Goal: Task Accomplishment & Management: Complete application form

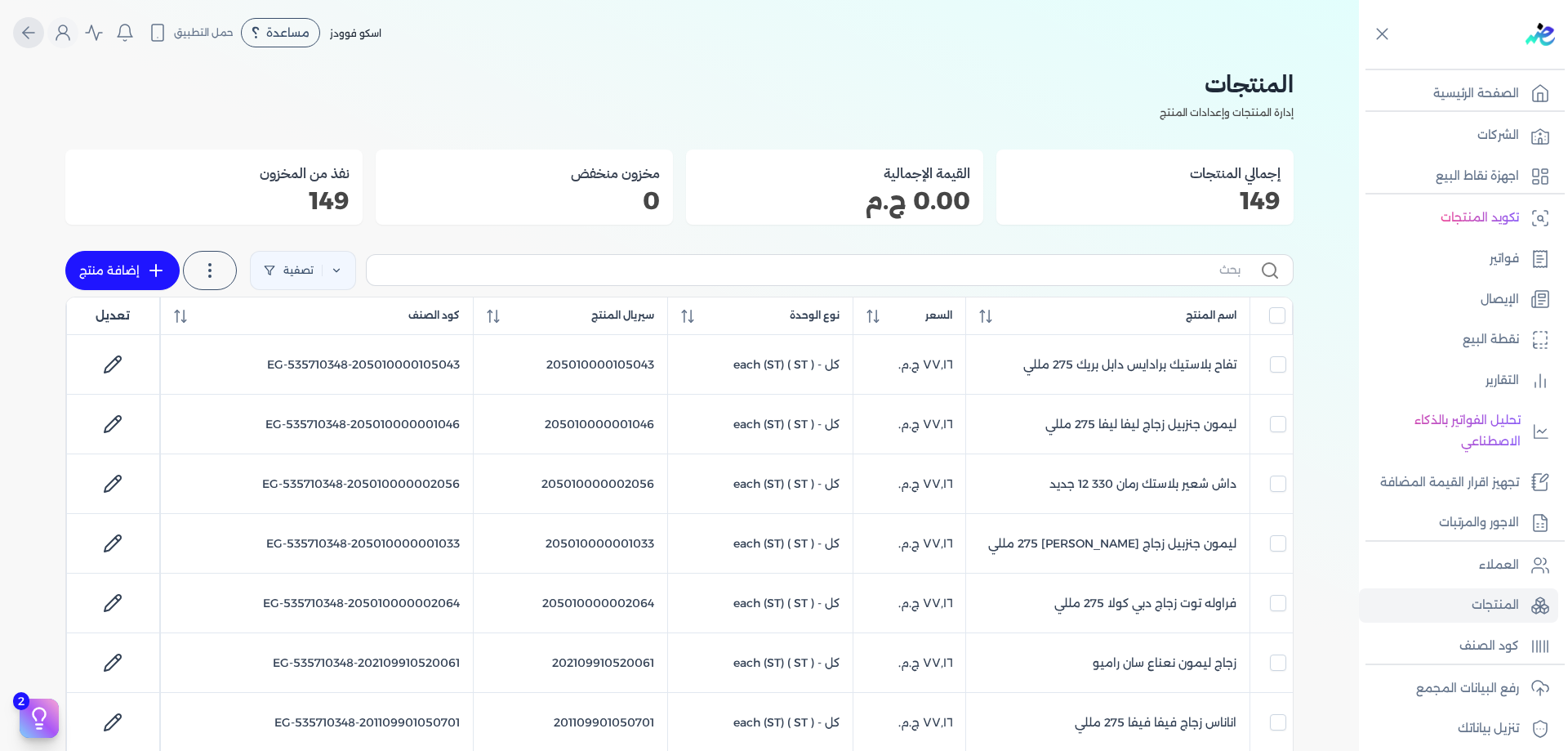
click at [28, 33] on icon "Global" at bounding box center [26, 32] width 6 height 11
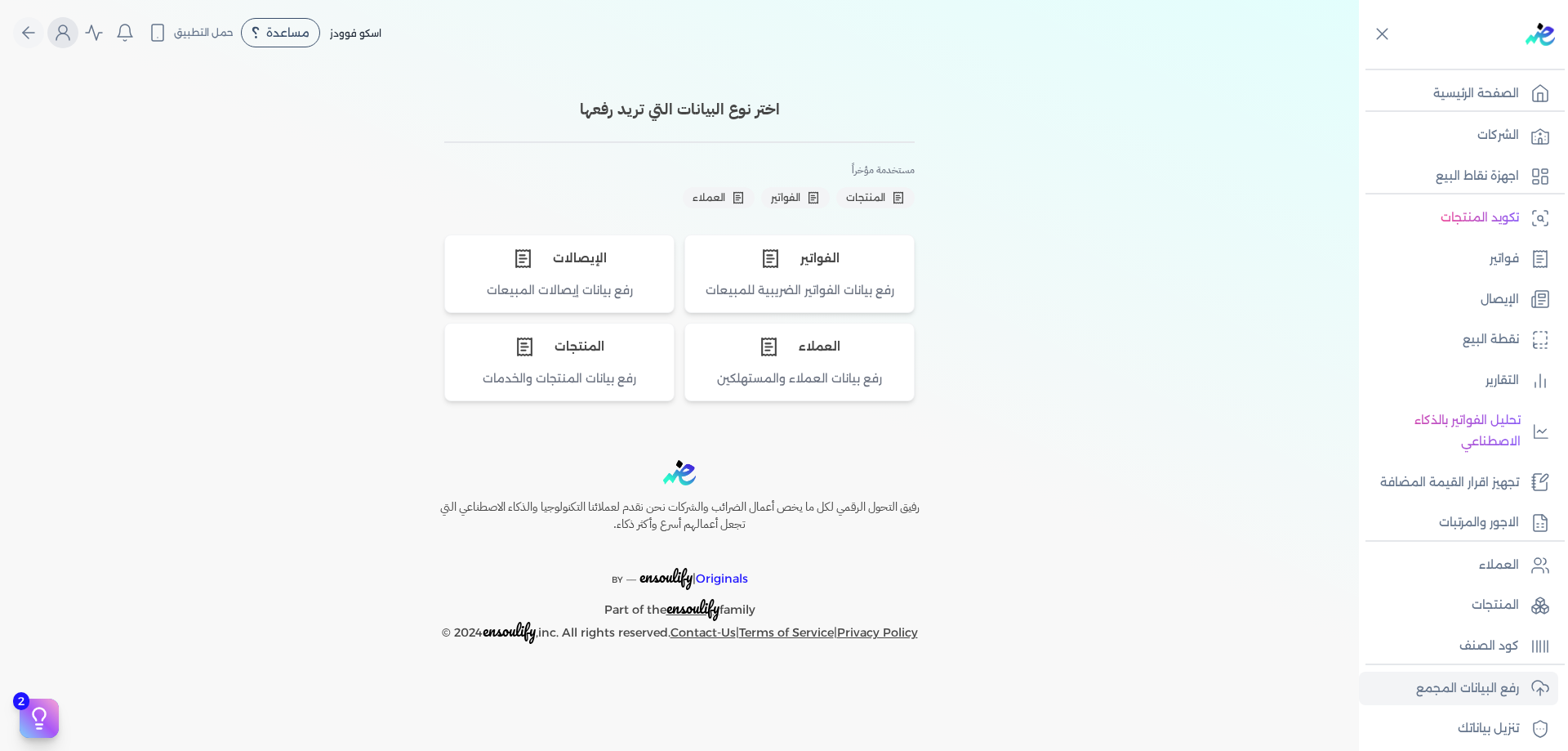
click at [66, 33] on circle "Global" at bounding box center [62, 29] width 8 height 8
click at [204, 235] on label "تسجيل الخروج" at bounding box center [196, 239] width 283 height 33
click at [1359, 65] on input "Close" at bounding box center [1359, 65] width 0 height 0
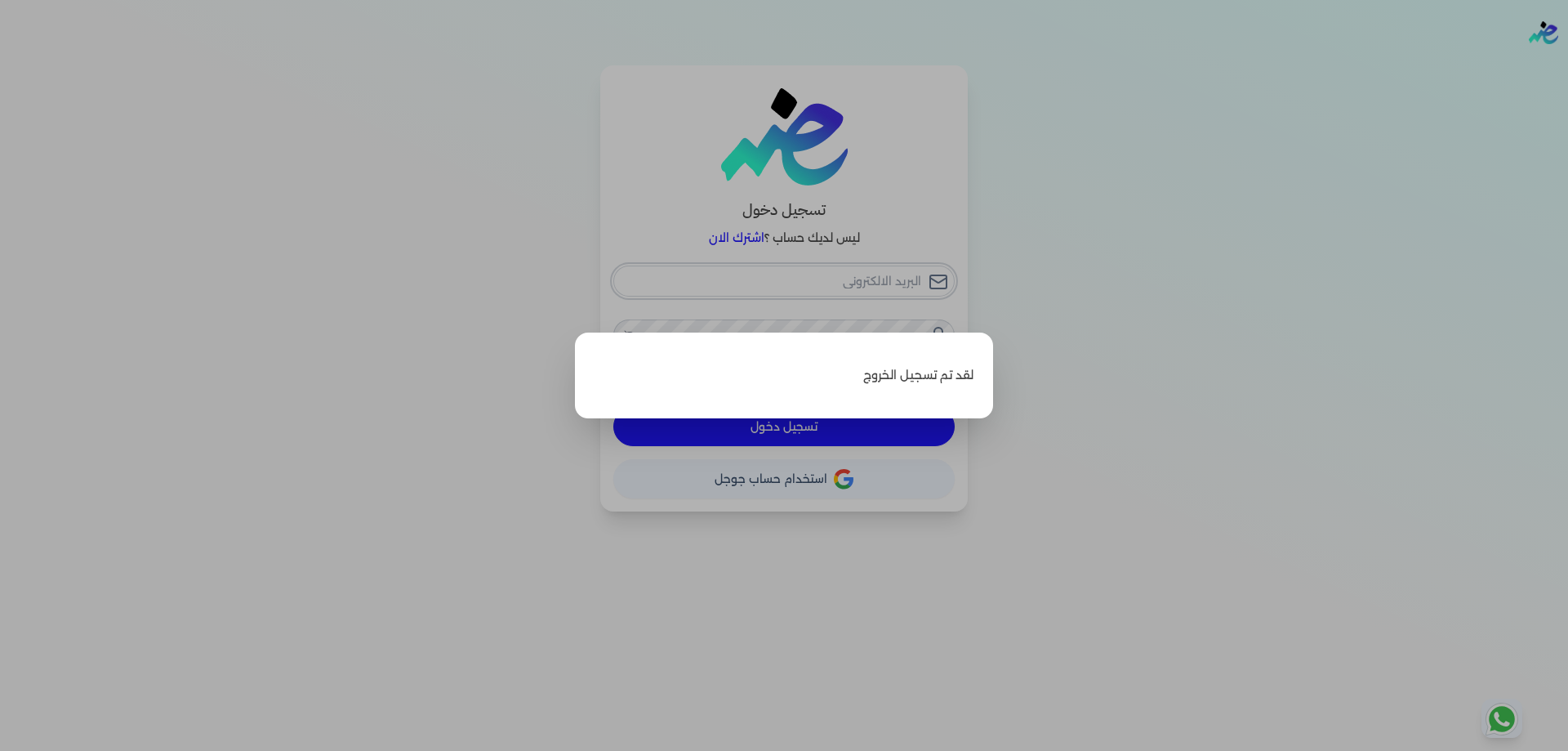
type input "[PERSON_NAME][EMAIL_ADDRESS][DOMAIN_NAME]"
click at [1187, 349] on label "Close" at bounding box center [784, 376] width 1568 height 751
click at [1567, 65] on input "Close" at bounding box center [1568, 65] width 0 height 0
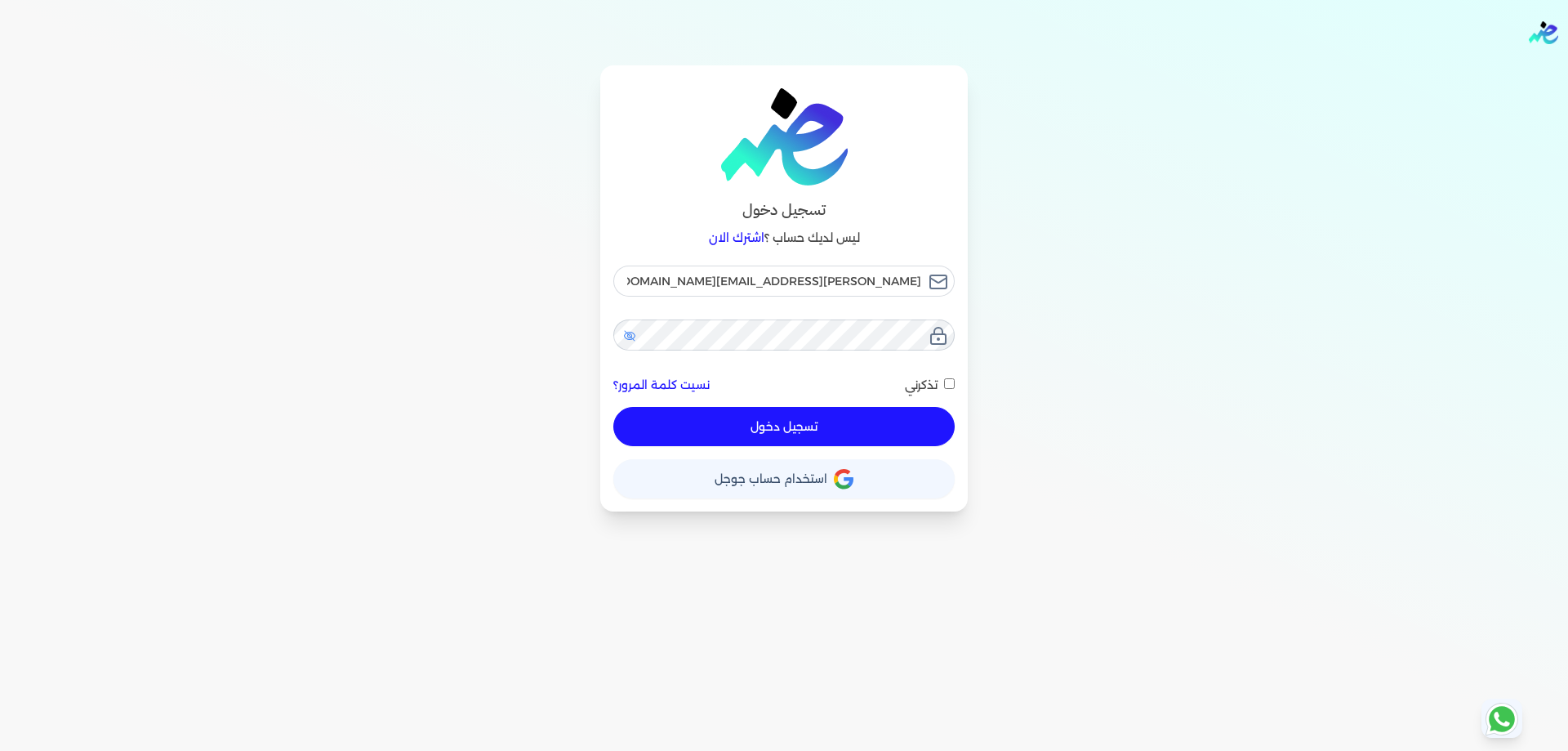
click at [634, 331] on icon at bounding box center [630, 335] width 13 height 13
click at [773, 267] on input "[PERSON_NAME][EMAIL_ADDRESS][DOMAIN_NAME]" at bounding box center [784, 281] width 342 height 31
click at [792, 285] on input "[PERSON_NAME][EMAIL_ADDRESS][DOMAIN_NAME]" at bounding box center [784, 281] width 342 height 31
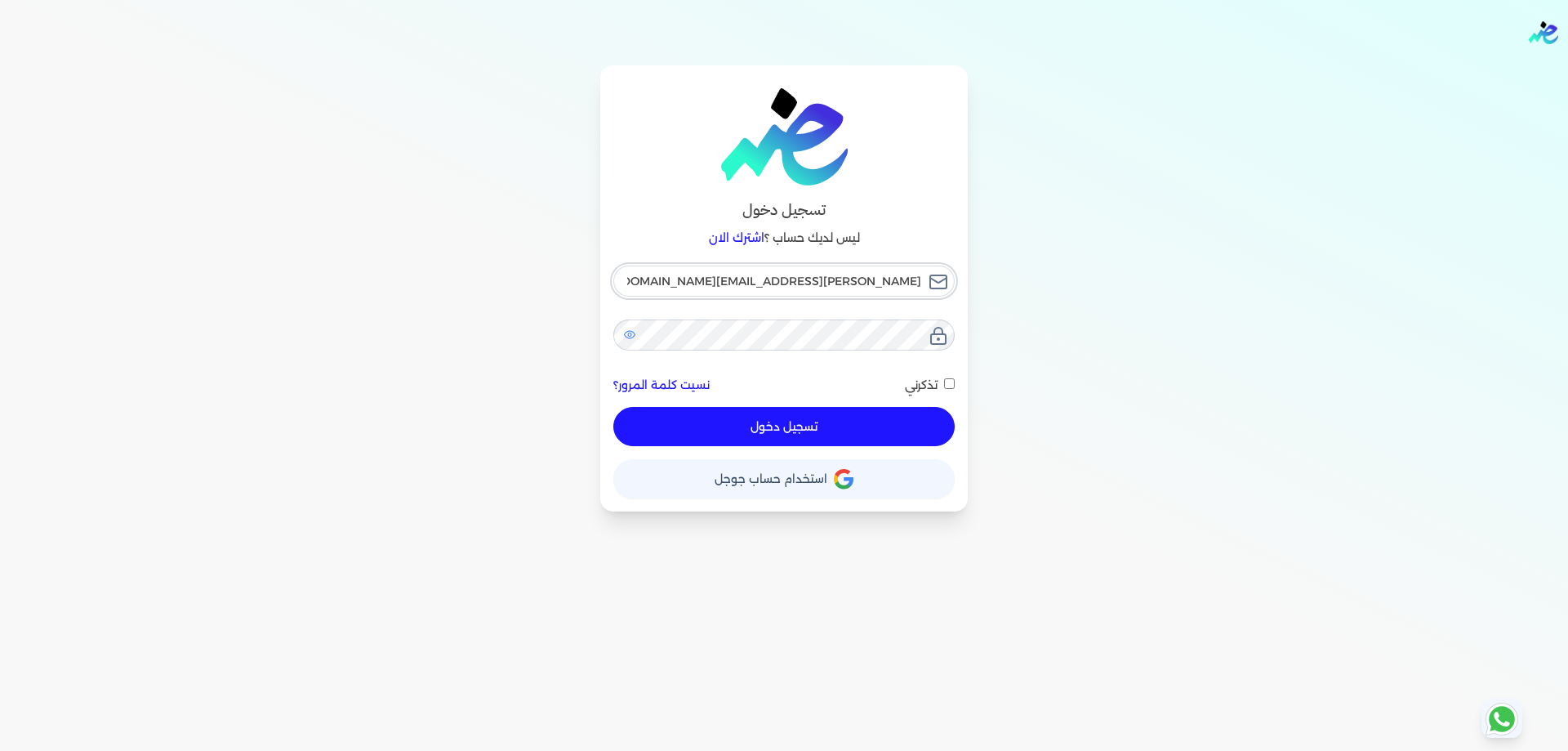
click at [792, 285] on input "[PERSON_NAME][EMAIL_ADDRESS][DOMAIN_NAME]" at bounding box center [784, 281] width 342 height 31
click at [854, 439] on button "تسجيل دخول" at bounding box center [784, 426] width 342 height 39
checkbox input "false"
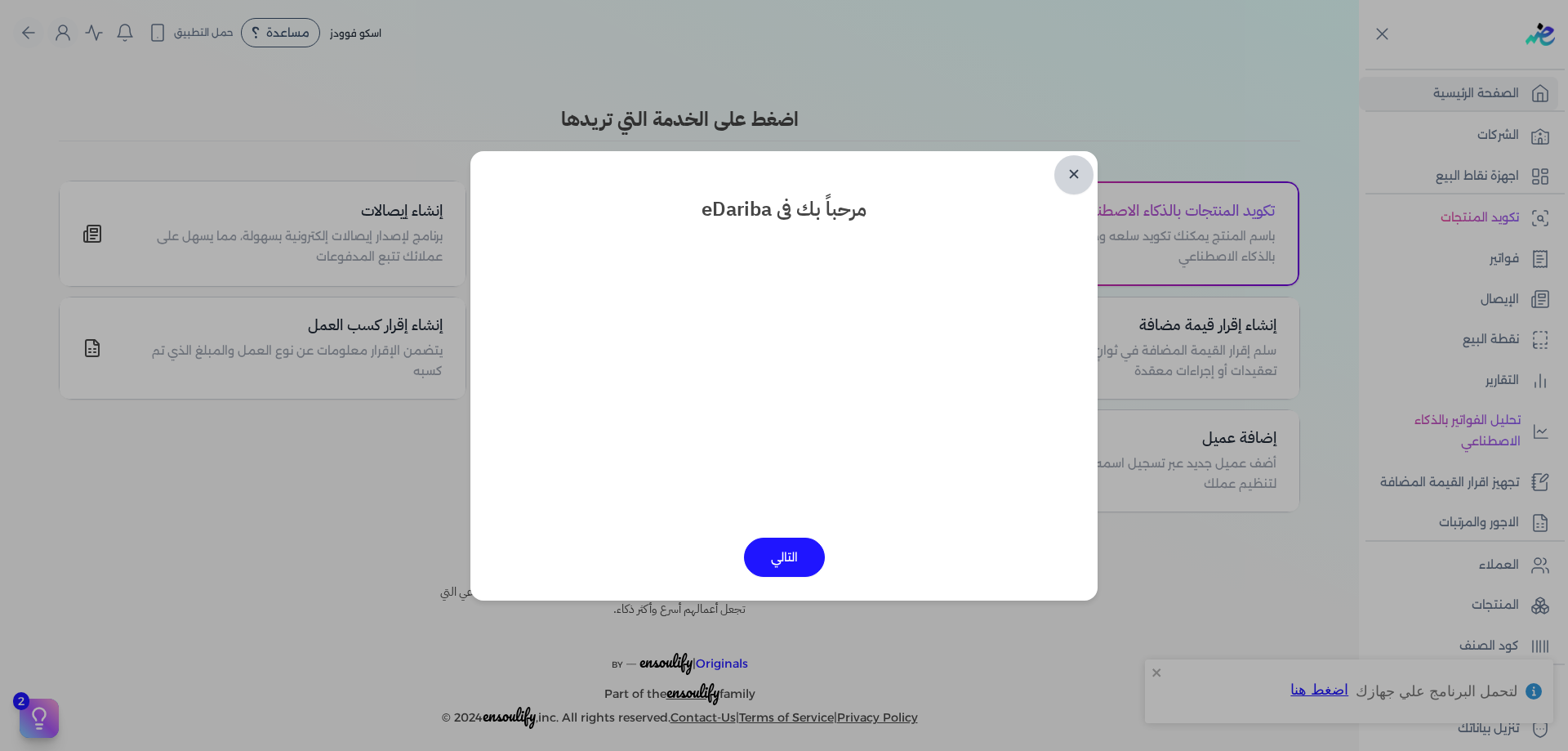
click at [1087, 175] on link "✕" at bounding box center [1073, 174] width 39 height 39
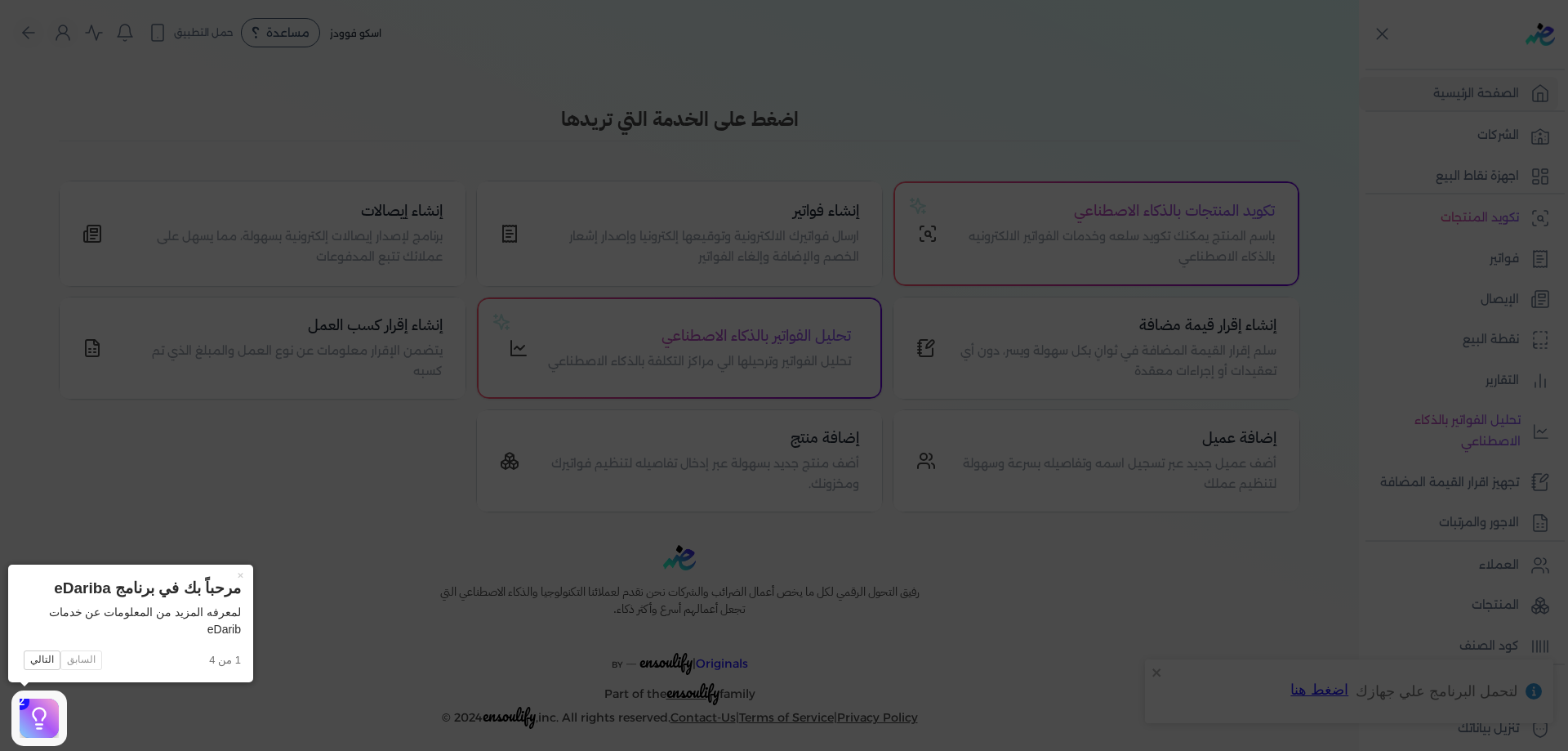
click at [289, 548] on icon at bounding box center [784, 376] width 1568 height 751
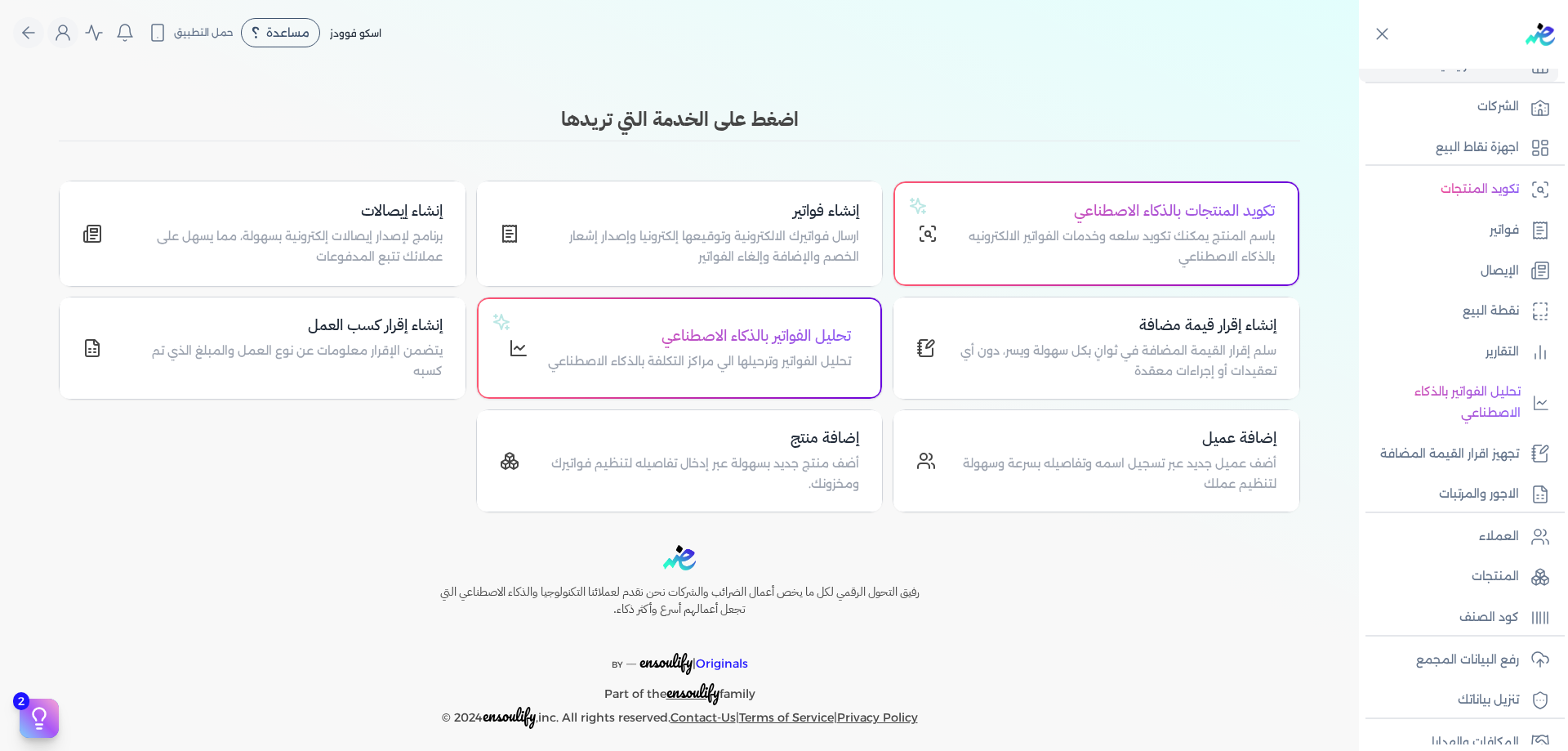
scroll to position [55, 0]
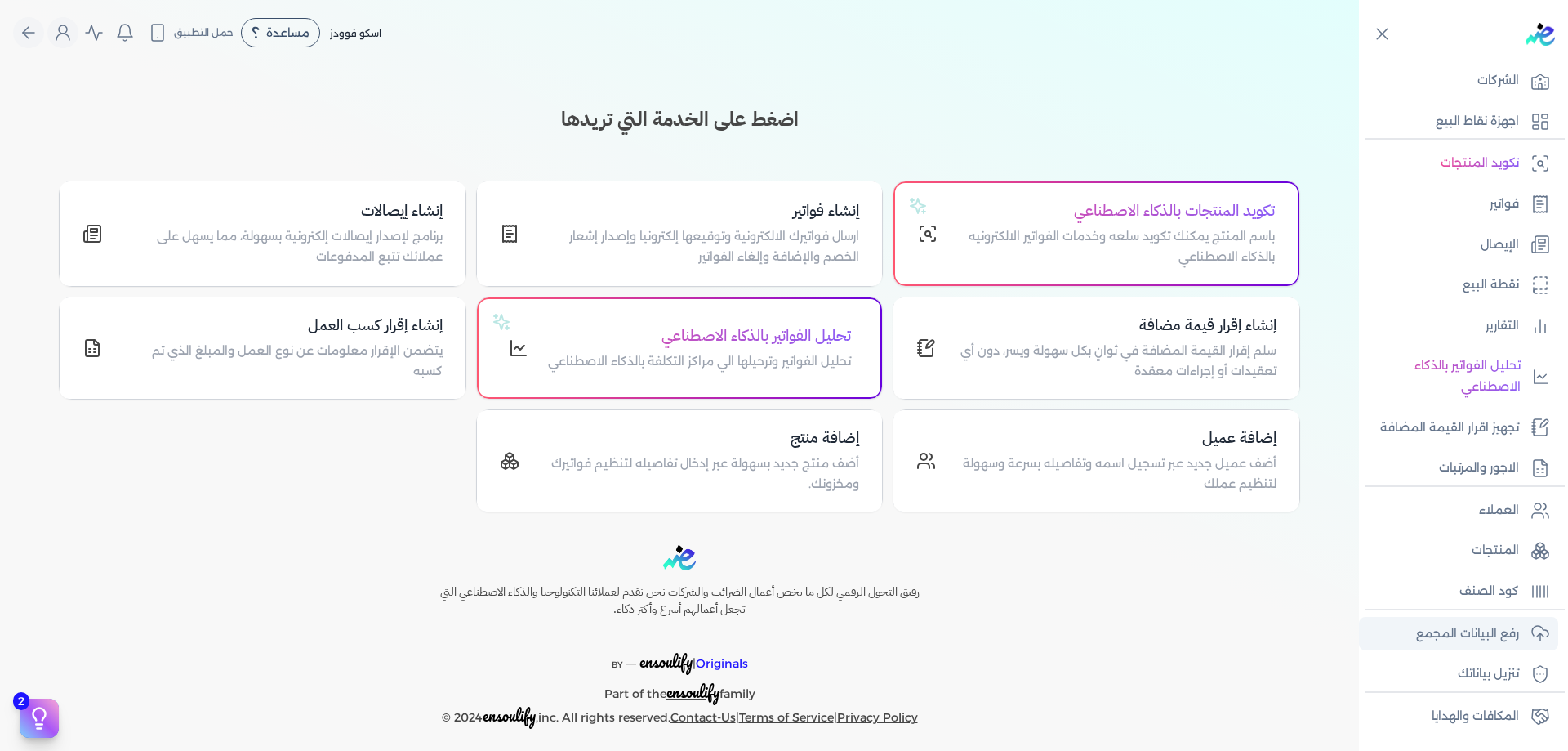
click at [1515, 633] on p "رفع البيانات المجمع" at bounding box center [1468, 633] width 103 height 21
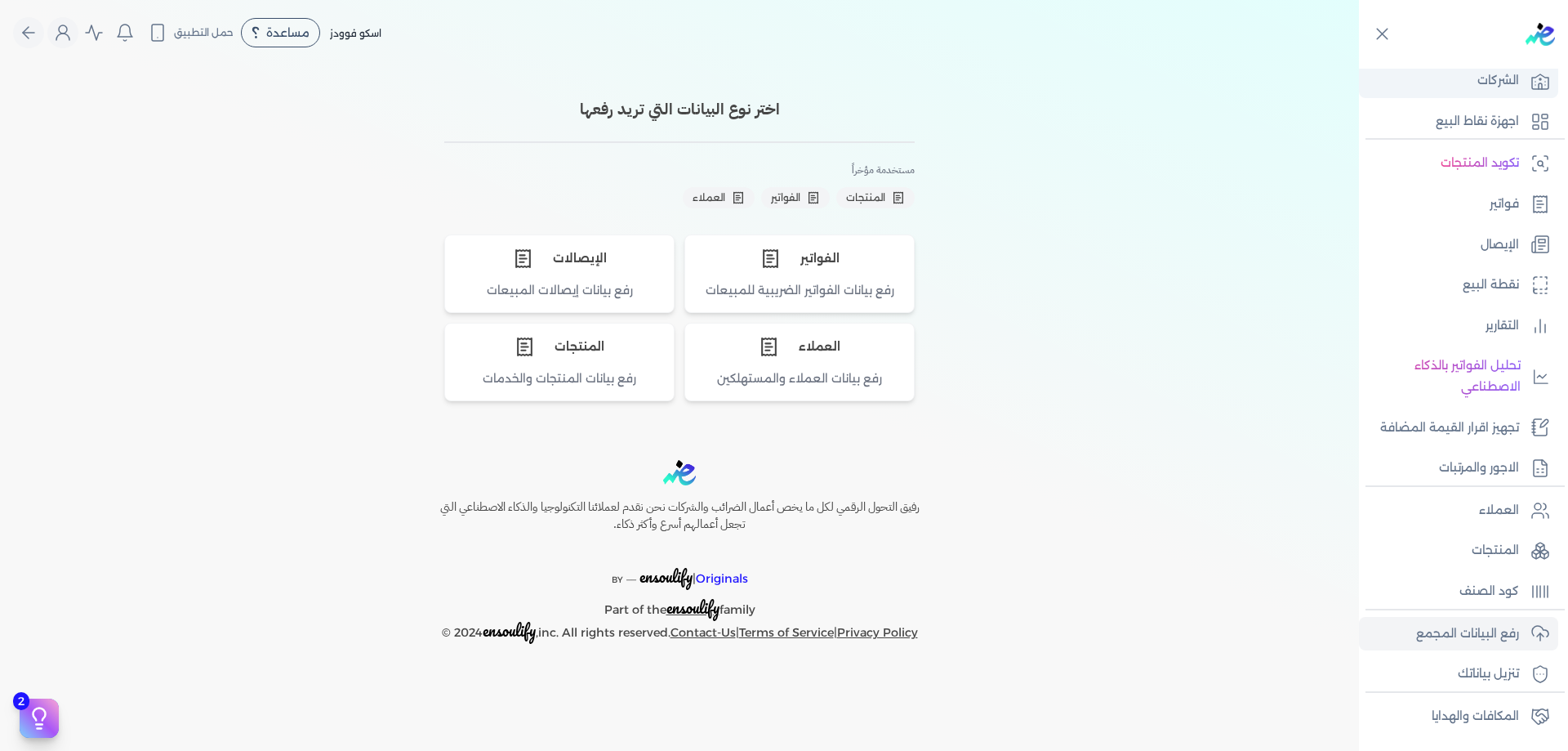
click at [1546, 81] on icon at bounding box center [1540, 80] width 19 height 19
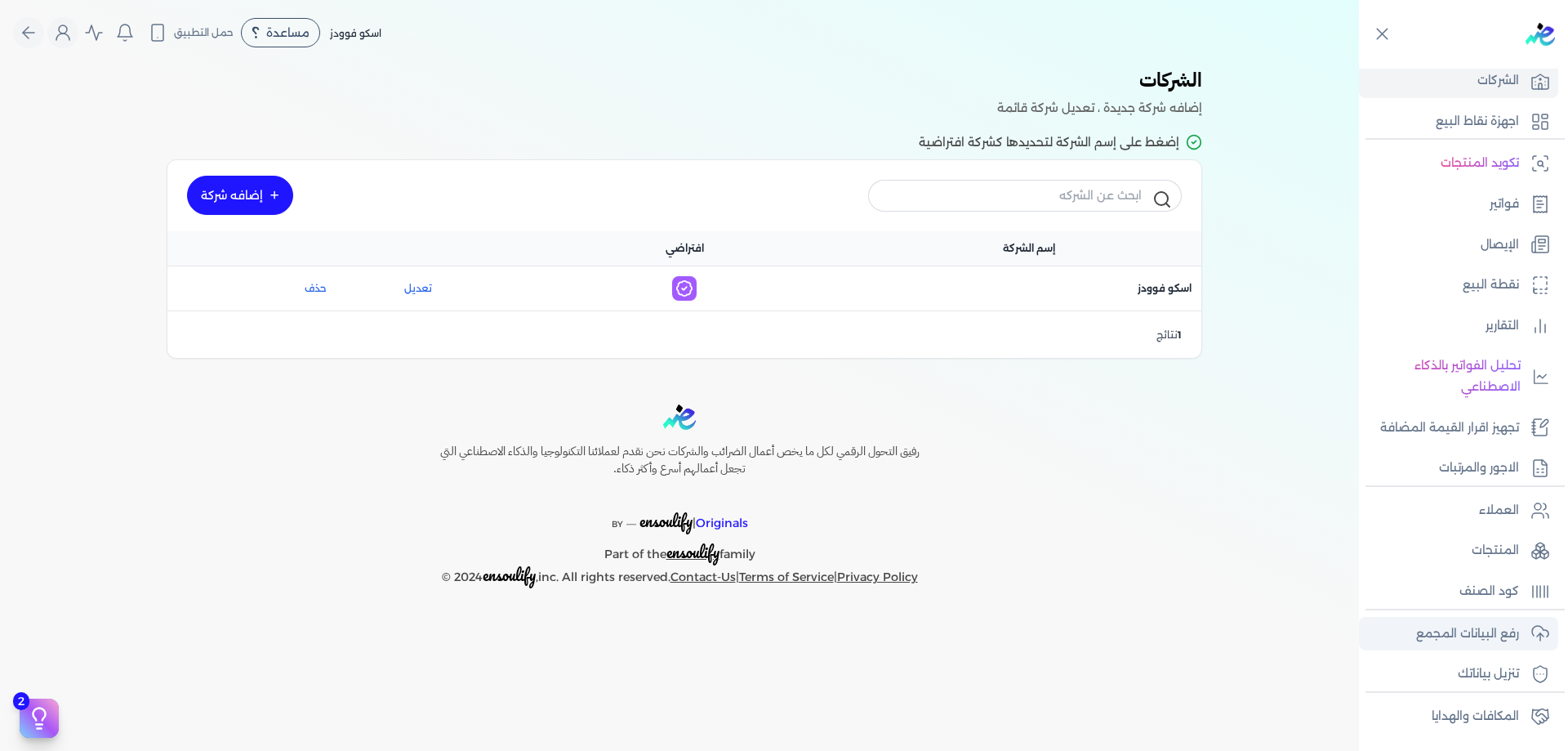
click at [1517, 640] on p "رفع البيانات المجمع" at bounding box center [1468, 633] width 103 height 21
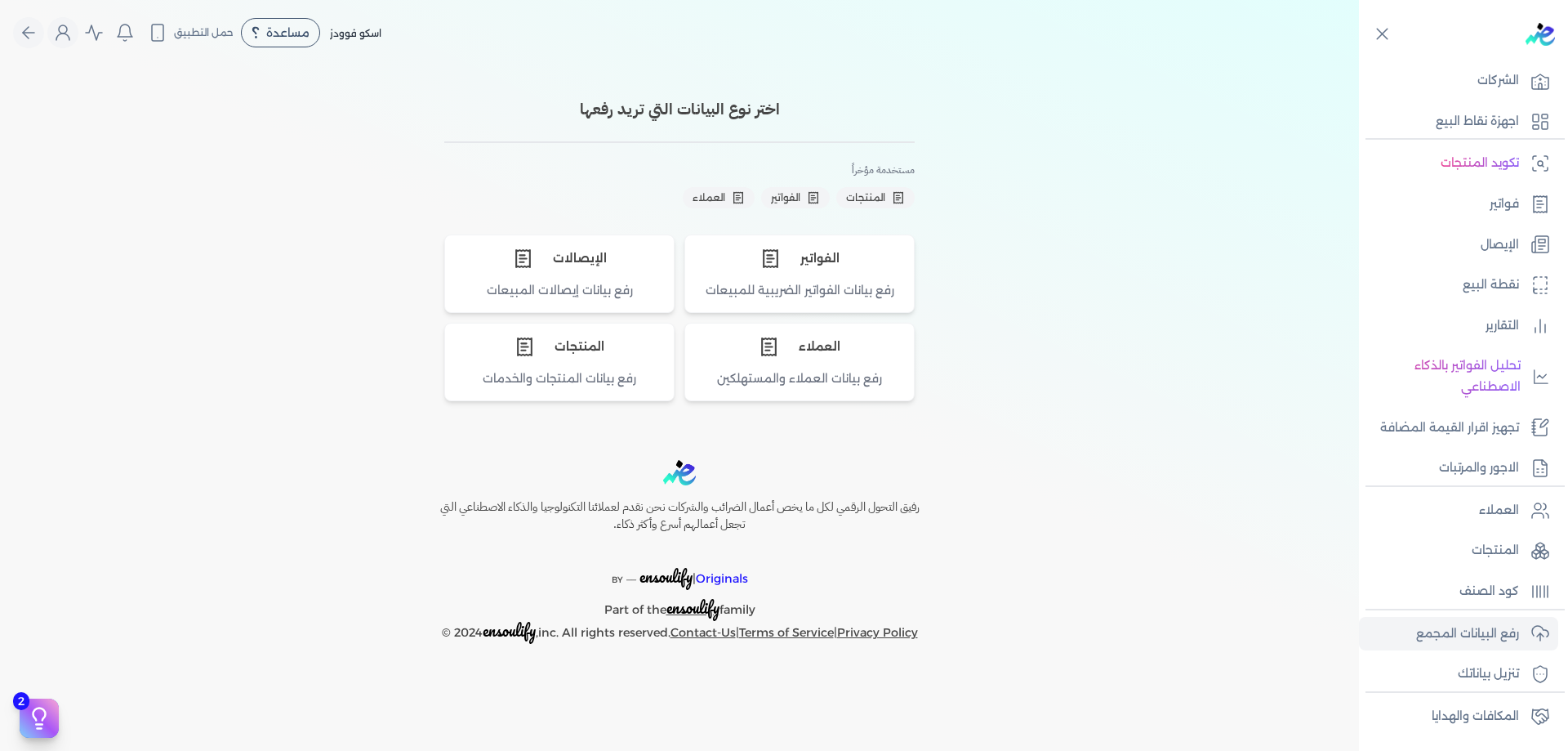
click at [1054, 390] on div "اختر نوع البيانات التي تريد رفعها مستخدمة مؤخراً المنتجات الفواتير العملاء الفو…" at bounding box center [679, 246] width 1359 height 362
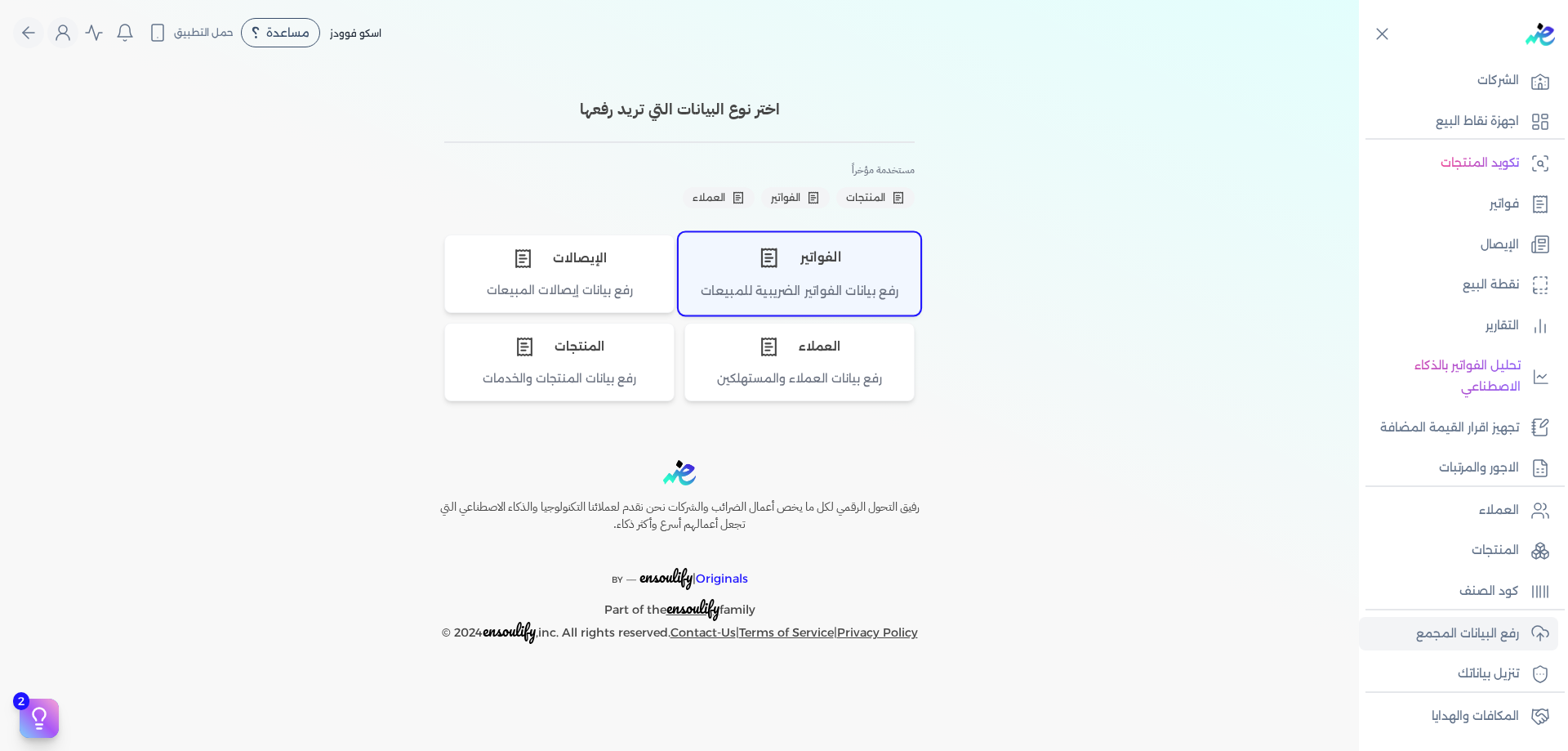
click at [834, 265] on div "الفواتير" at bounding box center [800, 257] width 241 height 49
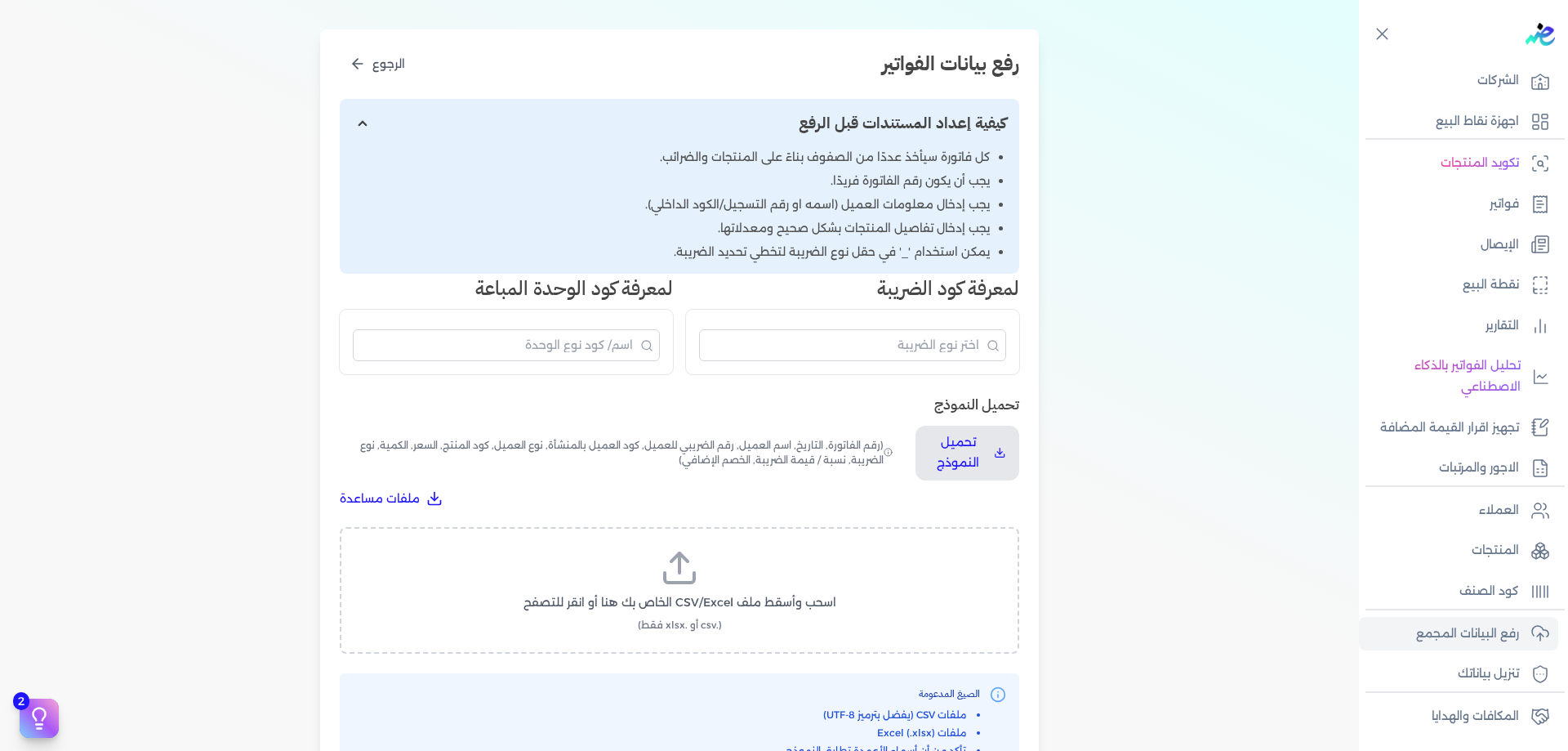
scroll to position [190, 0]
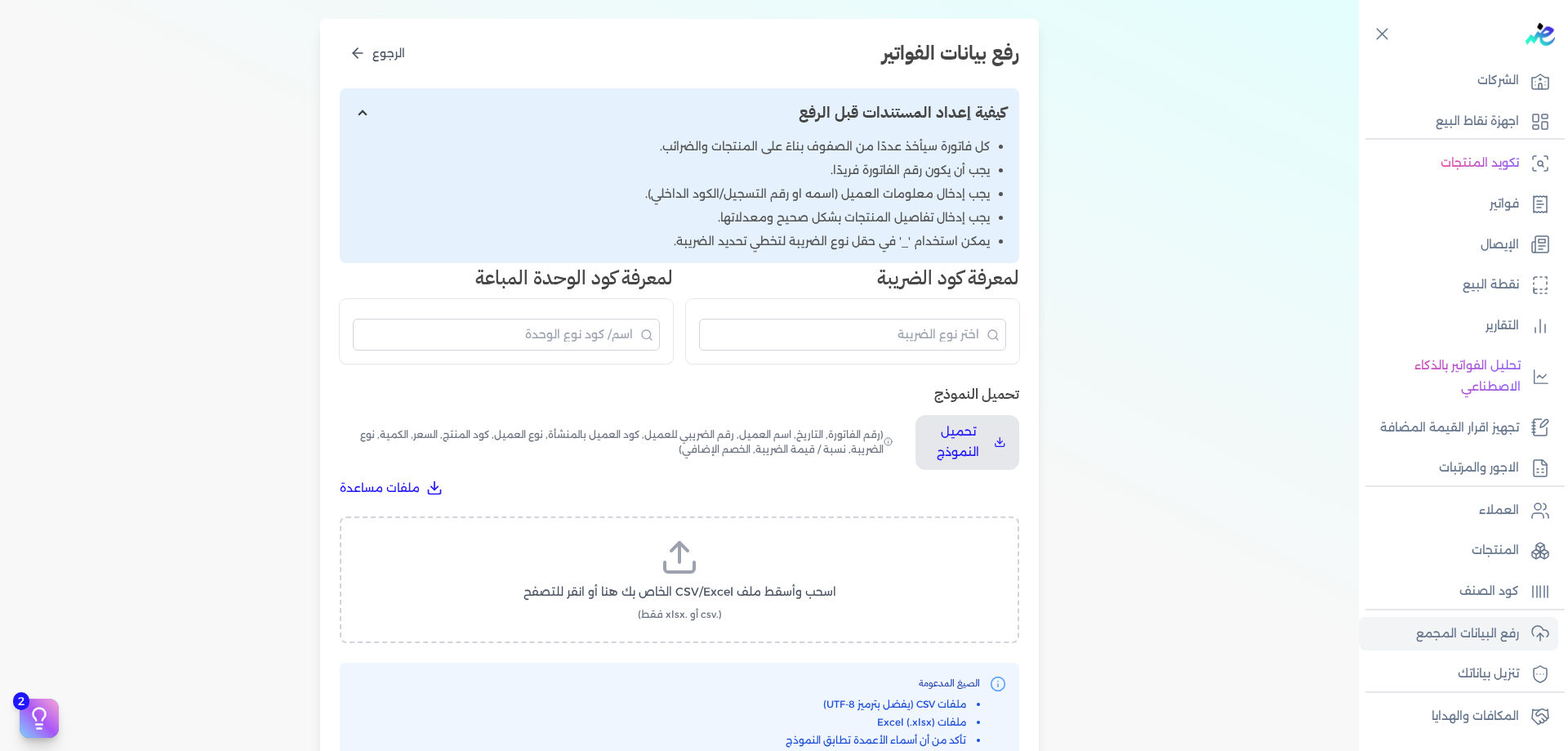
click at [699, 621] on span "(.csv أو .xlsx فقط)" at bounding box center [680, 614] width 84 height 15
click at [0, 0] on input "اسحب وأسقط ملف CSV/Excel الخاص بك هنا أو انقر للتصفح (.csv أو .xlsx فقط)" at bounding box center [0, 0] width 0 height 0
click at [736, 600] on label "اسحب وأسقط ملف CSV/Excel الخاص بك هنا أو انقر للتصفح (.csv أو .xlsx فقط)" at bounding box center [679, 579] width 637 height 84
click at [0, 0] on input "اسحب وأسقط ملف CSV/Excel الخاص بك هنا أو انقر للتصفح (.csv أو .xlsx فقط)" at bounding box center [0, 0] width 0 height 0
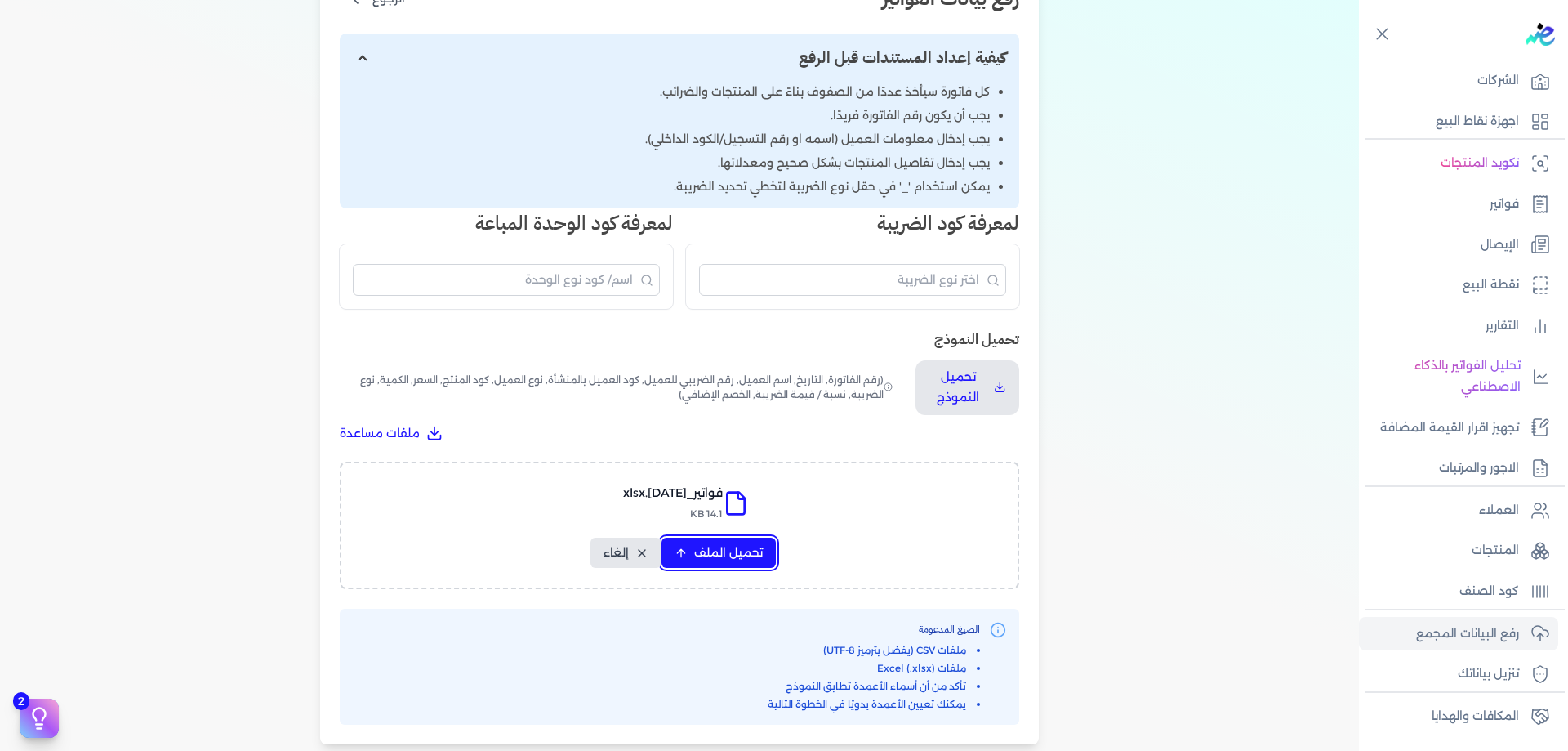
click at [734, 541] on button "تحميل الملف" at bounding box center [719, 552] width 115 height 30
select select "رقم الفاتورة"
select select "الرقم الضريبي"
select select "الرقم التسلسلي الداخلي"
select select "سيريال المنتج"
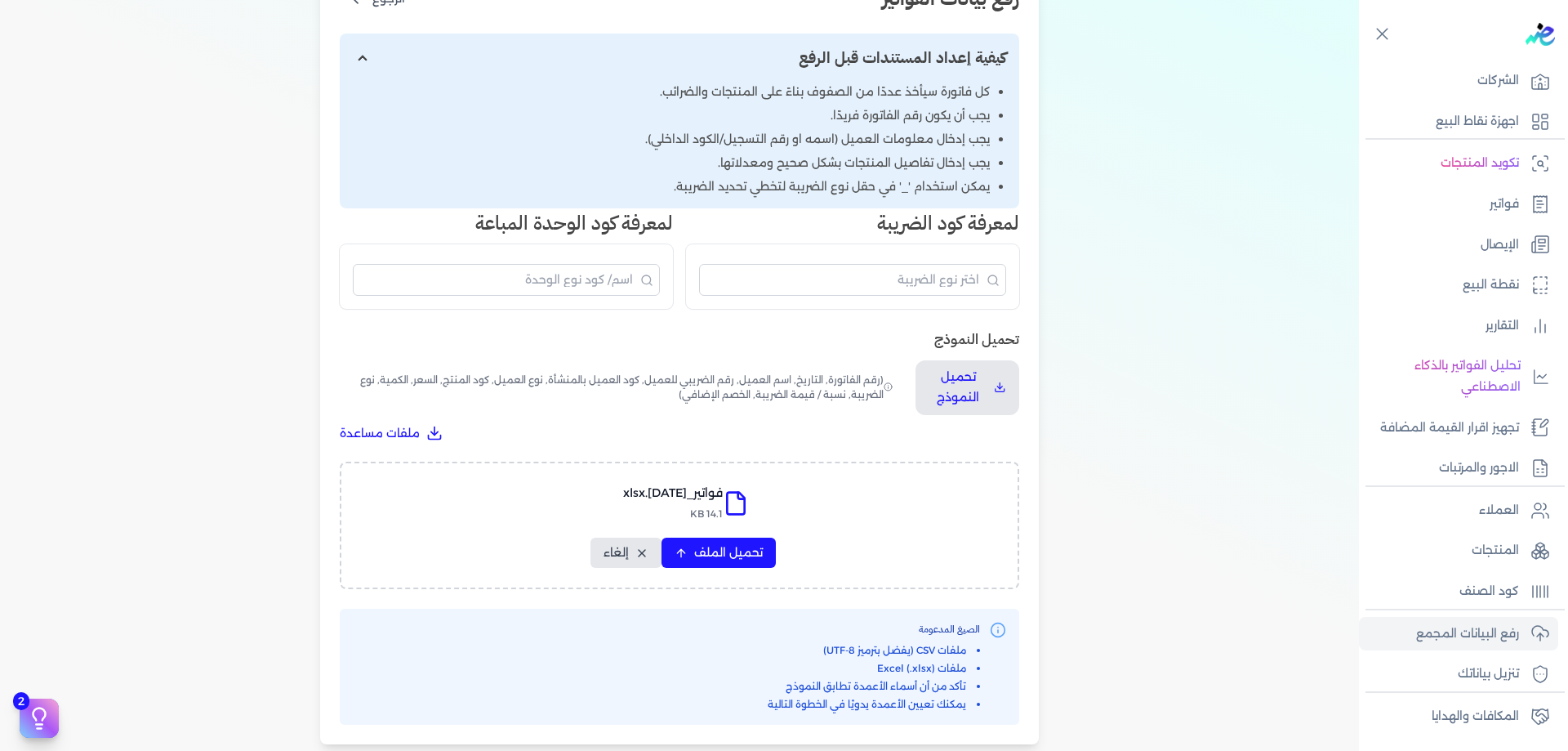
select select "السعر"
select select "الكمية"
select select "خصم"
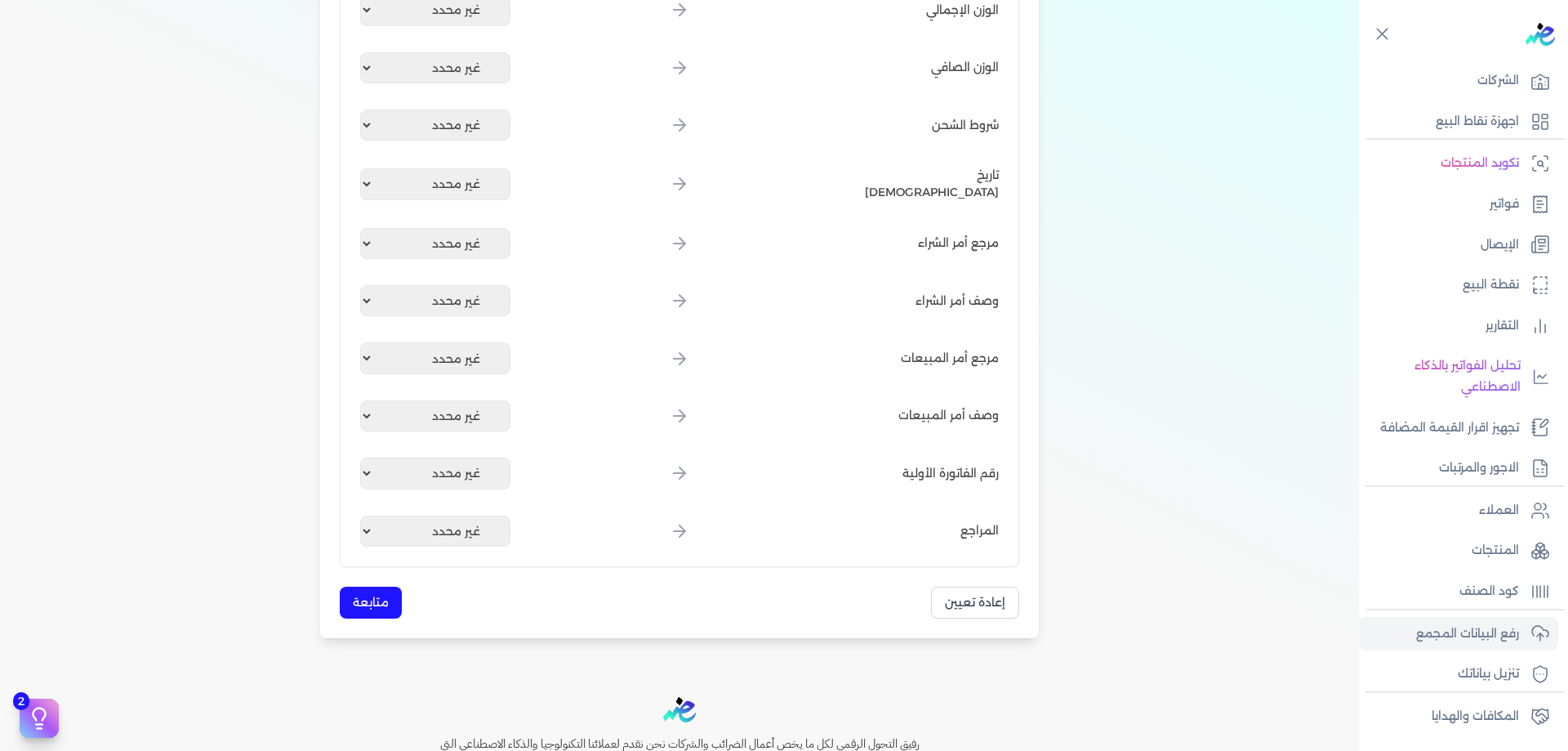
scroll to position [1934, 0]
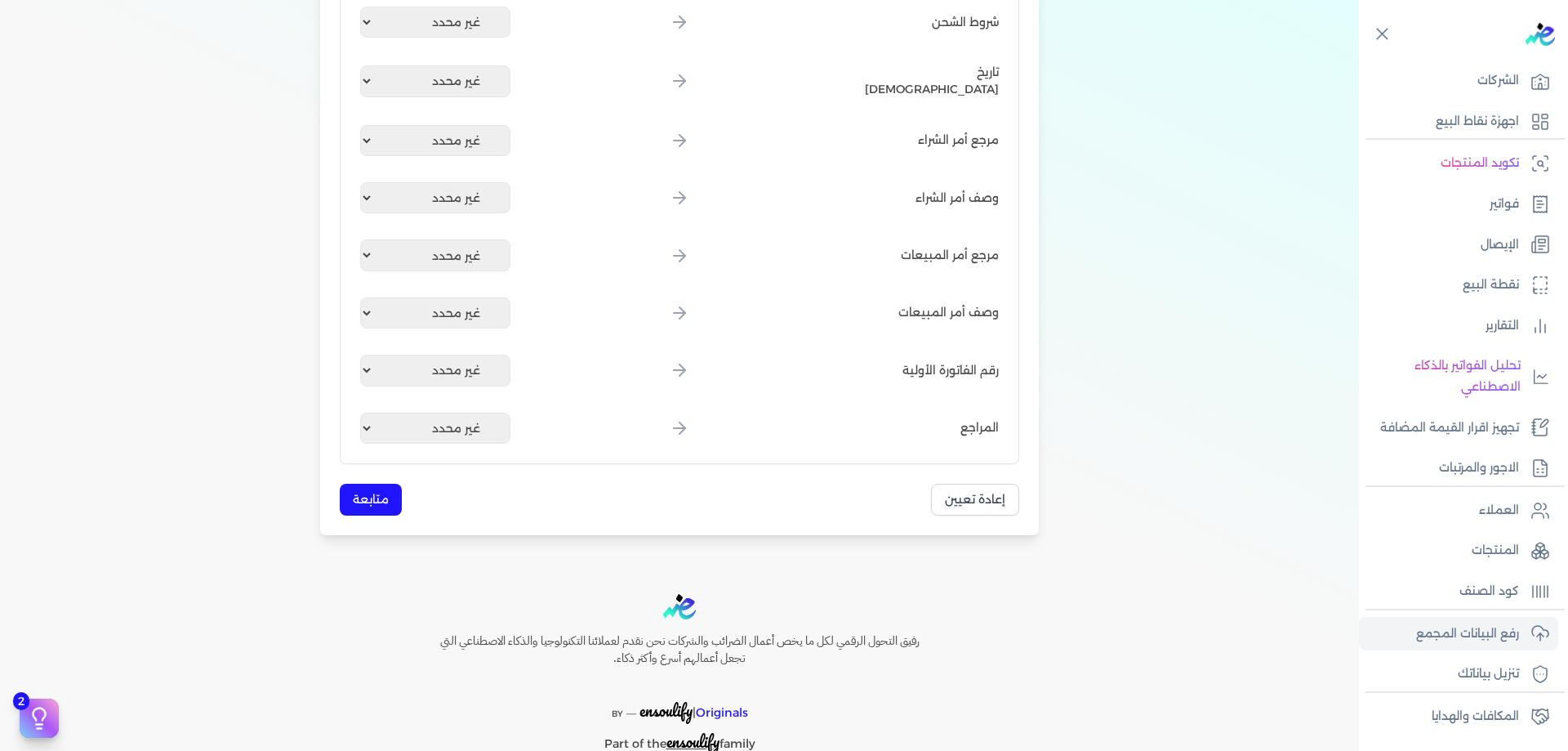
click at [386, 502] on button "متابعة" at bounding box center [371, 499] width 62 height 32
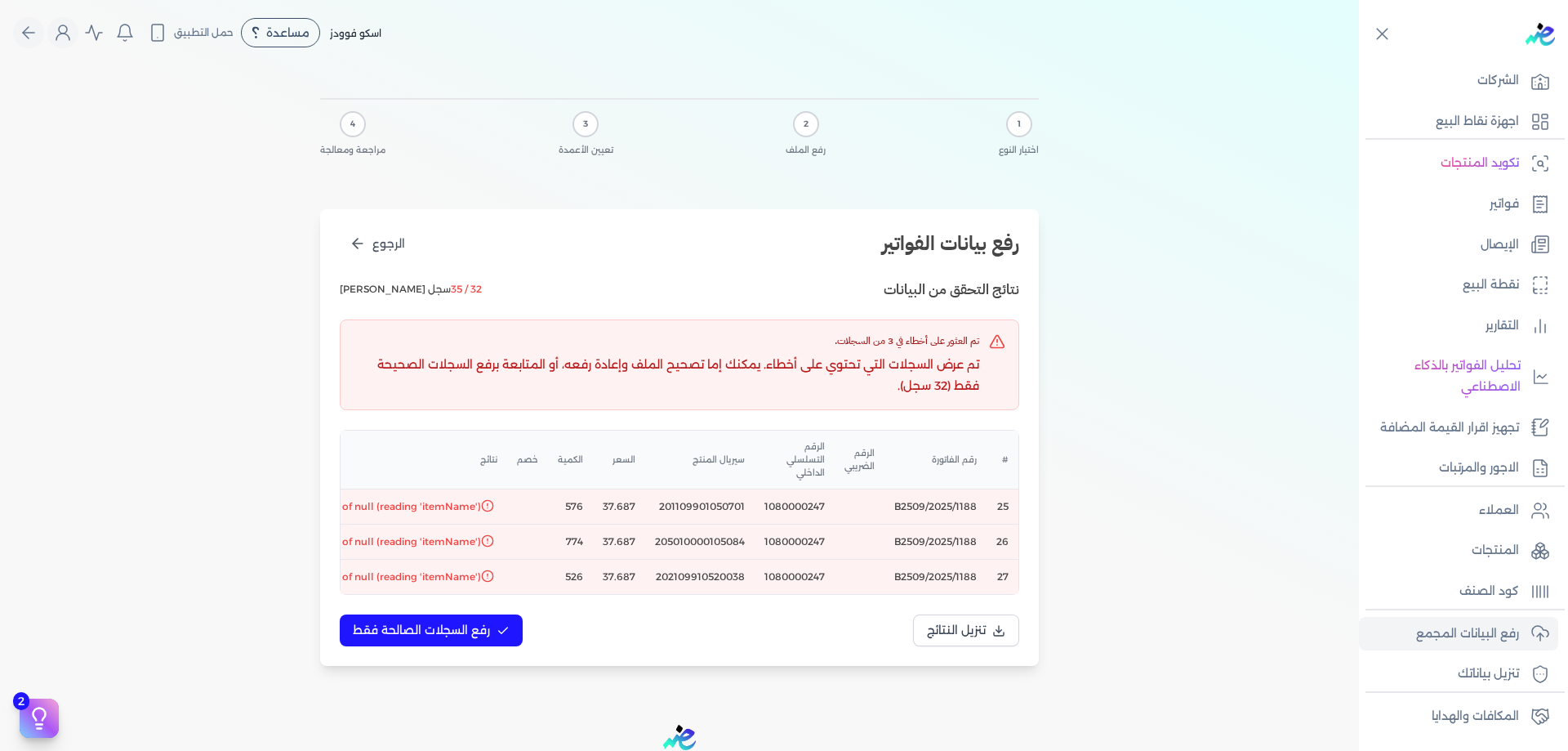
scroll to position [0, -122]
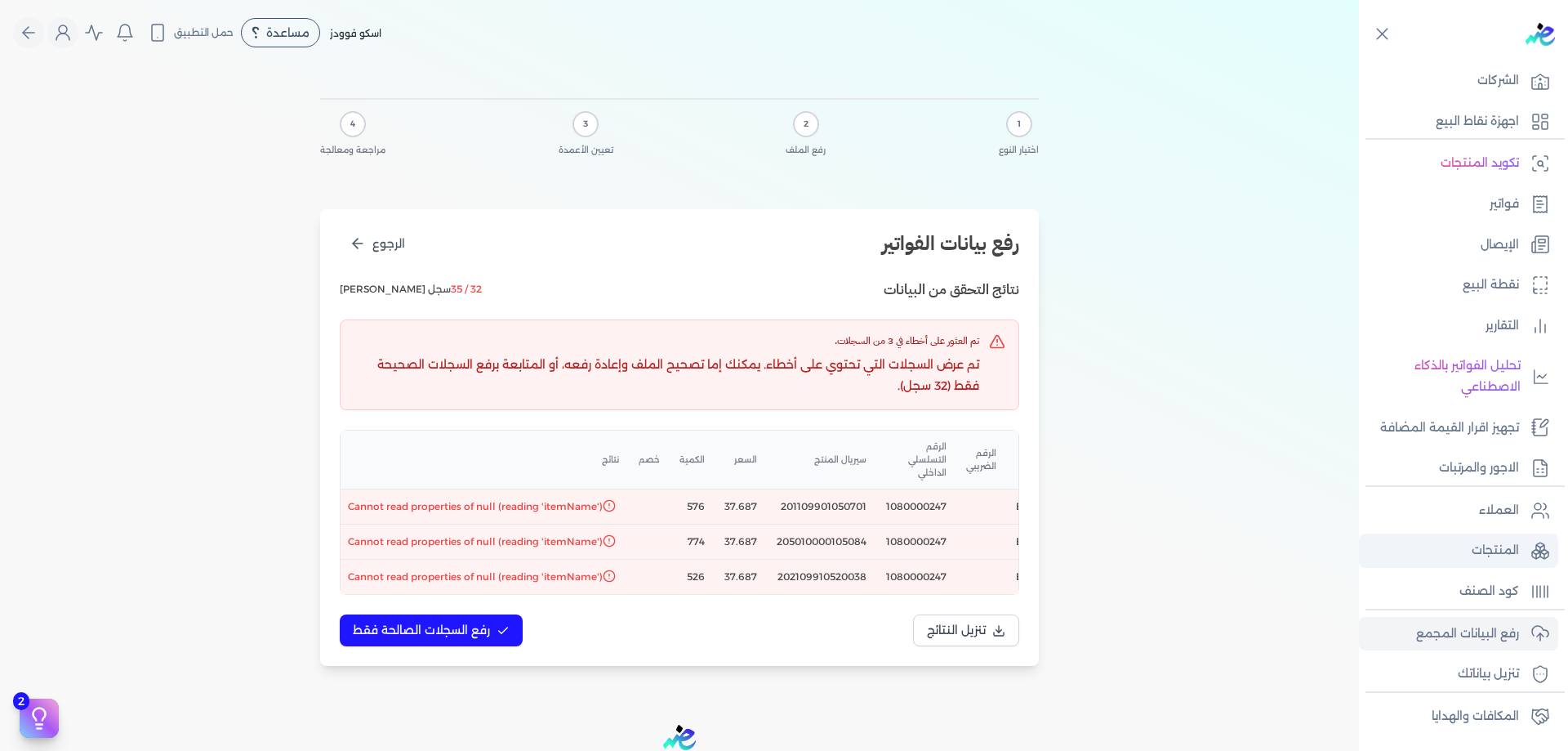
click at [1493, 539] on link "المنتجات" at bounding box center [1458, 550] width 199 height 34
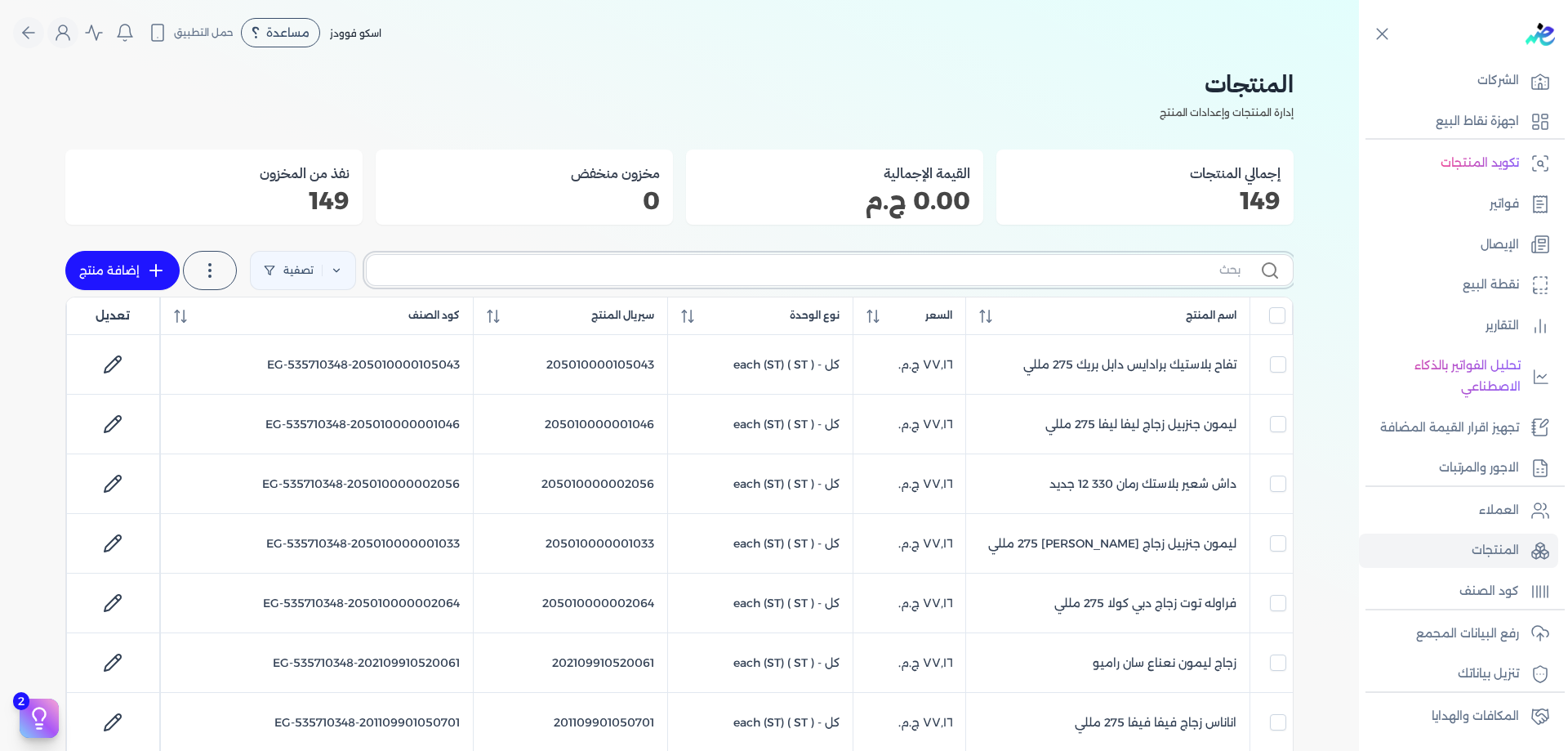
click at [968, 271] on input "text" at bounding box center [811, 270] width 861 height 17
paste input "اناناس (بلاستيك ليفا ليفا) 275 مللي"
type input "اناناس (بلاستيك ليفا ليفا) 275 مللي"
checkbox input "false"
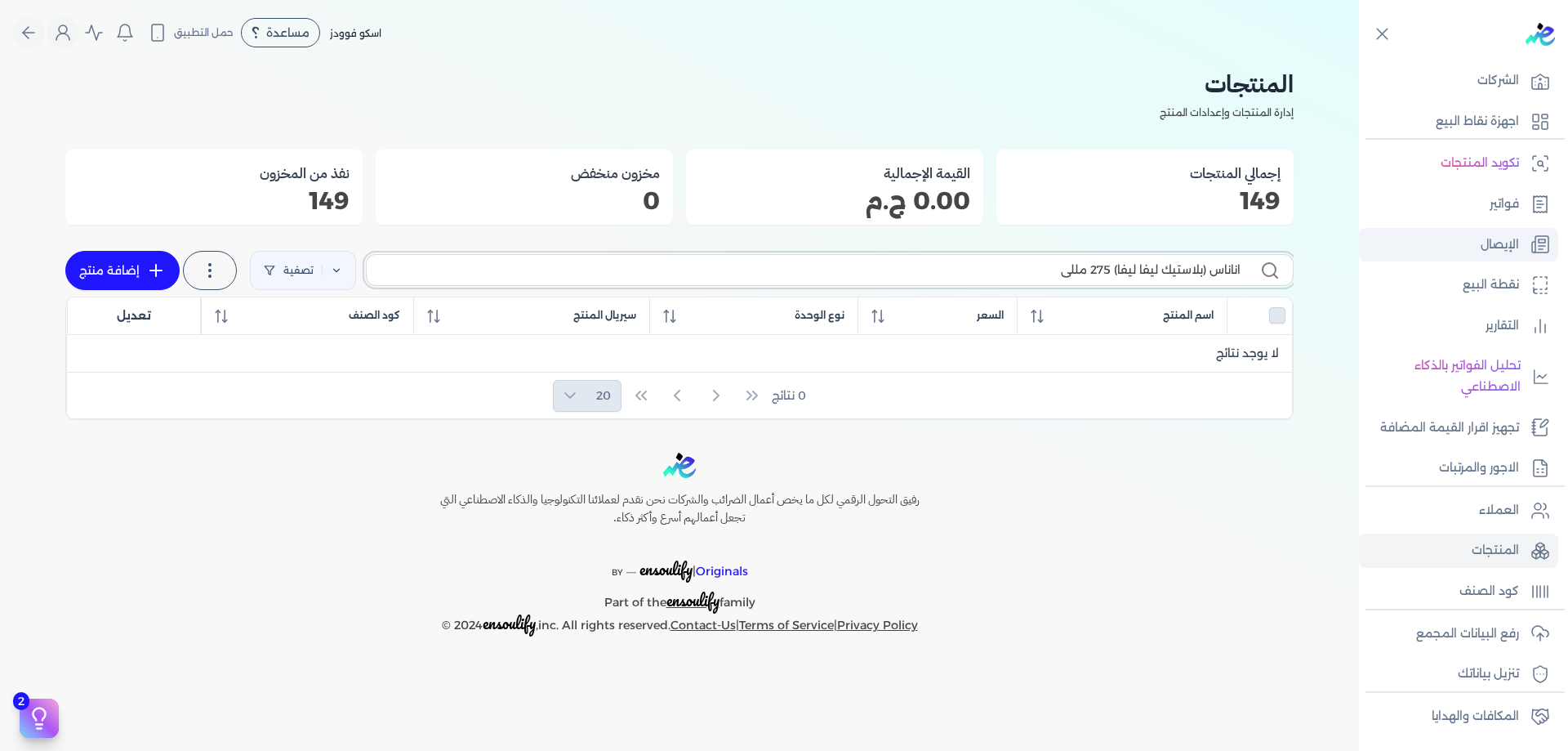
drag, startPoint x: 976, startPoint y: 265, endPoint x: 1406, endPoint y: 255, distance: 430.1
click at [1398, 255] on div "Toggle Navigation الصفحة الرئيسية الشركات اجهزة نقاط البيع تكويد المنتجات فواتي…" at bounding box center [784, 376] width 1568 height 751
checkbox input "false"
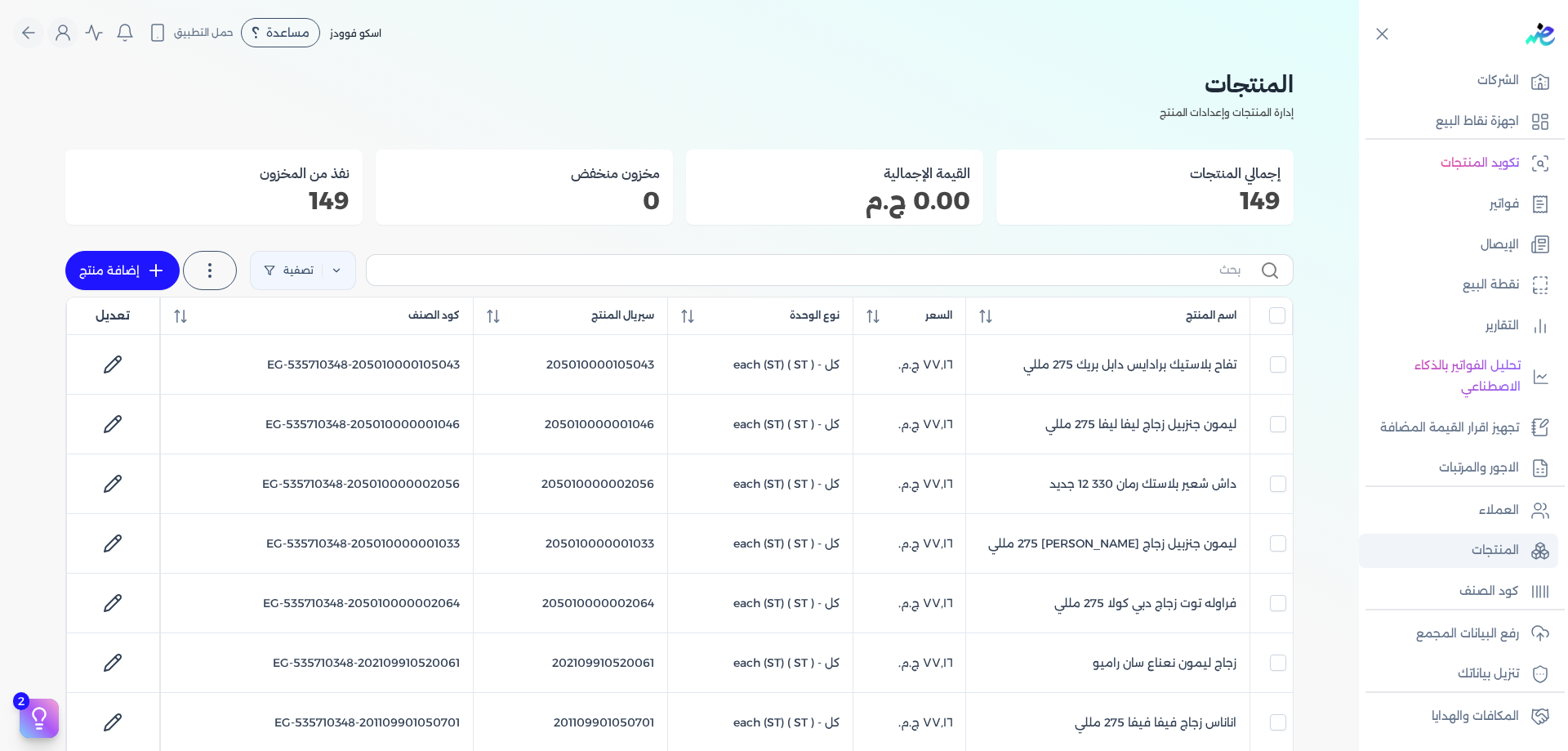
click at [1503, 555] on p "المنتجات" at bounding box center [1495, 550] width 48 height 21
click at [1506, 640] on p "رفع البيانات المجمع" at bounding box center [1468, 633] width 103 height 21
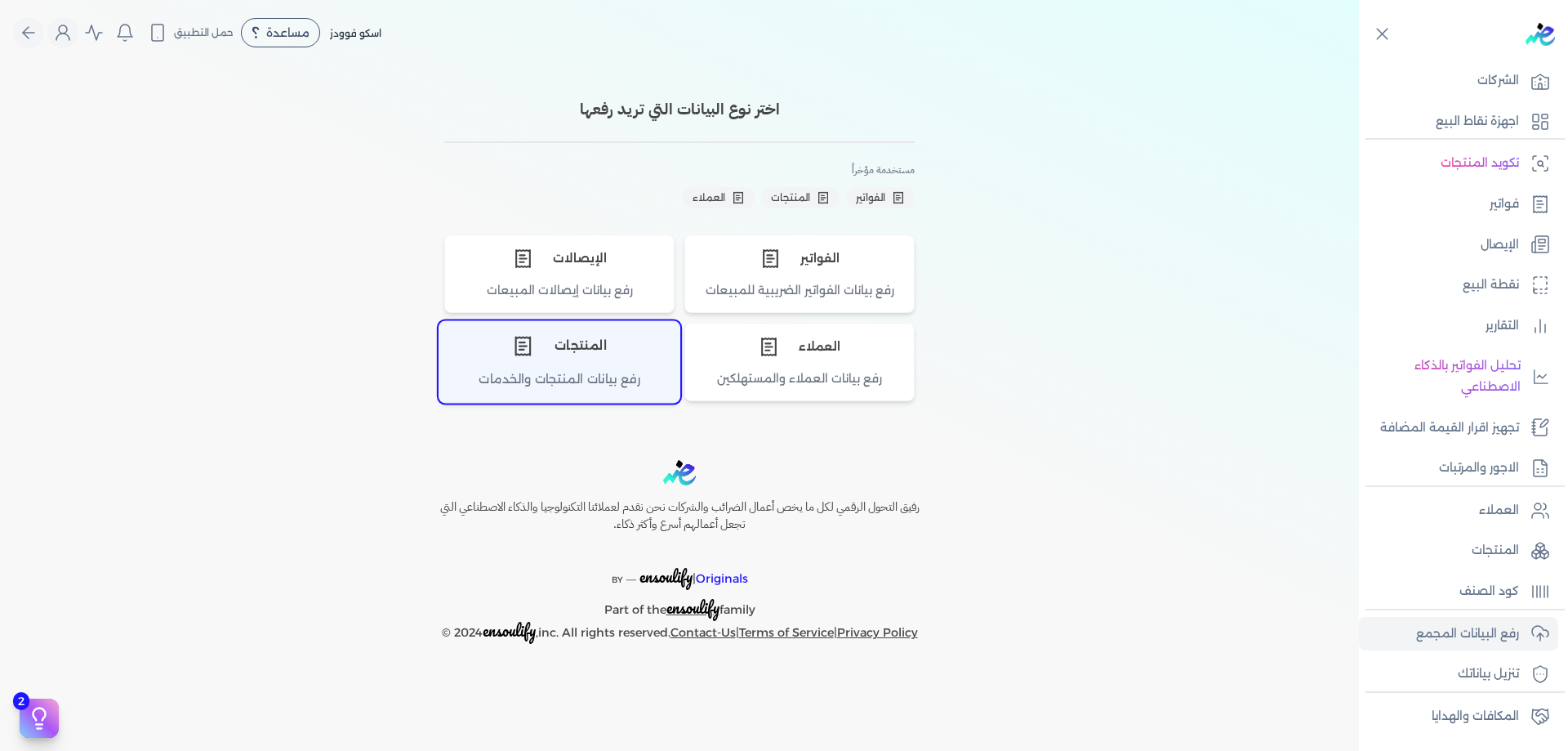
click at [625, 359] on div "المنتجات" at bounding box center [560, 345] width 241 height 49
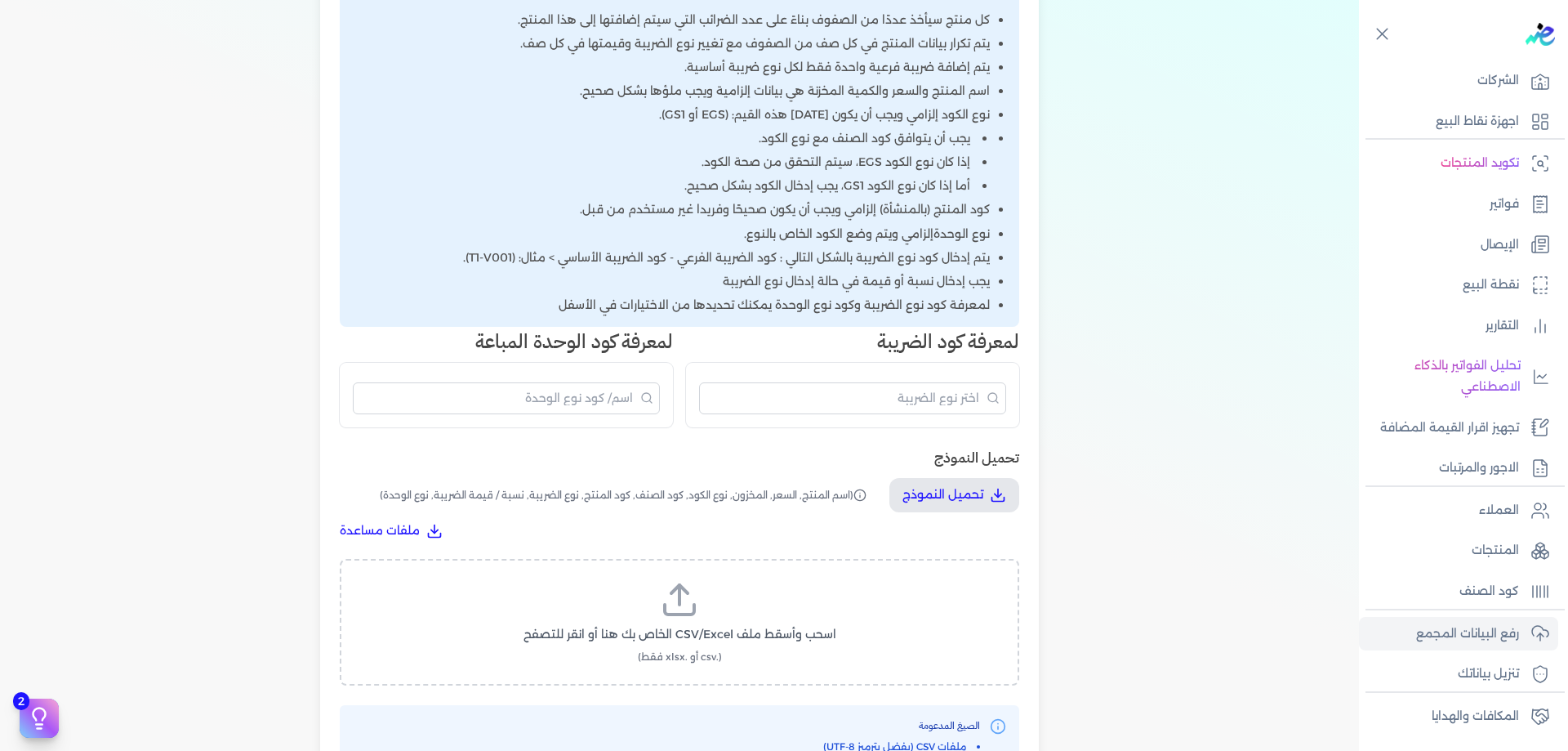
scroll to position [327, 0]
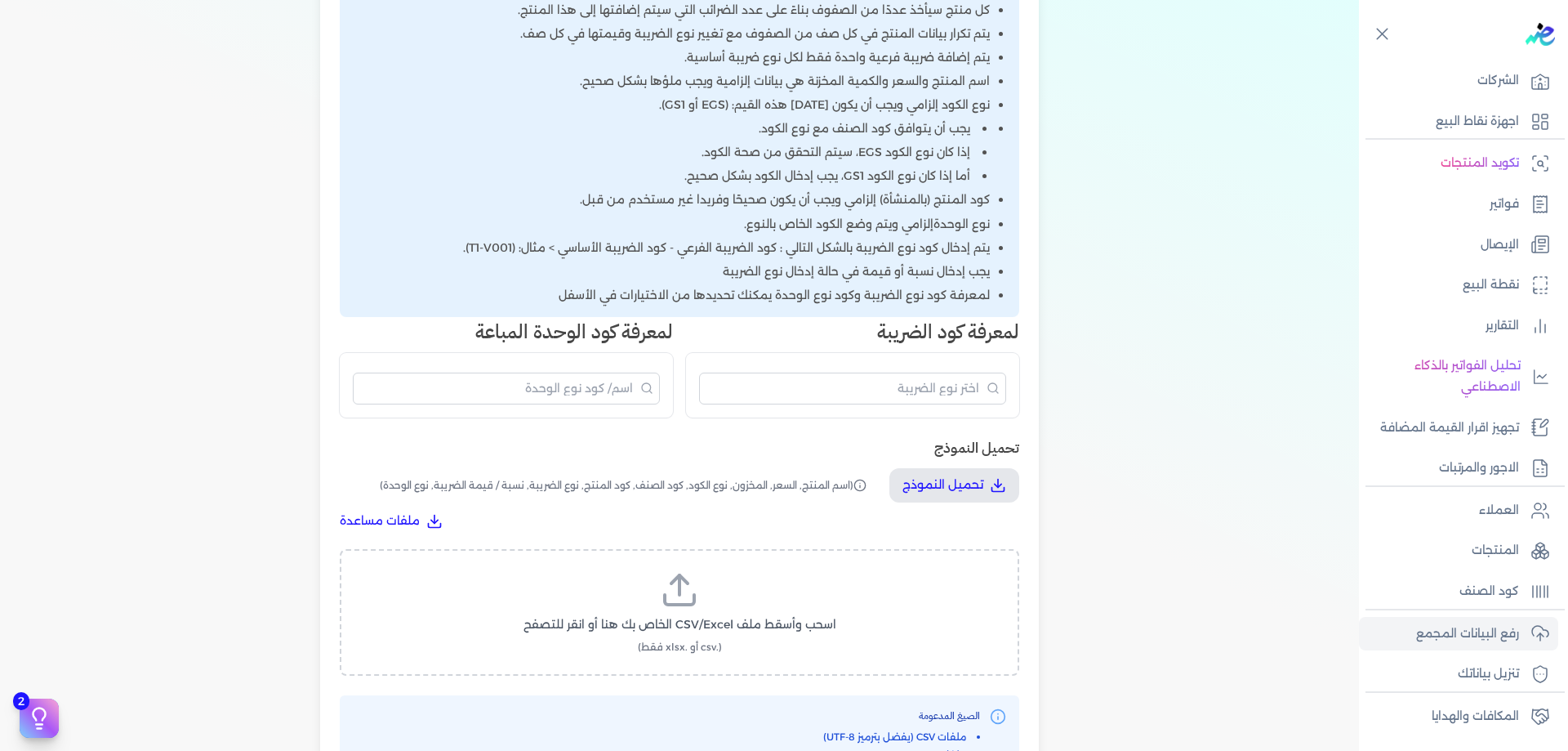
click at [709, 565] on div "اسحب وأسقط ملف CSV/Excel الخاص بك هنا أو انقر للتصفح (.csv أو .xlsx فقط)" at bounding box center [679, 612] width 679 height 127
click at [709, 585] on label "اسحب وأسقط ملف CSV/Excel الخاص بك هنا أو انقر للتصفح (.csv أو .xlsx فقط)" at bounding box center [679, 612] width 637 height 84
click at [0, 0] on input "اسحب وأسقط ملف CSV/Excel الخاص بك هنا أو انقر للتصفح (.csv أو .xlsx فقط)" at bounding box center [0, 0] width 0 height 0
click at [768, 636] on button "تحميل الملف" at bounding box center [719, 640] width 115 height 30
select select "اسم المنتج"
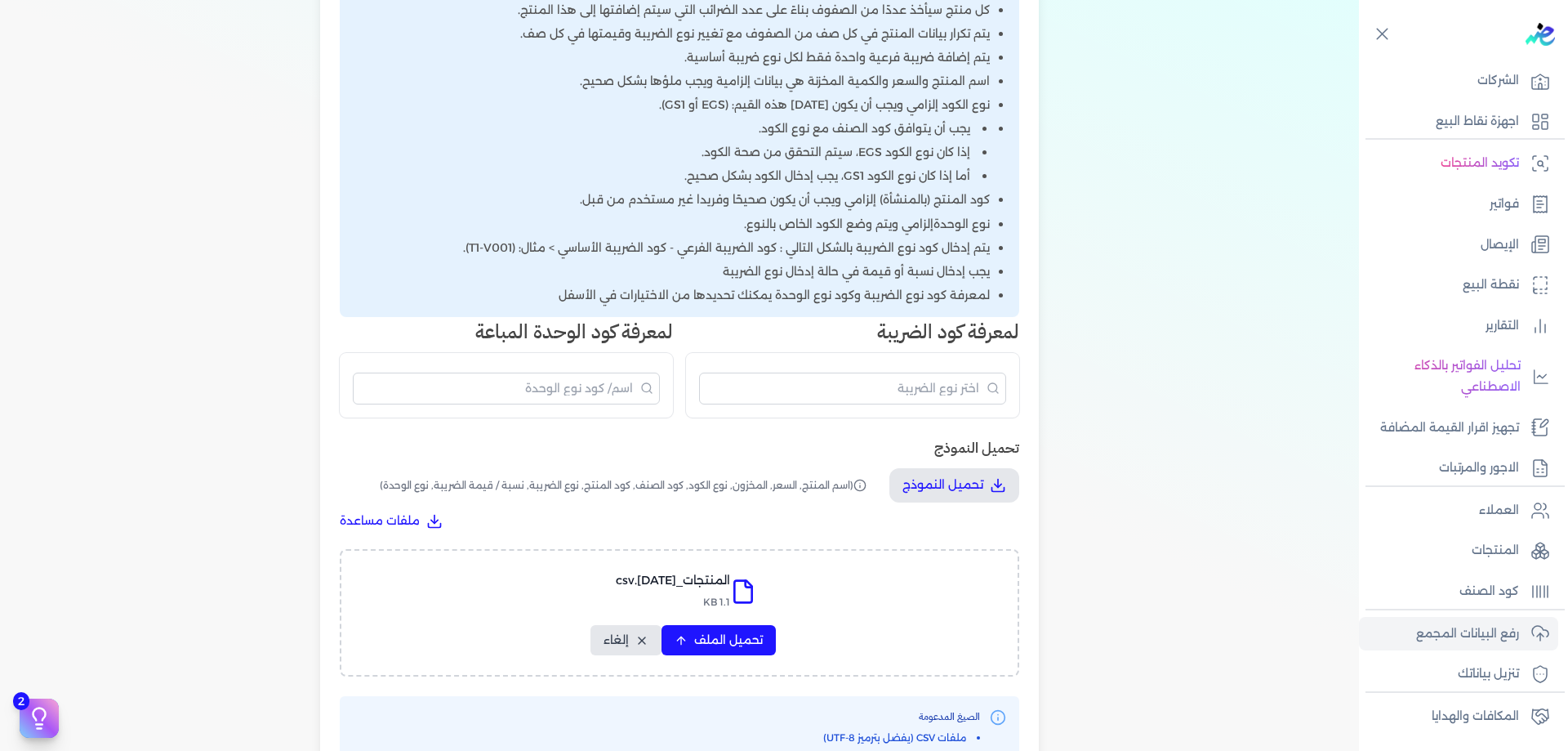
select select "السعر"
select select "نوع الكود"
select select "كود الصنف"
select select "سيريال المنتج"
select select "نوع الضريبة"
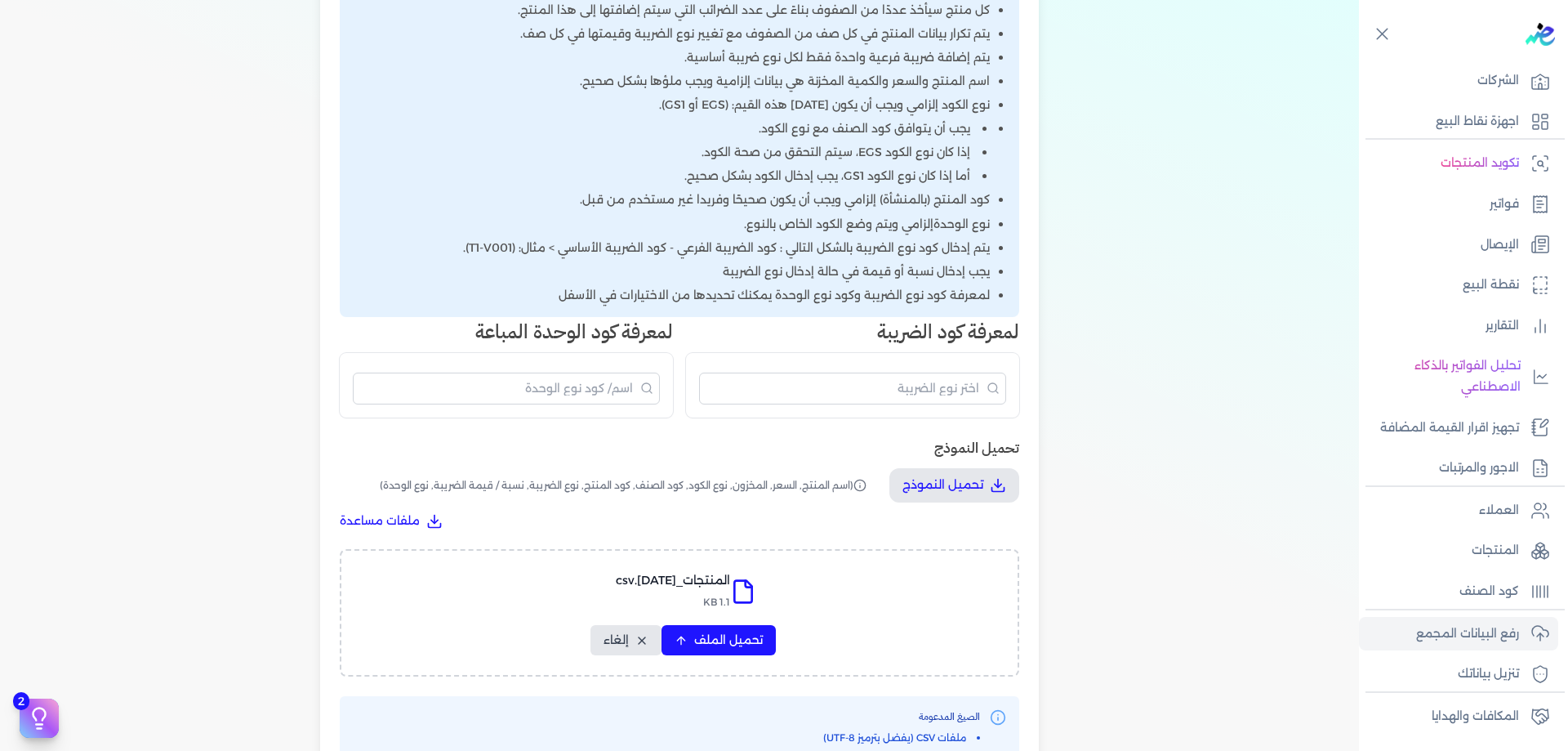
select select "نسبة / قيمة الضريبة"
select select "نوع الوحدة"
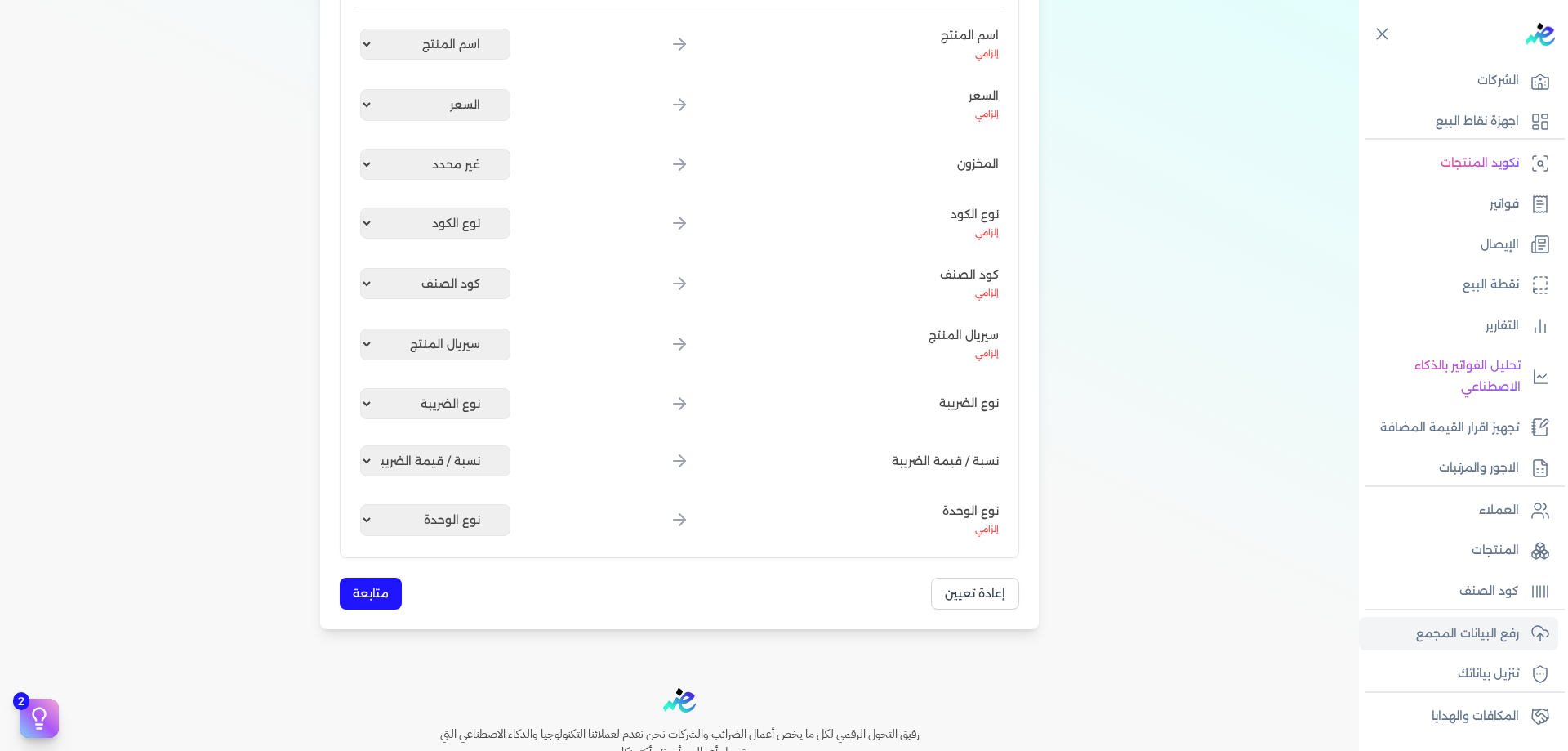
scroll to position [353, 0]
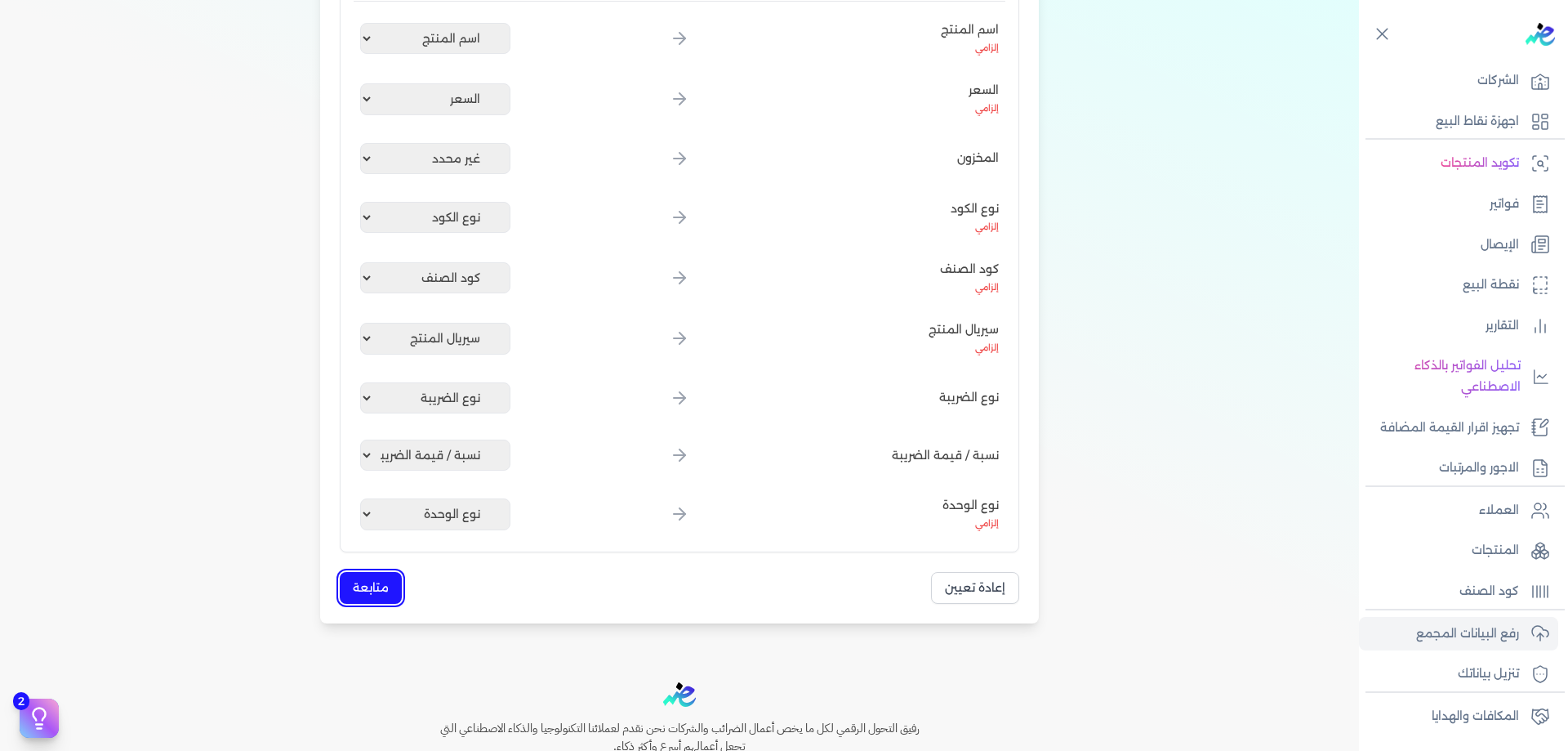
click at [373, 583] on button "متابعة" at bounding box center [371, 588] width 62 height 32
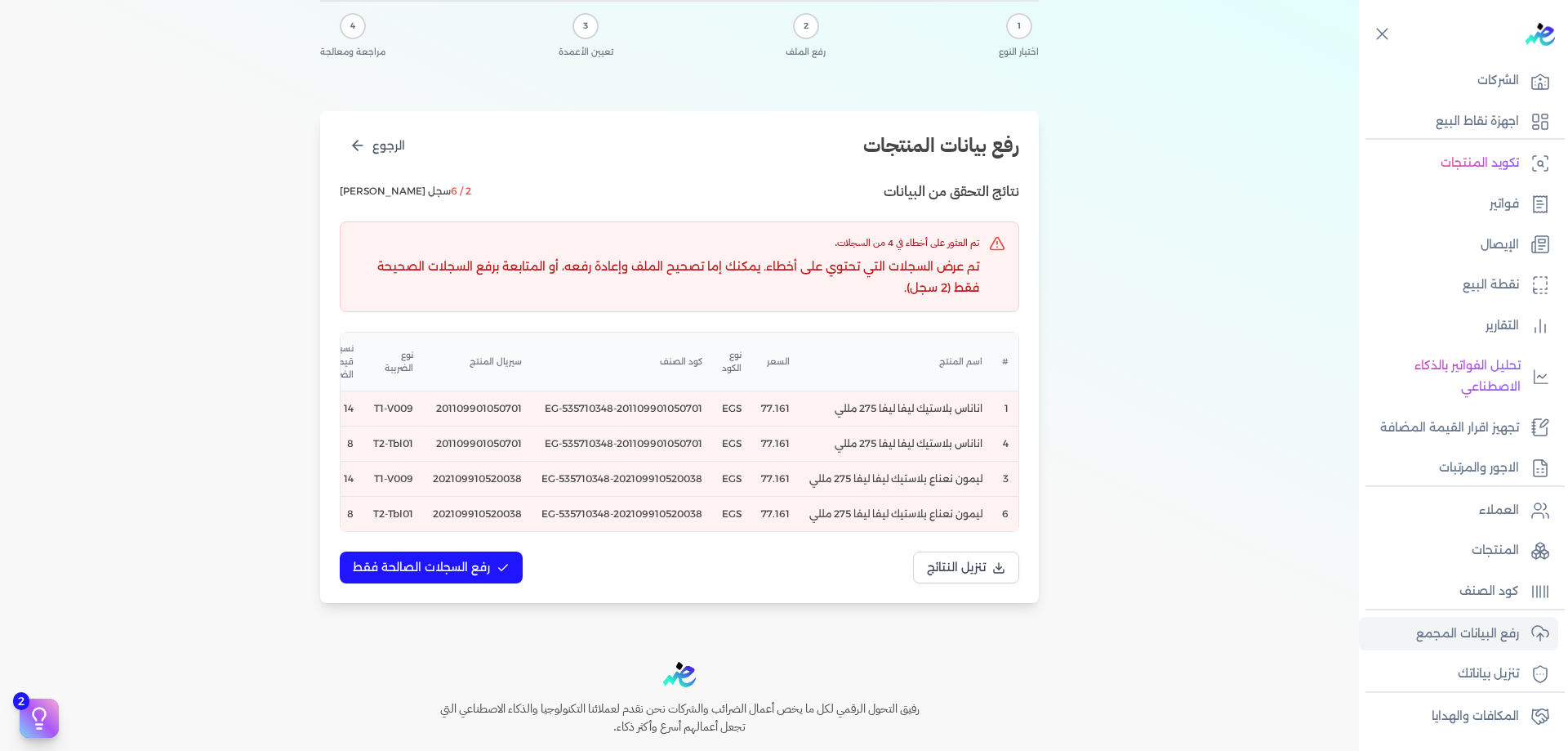
scroll to position [109, 0]
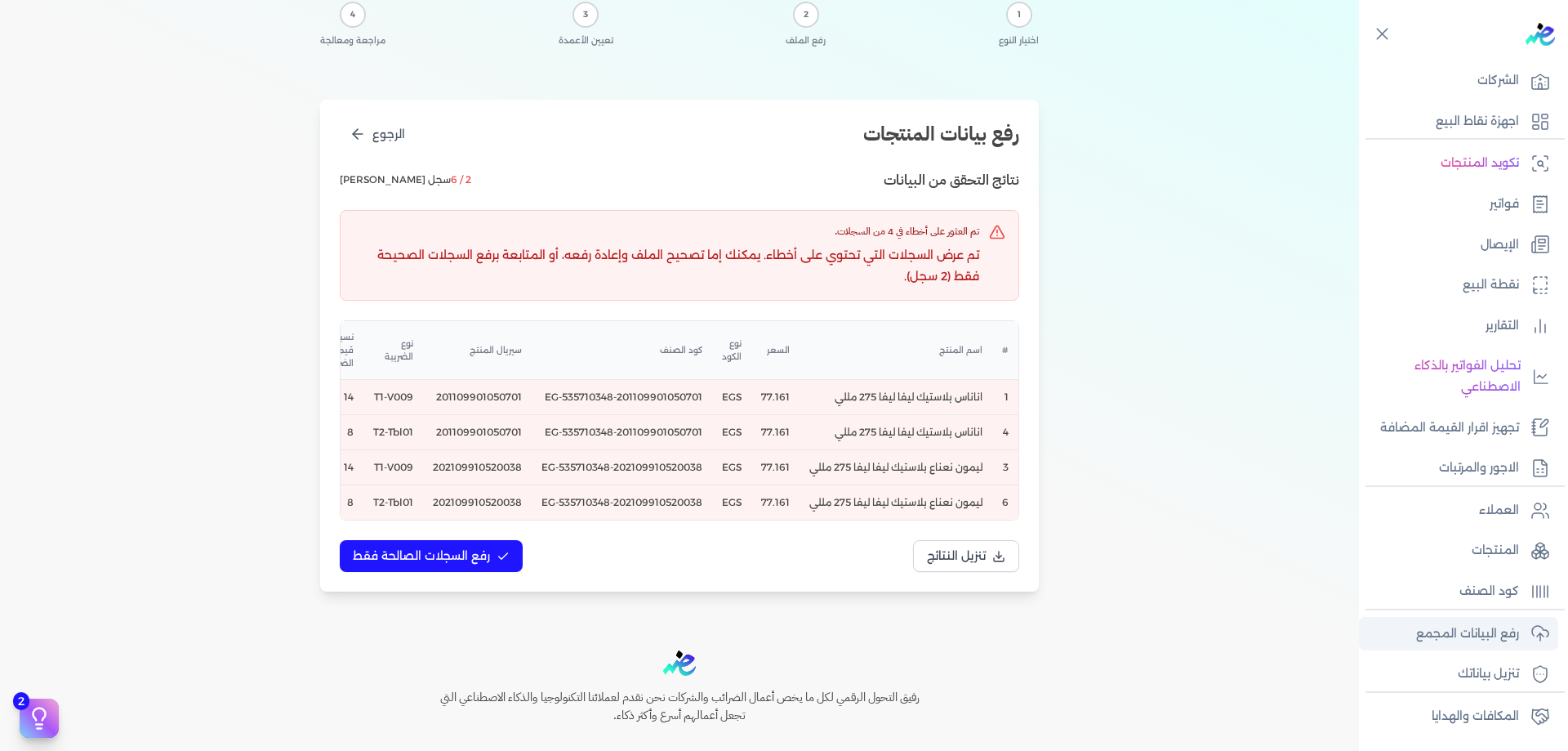
click at [1500, 646] on link "رفع البيانات المجمع" at bounding box center [1458, 633] width 199 height 34
click at [1534, 531] on ul "العملاء المنتجات كود الصنف" at bounding box center [1458, 550] width 199 height 115
click at [1534, 518] on icon at bounding box center [1540, 510] width 19 height 19
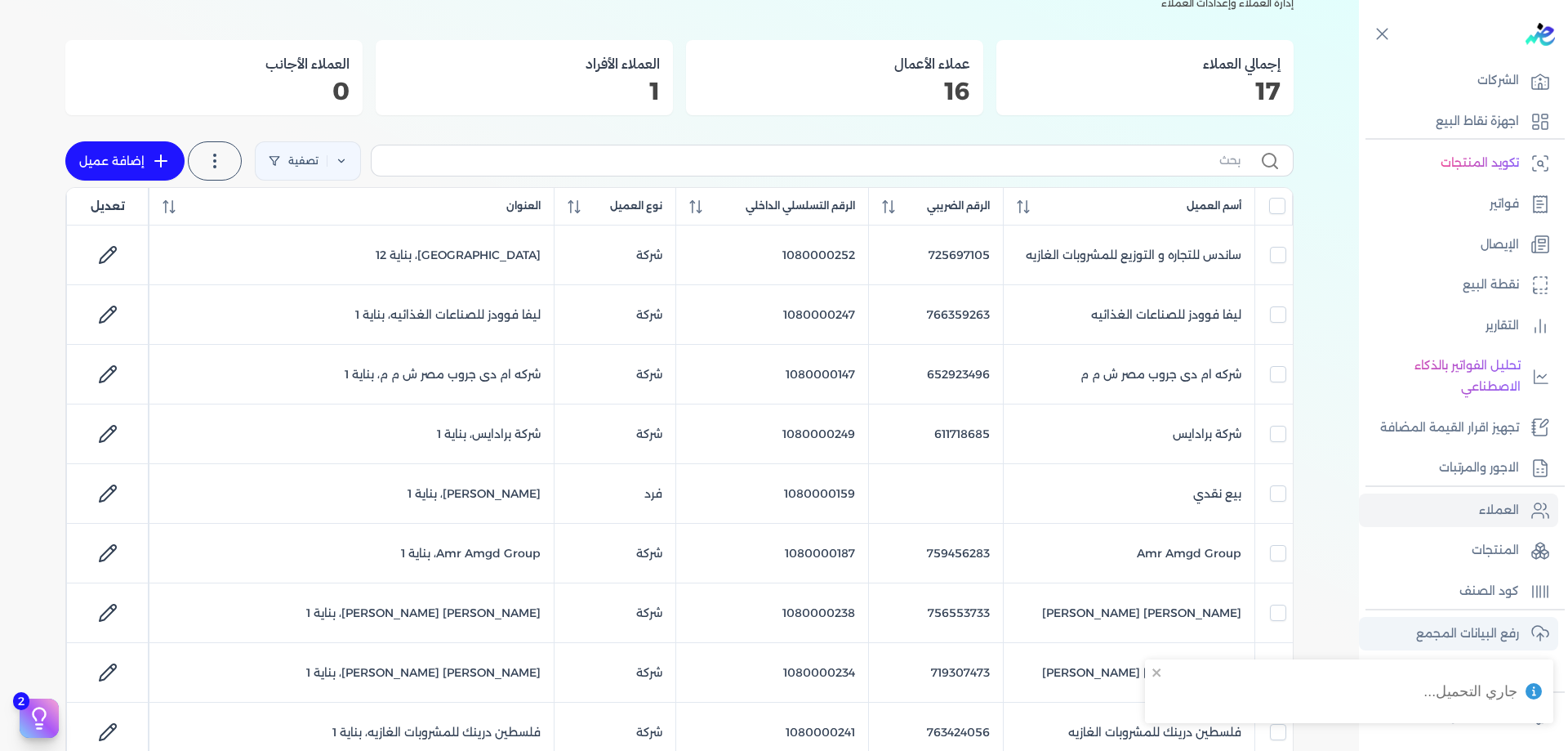
click at [1483, 647] on link "رفع البيانات المجمع" at bounding box center [1458, 633] width 199 height 34
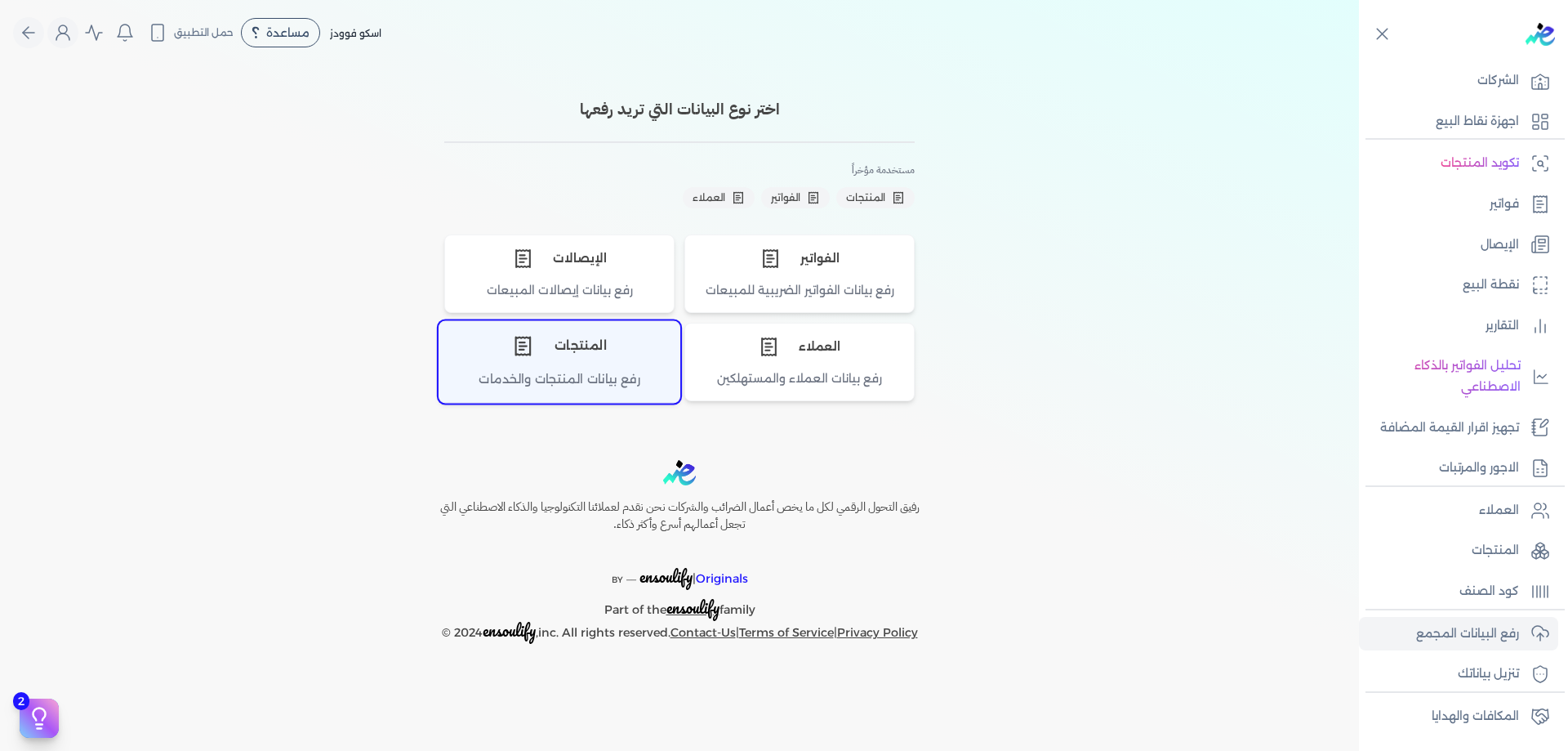
click at [614, 357] on div "المنتجات" at bounding box center [560, 345] width 241 height 49
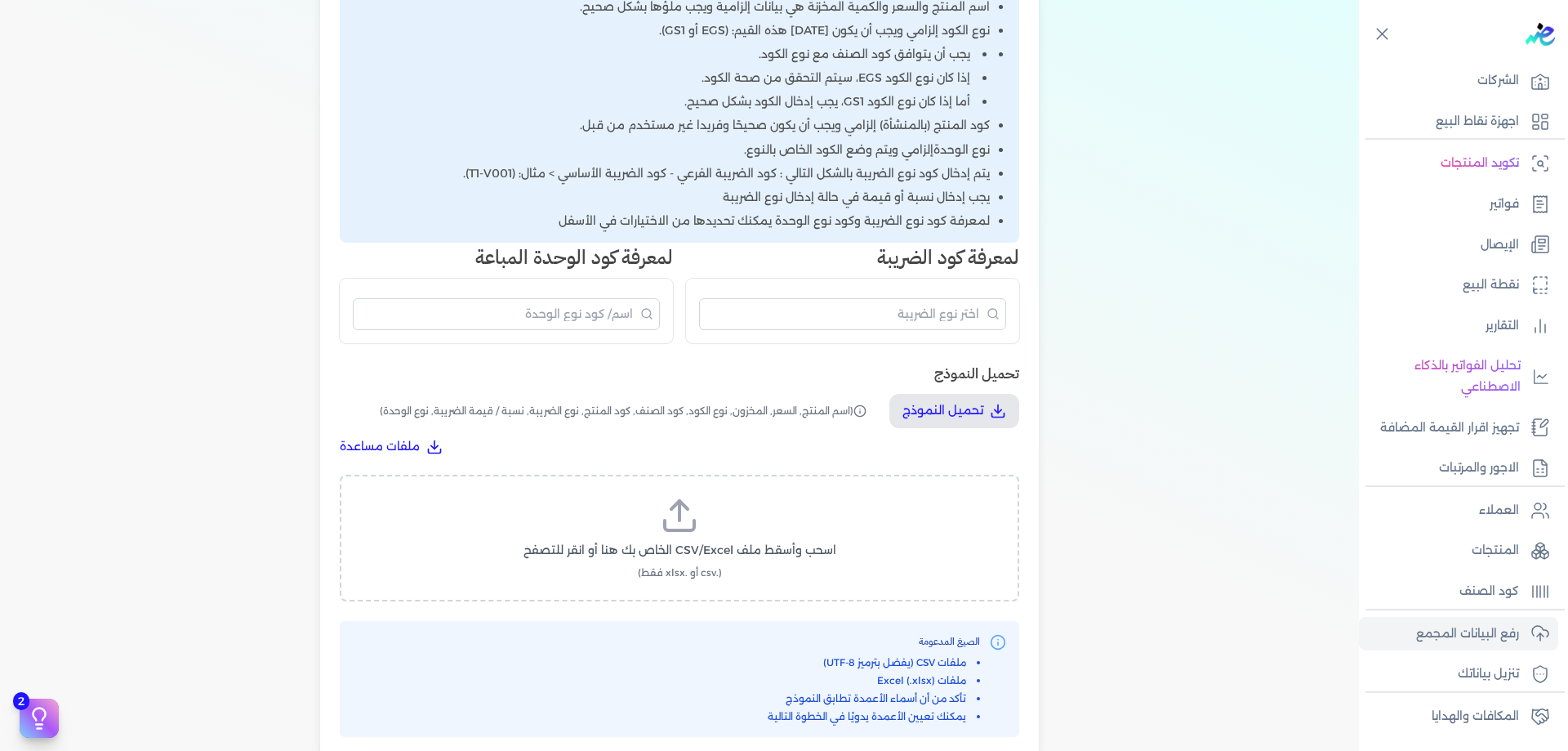
scroll to position [409, 0]
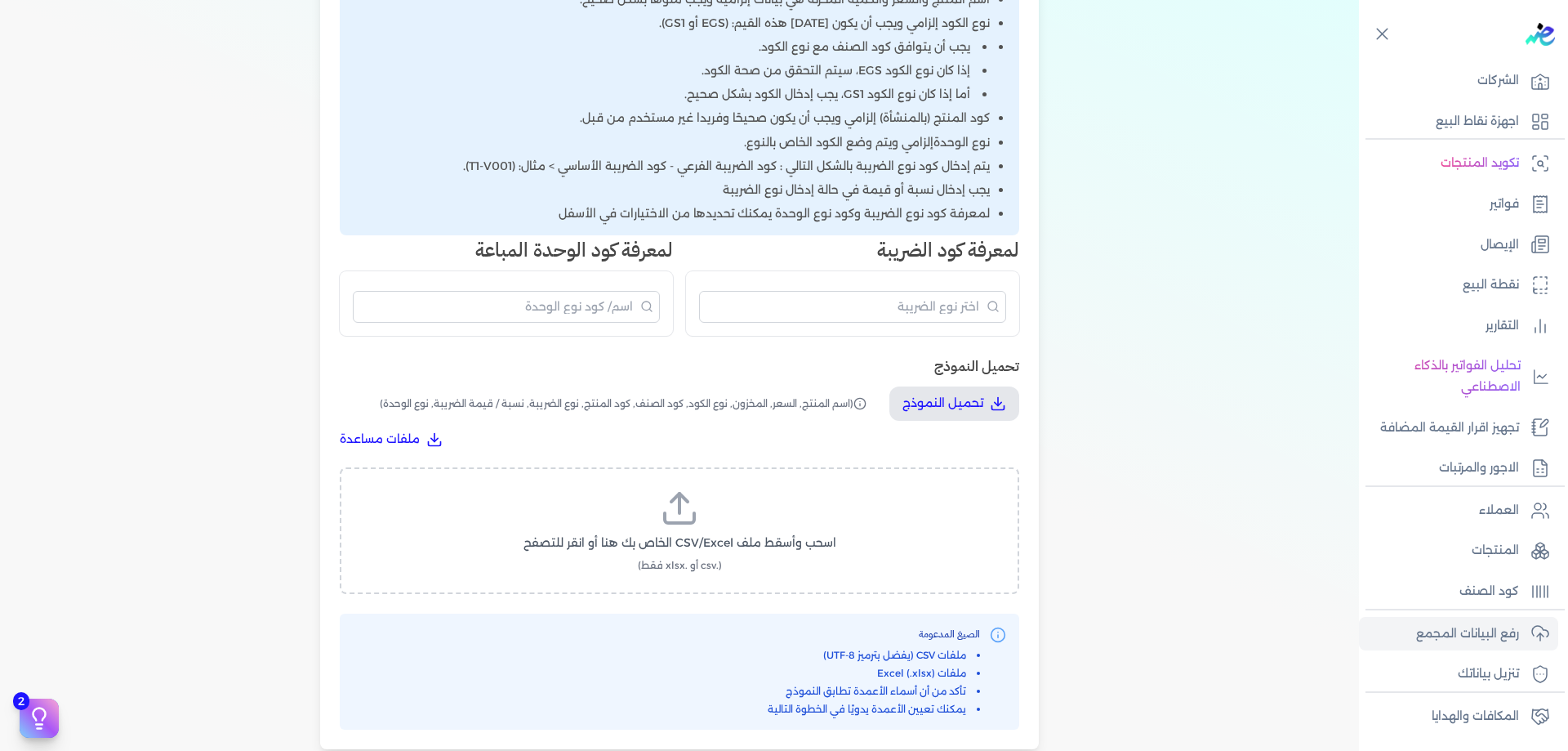
click at [689, 531] on label "اسحب وأسقط ملف CSV/Excel الخاص بك هنا أو انقر للتصفح (.csv أو .xlsx فقط)" at bounding box center [679, 531] width 637 height 84
click at [0, 0] on input "اسحب وأسقط ملف CSV/Excel الخاص بك هنا أو انقر للتصفح (.csv أو .xlsx فقط)" at bounding box center [0, 0] width 0 height 0
click at [747, 552] on span "تحميل الملف" at bounding box center [728, 558] width 69 height 17
select select "اسم المنتج"
select select "السعر"
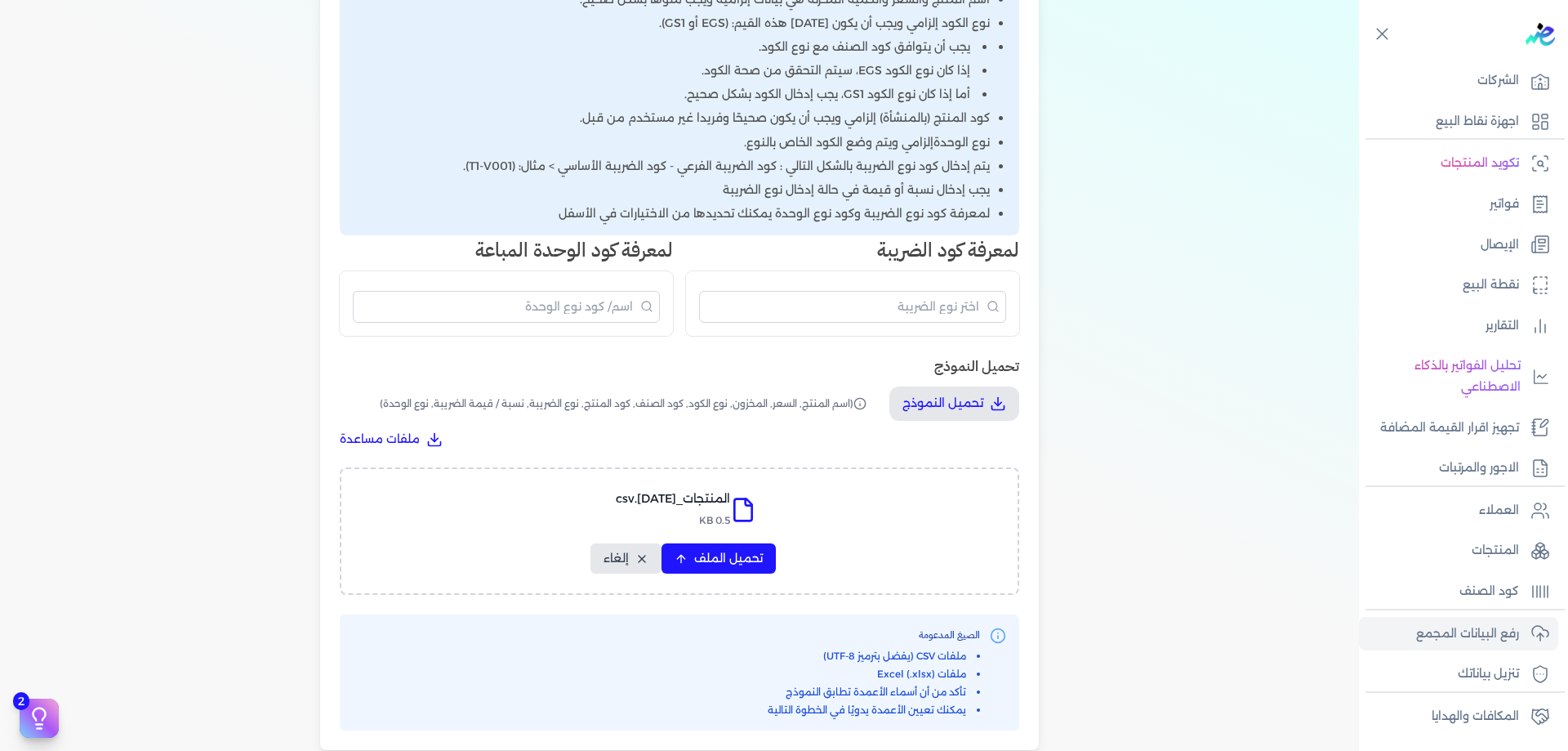
select select "نوع الكود"
select select "كود الصنف"
select select "سيريال المنتج"
select select "نوع الضريبة"
select select "نسبة / قيمة الضريبة"
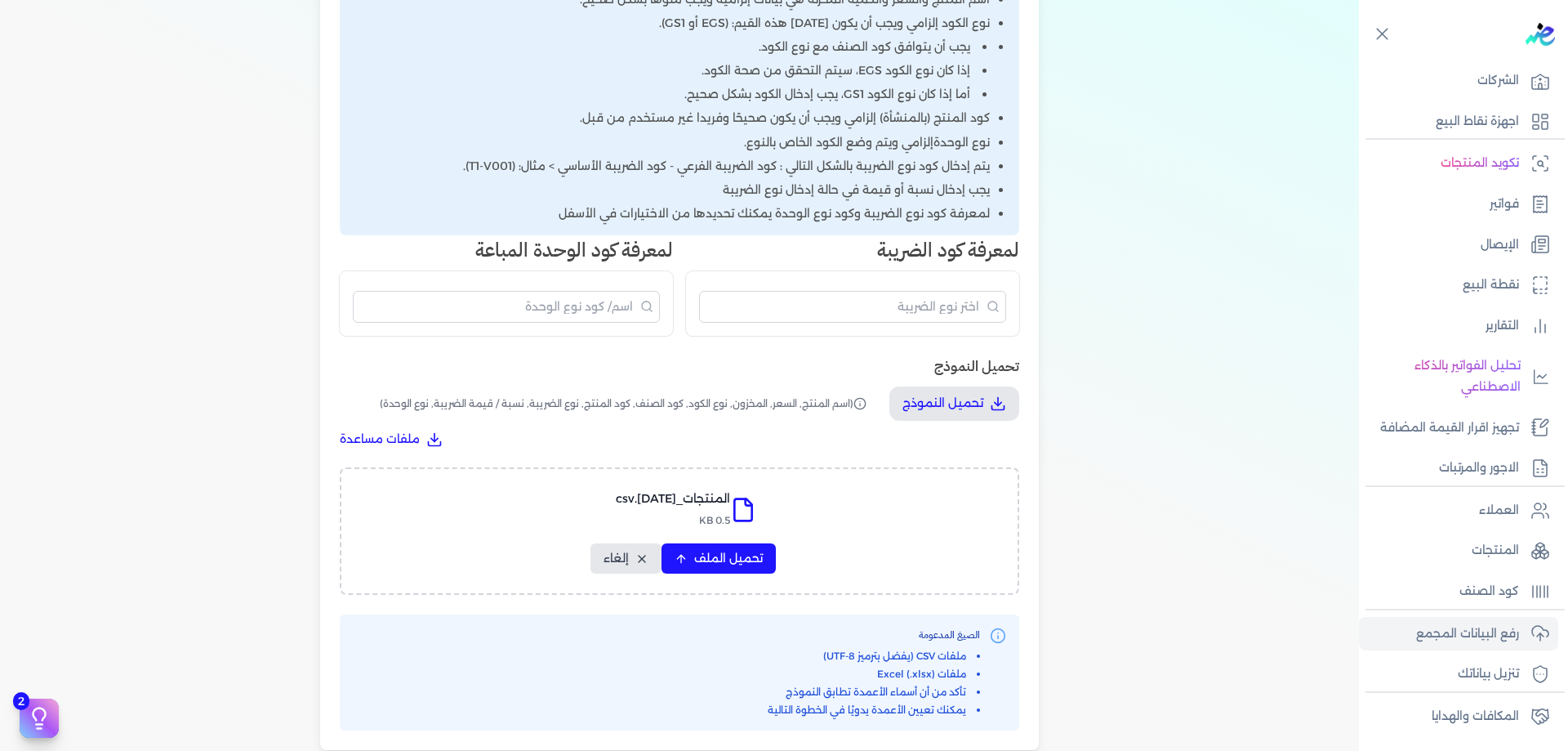
select select "نوع الوحدة"
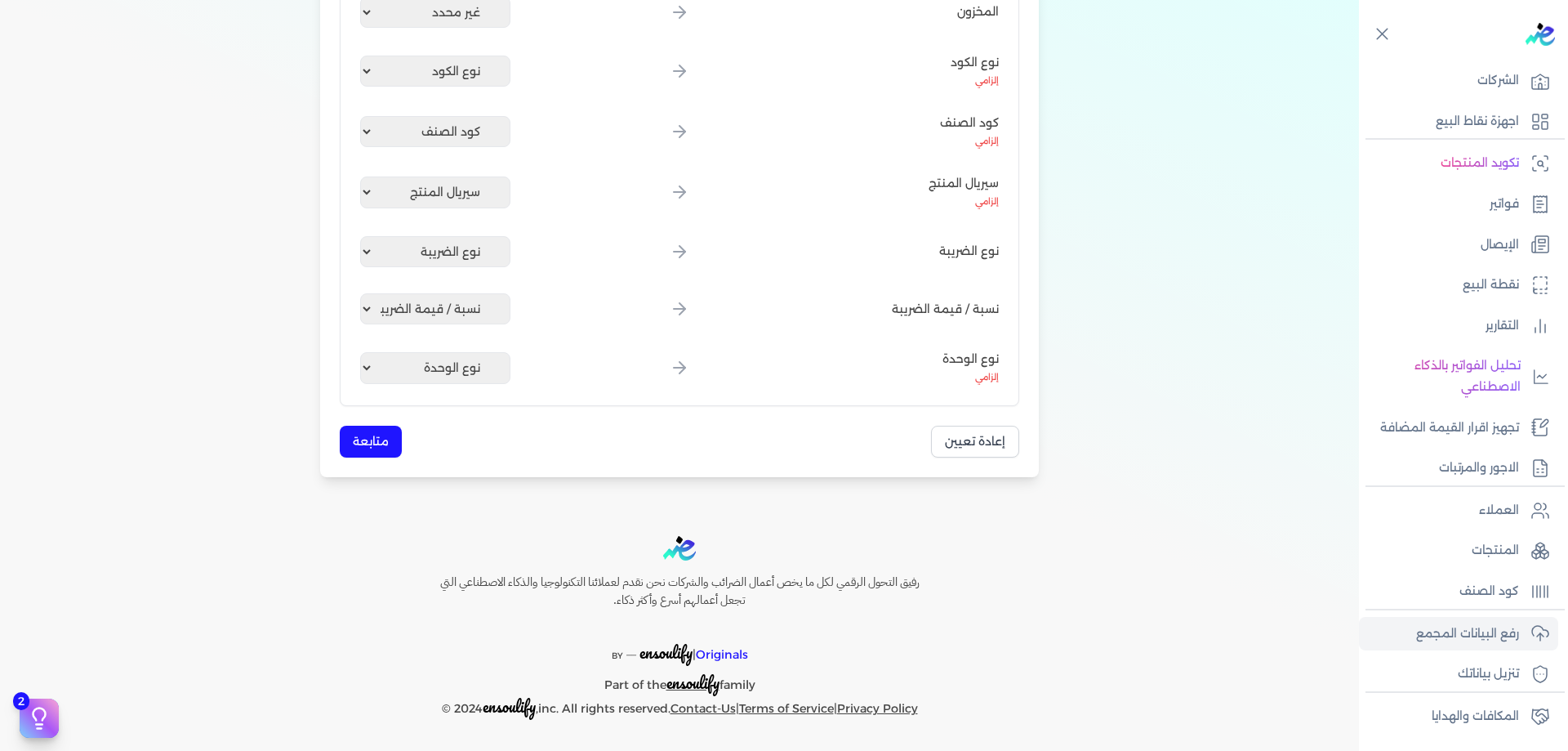
scroll to position [500, 0]
click at [380, 454] on button "متابعة" at bounding box center [371, 441] width 62 height 32
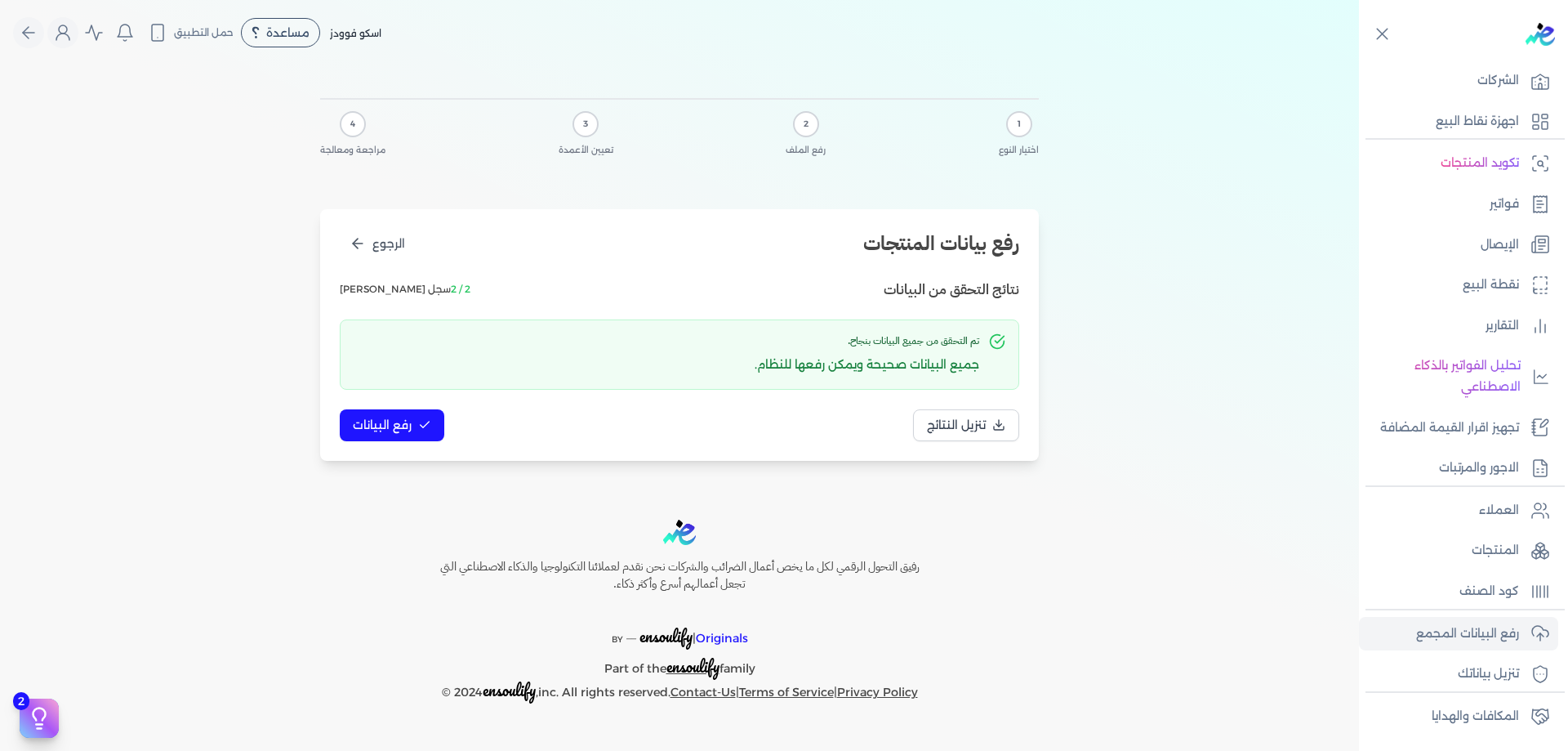
scroll to position [0, 0]
click at [379, 427] on span "رفع البيانات" at bounding box center [382, 425] width 59 height 17
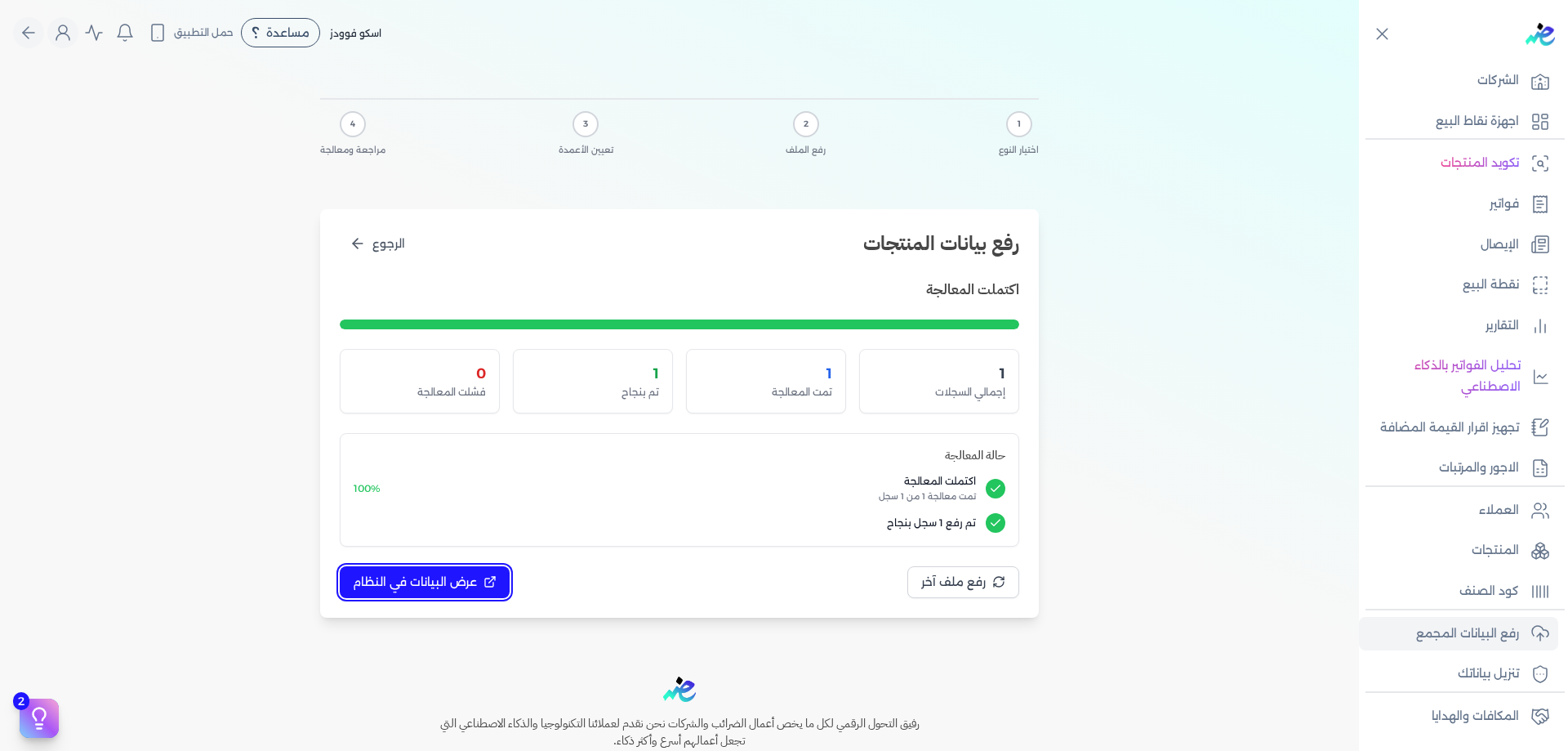
click at [440, 578] on span "عرض البيانات في النظام" at bounding box center [414, 581] width 124 height 17
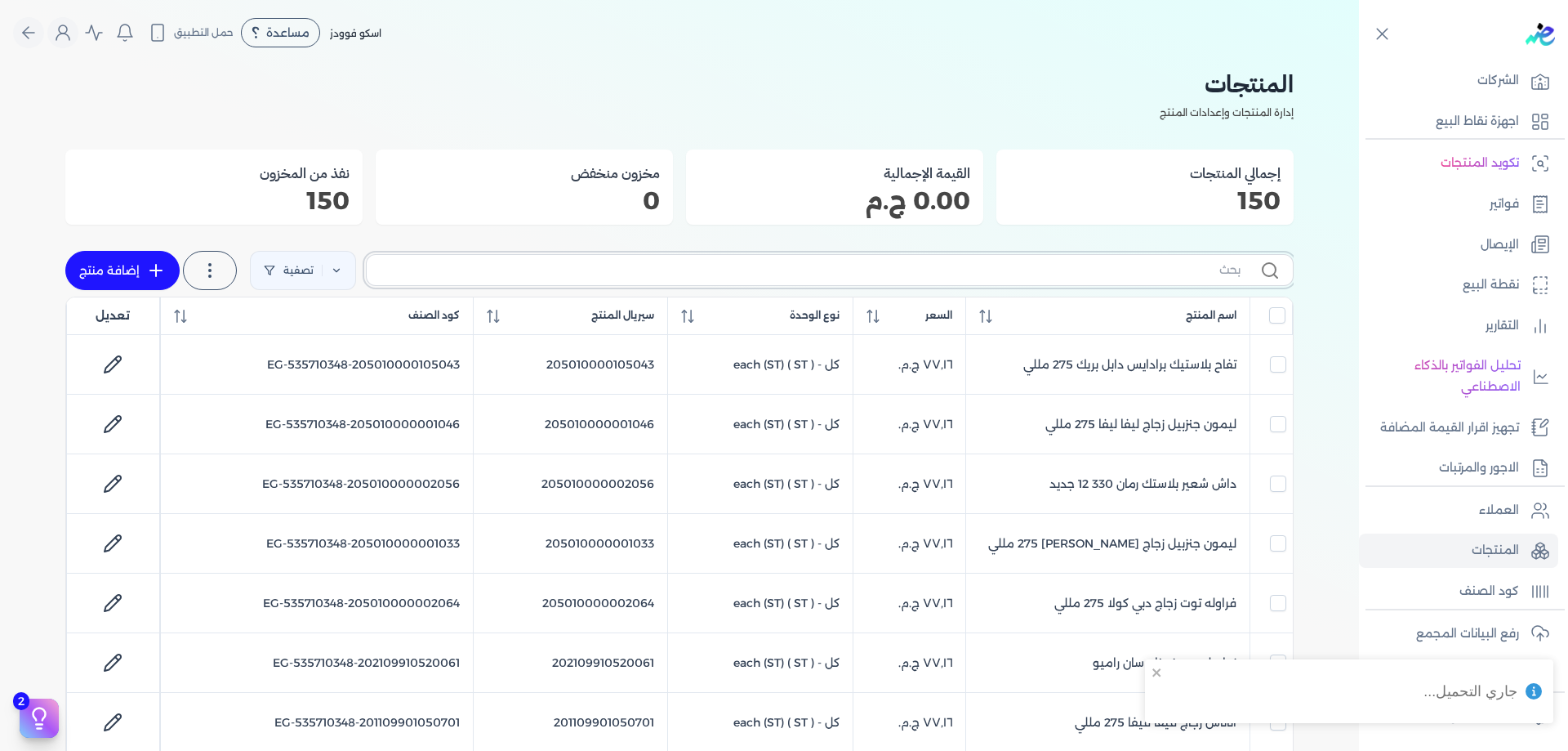
click at [989, 264] on input "text" at bounding box center [811, 270] width 861 height 17
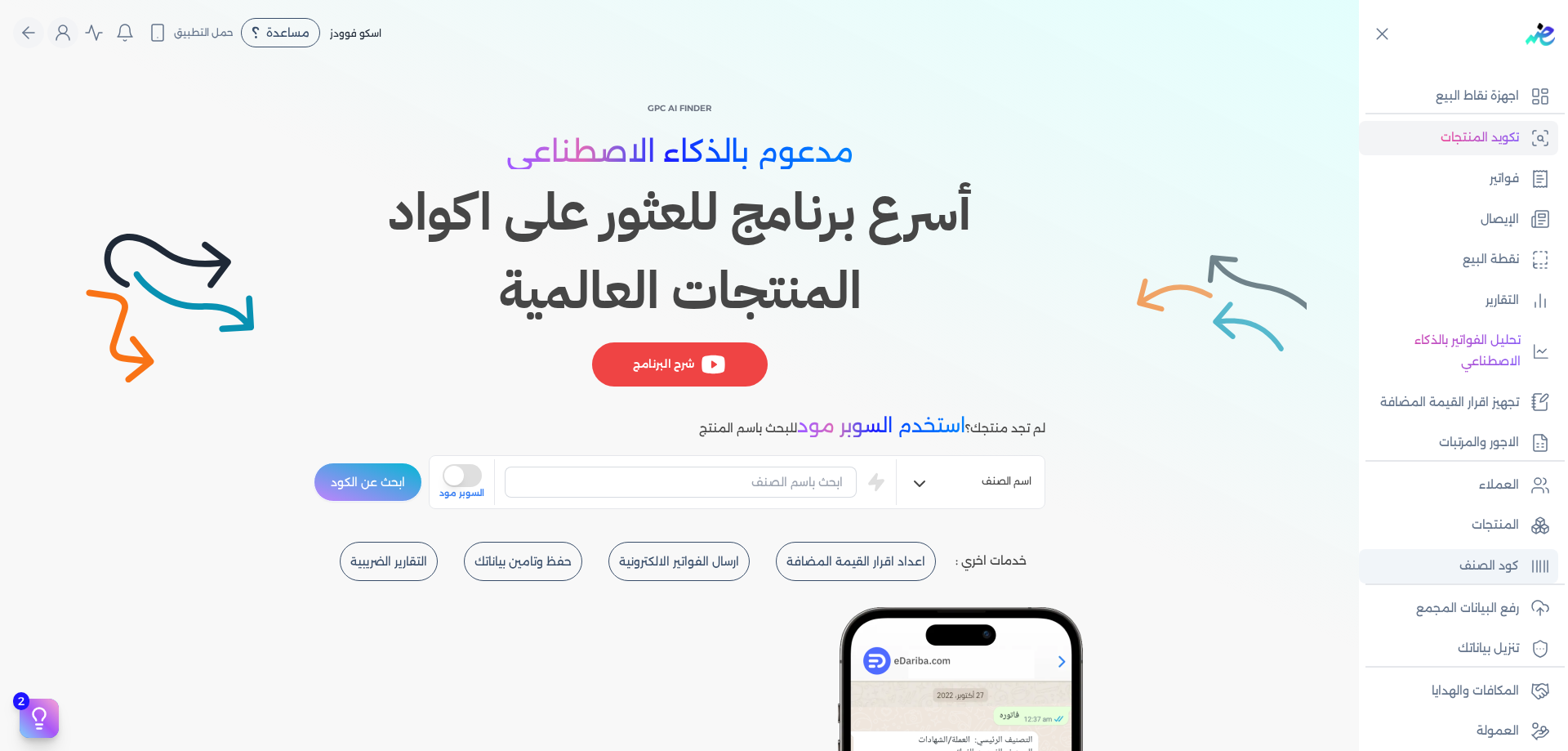
scroll to position [82, 0]
click at [1505, 615] on p "رفع البيانات المجمع" at bounding box center [1468, 606] width 103 height 21
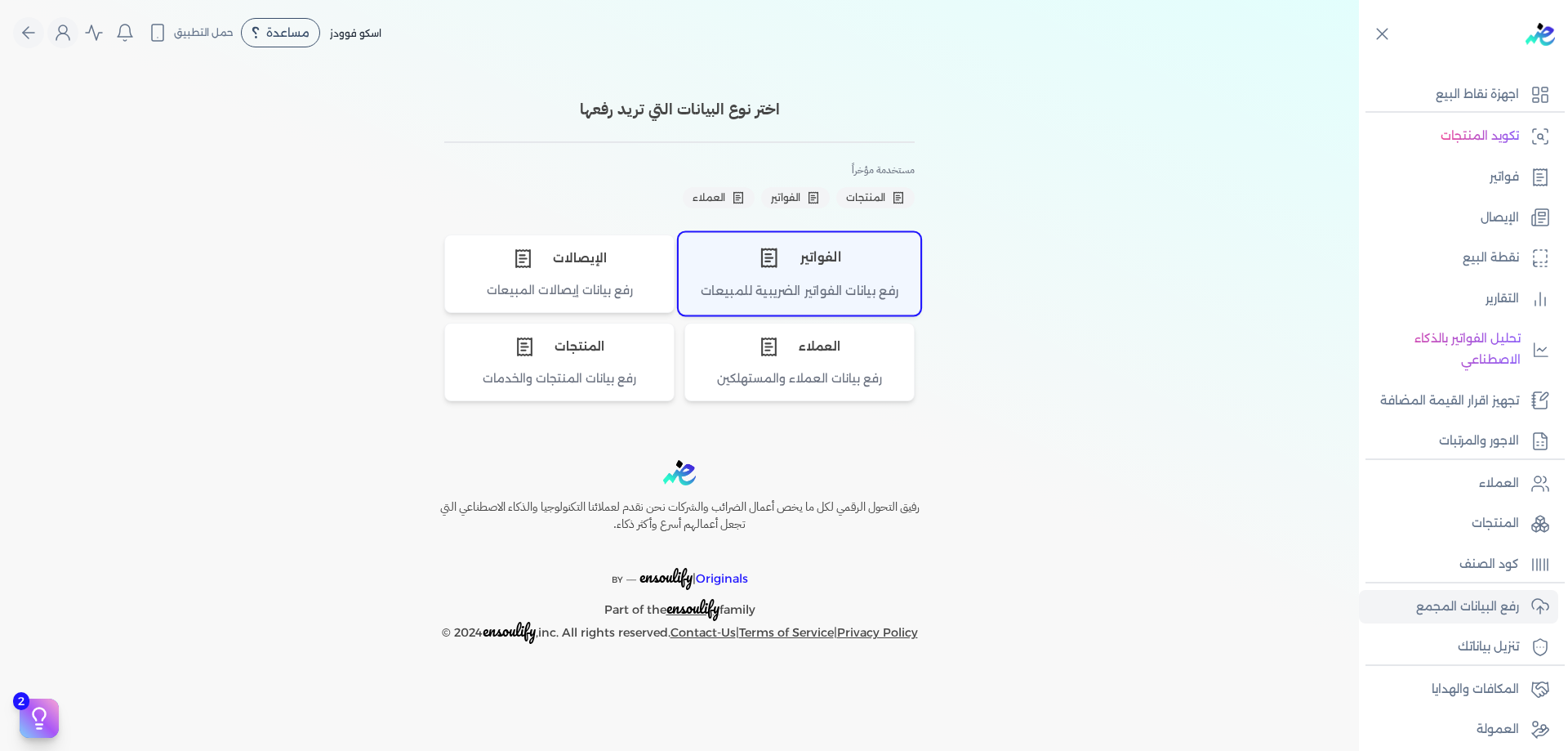
click at [767, 268] on icon "اختر نوع الفواتير" at bounding box center [768, 257] width 21 height 21
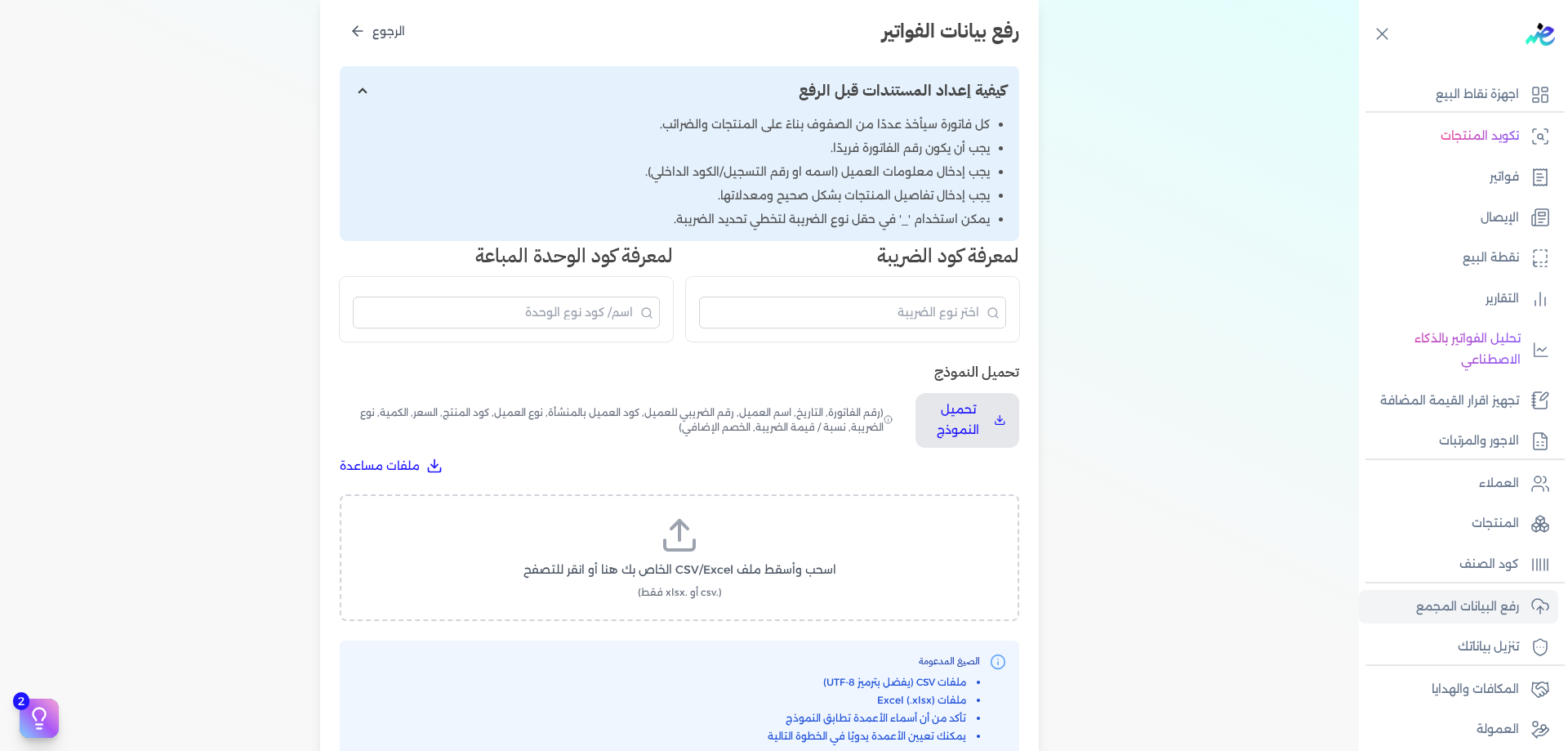
scroll to position [219, 0]
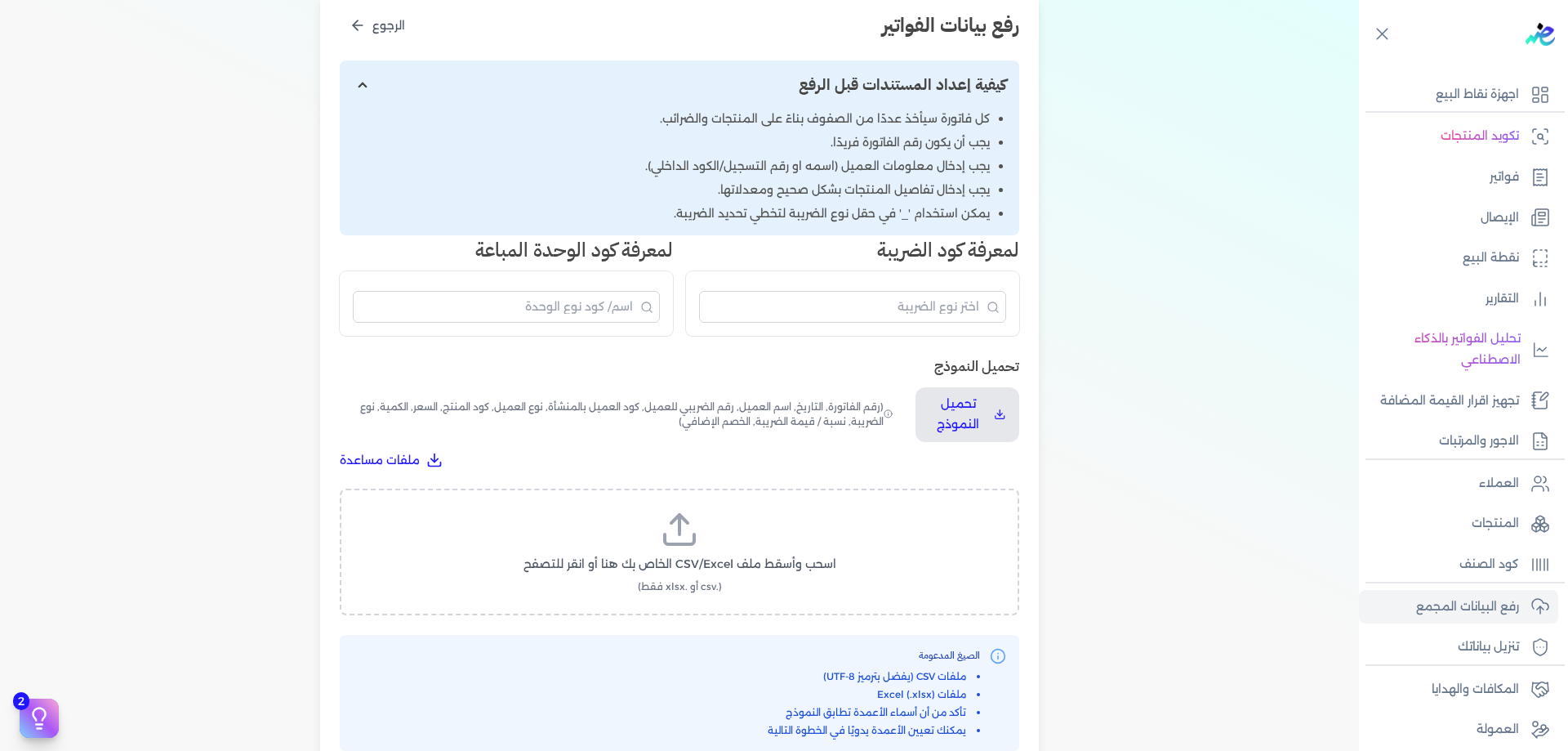
click at [710, 569] on span "اسحب وأسقط ملف CSV/Excel الخاص بك هنا أو انقر للتصفح" at bounding box center [679, 564] width 313 height 17
click at [0, 0] on input "اسحب وأسقط ملف CSV/Excel الخاص بك هنا أو انقر للتصفح (.csv أو .xlsx فقط)" at bounding box center [0, 0] width 0 height 0
click at [713, 579] on span "تحميل الملف" at bounding box center [728, 579] width 69 height 17
select select "رقم الفاتورة"
select select "الرقم الضريبي"
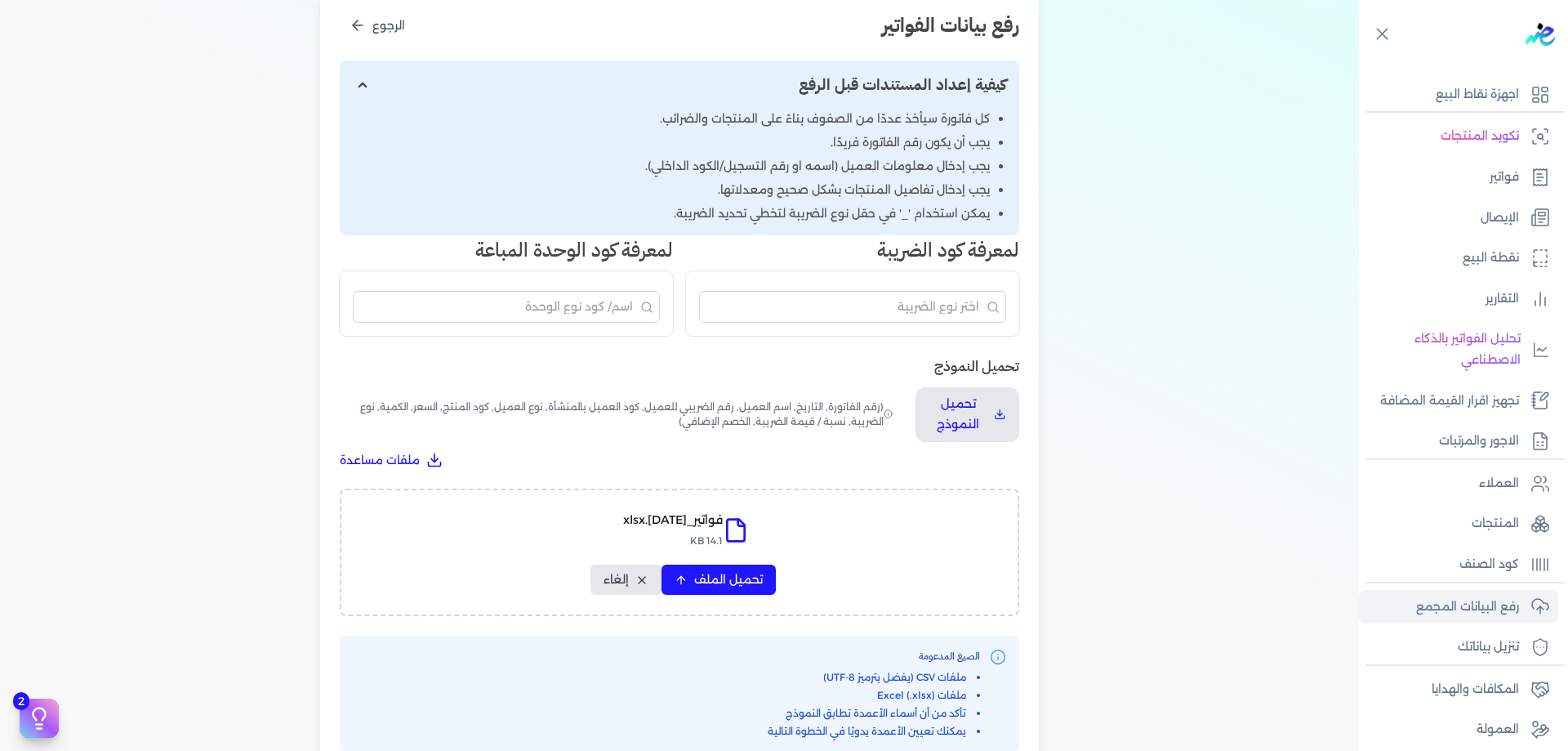
select select "الرقم التسلسلي الداخلي"
select select "سيريال المنتج"
select select "السعر"
select select "الكمية"
select select "خصم"
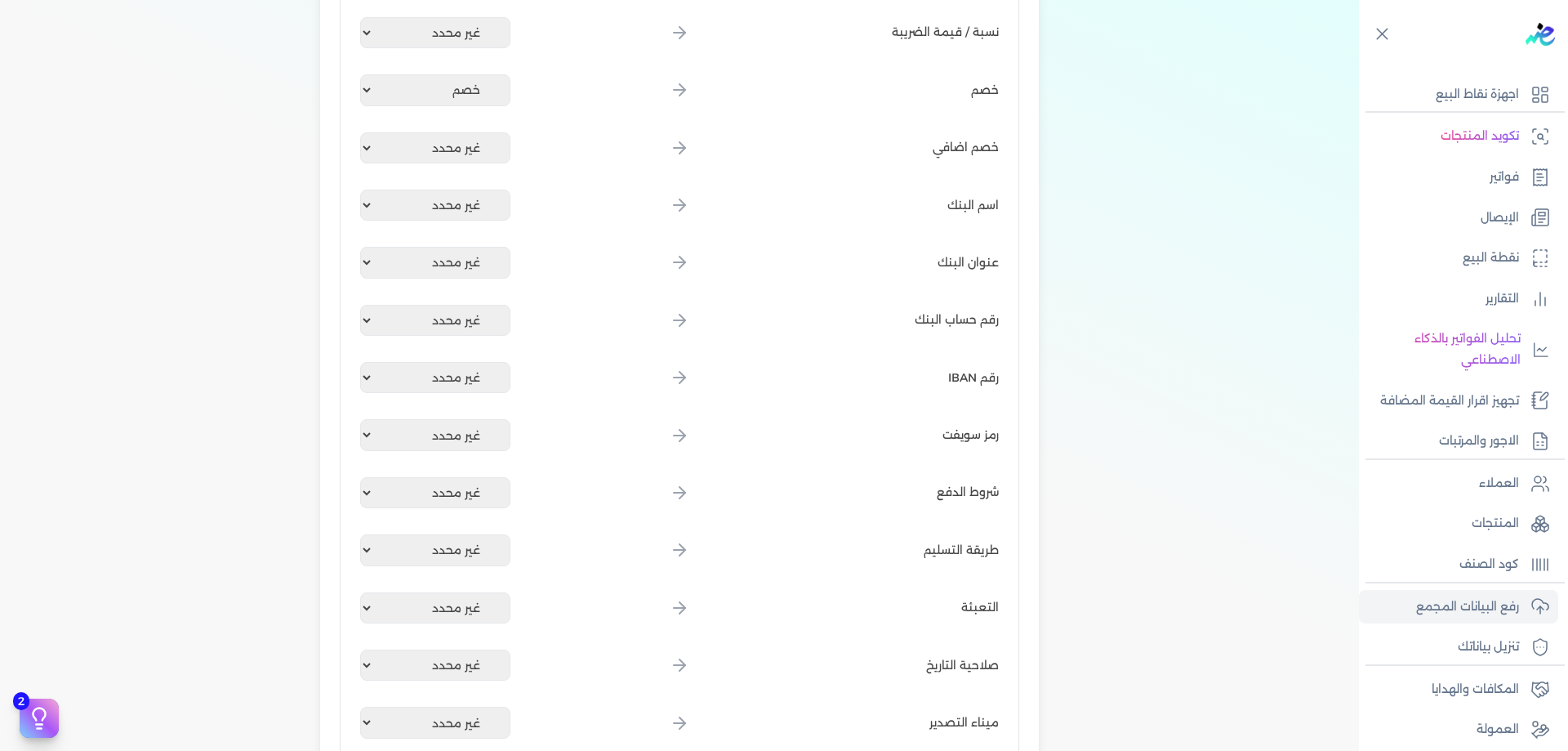
scroll to position [1990, 0]
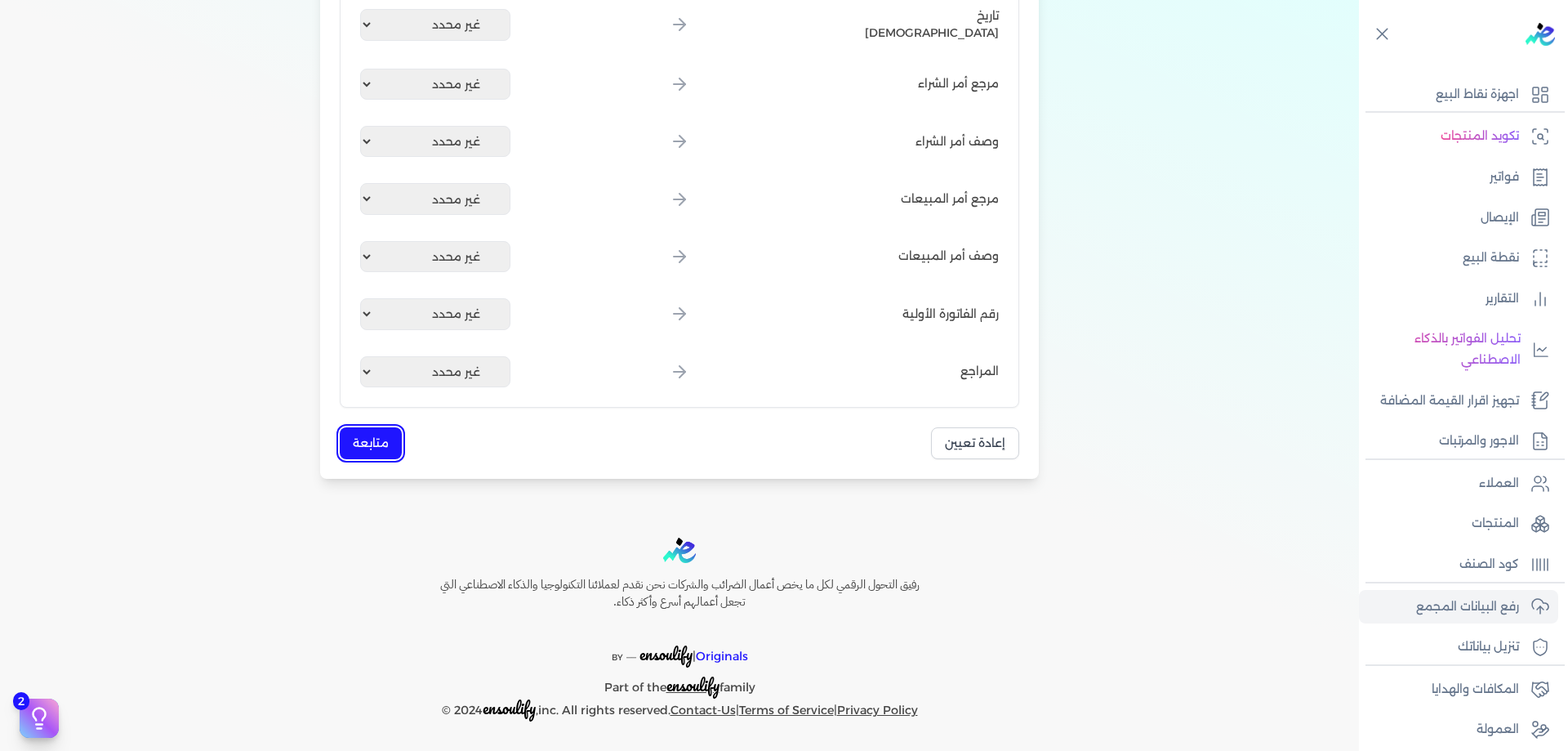
click at [395, 453] on button "متابعة" at bounding box center [371, 443] width 62 height 32
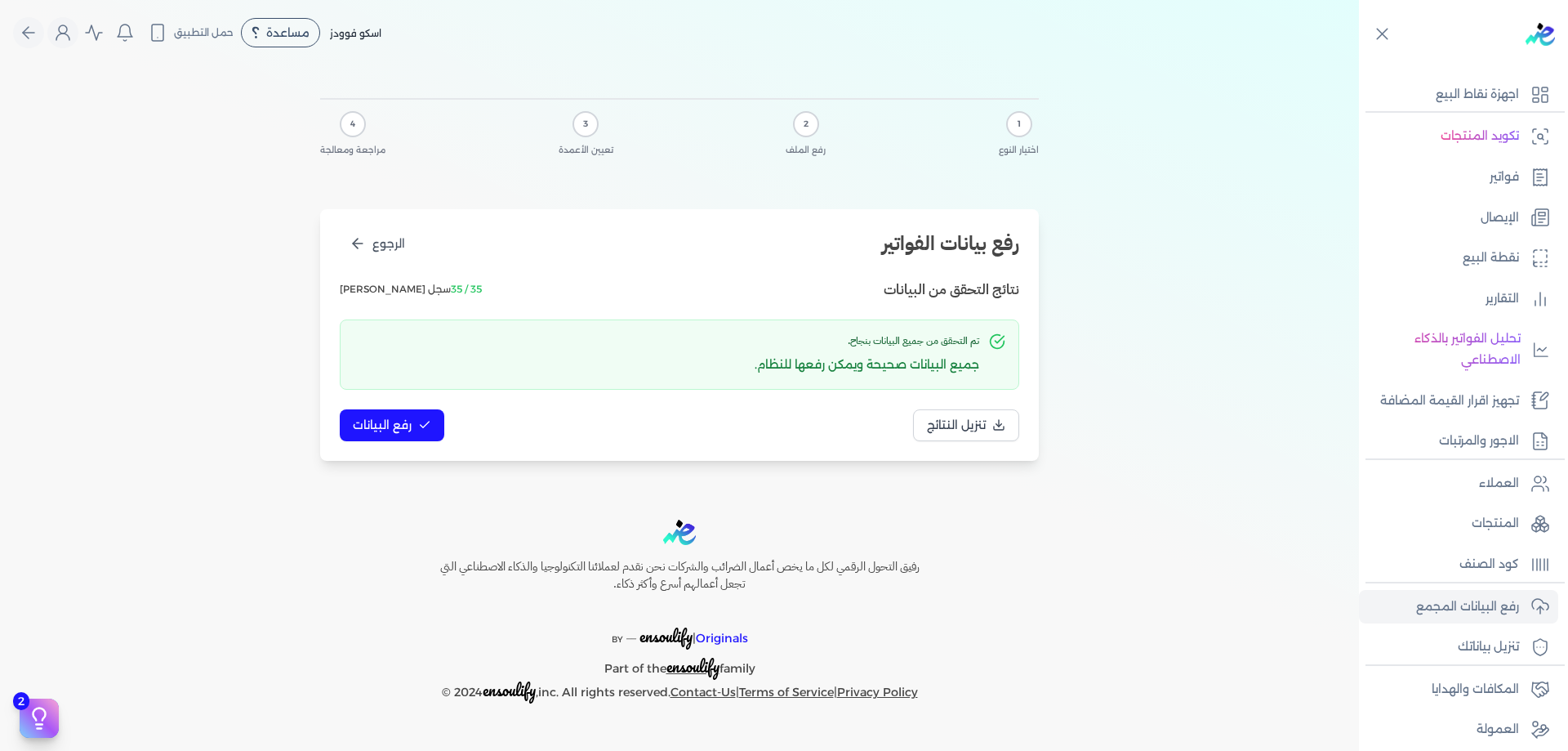
scroll to position [0, 0]
click at [425, 411] on button "رفع البيانات" at bounding box center [392, 425] width 105 height 32
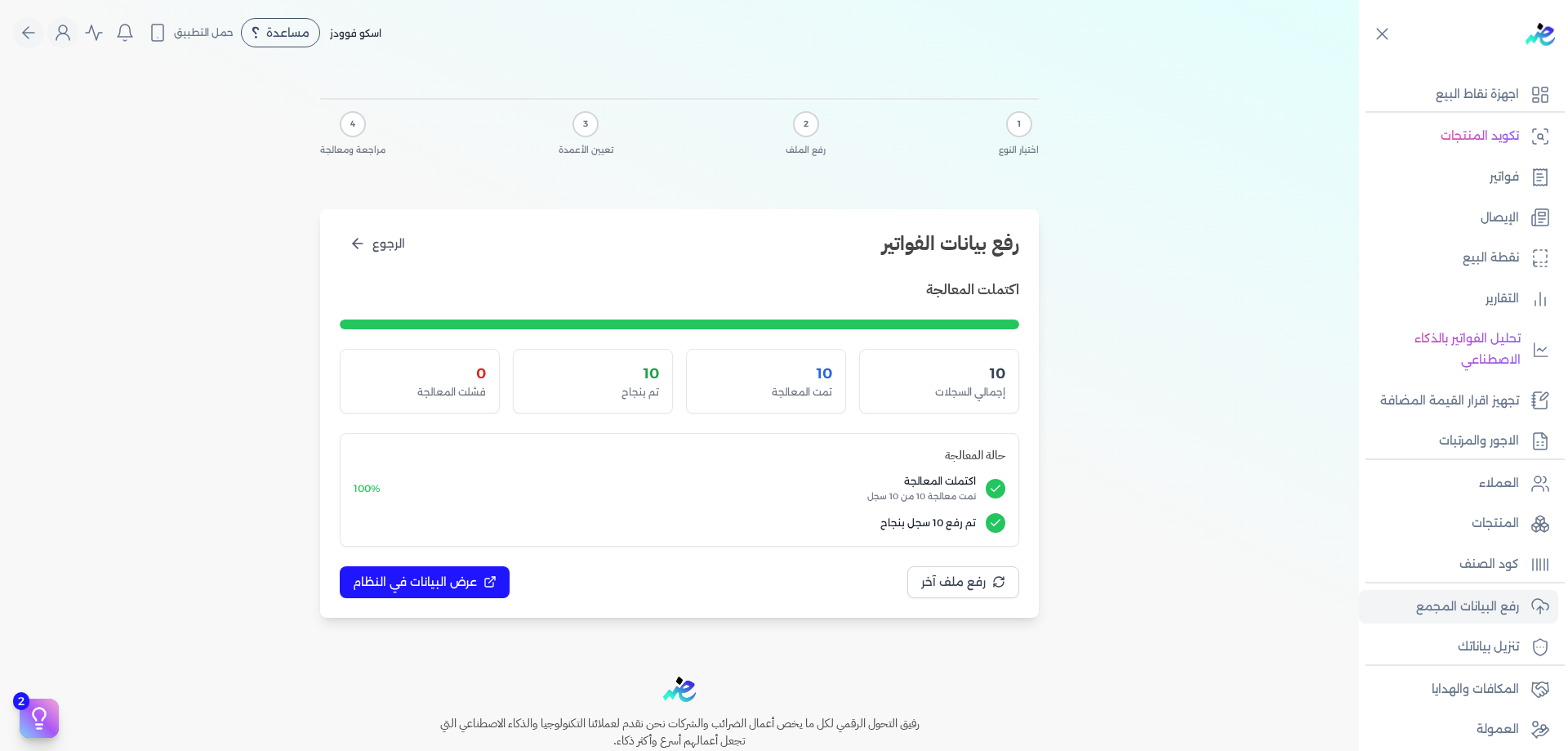
click at [454, 551] on div "اكتملت المعالجة 10 إجمالي السجلات 10 تمت المعالجة 10 تم بنجاح 0 فشلت المعالجة ح…" at bounding box center [679, 438] width 679 height 319
click at [464, 577] on span "عرض البيانات في النظام" at bounding box center [414, 581] width 124 height 17
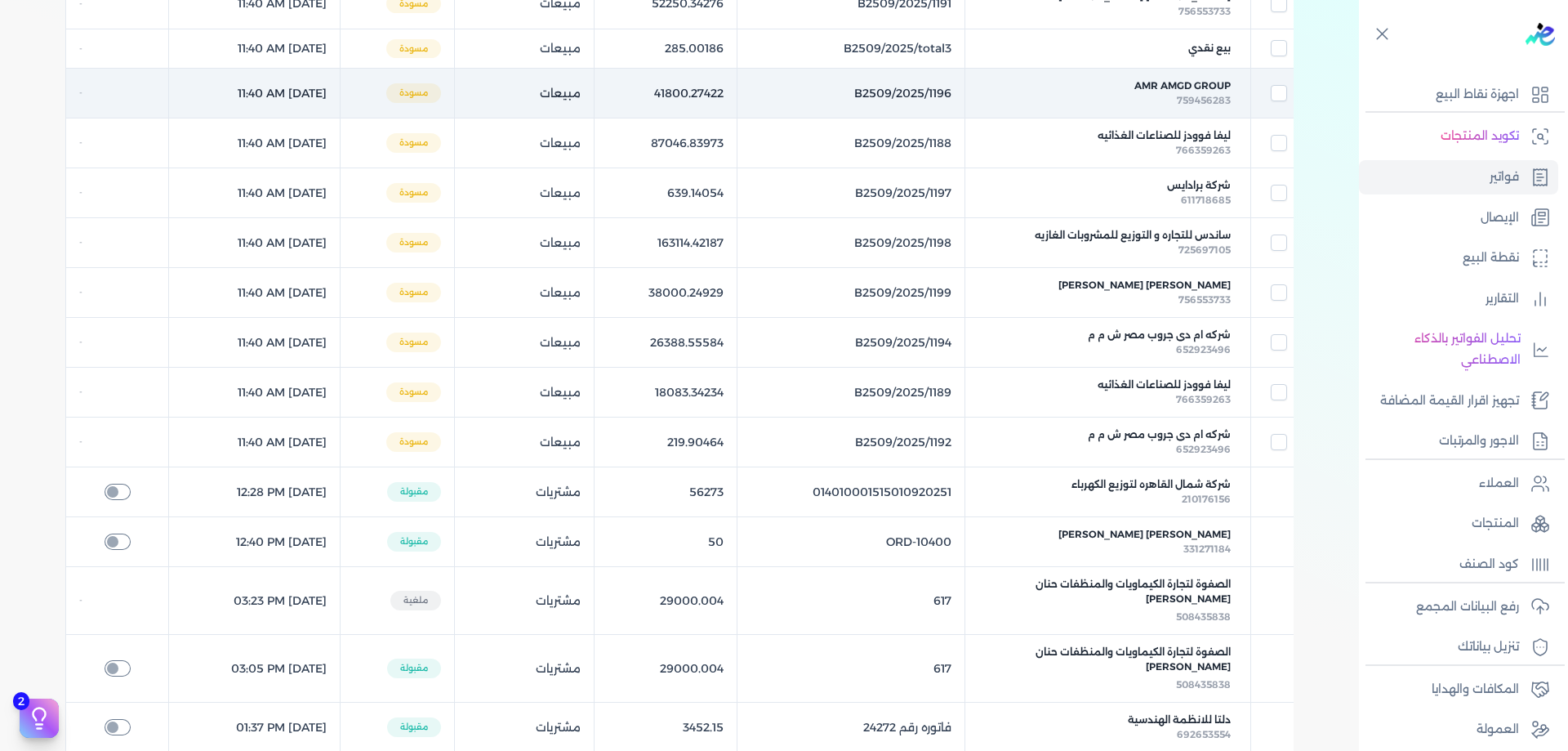
scroll to position [327, 0]
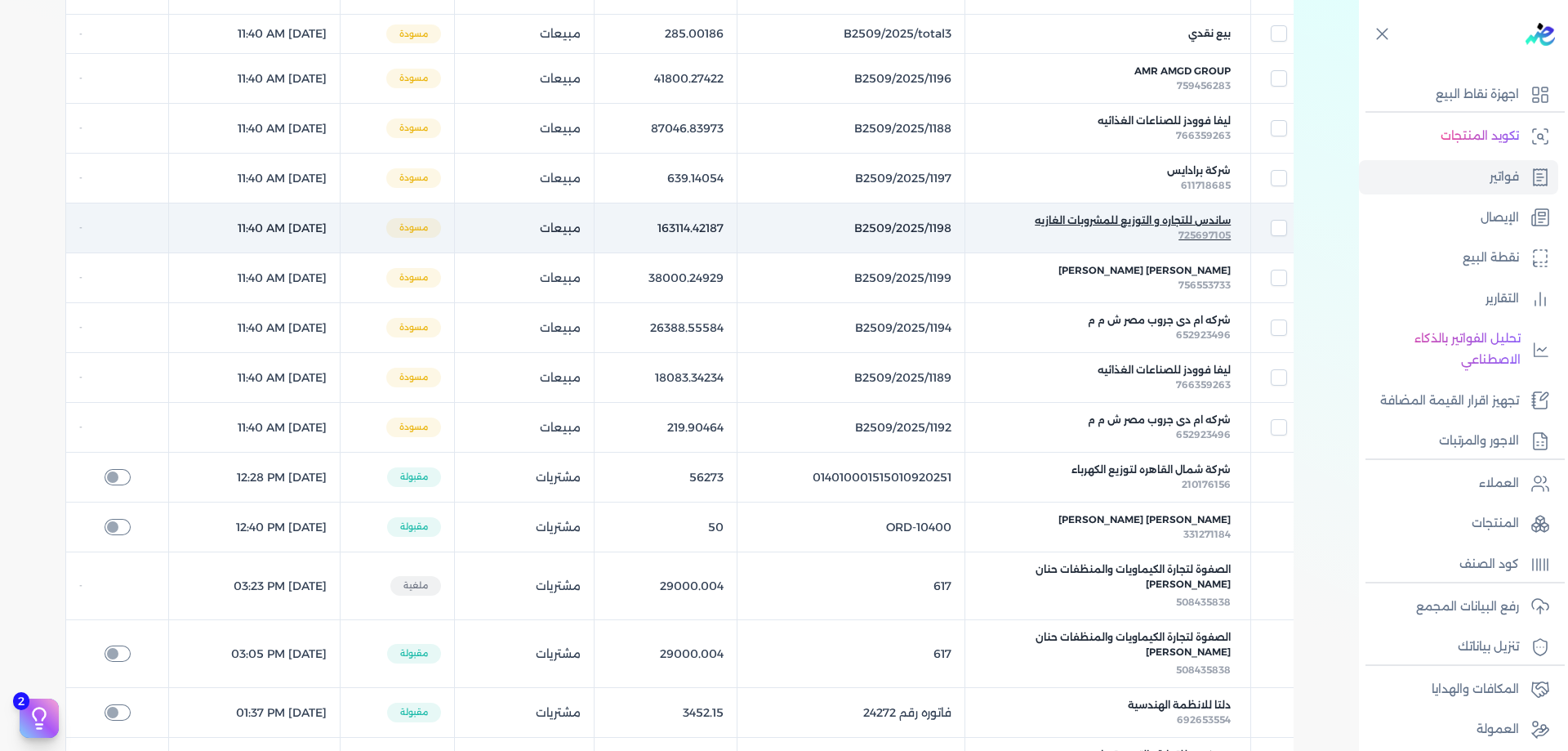
click at [1213, 221] on span "ساندس للتجاره و التوزيع للمشروبات الغازيه" at bounding box center [1132, 220] width 196 height 15
checkbox input "false"
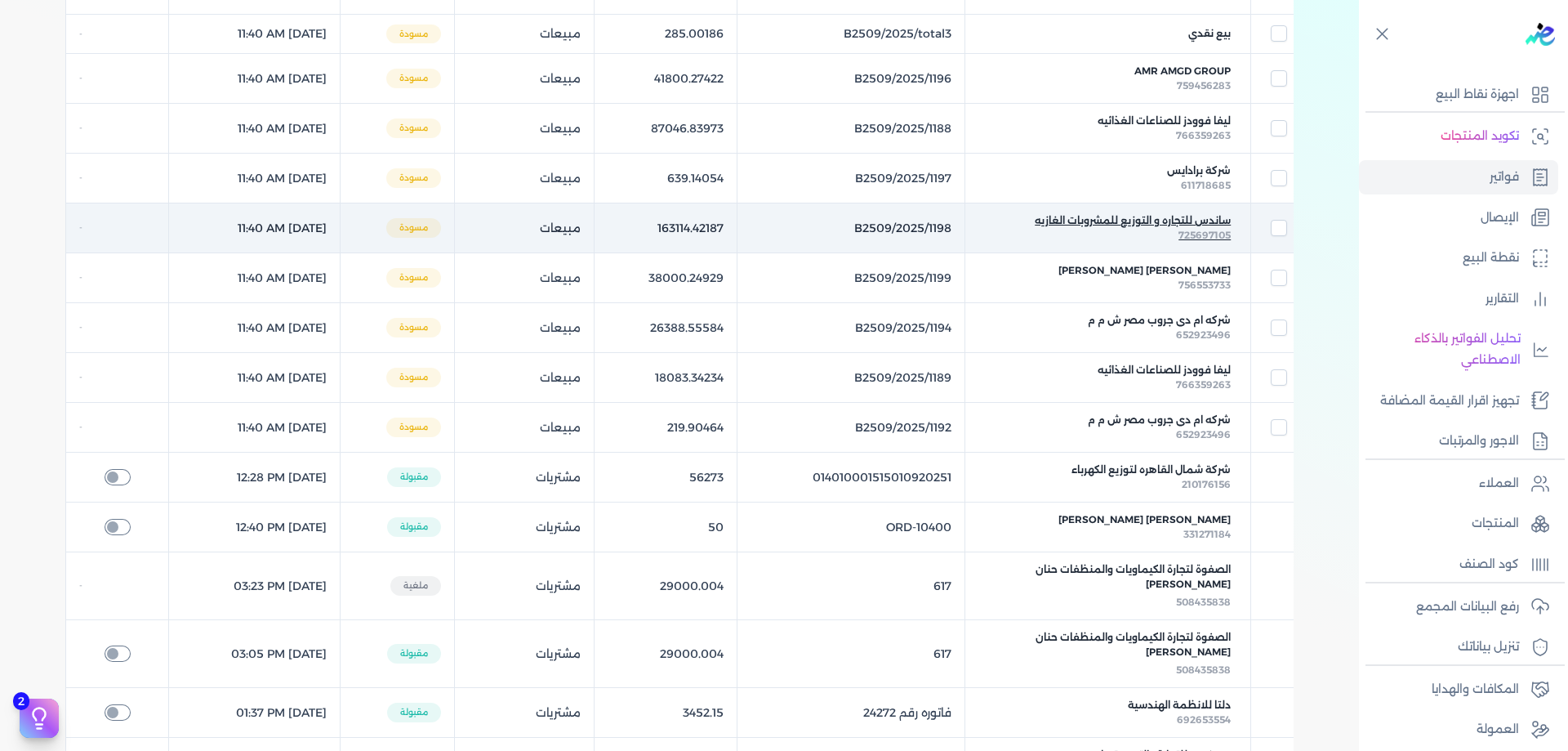
checkbox input "false"
checkbox input "true"
checkbox input "false"
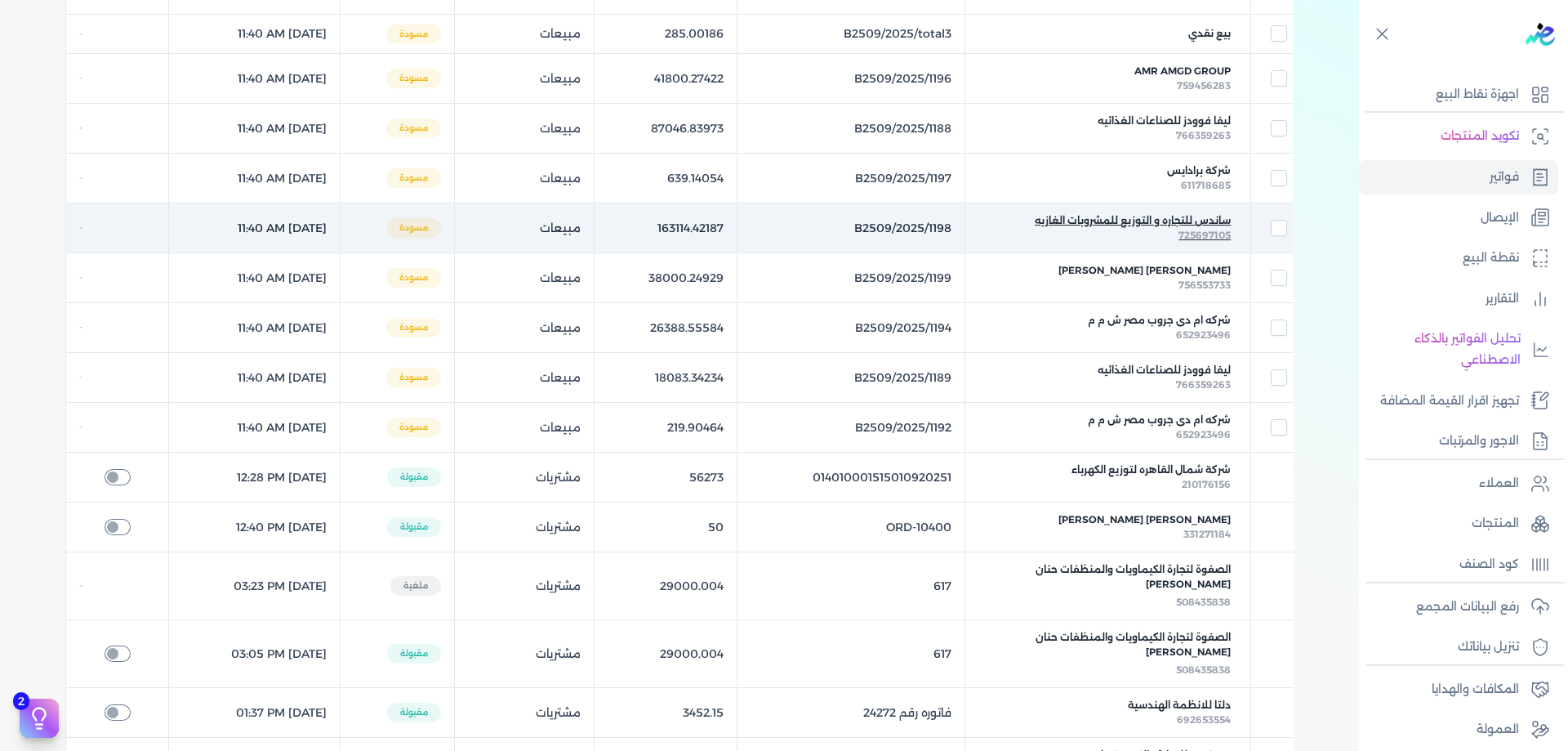
checkbox input "false"
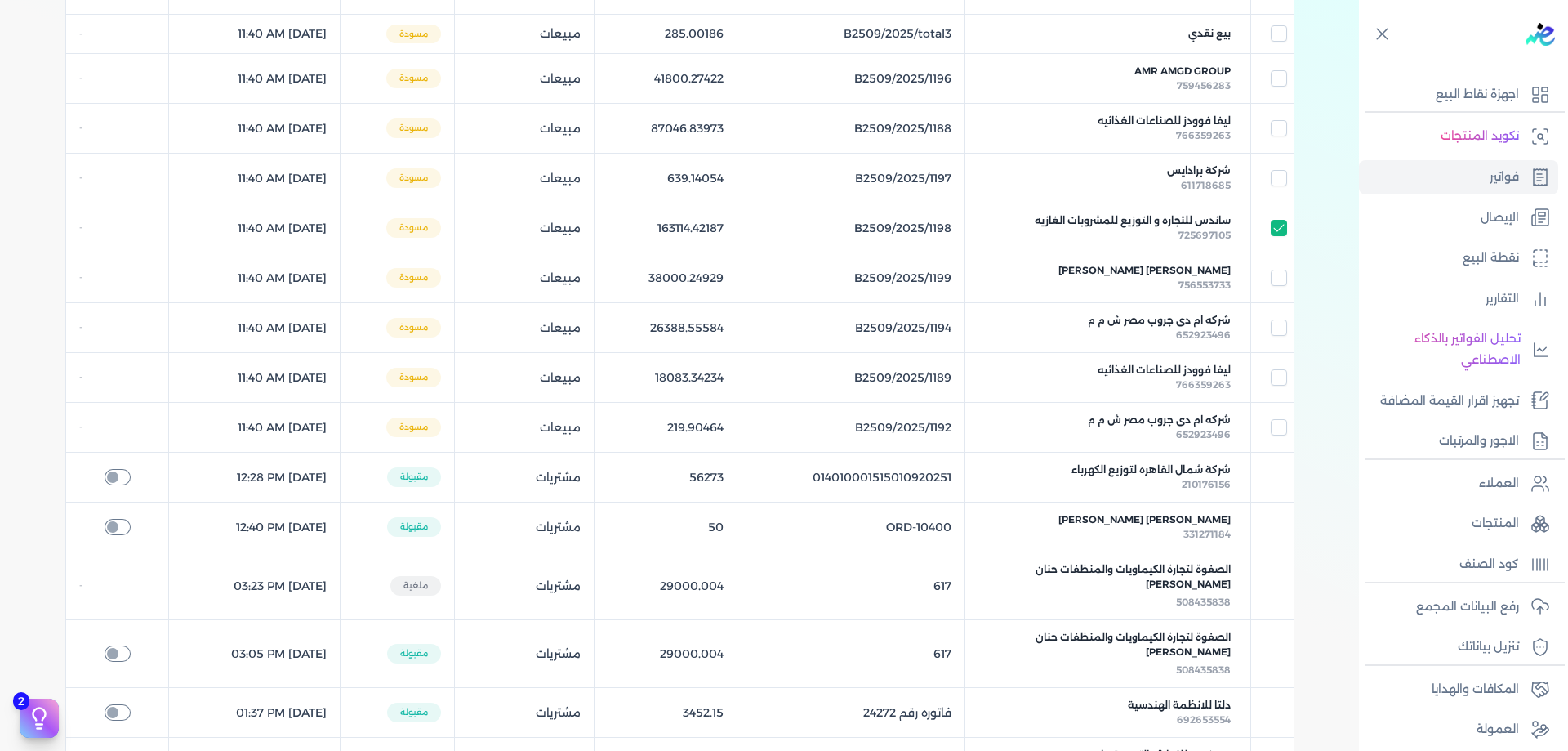
select select "EGP"
select select "B"
select select "EGS"
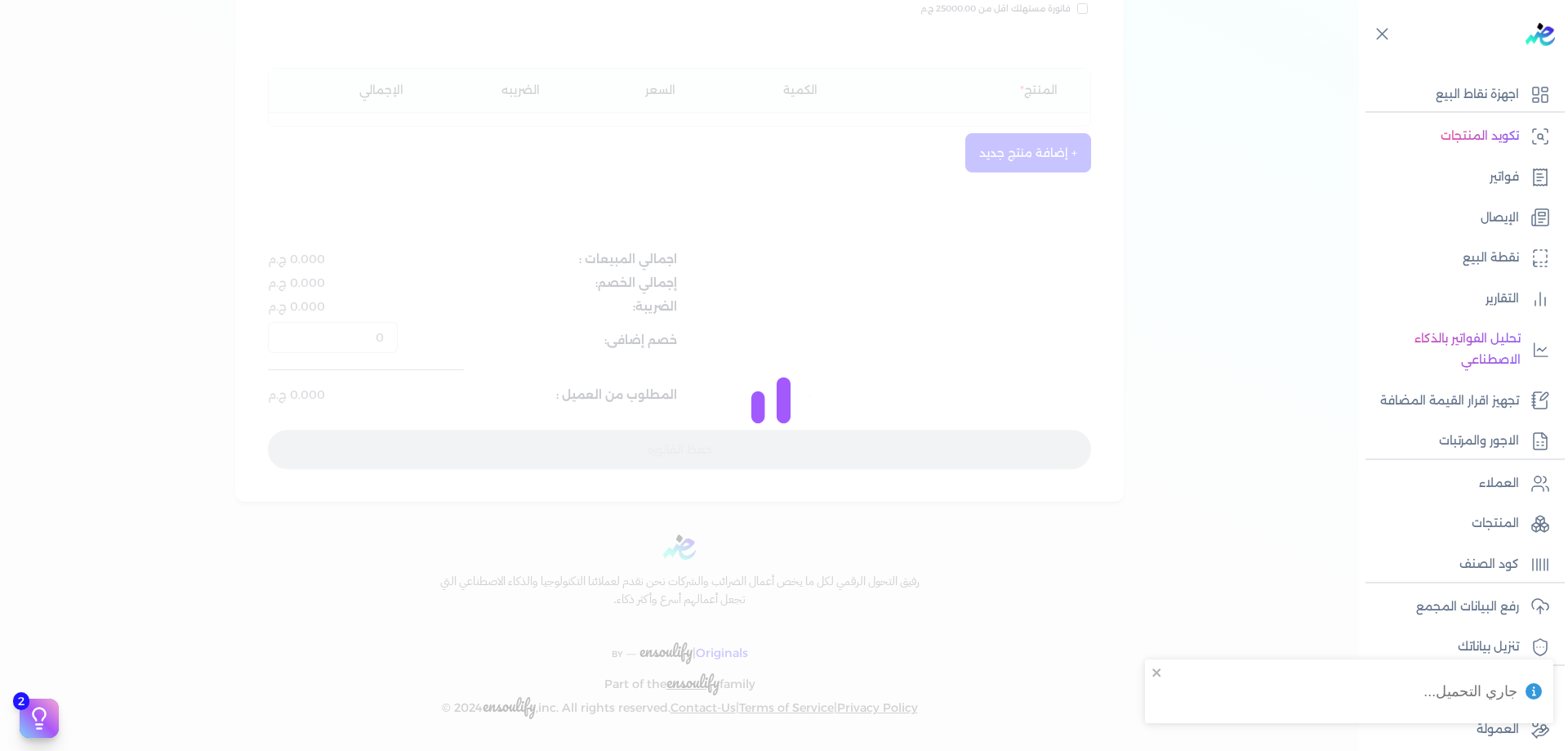
type input "B2509/2025/1198"
type input "ساندس للتجاره و التوزيع للمشروبات الغازيه"
type input "[DATE]T12:40:13"
type input "[DATE]"
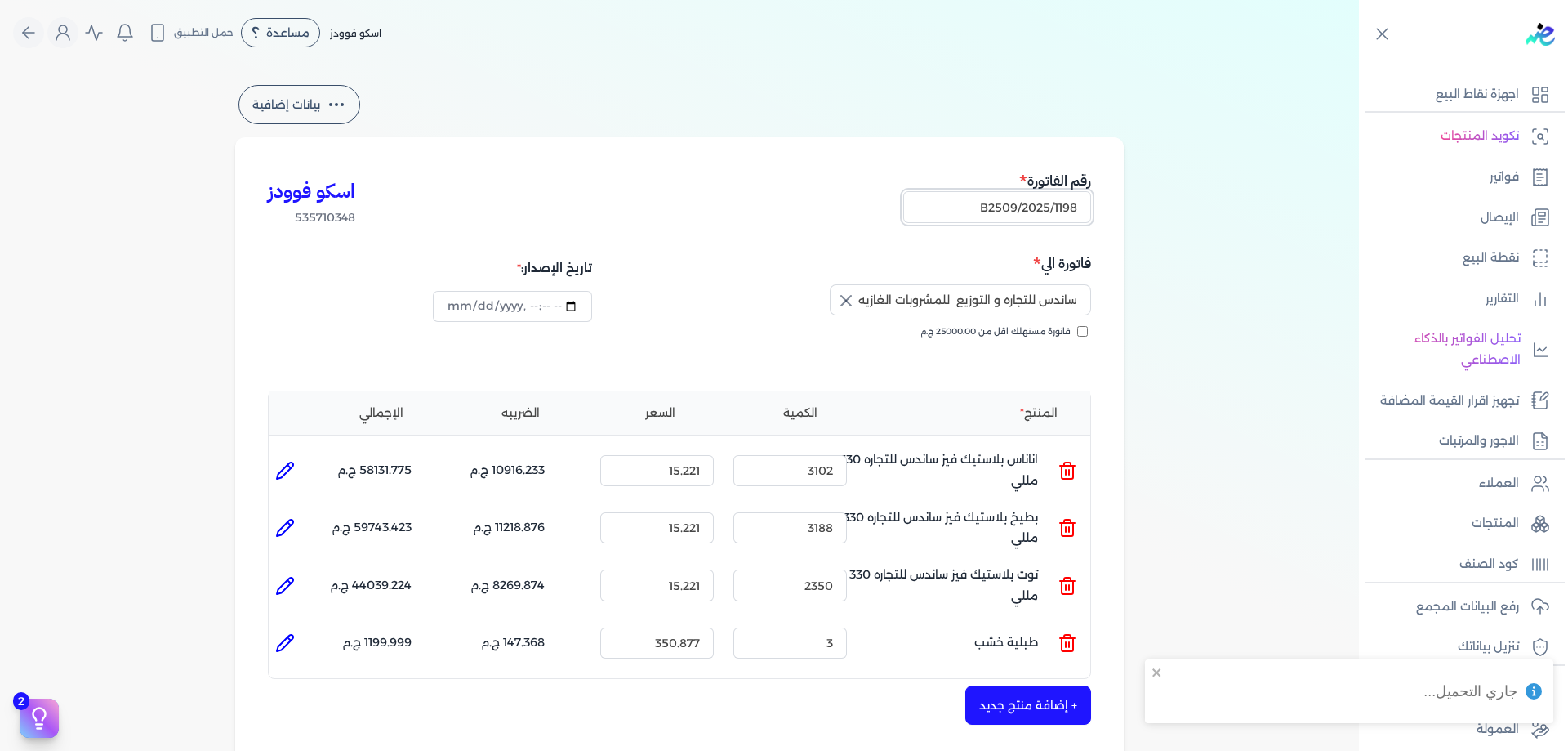
click at [1031, 200] on input "B2509/2025/1198" at bounding box center [997, 207] width 188 height 31
click at [1061, 207] on input "B2509/2025/1198" at bounding box center [997, 207] width 188 height 31
drag, startPoint x: 1070, startPoint y: 206, endPoint x: 1222, endPoint y: 206, distance: 152.0
click at [1203, 196] on div "بيانات إضافية اسكو فوودز 535710348 رقم الفاتورة B2509/2025/1198 فاتورة الي ساند…" at bounding box center [679, 567] width 1359 height 972
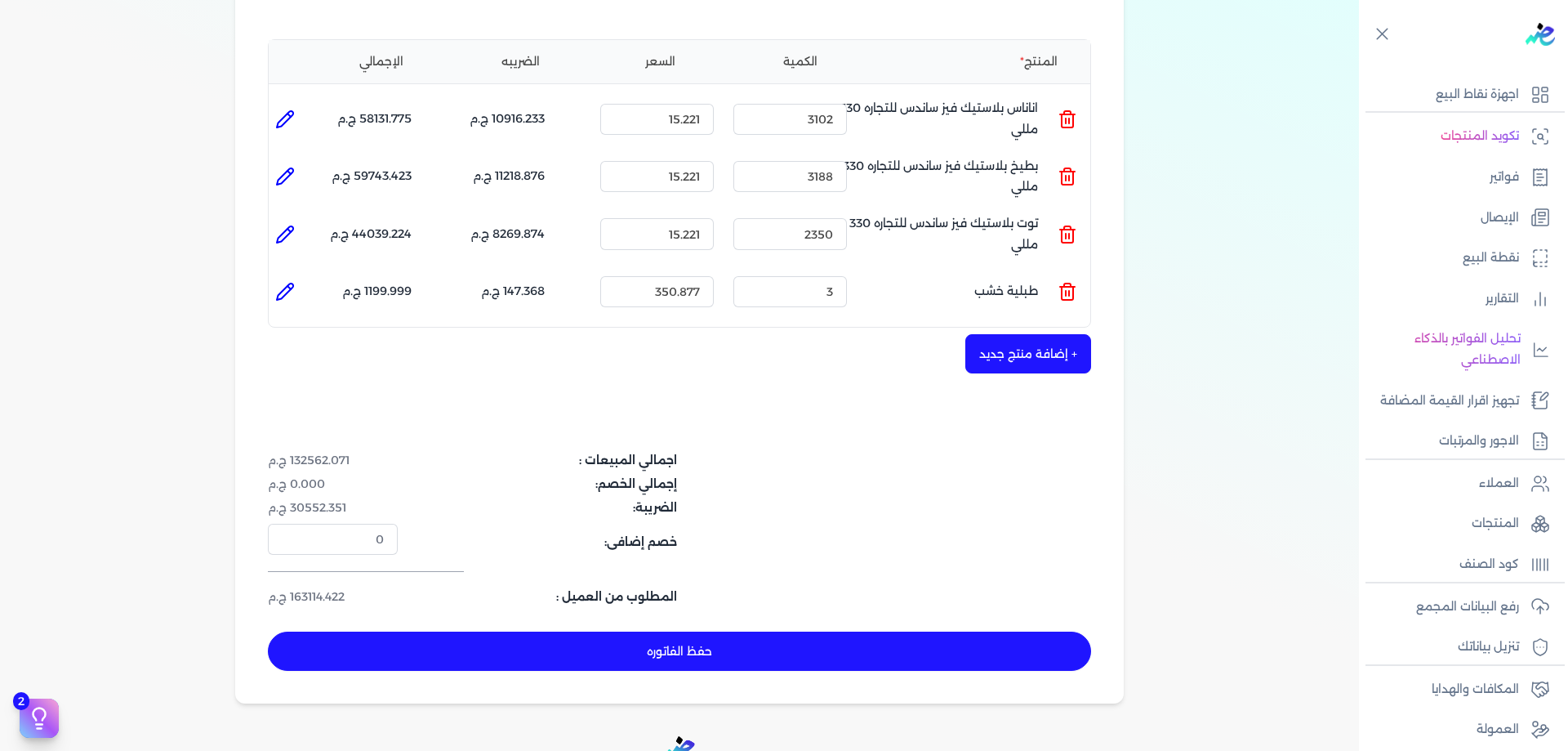
scroll to position [353, 0]
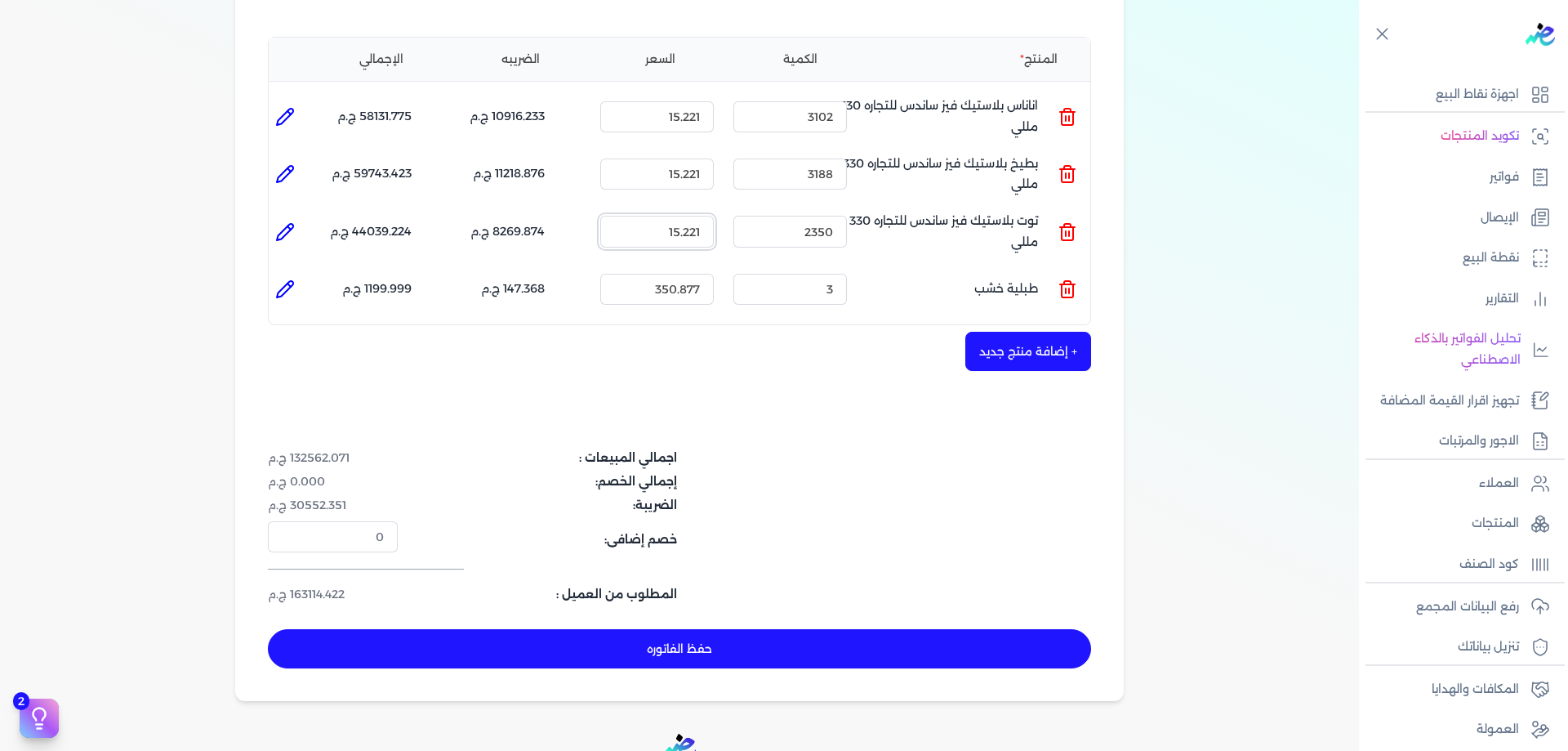
drag, startPoint x: 693, startPoint y: 231, endPoint x: 704, endPoint y: 231, distance: 11.0
click at [704, 231] on input "15.221" at bounding box center [657, 231] width 114 height 31
click at [699, 230] on input "15.23" at bounding box center [657, 231] width 114 height 31
click at [705, 233] on input "15.22" at bounding box center [657, 231] width 114 height 31
click at [666, 220] on input "15.22" at bounding box center [657, 231] width 114 height 31
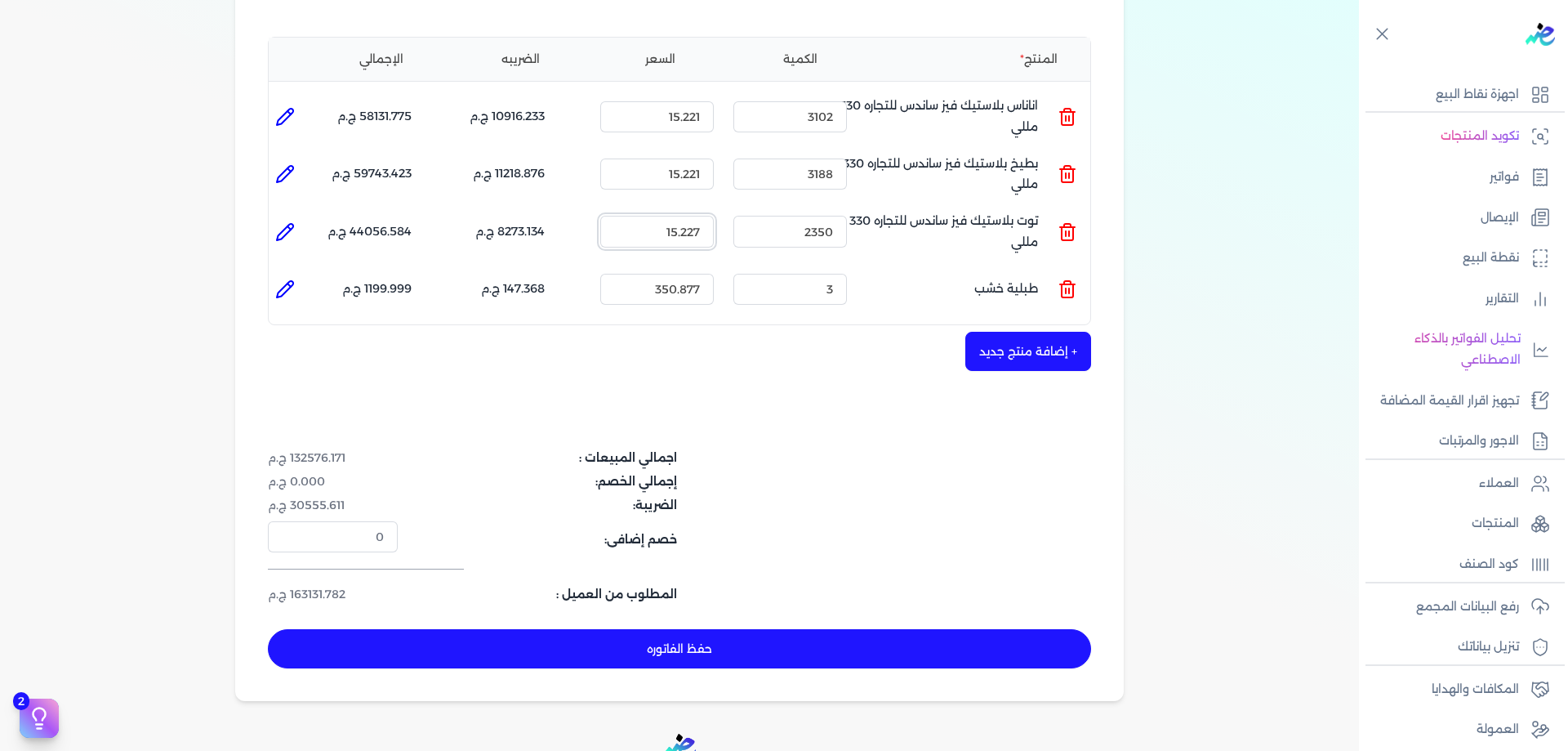
type input "15.227"
drag, startPoint x: 700, startPoint y: 175, endPoint x: 708, endPoint y: 174, distance: 8.1
click at [708, 174] on input "15.221" at bounding box center [657, 174] width 114 height 31
click at [703, 171] on input "15.222" at bounding box center [657, 174] width 114 height 31
type input "15.221"
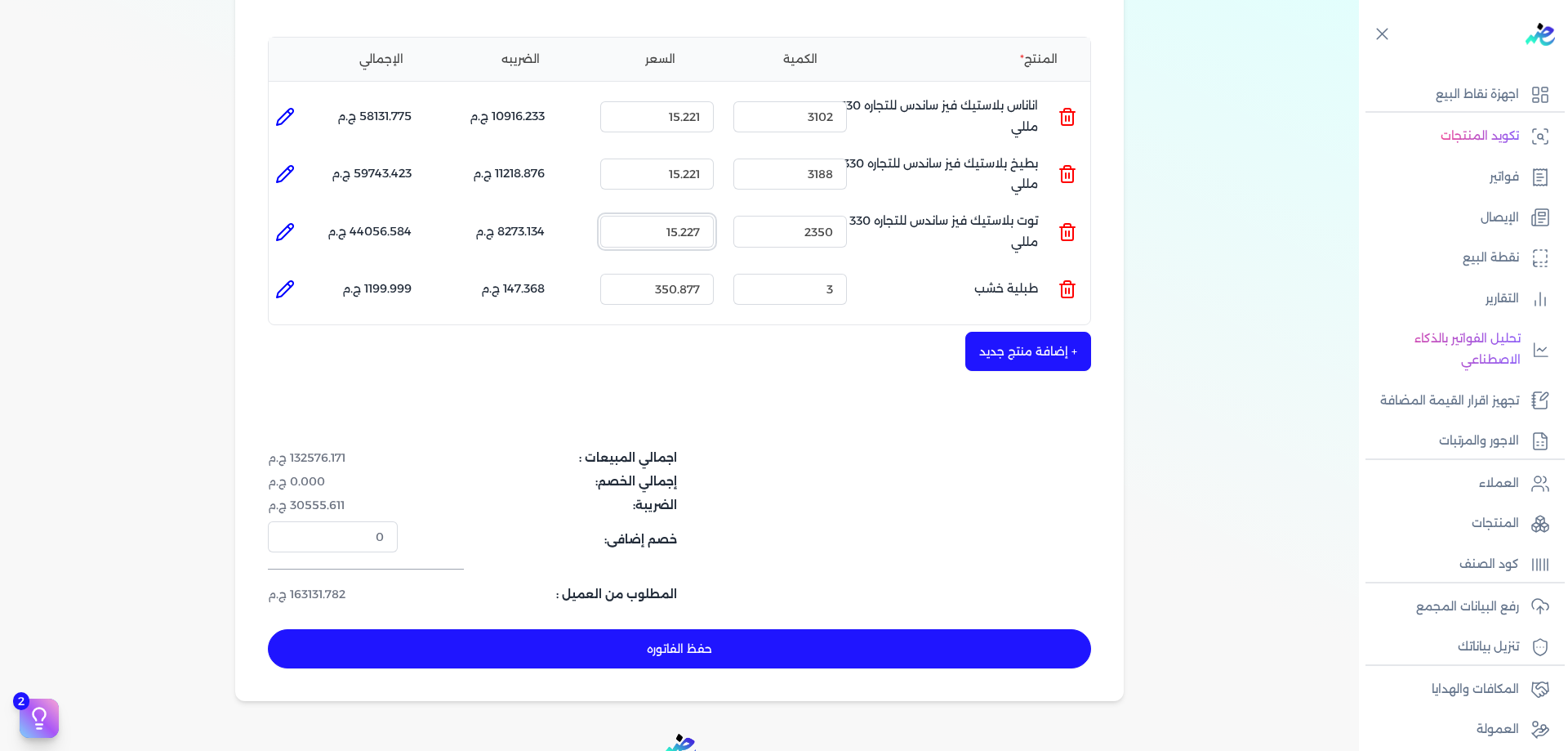
click at [701, 229] on input "15.227" at bounding box center [657, 231] width 114 height 31
click at [697, 230] on input "15.228" at bounding box center [657, 231] width 114 height 31
click at [738, 342] on div "+ إضافة منتج جديد" at bounding box center [679, 351] width 823 height 39
click at [703, 230] on input "15.228" at bounding box center [657, 231] width 114 height 31
type input "15.221"
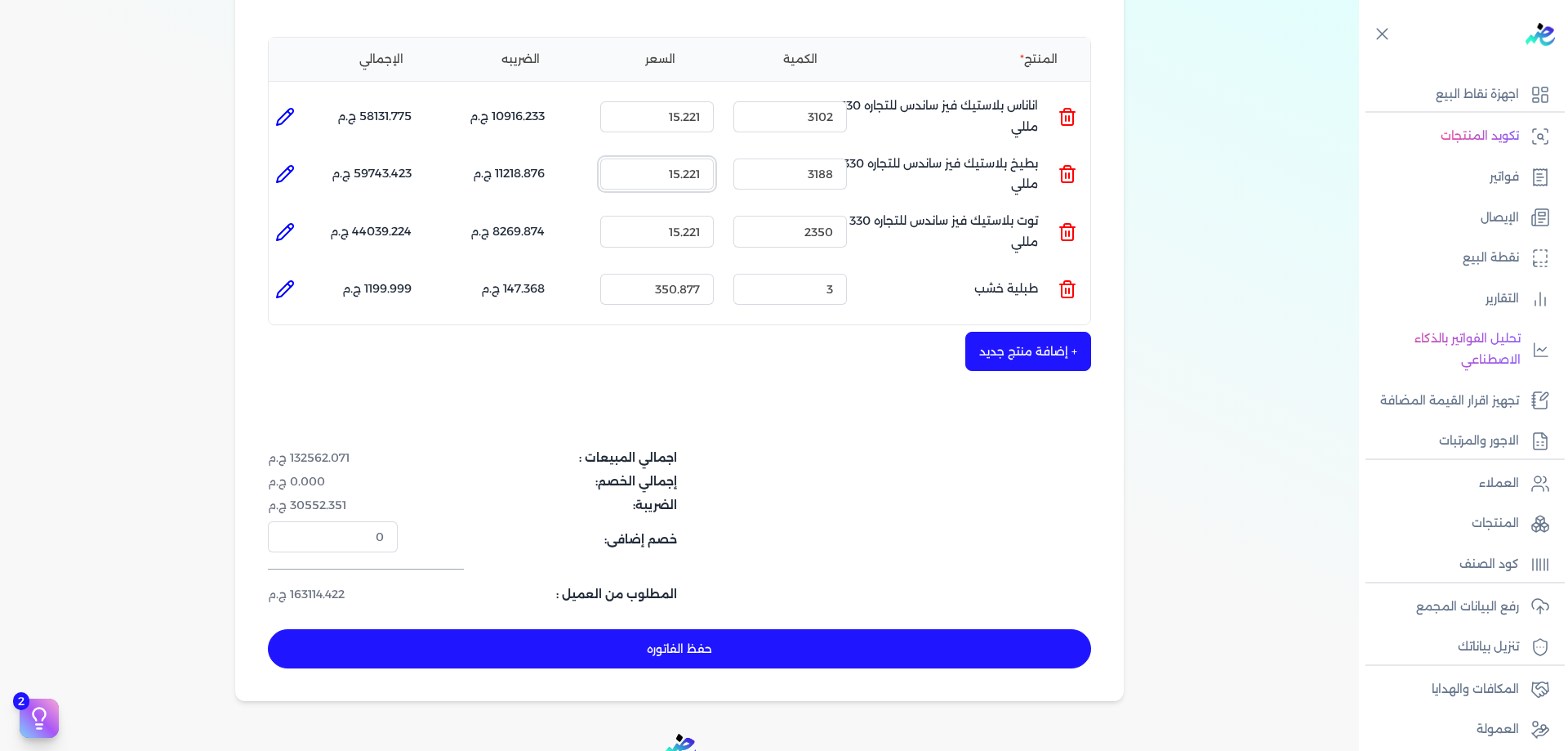
click at [703, 174] on input "15.221" at bounding box center [657, 174] width 114 height 31
click at [699, 174] on input "15.228" at bounding box center [657, 174] width 114 height 31
click at [703, 174] on input "15.227" at bounding box center [657, 174] width 114 height 31
click at [698, 174] on input "15.226" at bounding box center [657, 174] width 114 height 31
click at [701, 173] on input "15.225" at bounding box center [657, 174] width 114 height 31
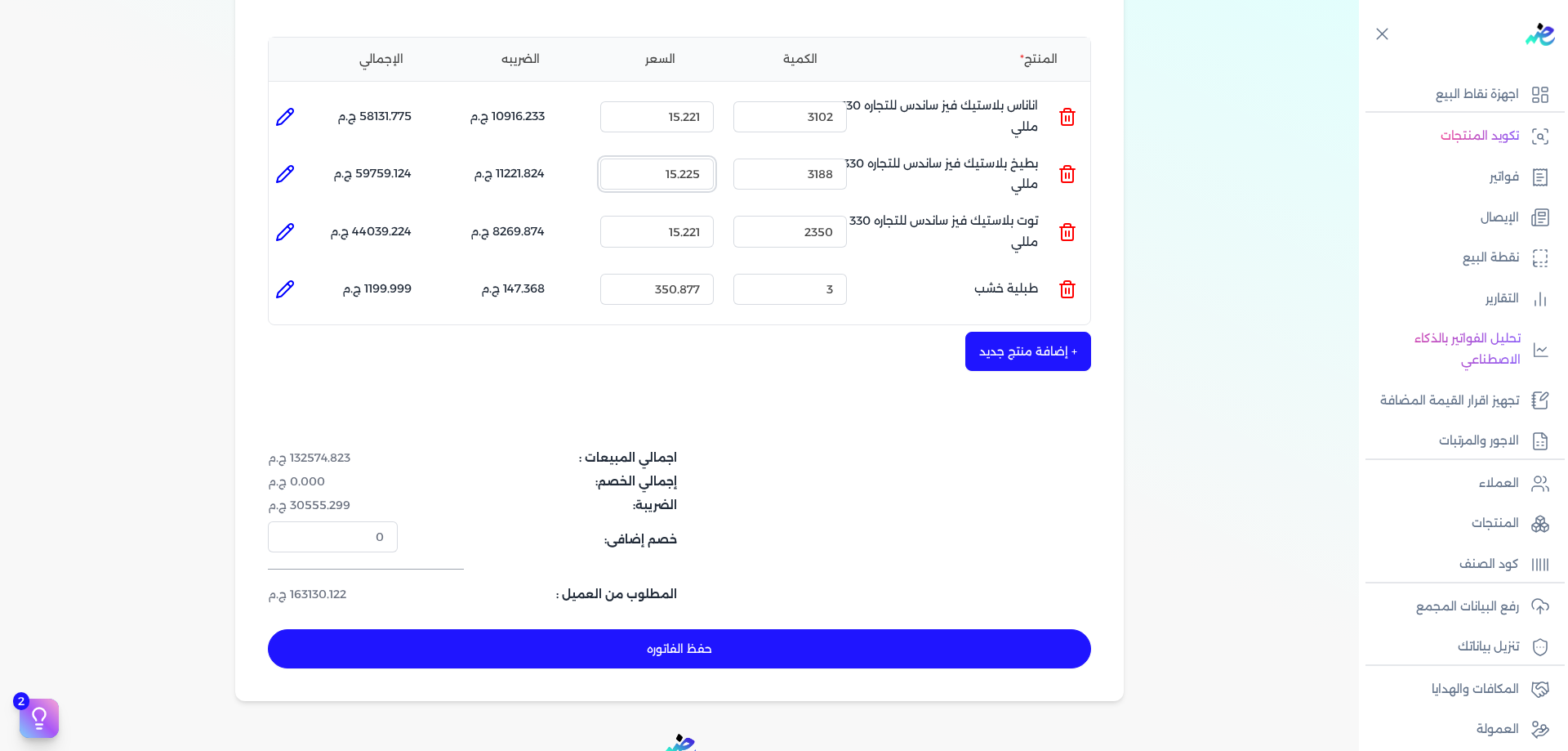
type input "15.221"
click at [702, 117] on input "15.221" at bounding box center [657, 117] width 114 height 31
type input "15.226"
click at [774, 409] on div "اسكو فوودز 535710348 رقم الفاتورة B2509/2025/1198 فاتورة الي ساندس للتجاره و ال…" at bounding box center [679, 241] width 889 height 917
drag, startPoint x: 684, startPoint y: 698, endPoint x: 699, endPoint y: 657, distance: 43.7
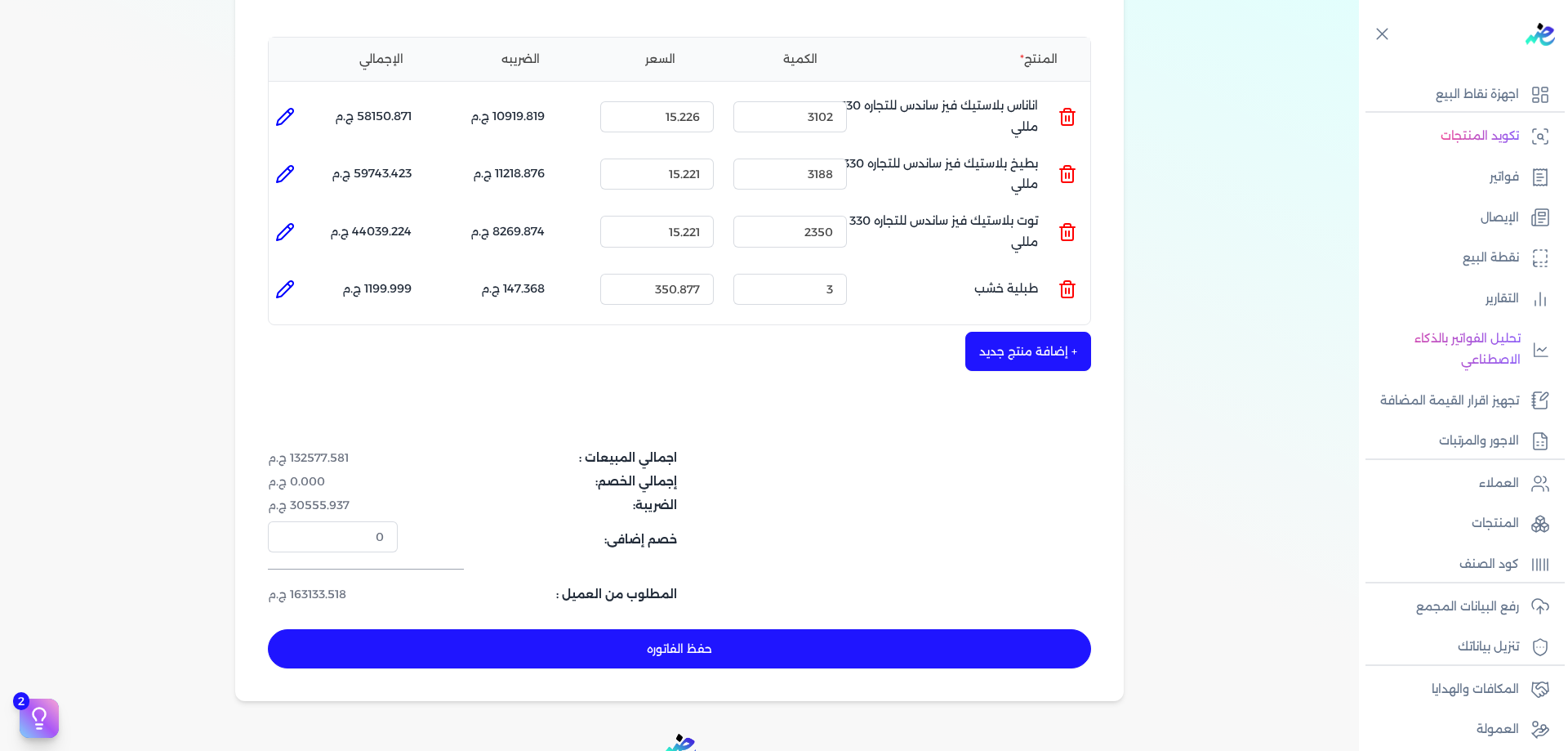
click at [684, 697] on div "اسكو فوودز 535710348 رقم الفاتورة B2509/2025/1198 فاتورة الي ساندس للتجاره و ال…" at bounding box center [679, 241] width 889 height 917
click at [699, 653] on button "حفظ الفاتوره" at bounding box center [679, 648] width 823 height 39
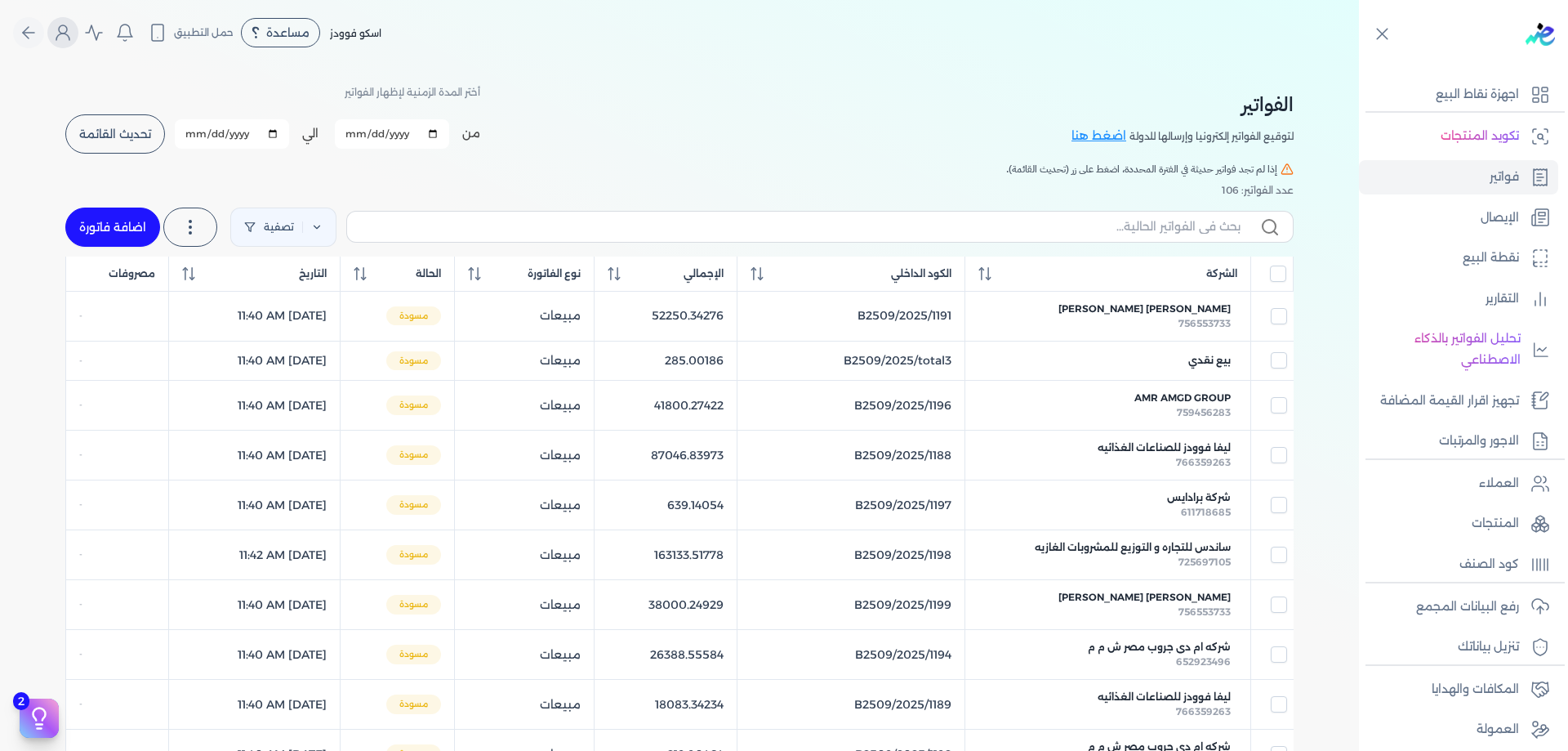
click at [62, 36] on icon "Global" at bounding box center [62, 32] width 19 height 19
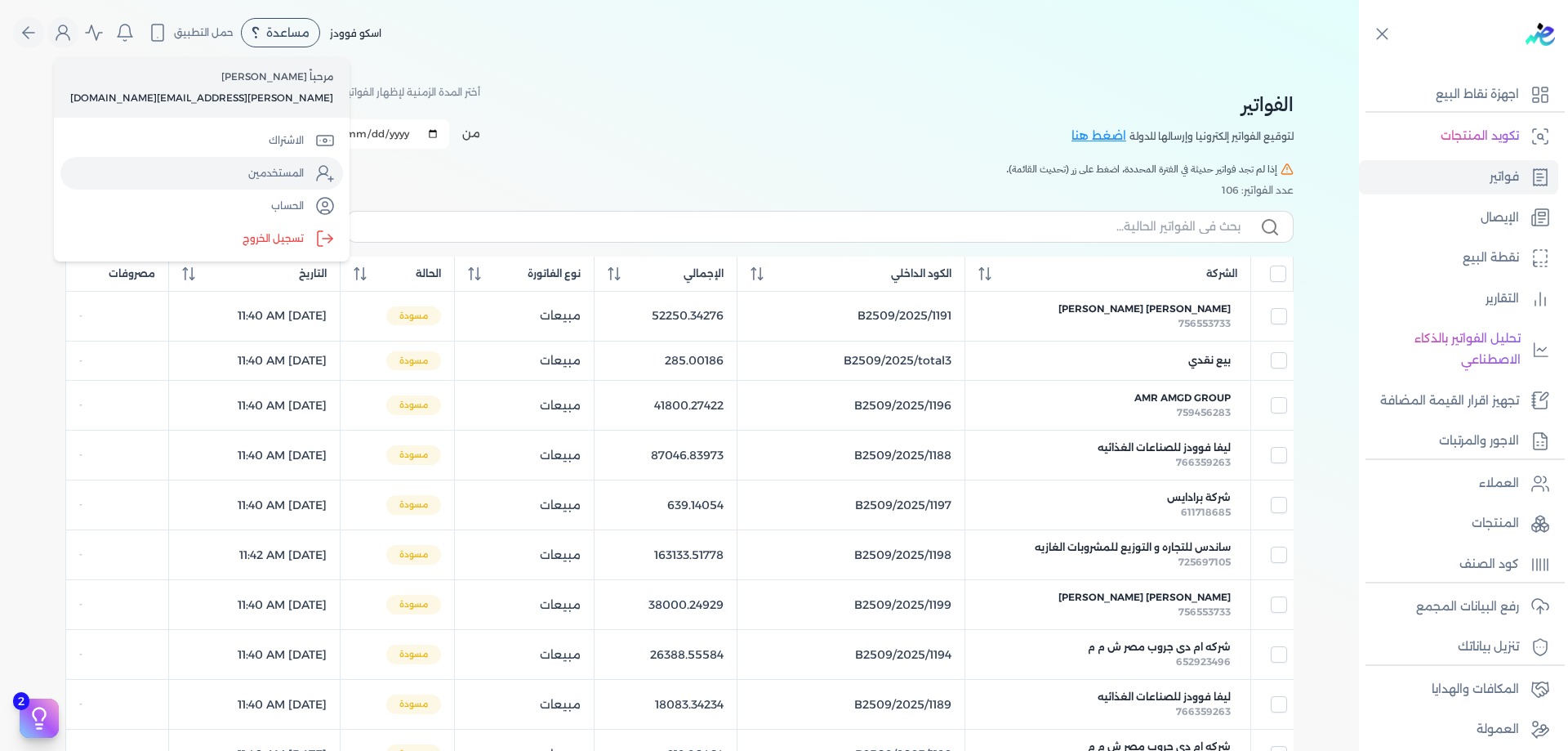
click at [319, 174] on circle "Global" at bounding box center [323, 170] width 8 height 8
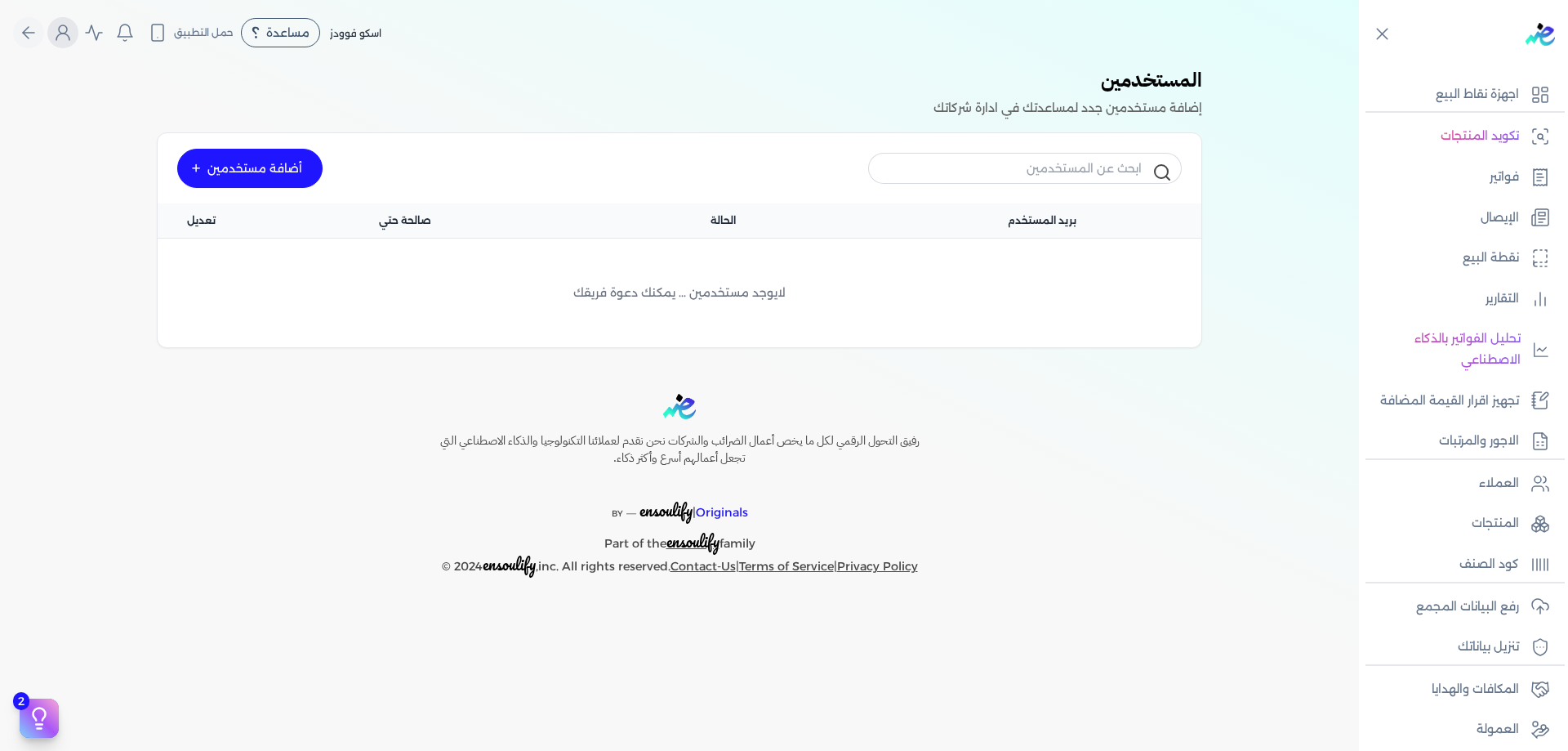
click at [68, 30] on icon "Global" at bounding box center [62, 32] width 19 height 19
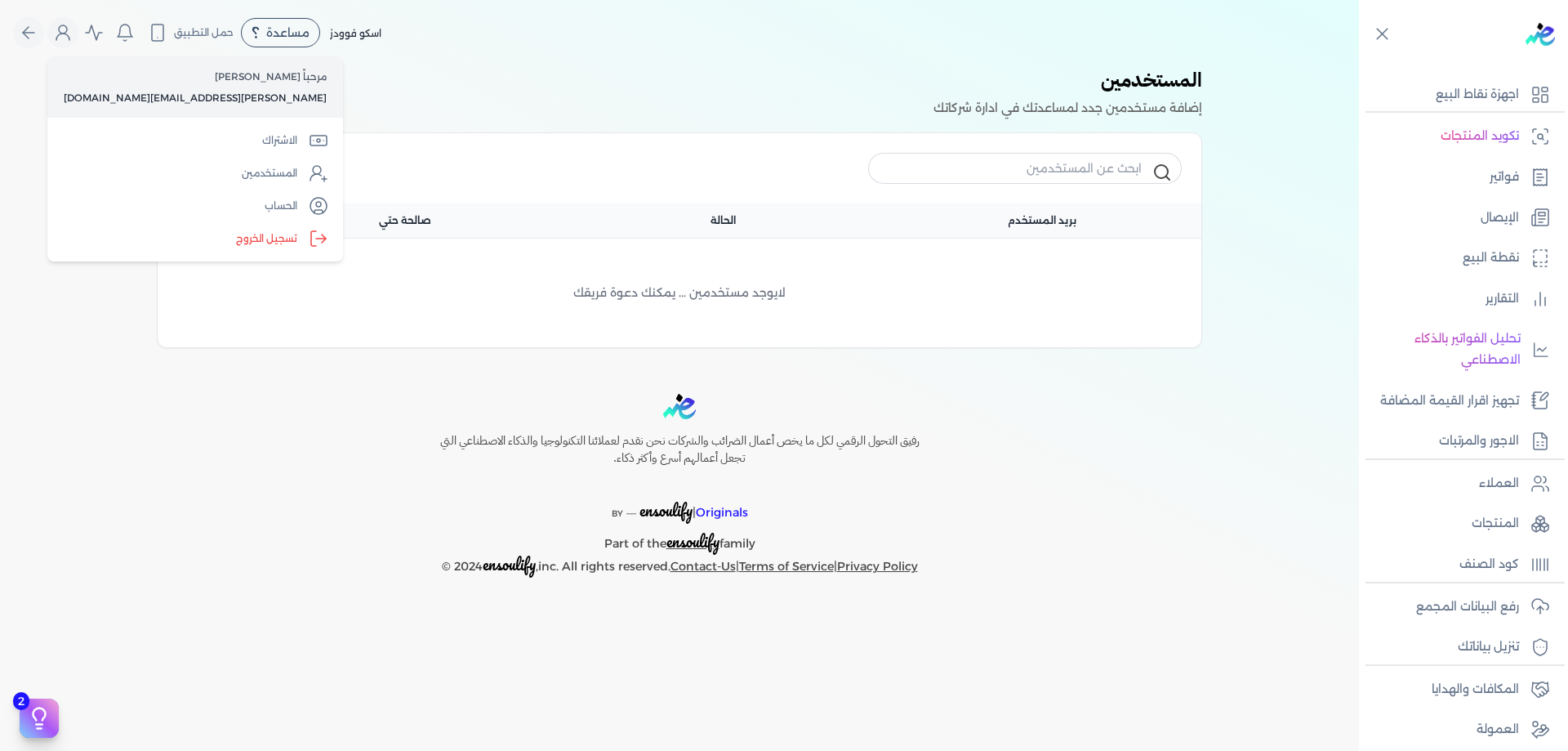
click at [200, 80] on p "مرحباً [PERSON_NAME]" at bounding box center [195, 76] width 263 height 21
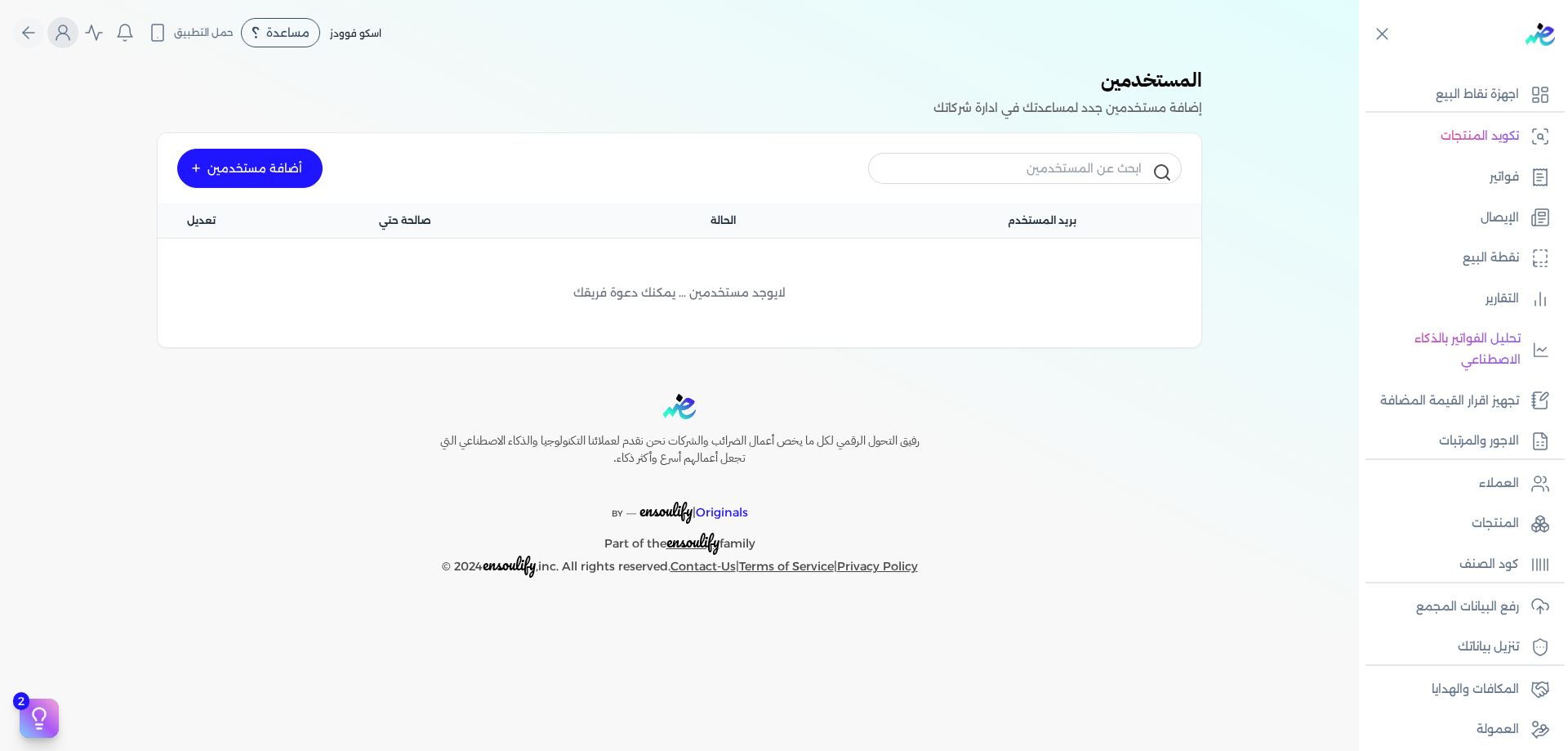
click at [67, 41] on icon "Global" at bounding box center [62, 32] width 19 height 19
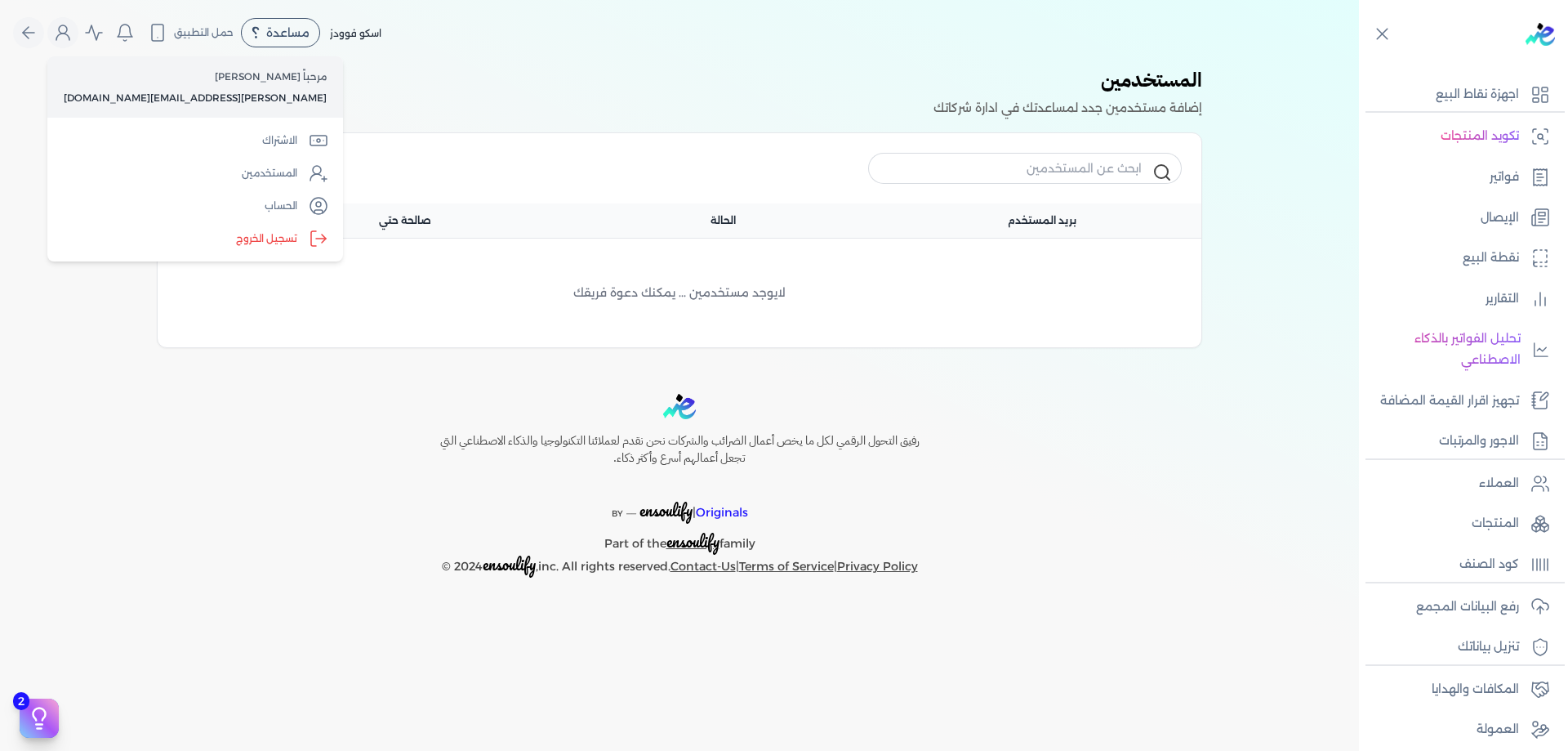
click at [144, 79] on p "مرحباً [PERSON_NAME]" at bounding box center [195, 76] width 263 height 21
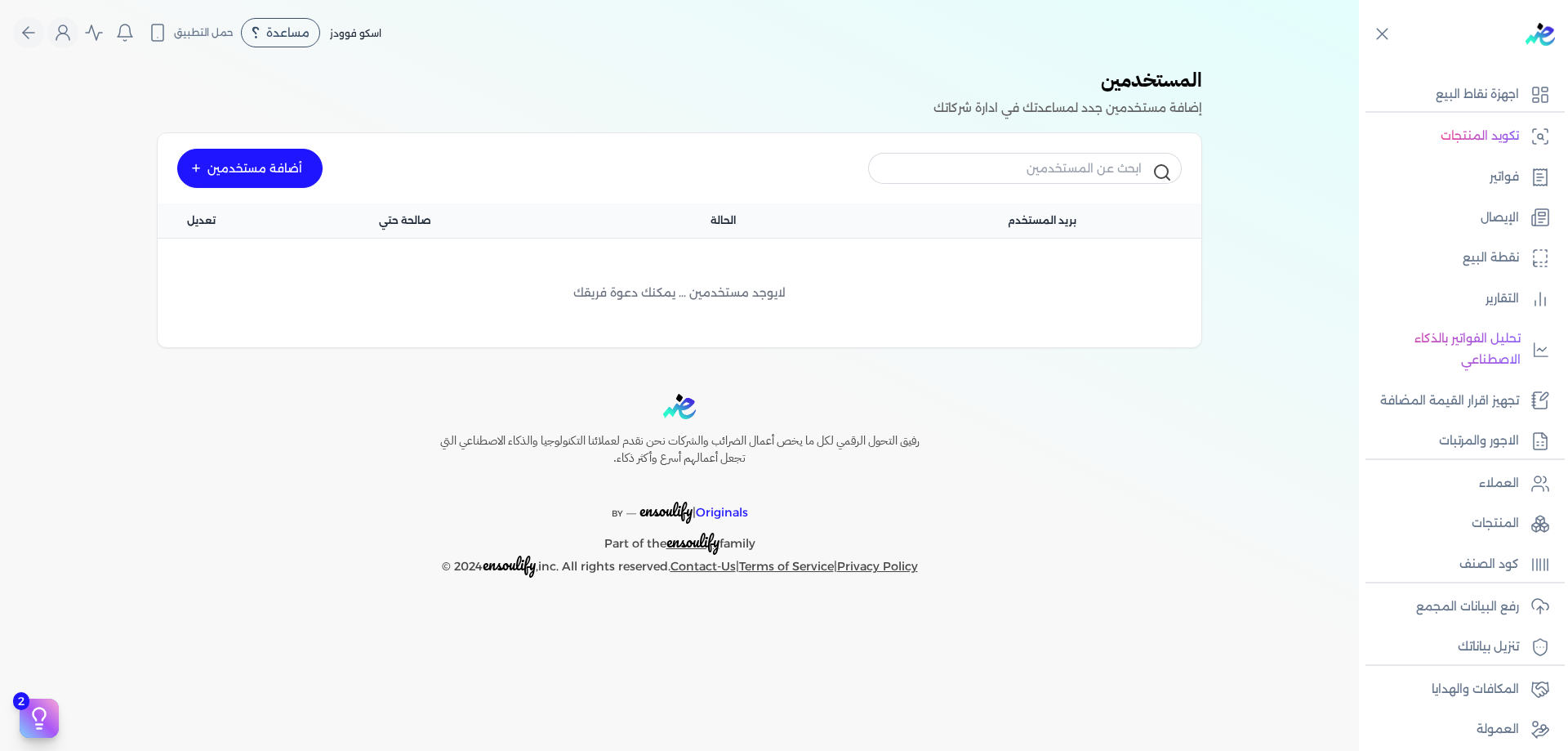
click at [159, 91] on div "المستخدمين إضافة مستخدمين جدد لمساعدتك في ادارة شركاتك" at bounding box center [679, 92] width 1046 height 54
click at [65, 38] on icon "Global" at bounding box center [62, 32] width 19 height 19
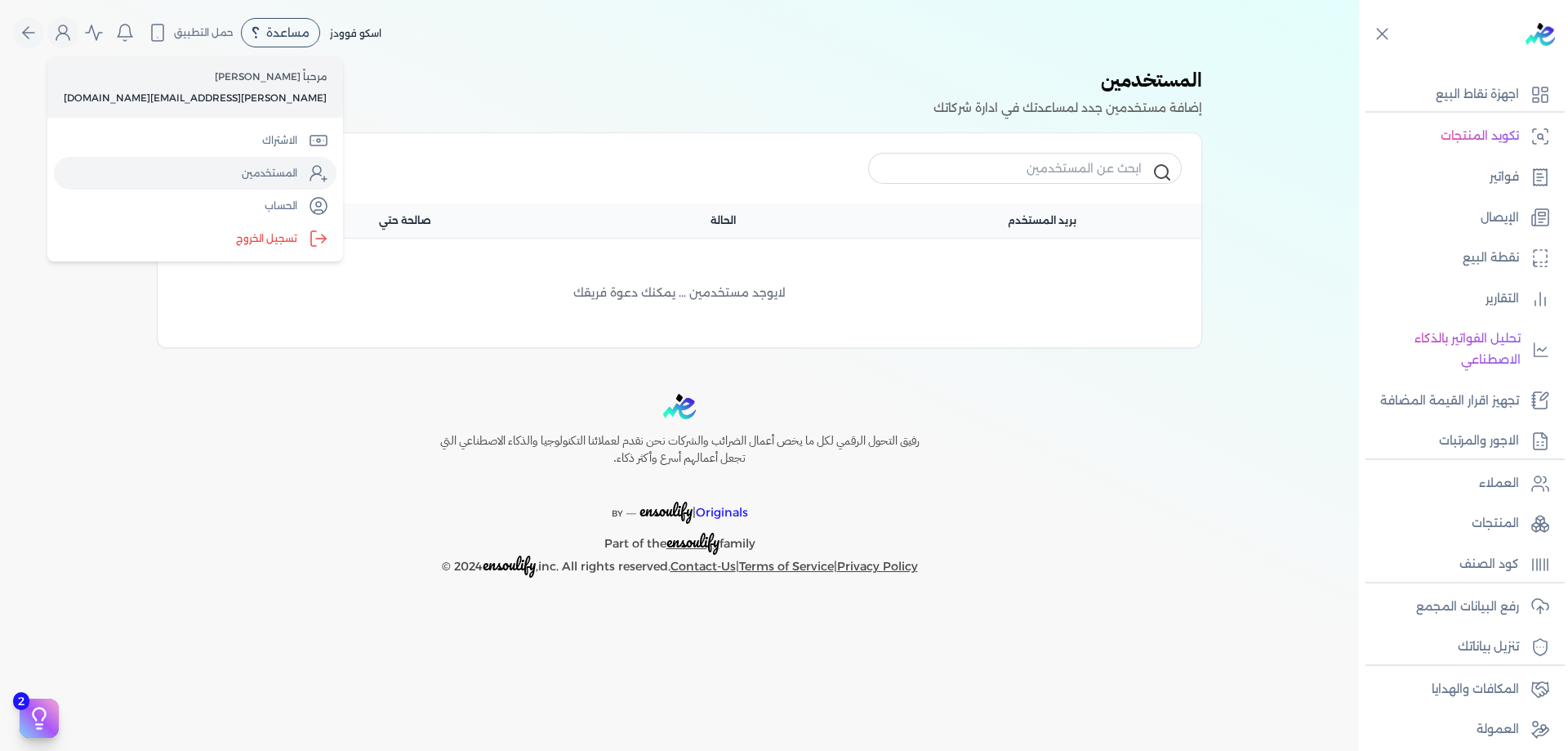
click at [212, 167] on link "المستخدمين" at bounding box center [196, 174] width 283 height 33
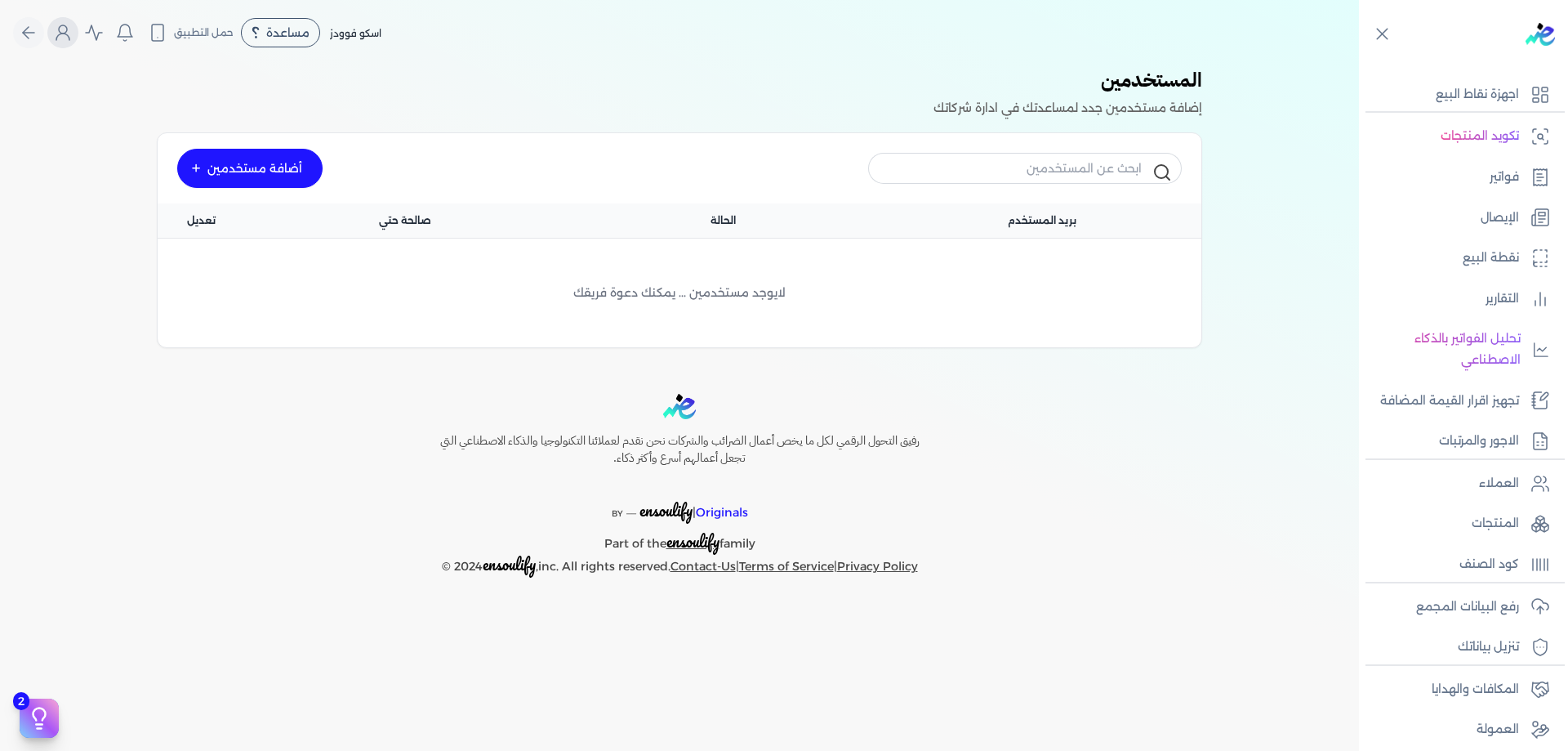
click at [67, 36] on icon "Global" at bounding box center [62, 32] width 19 height 19
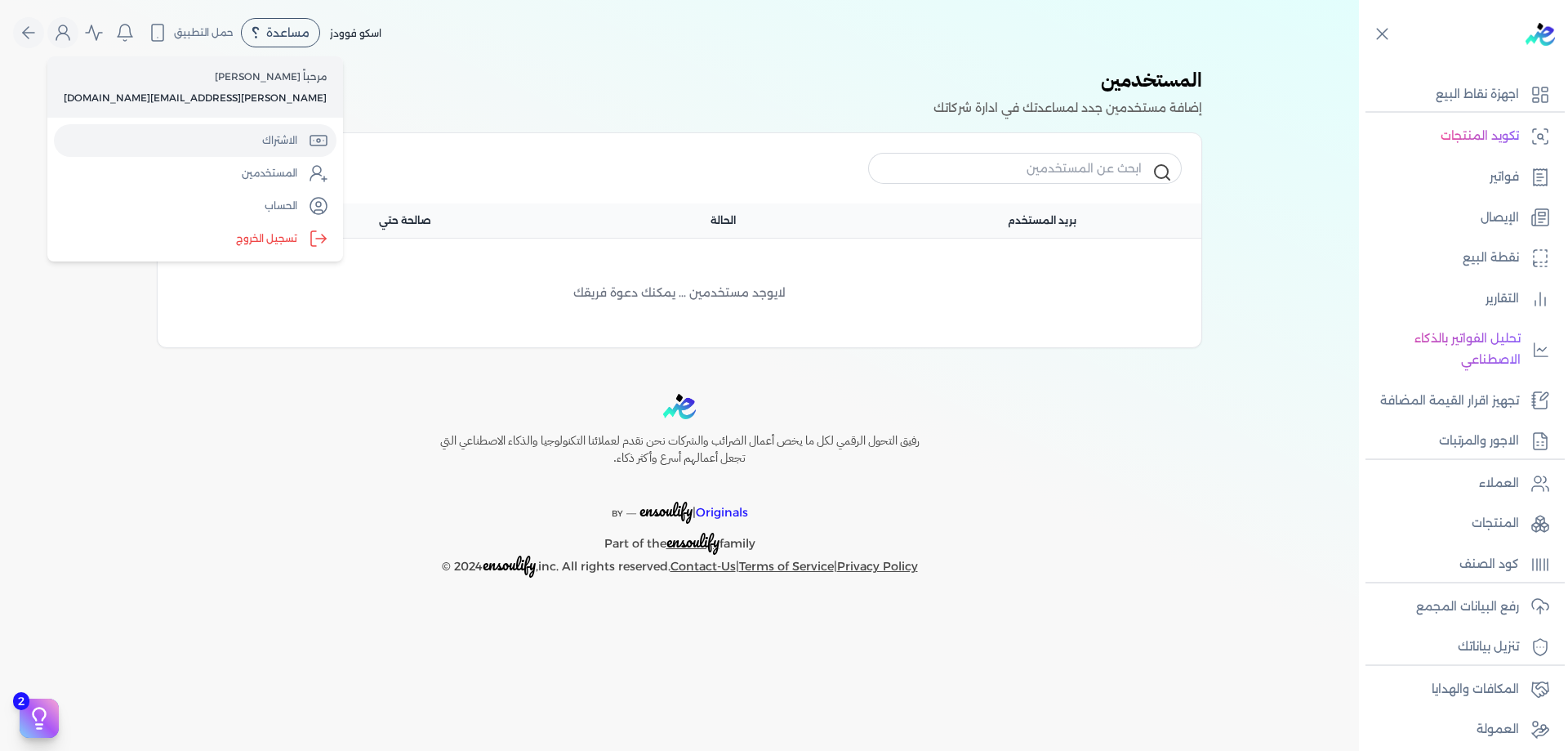
click at [205, 140] on link "الاشتراك" at bounding box center [196, 140] width 283 height 33
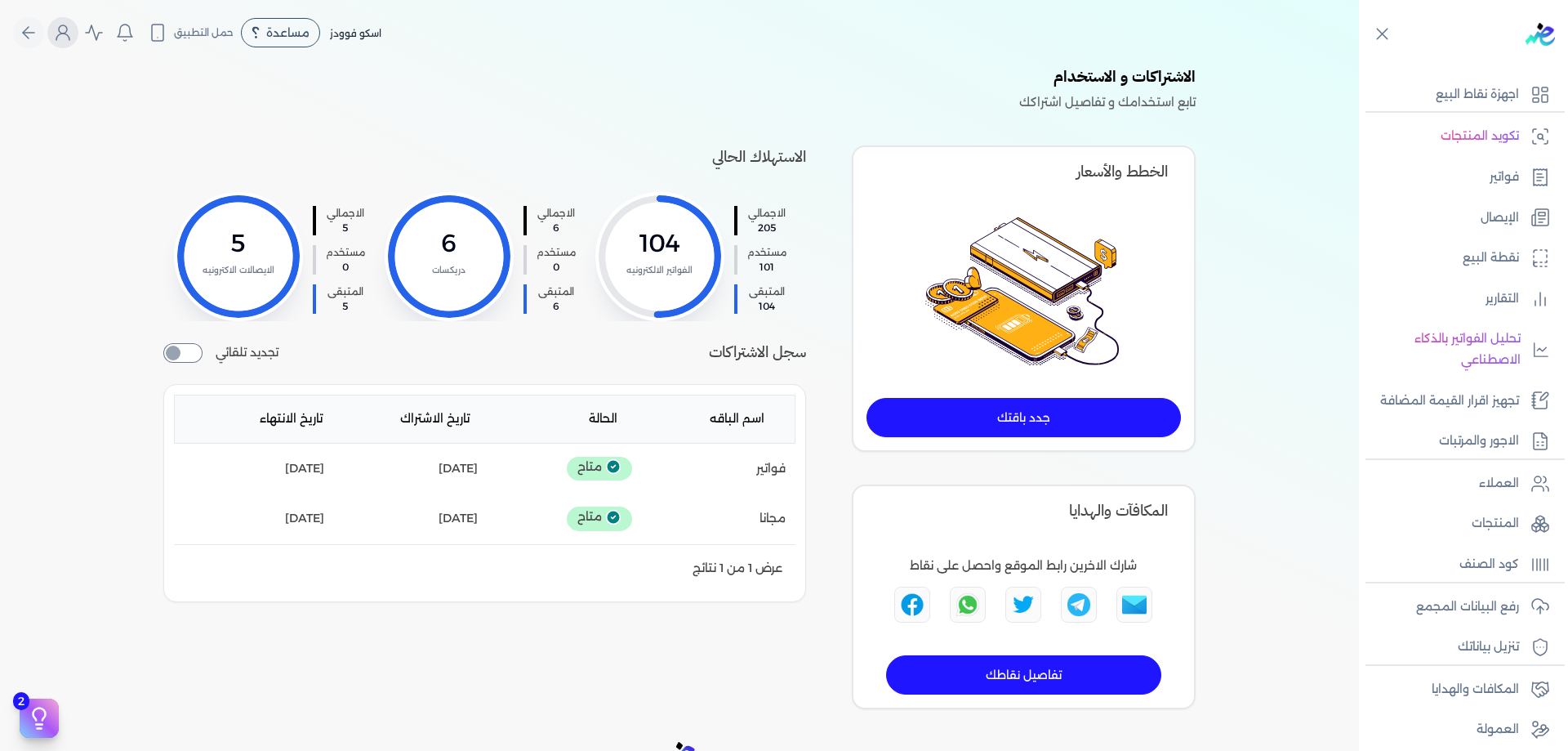
click at [64, 33] on icon "Global" at bounding box center [62, 32] width 19 height 19
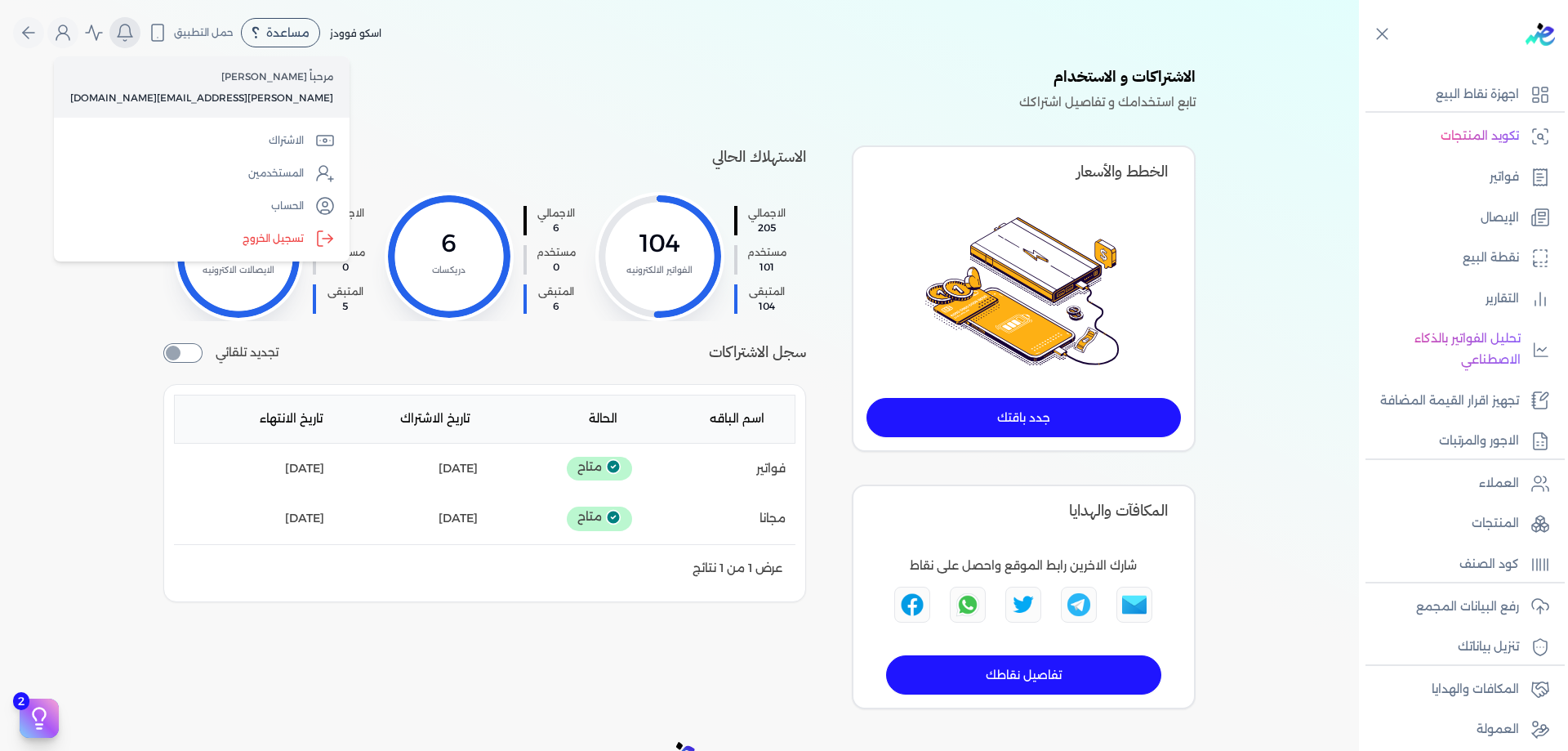
click at [116, 34] on button "Global" at bounding box center [125, 33] width 31 height 31
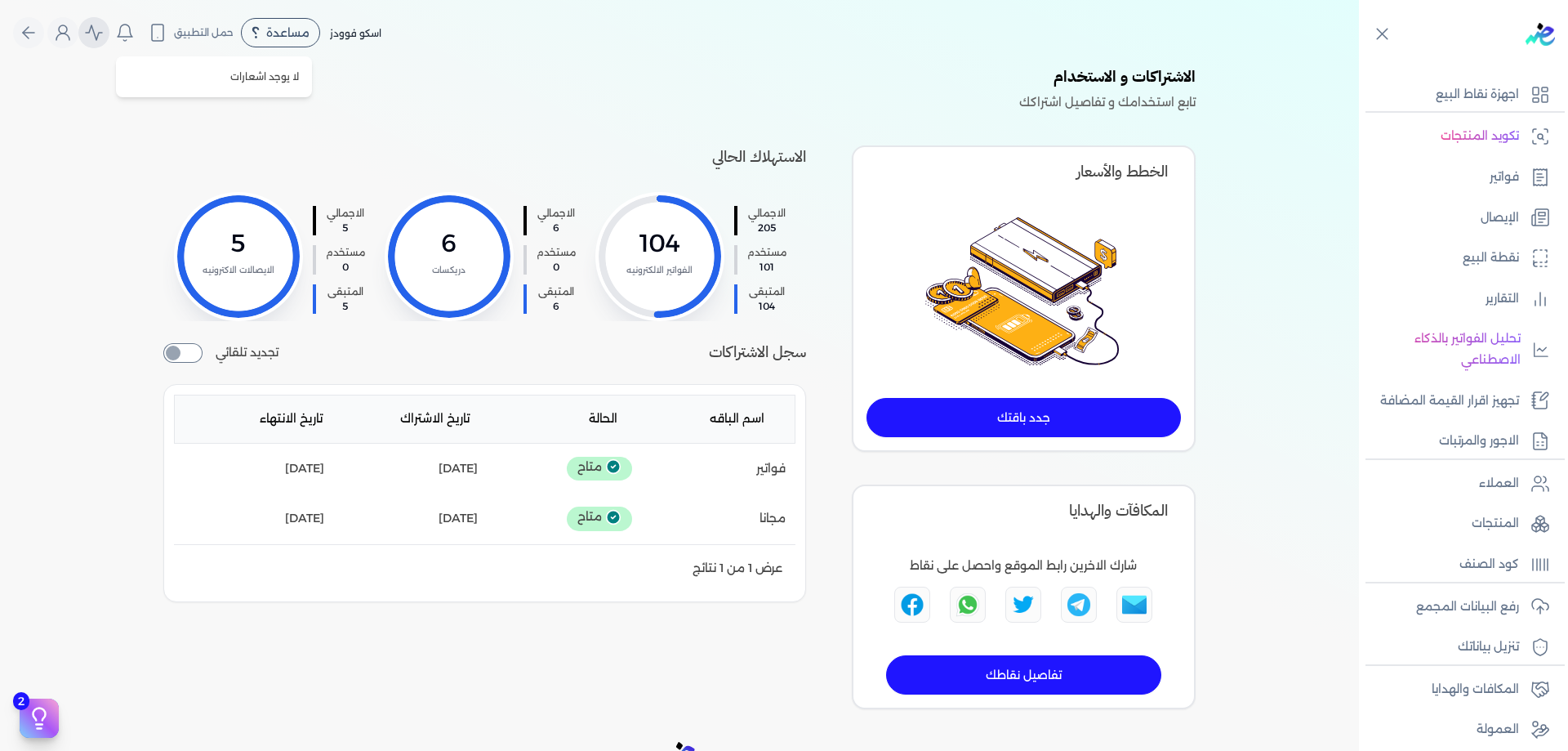
click at [104, 34] on icon "Global" at bounding box center [94, 32] width 19 height 19
click at [76, 42] on button "Global" at bounding box center [63, 33] width 31 height 31
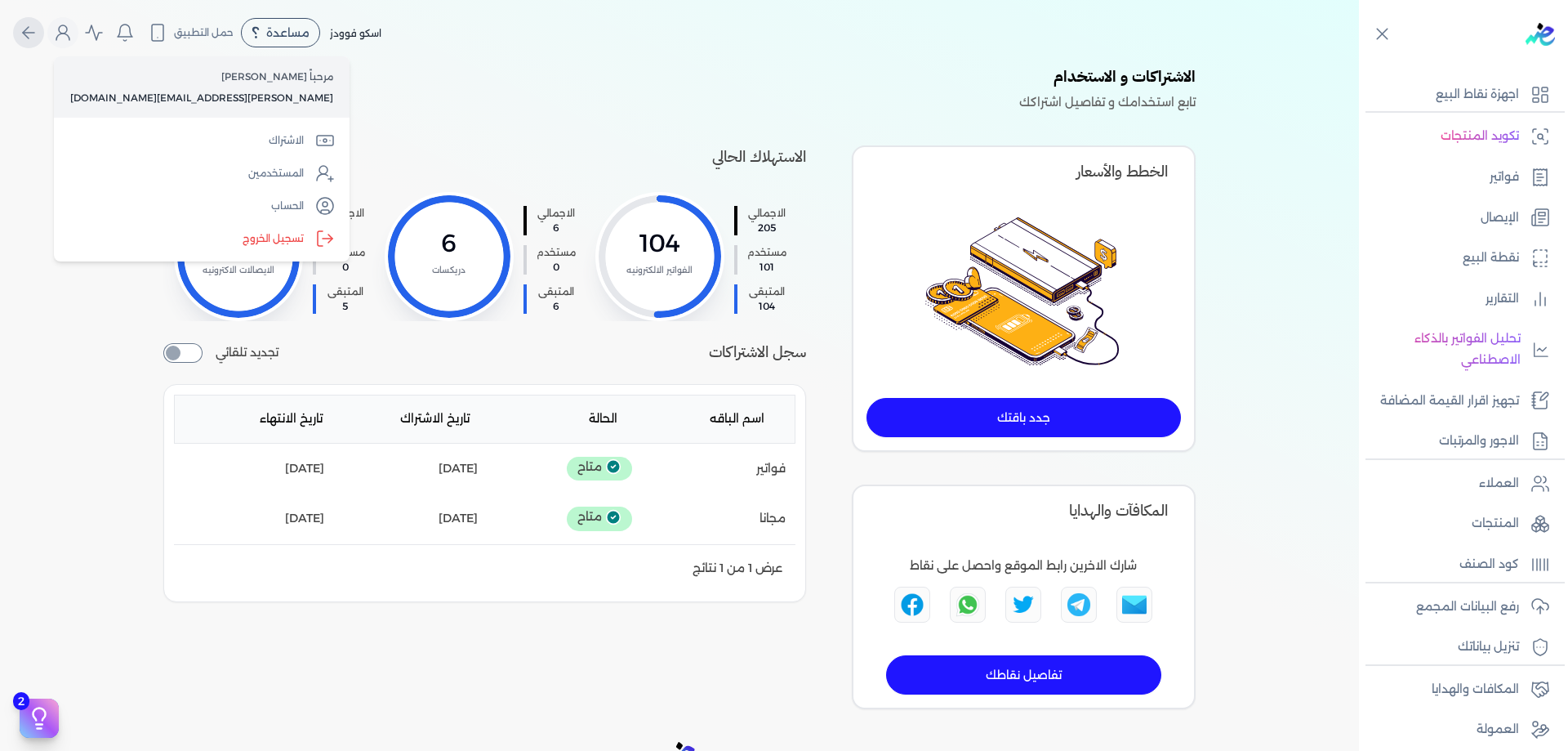
click at [34, 34] on icon "Global" at bounding box center [28, 32] width 19 height 19
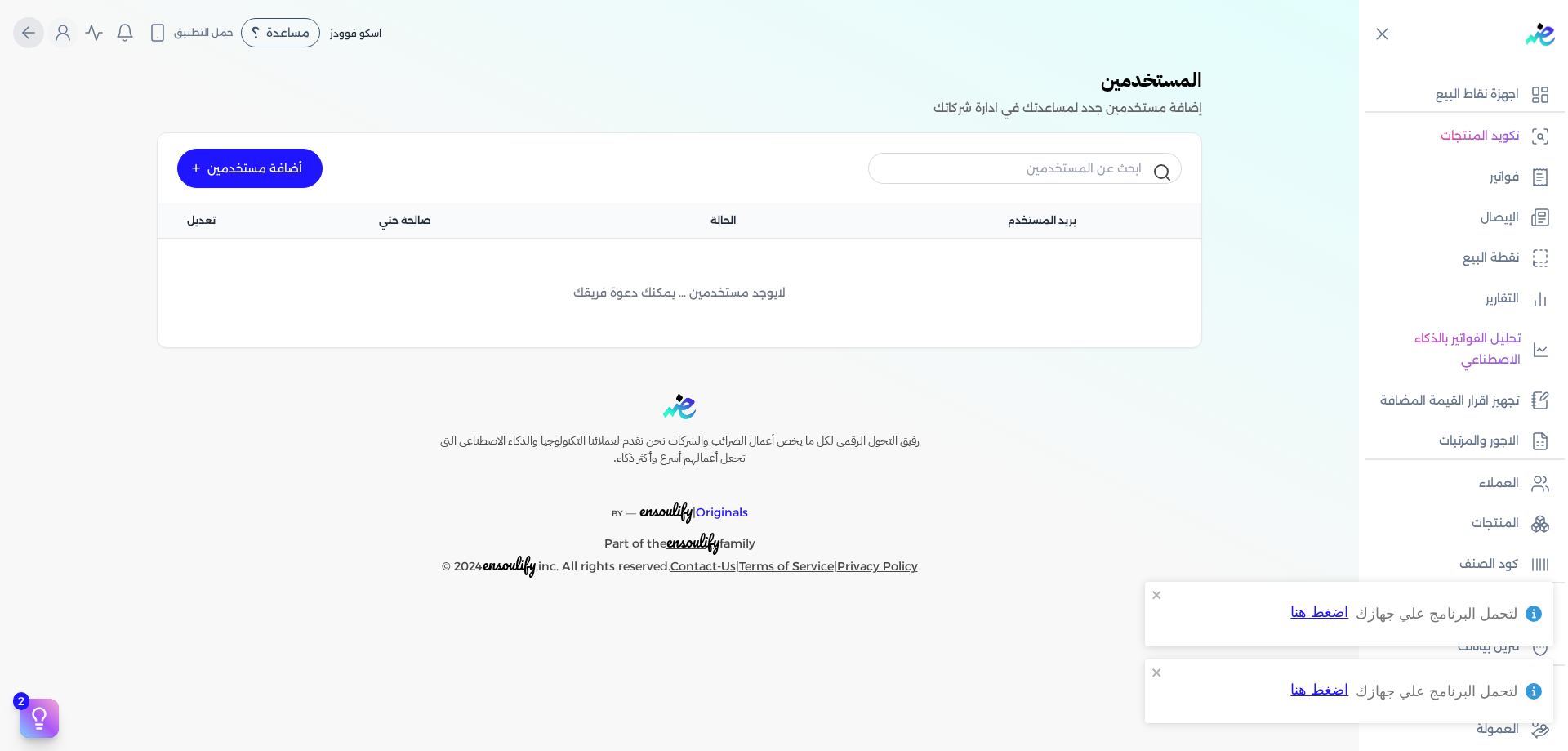
click at [33, 36] on icon "Global" at bounding box center [28, 32] width 19 height 19
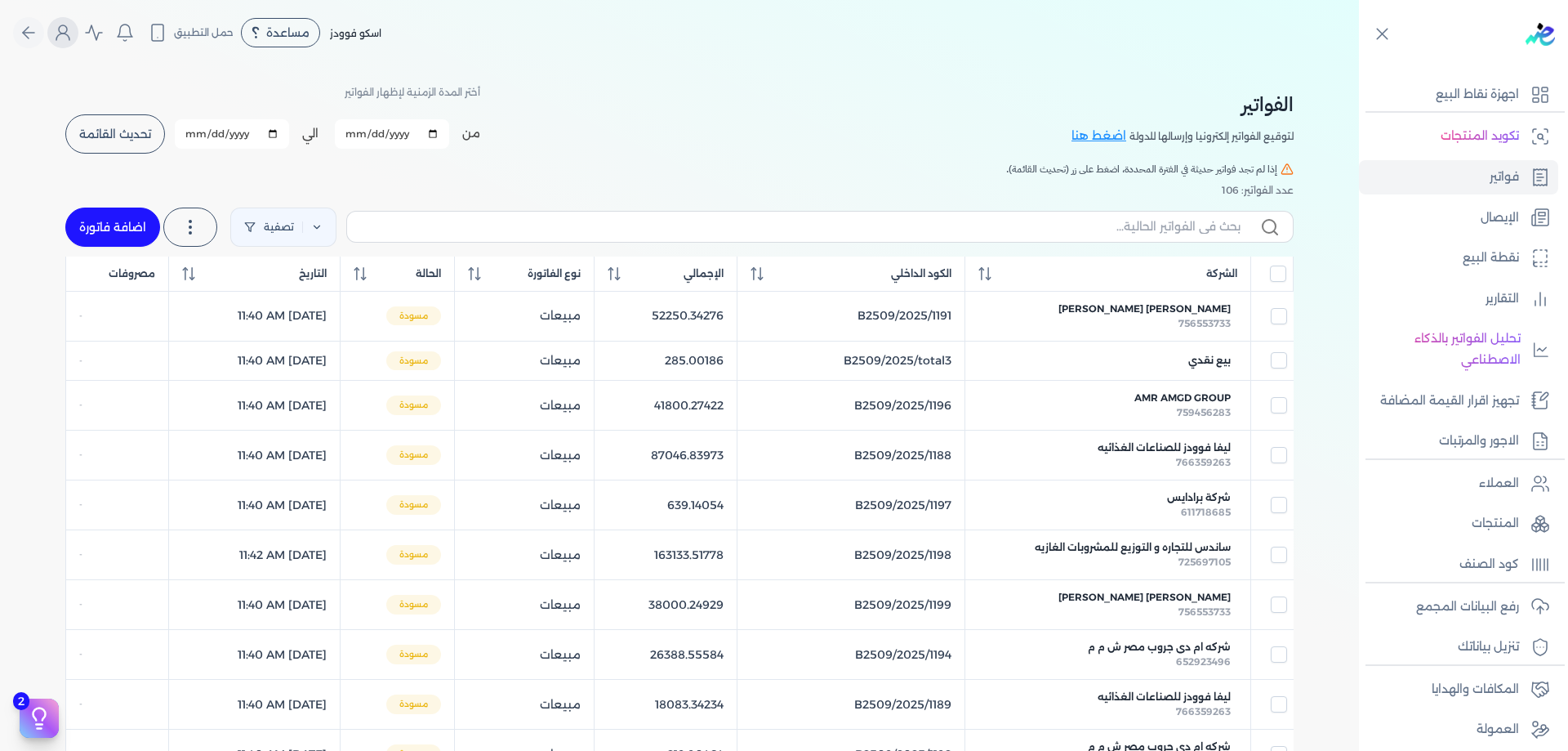
click at [58, 35] on button "Global" at bounding box center [63, 33] width 31 height 31
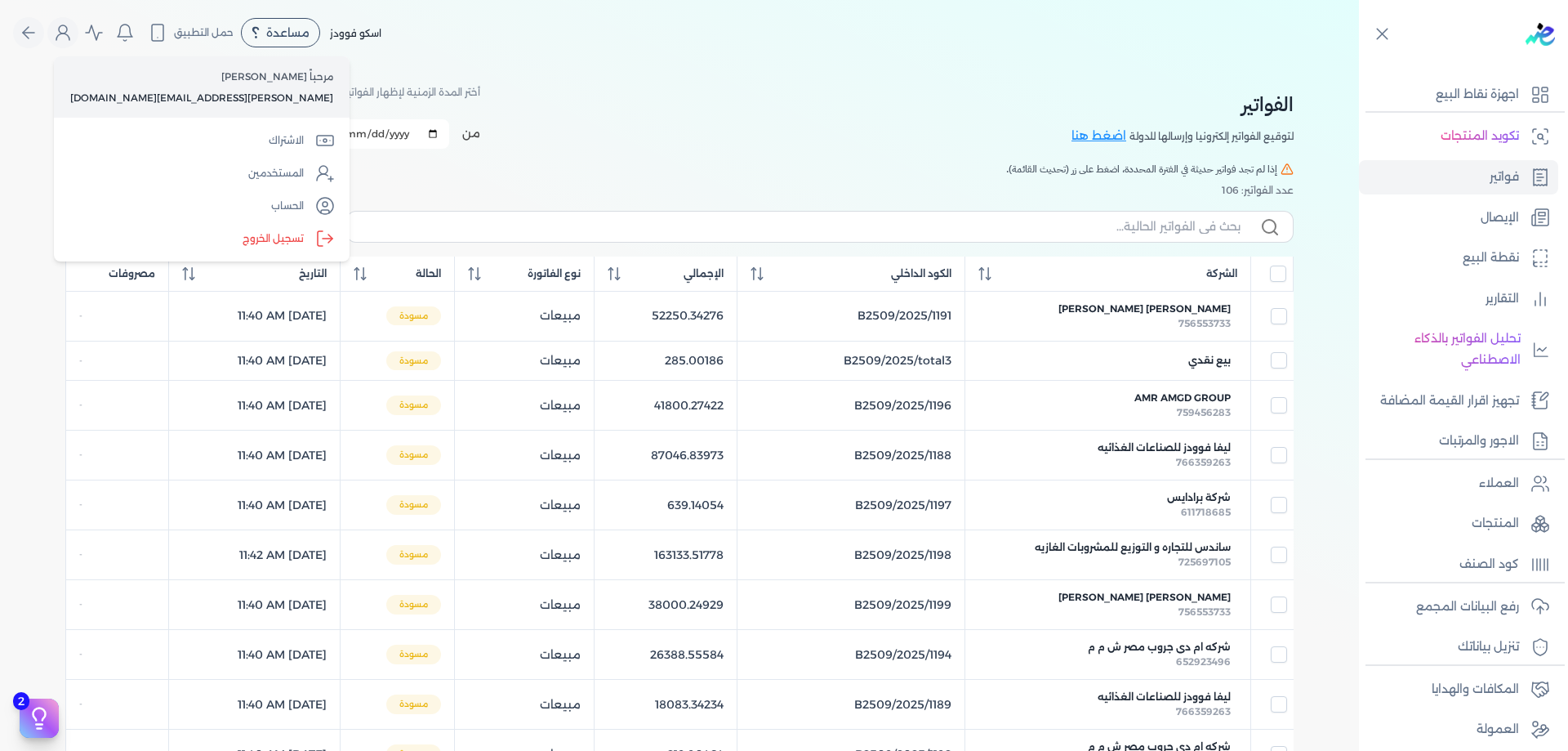
click at [1047, 142] on div "الفواتير لتوقيع الفواتير إلكترونيا وإرسالها للدولة اضغط هنا أختر المدة الزمنية …" at bounding box center [679, 118] width 1228 height 73
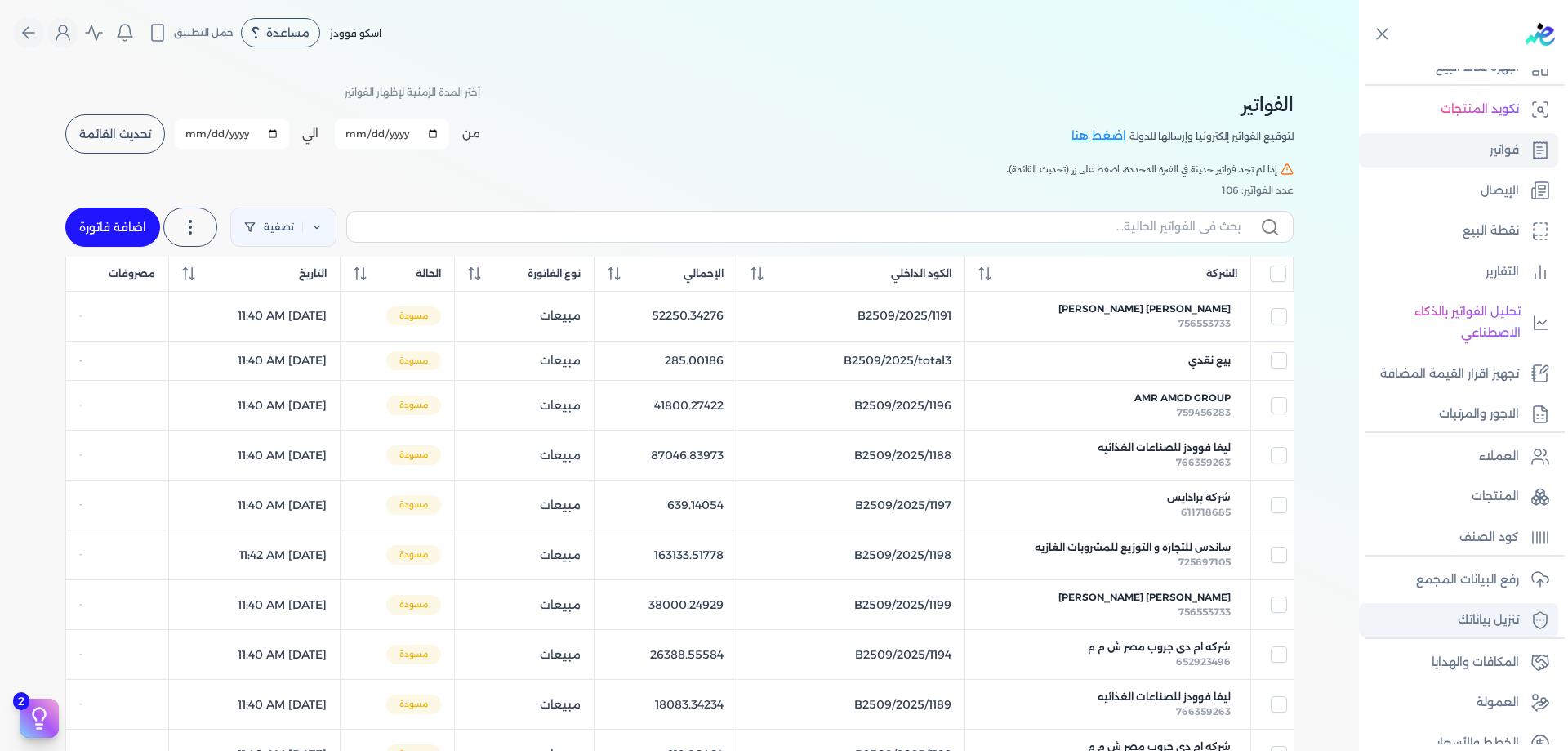
scroll to position [131, 0]
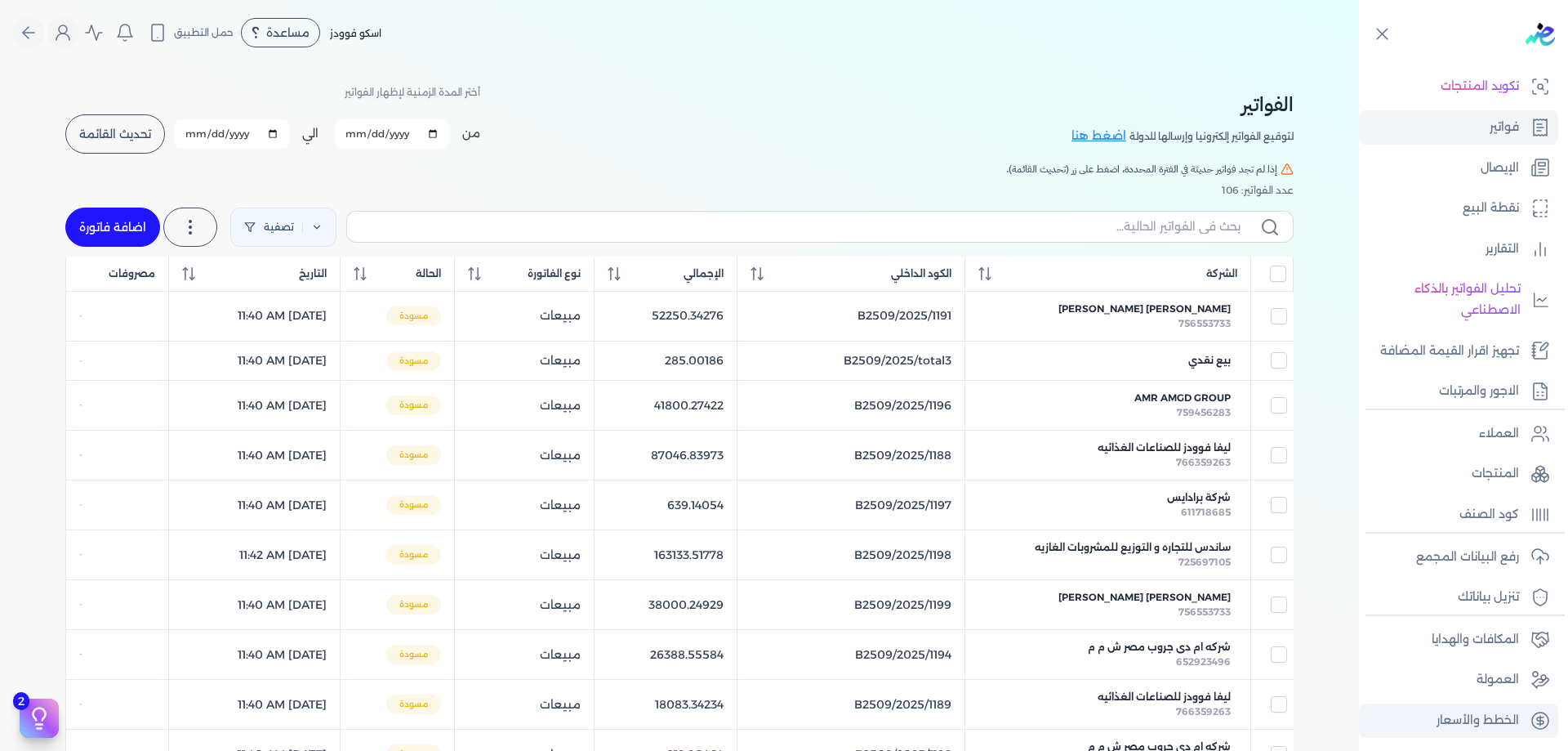
click at [1532, 708] on link "الخطط والأسعار" at bounding box center [1458, 720] width 199 height 34
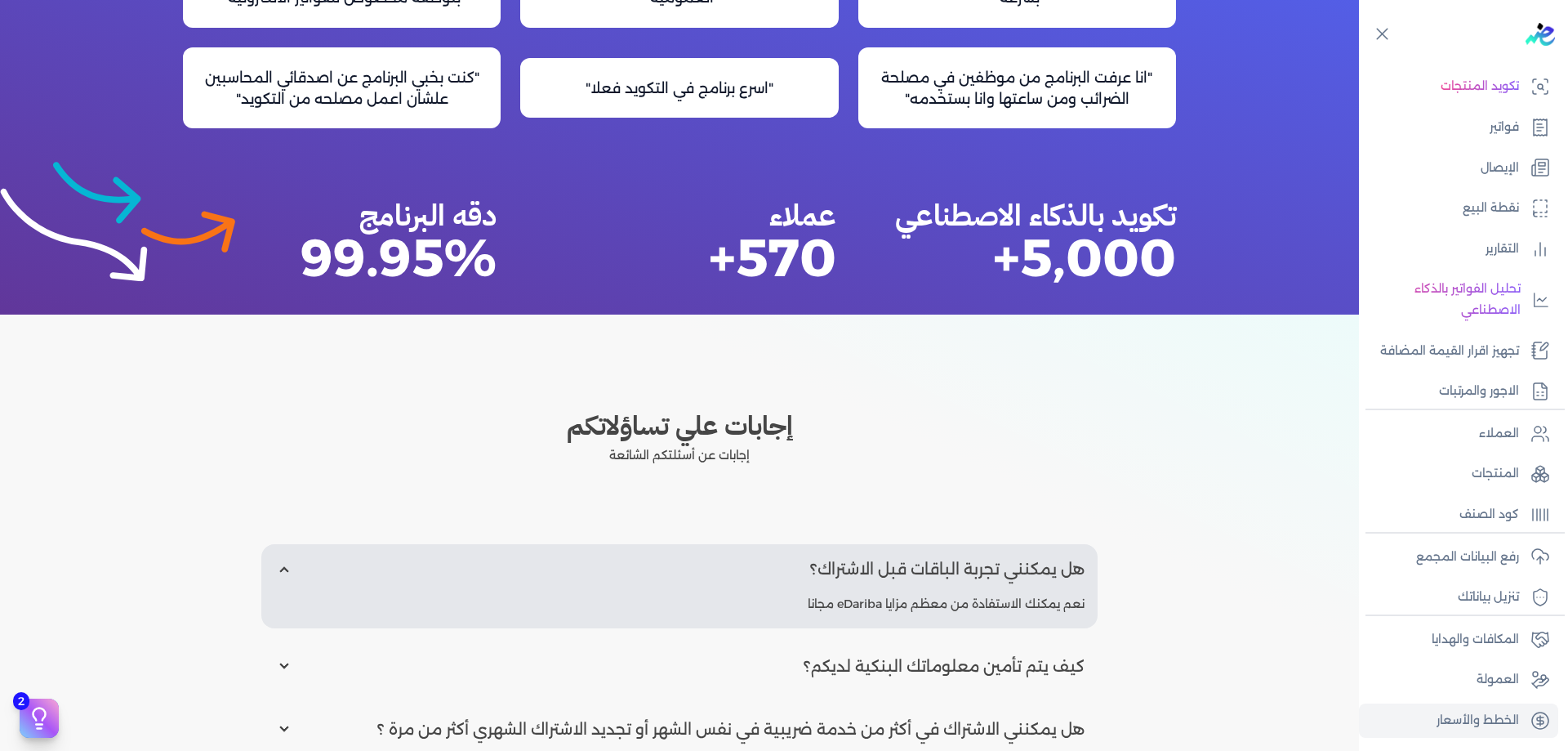
scroll to position [1823, 0]
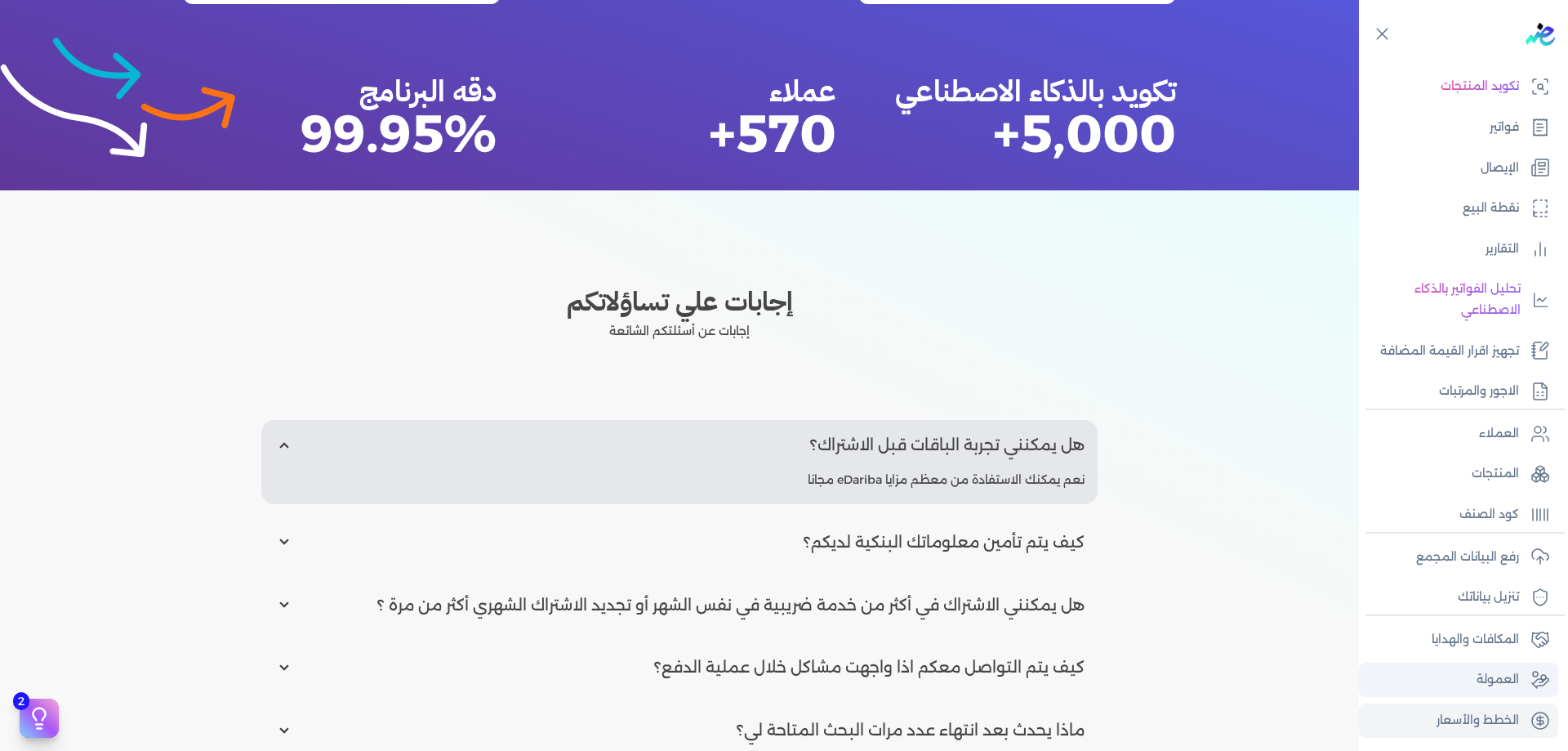
click at [1511, 676] on p "العمولة" at bounding box center [1497, 679] width 42 height 21
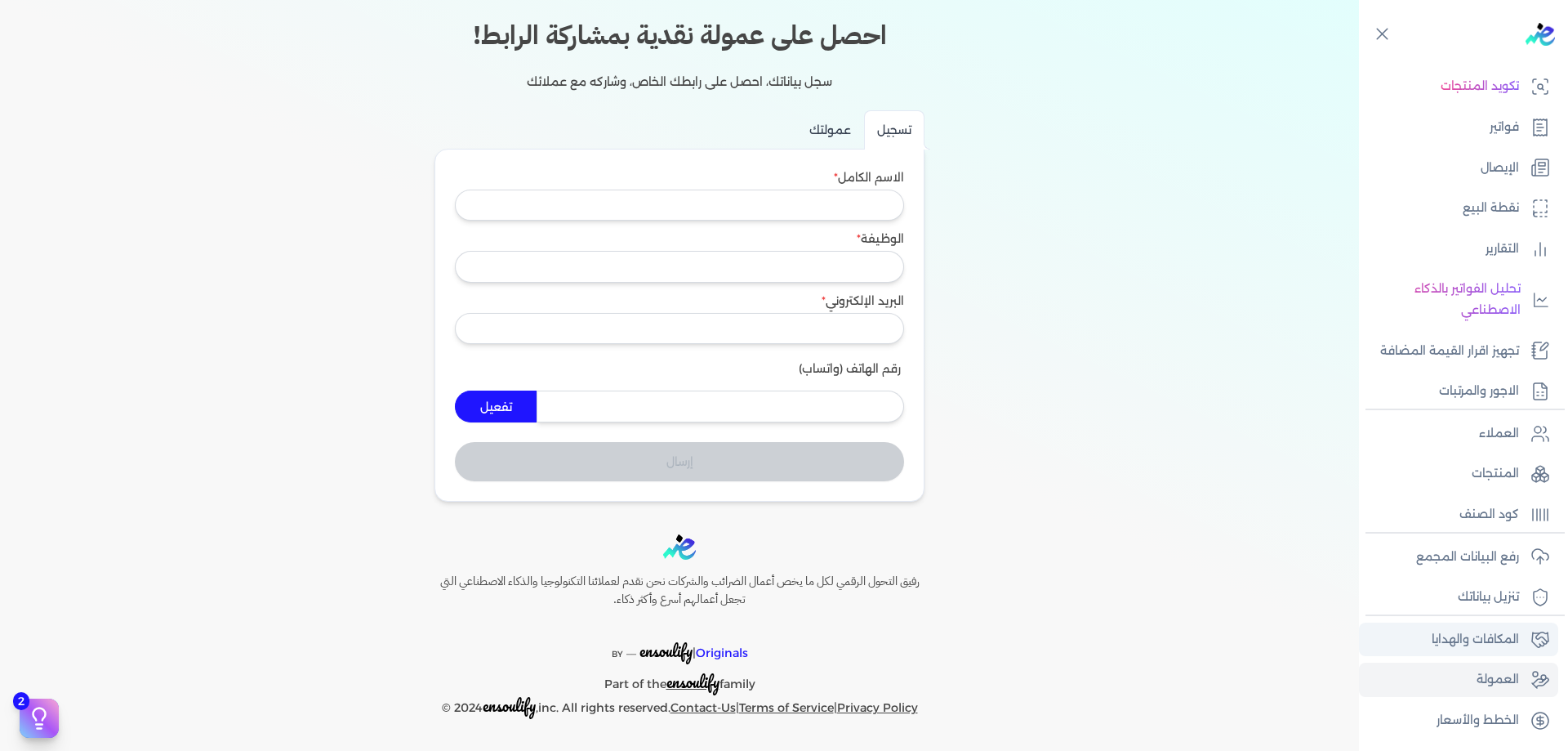
scroll to position [50, 0]
click at [1504, 644] on p "المكافات والهدايا" at bounding box center [1474, 639] width 87 height 21
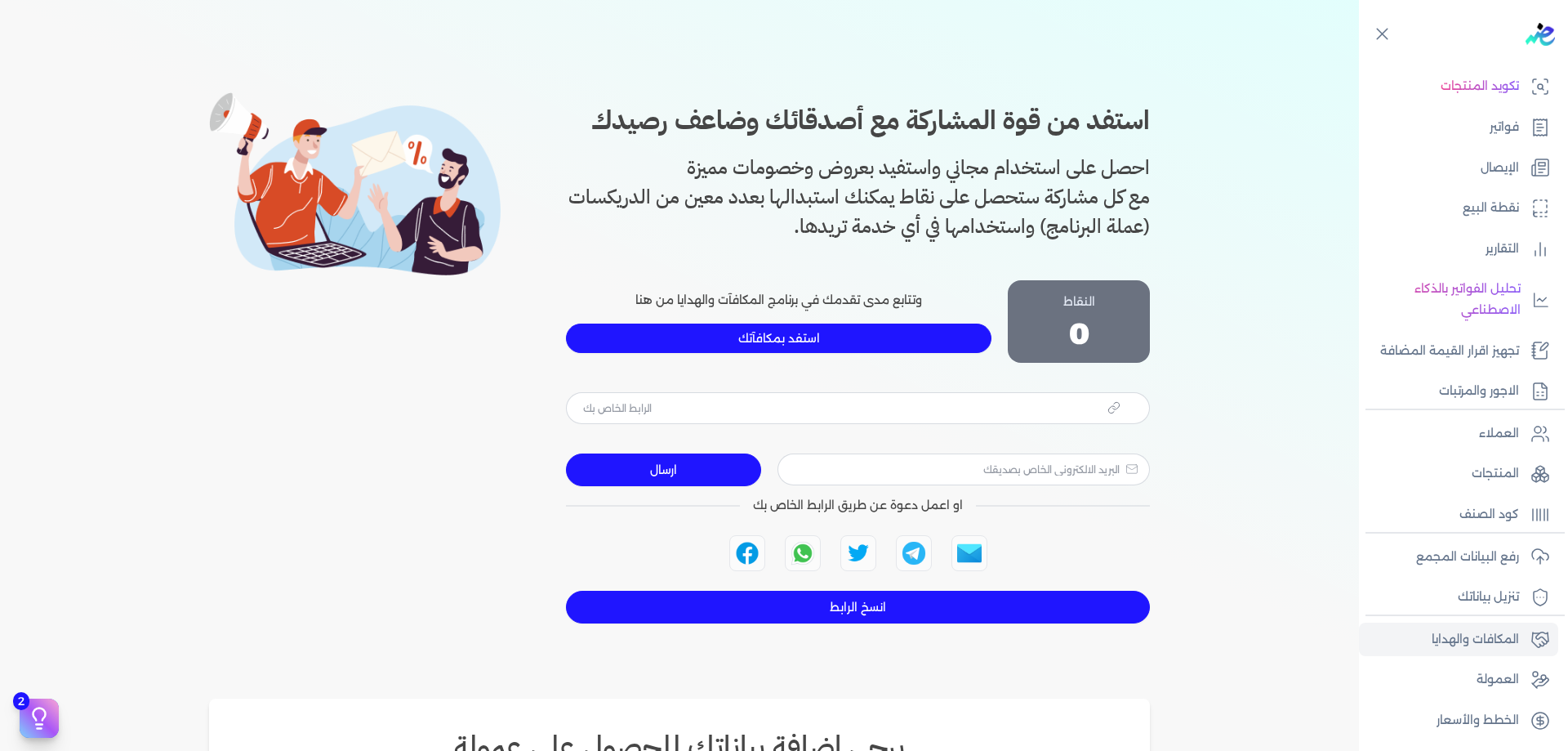
type input "[URL][DOMAIN_NAME]"
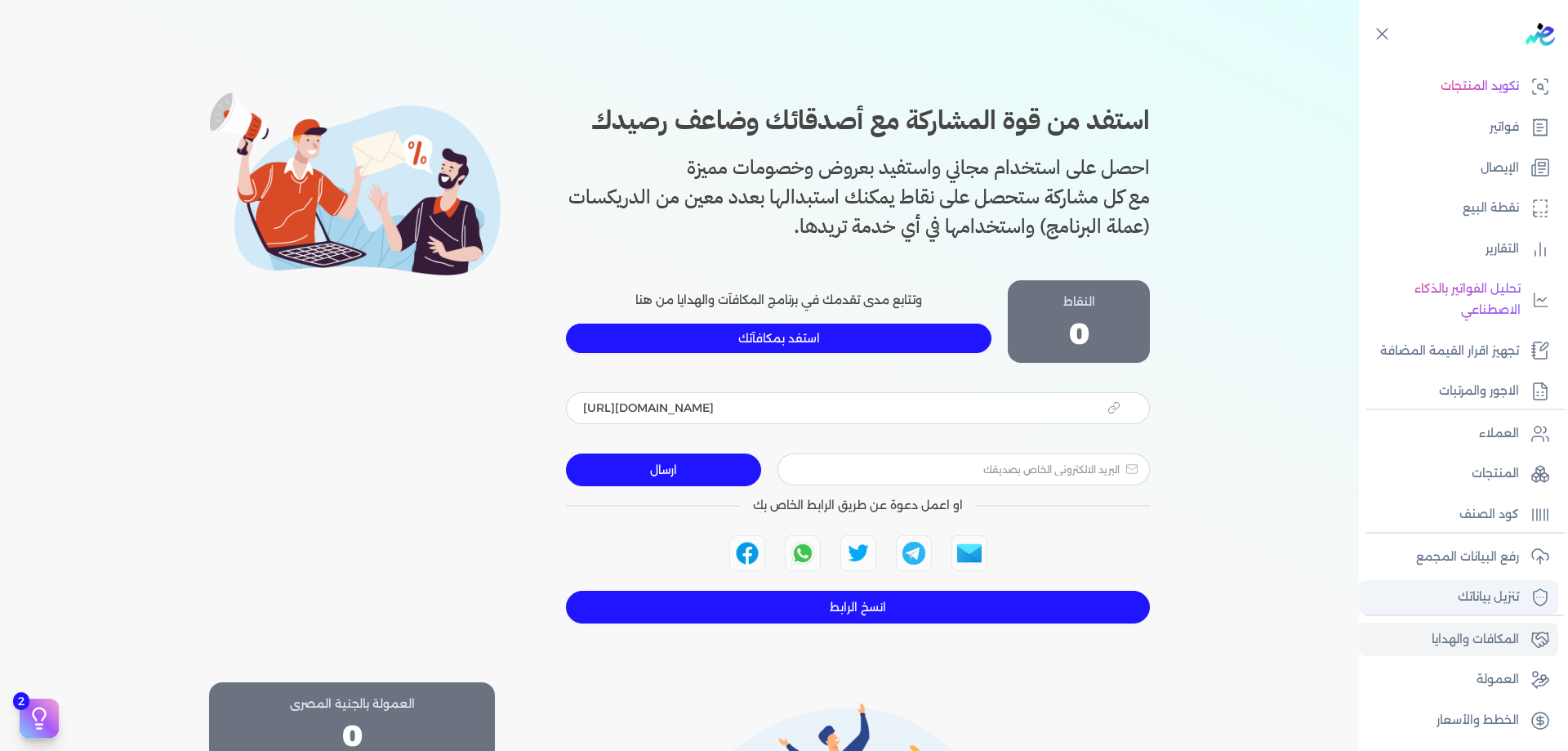
click at [1501, 600] on p "تنزيل بياناتك" at bounding box center [1488, 597] width 62 height 21
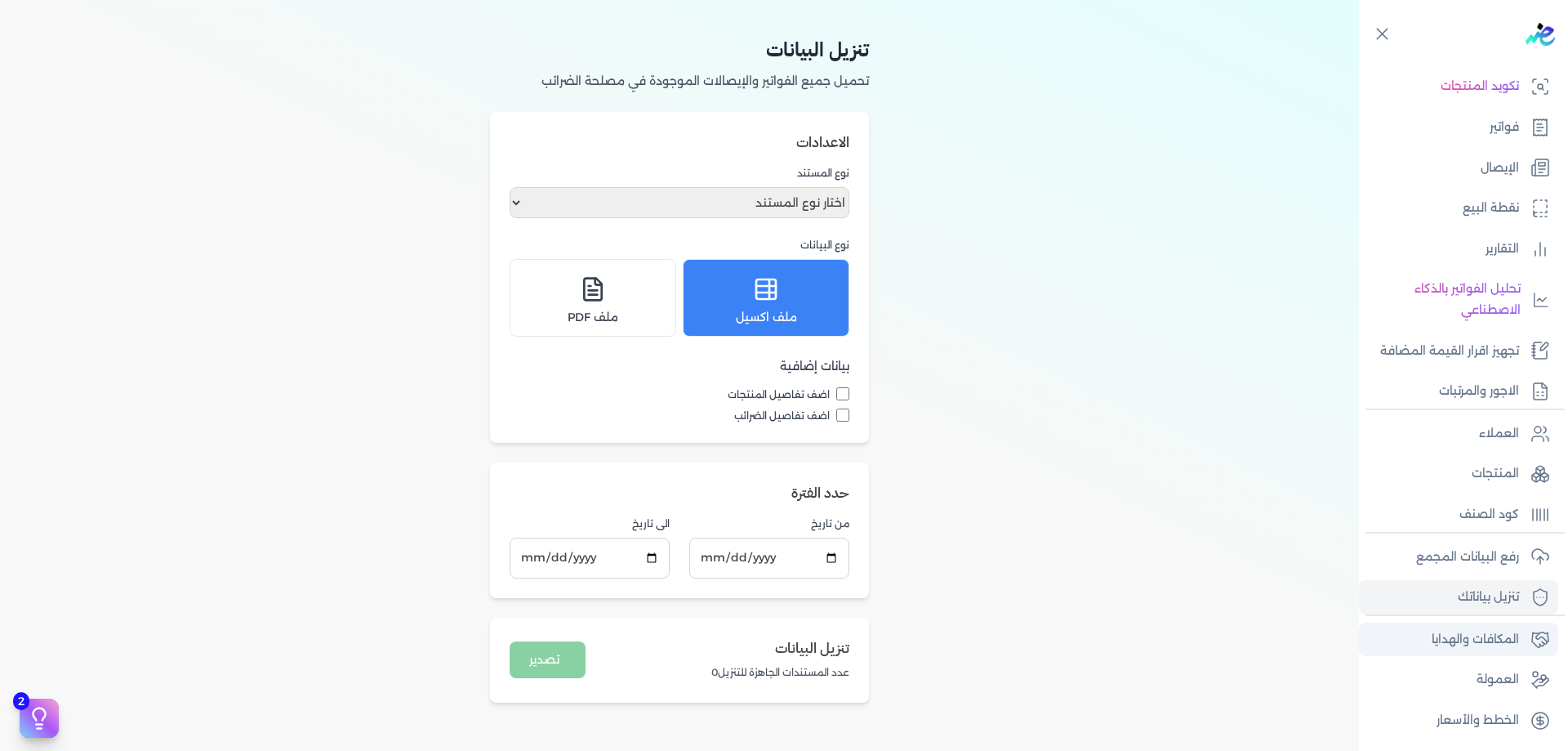
click at [1494, 635] on p "المكافات والهدايا" at bounding box center [1474, 639] width 87 height 21
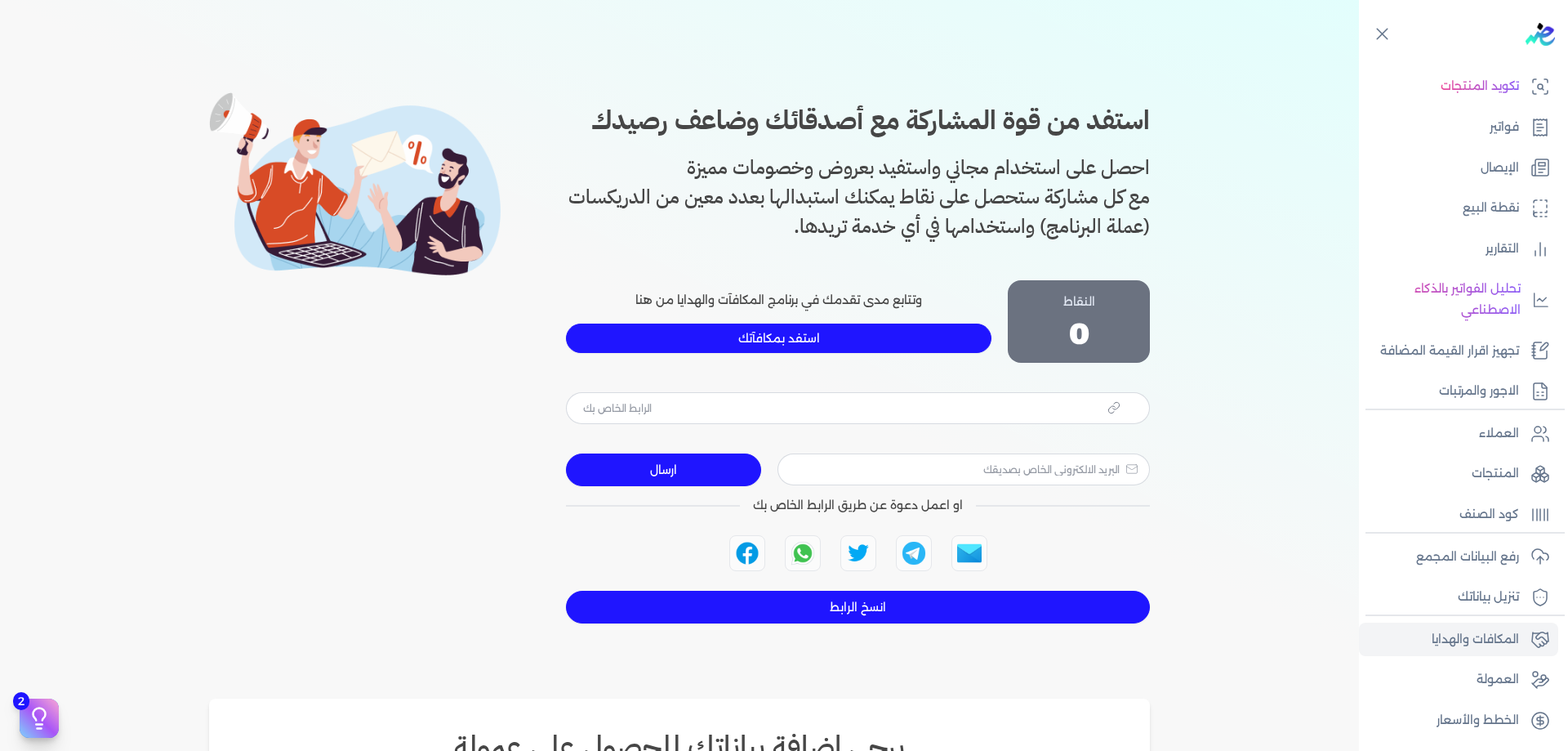
type input "[URL][DOMAIN_NAME]"
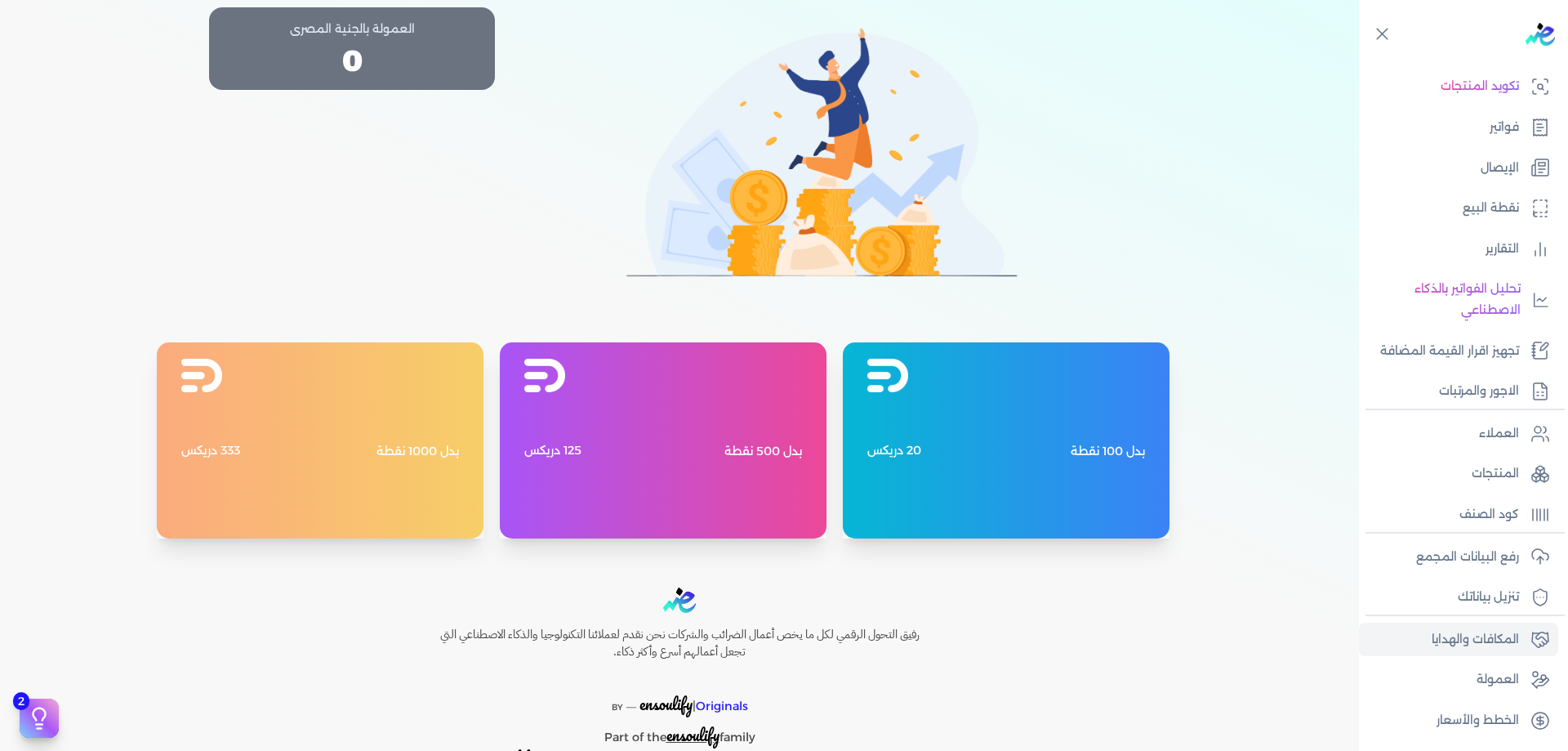
scroll to position [778, 0]
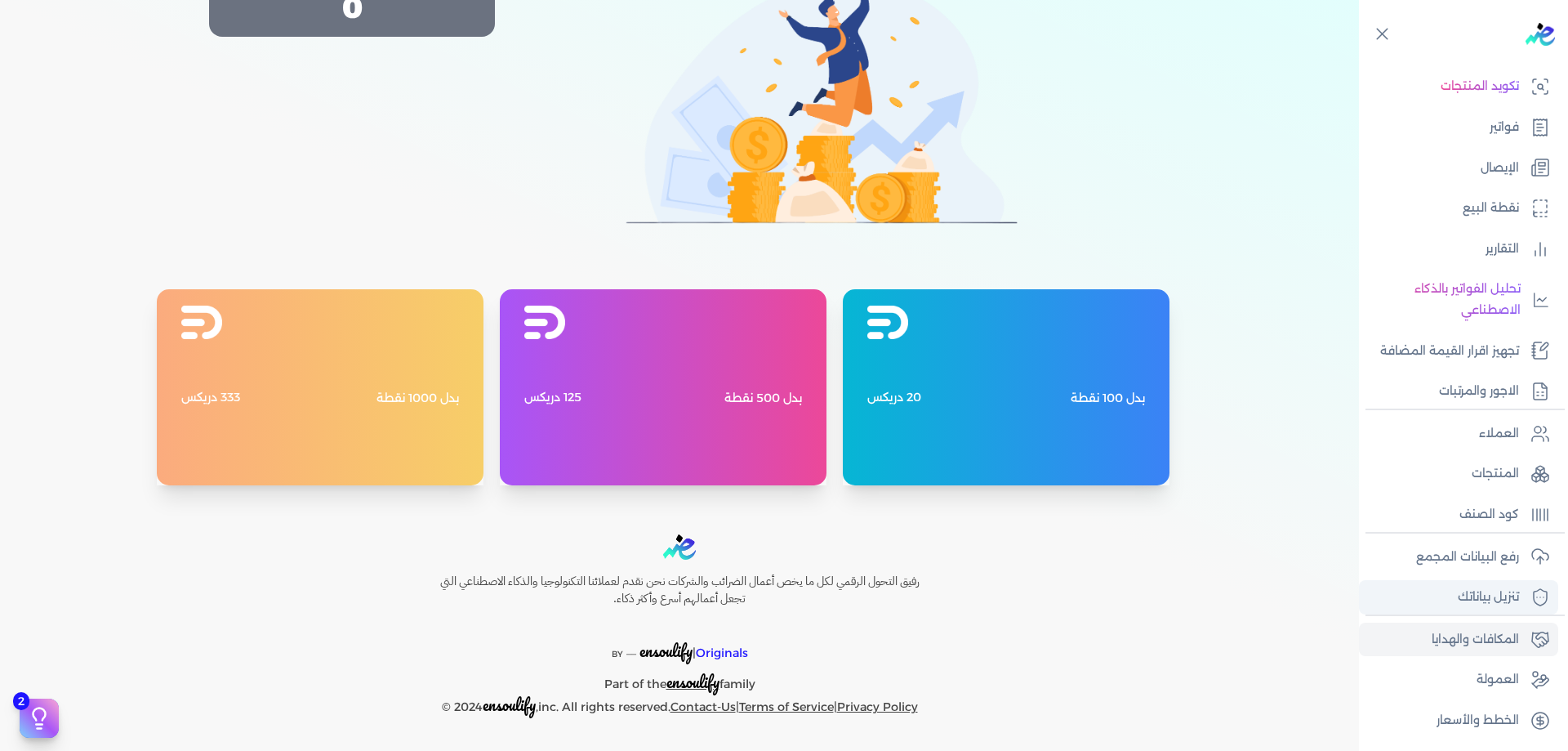
click at [1481, 607] on p "تنزيل بياناتك" at bounding box center [1488, 597] width 62 height 21
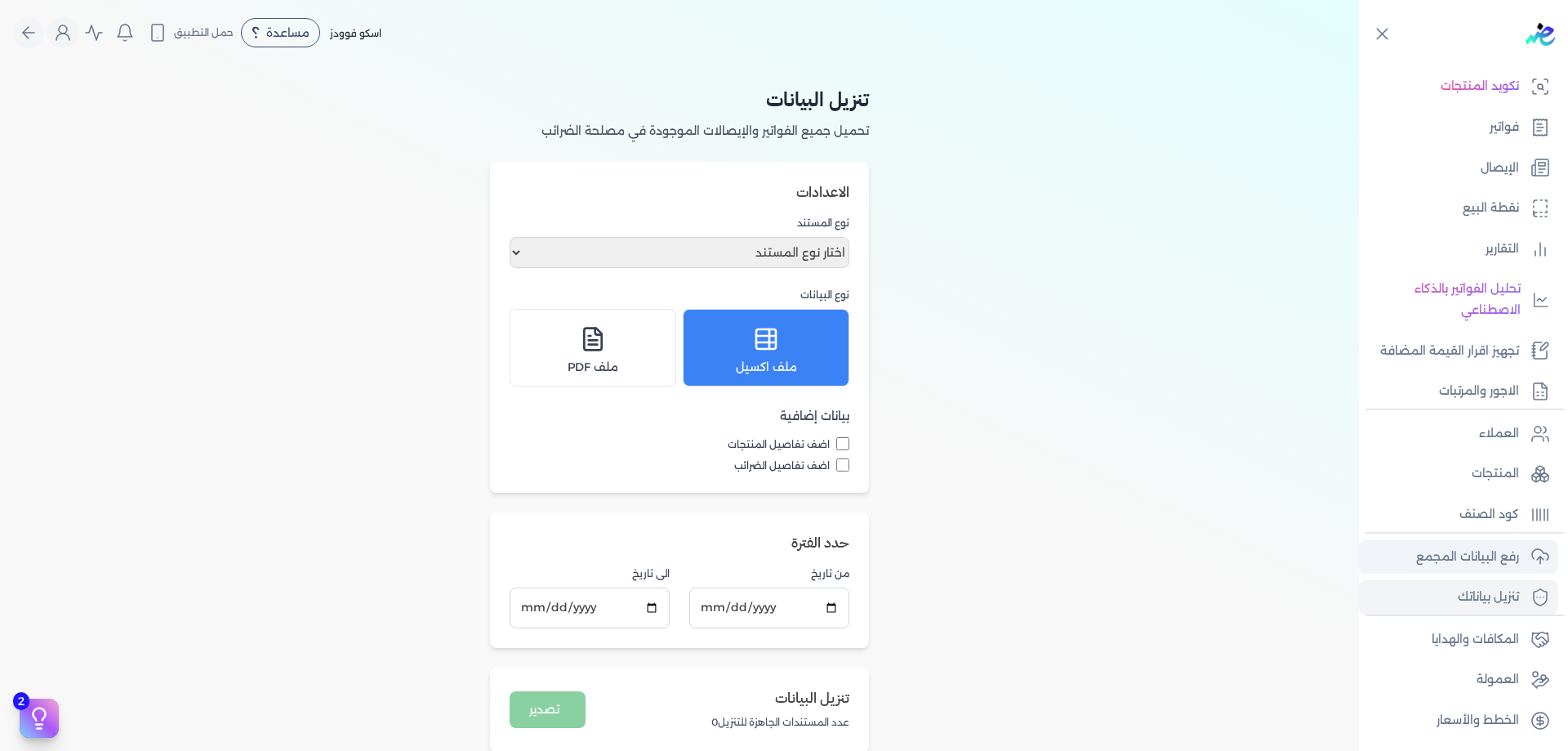
click at [1498, 567] on link "رفع البيانات المجمع" at bounding box center [1458, 556] width 199 height 34
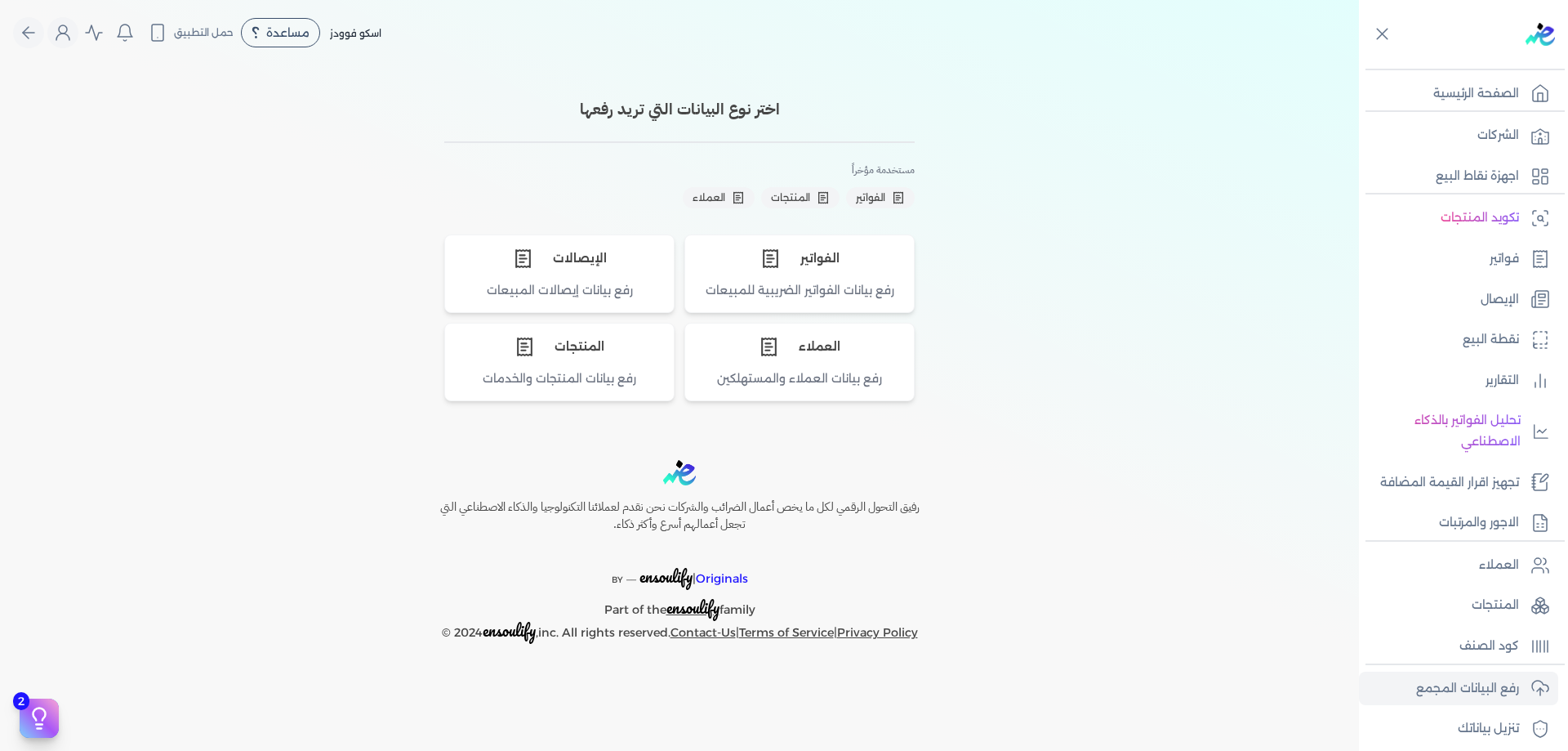
click at [399, 26] on div "اسكو فوودز مساعدة خدمة العملاء دليل المستخدم حمل التطبيق لا يوجد اشعارات مرحباً…" at bounding box center [686, 33] width 1346 height 31
click at [366, 32] on span "اسكو فوودز" at bounding box center [355, 32] width 51 height 12
click at [359, 35] on span "اسكو فوودز" at bounding box center [355, 32] width 51 height 12
click at [139, 35] on button "Global" at bounding box center [125, 33] width 31 height 31
click at [182, 28] on span "حمل التطبيق" at bounding box center [203, 33] width 60 height 15
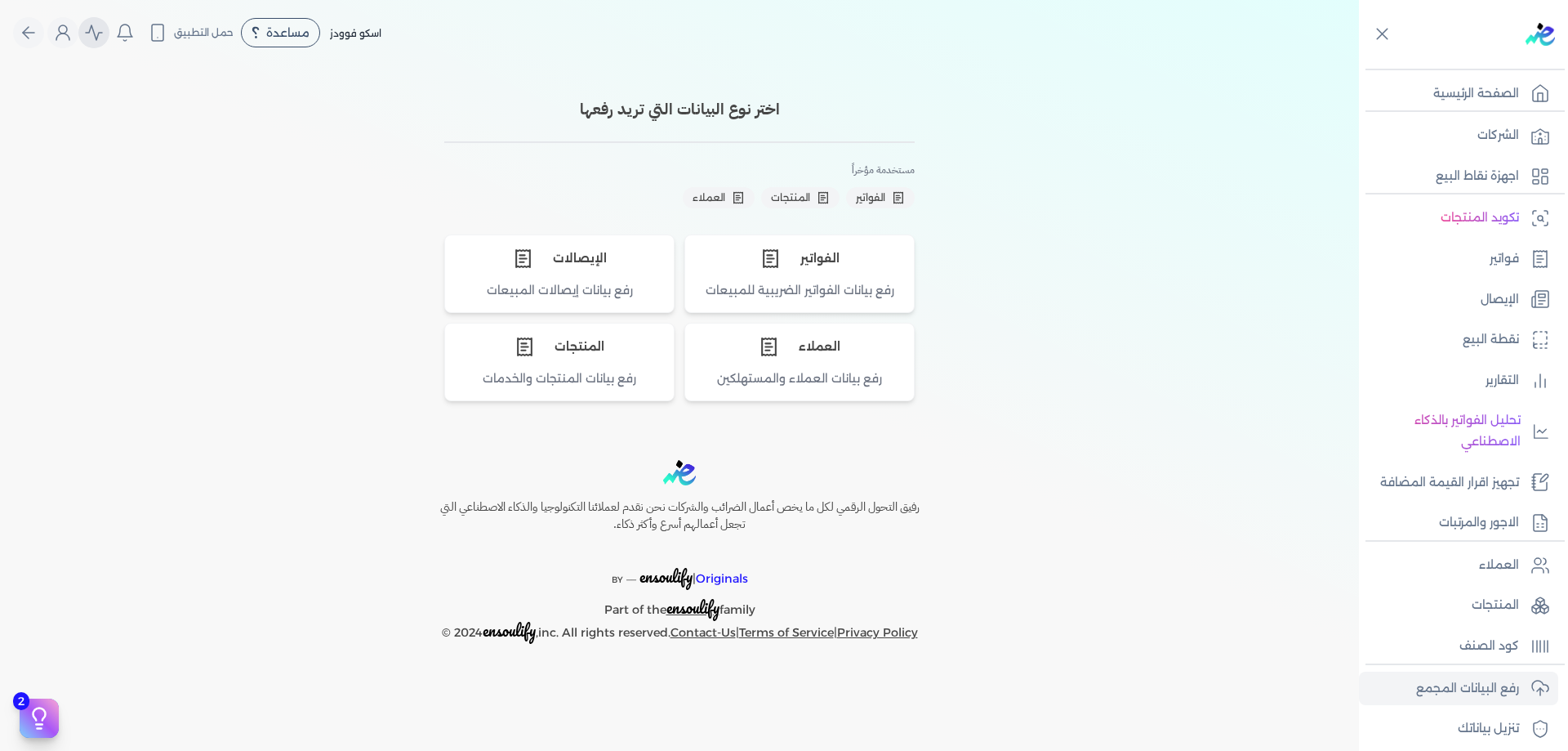
click at [84, 31] on icon "Global" at bounding box center [94, 32] width 19 height 19
click at [87, 29] on icon "Global" at bounding box center [94, 32] width 19 height 19
click at [61, 36] on icon "Global" at bounding box center [62, 32] width 19 height 19
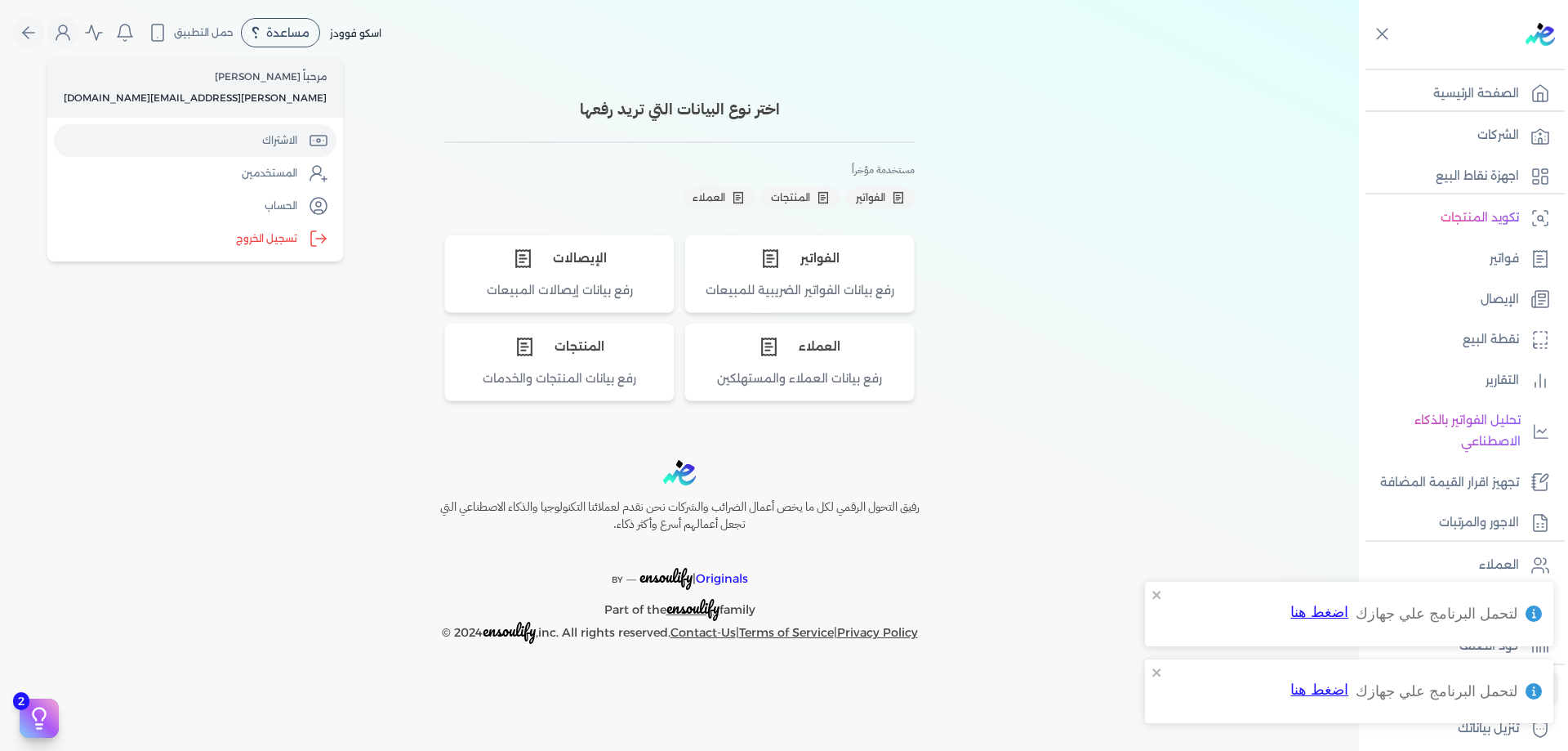
click at [147, 129] on link "الاشتراك" at bounding box center [196, 140] width 283 height 33
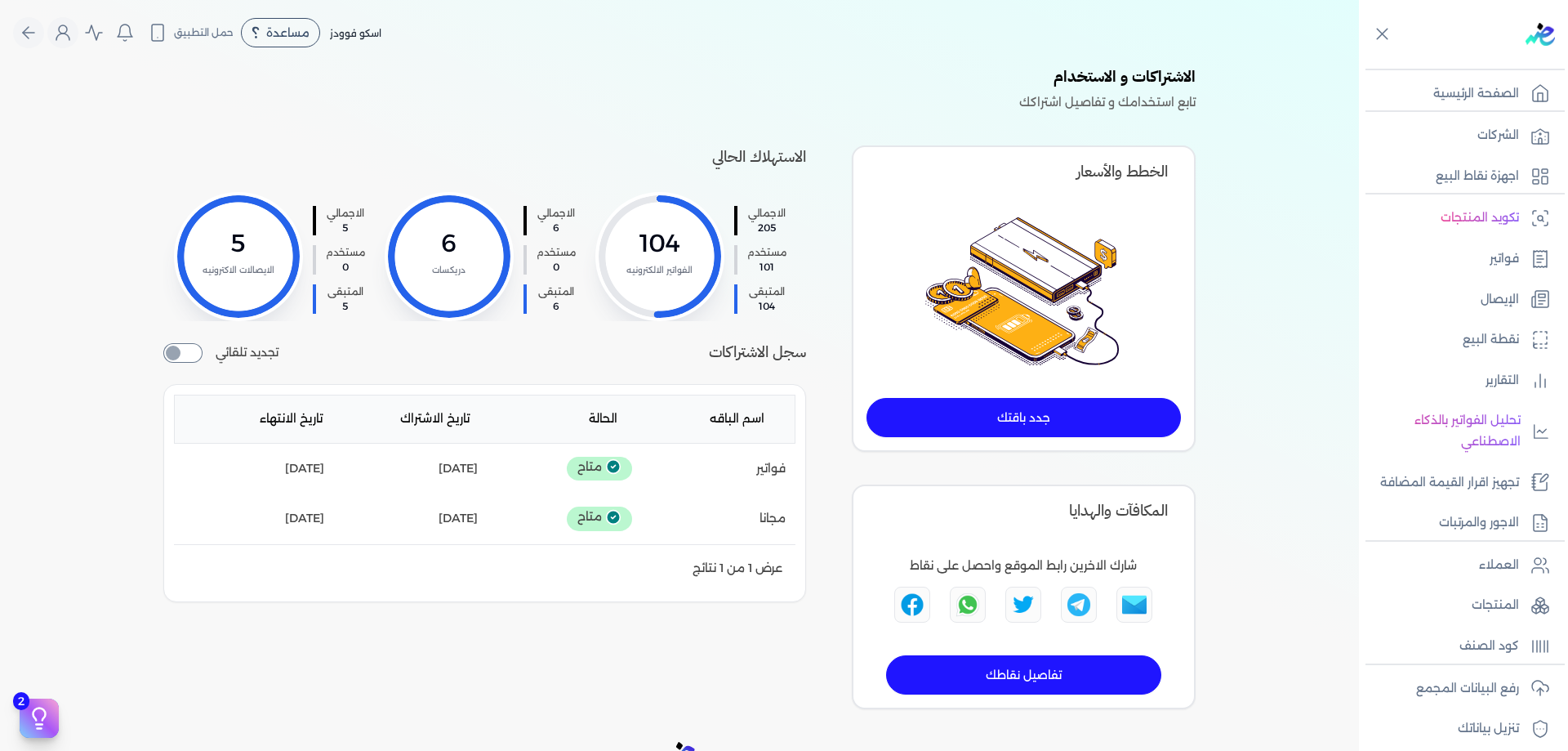
click at [1101, 396] on div "الخطط والأسعار جدد باقتك" at bounding box center [1024, 298] width 344 height 307
click at [165, 86] on div "الاشتراكات و الاستخدام تابع استخدامك و تفاصيل اشتراكك الاستهلاك الحالي الاجمالي…" at bounding box center [679, 387] width 1046 height 644
click at [67, 26] on circle "Global" at bounding box center [62, 29] width 8 height 8
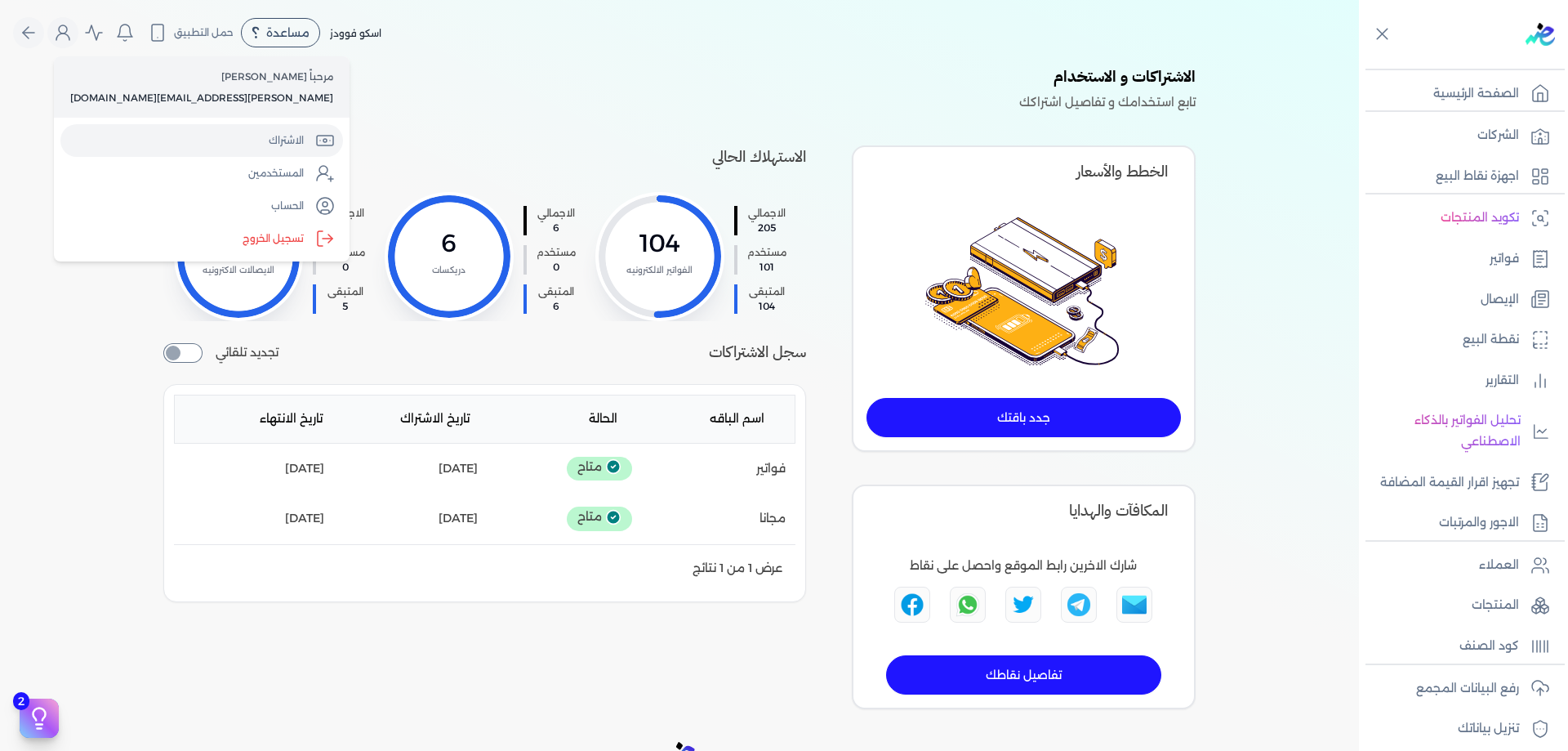
click at [197, 146] on link "الاشتراك" at bounding box center [202, 140] width 283 height 33
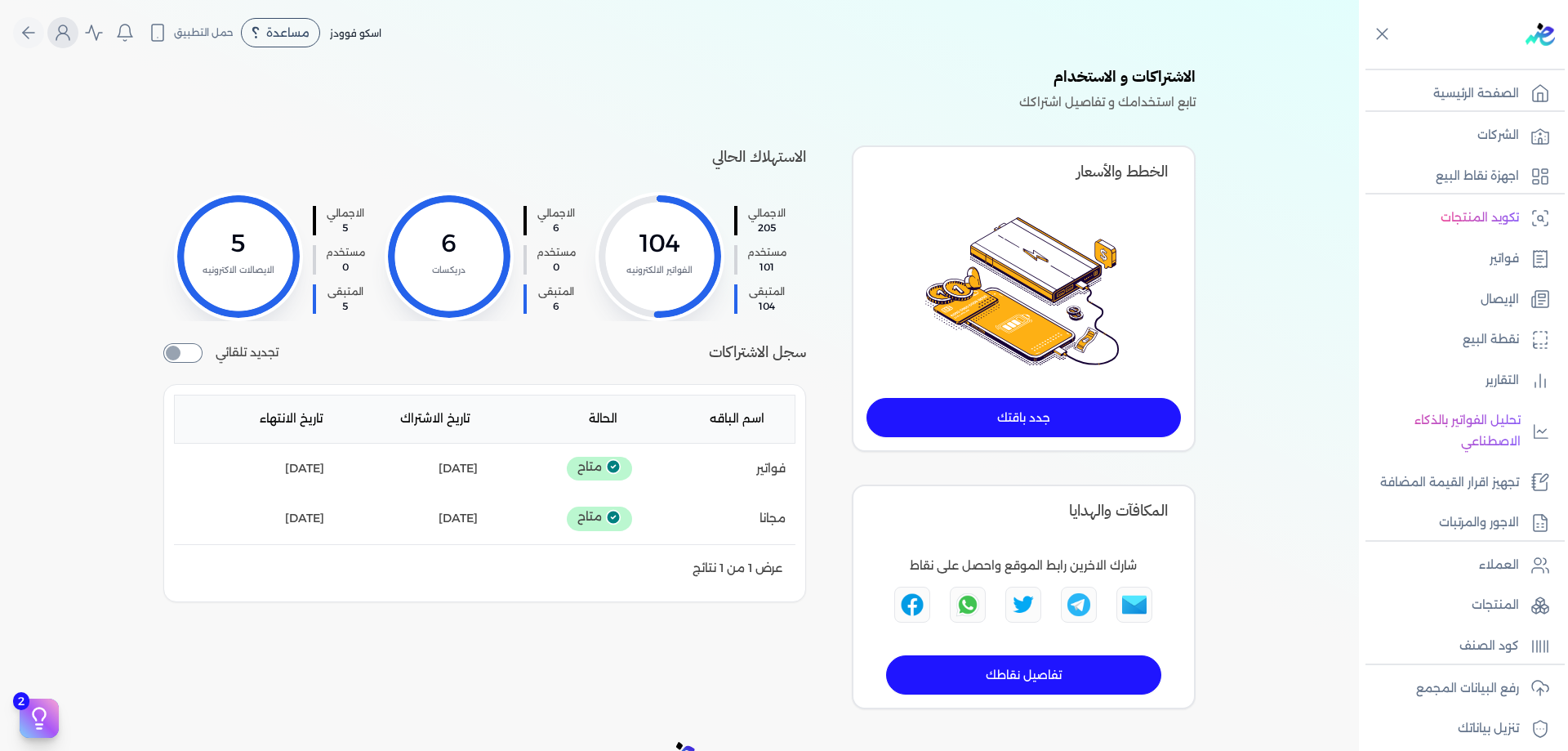
click at [67, 26] on circle "Global" at bounding box center [62, 29] width 8 height 8
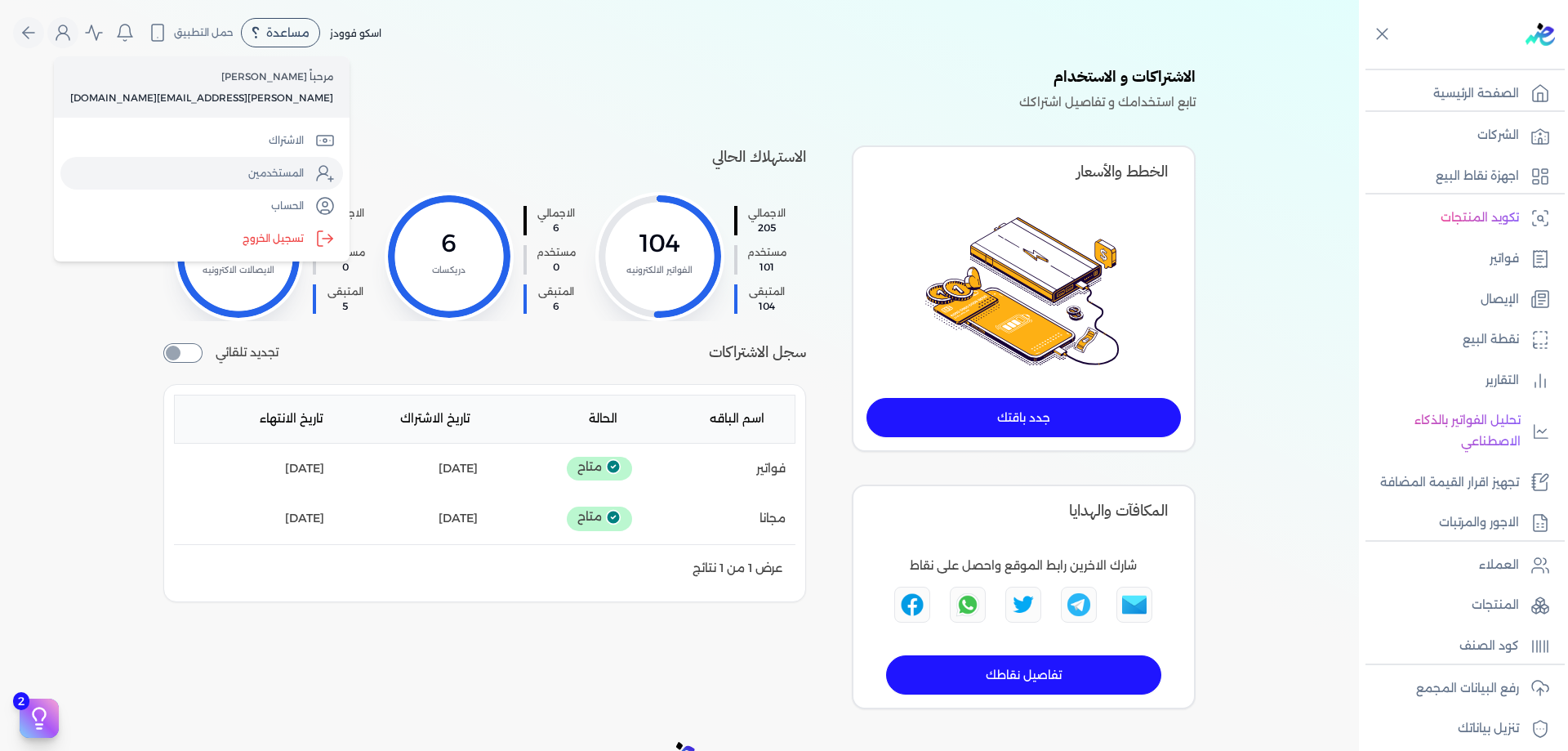
click at [192, 184] on link "المستخدمين" at bounding box center [202, 174] width 283 height 33
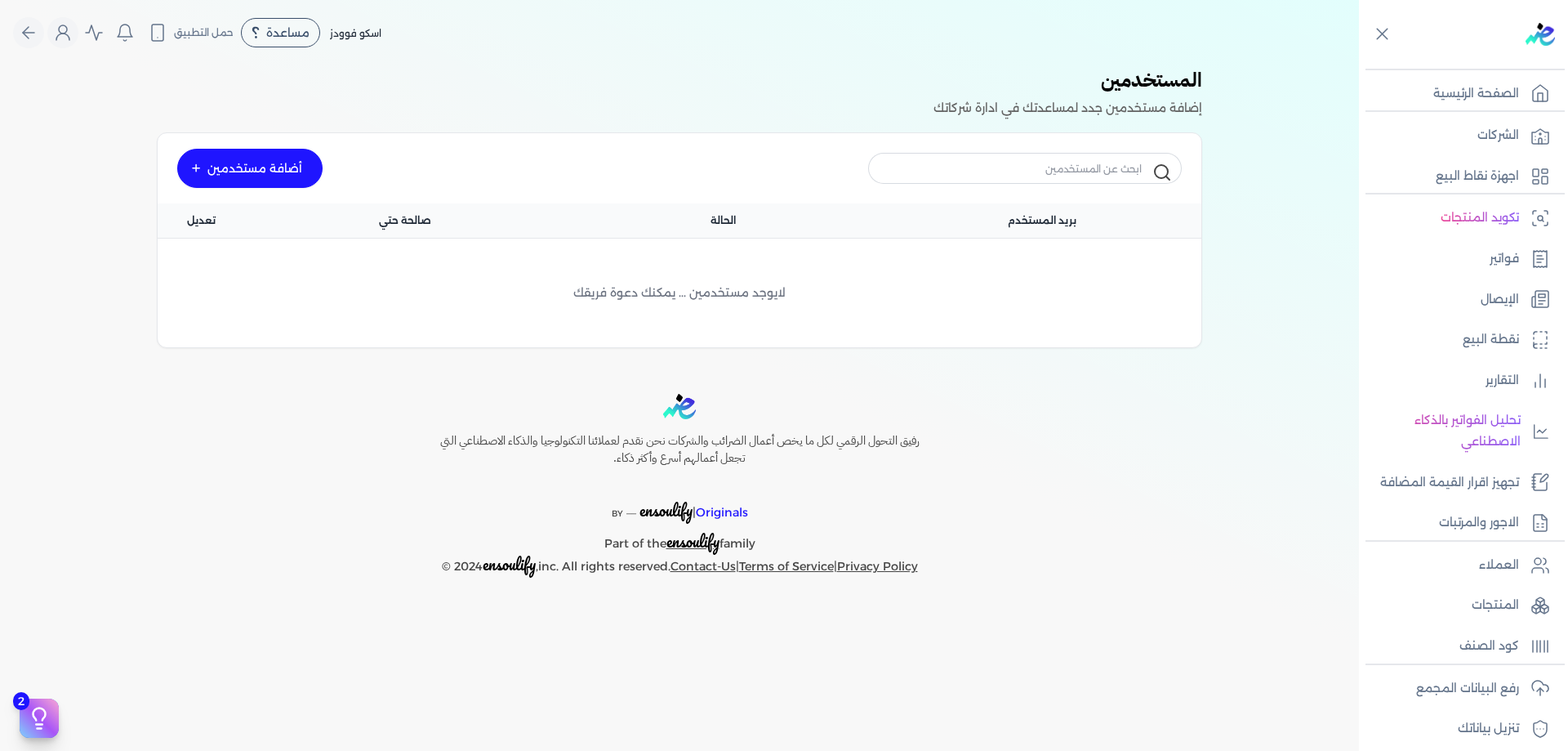
click at [263, 168] on div "أضافة مستخدمين" at bounding box center [250, 168] width 145 height 39
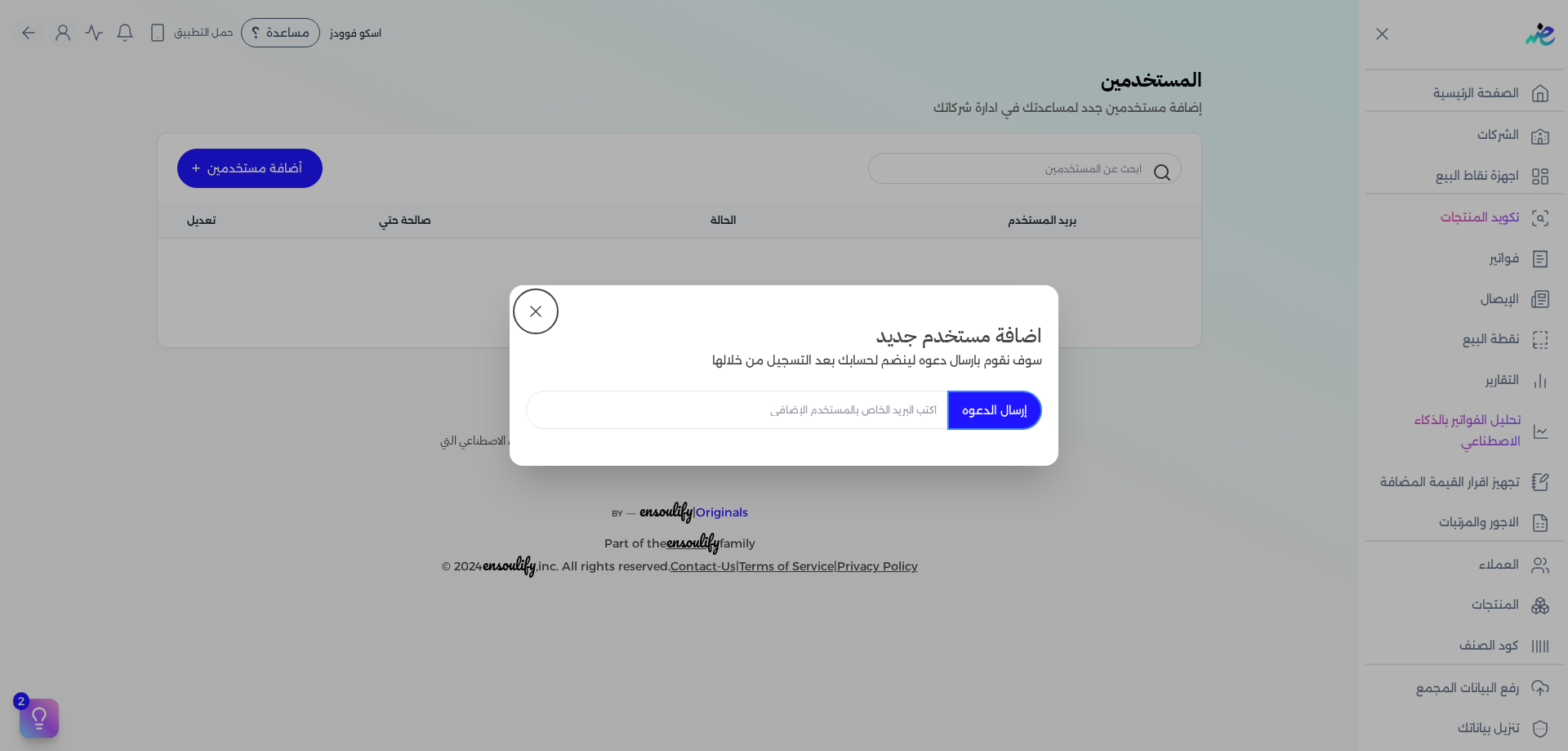
click at [907, 424] on input "email" at bounding box center [736, 409] width 421 height 39
click at [907, 421] on input "email" at bounding box center [736, 409] width 421 height 39
click at [907, 420] on input "email" at bounding box center [736, 409] width 421 height 39
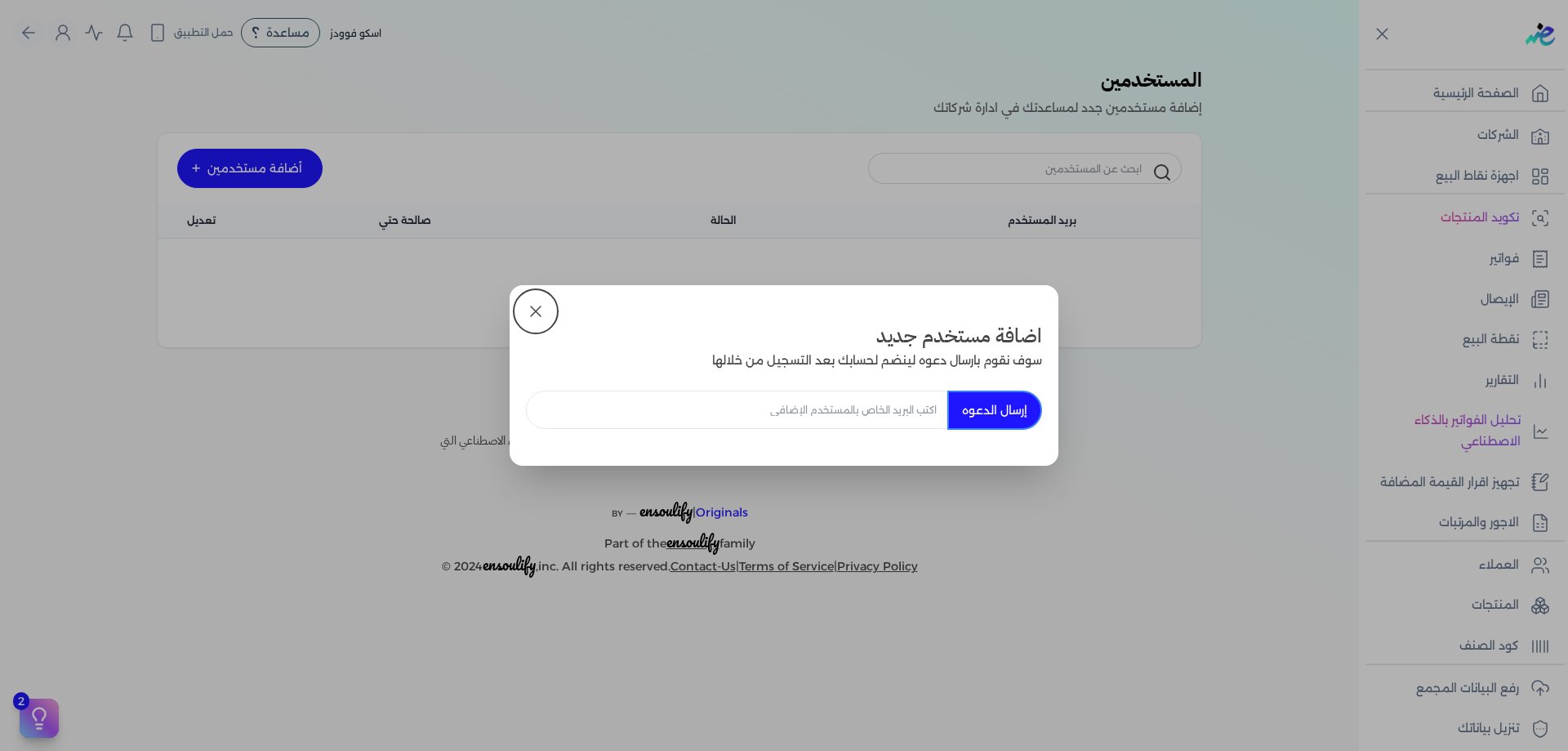
click at [719, 344] on div "اضافة مستخدم جديد سوف نقوم بارسال دعوه لينضم لحسابك بعد التسجيل من خلالها إرسال…" at bounding box center [784, 375] width 549 height 181
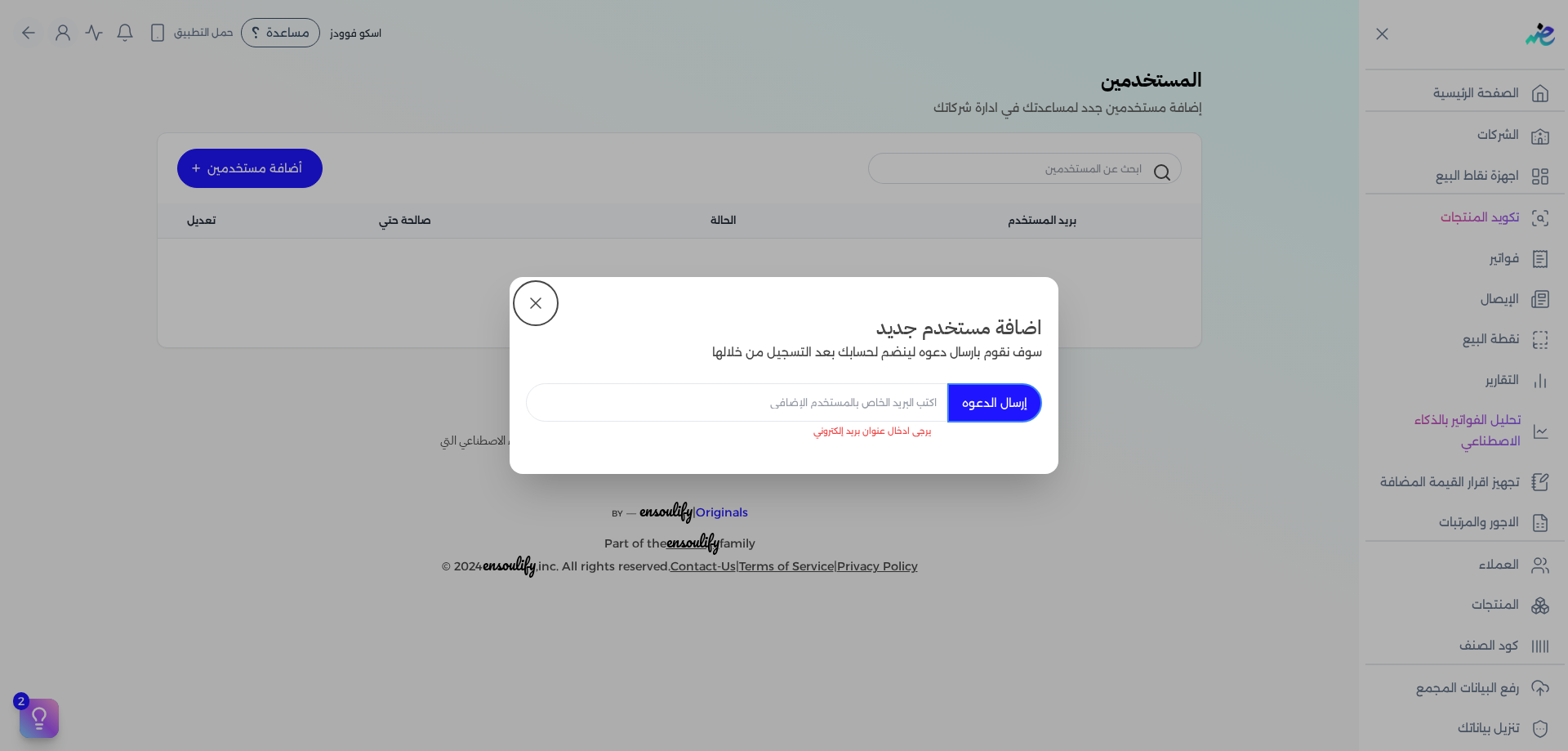
click at [732, 333] on h3 "اضافة مستخدم جديد" at bounding box center [784, 328] width 516 height 29
click at [581, 300] on div "اضافة مستخدم جديد سوف نقوم بارسال دعوه لينضم لحسابك بعد التسجيل من خلالها إرسال…" at bounding box center [784, 375] width 549 height 196
click at [527, 307] on icon at bounding box center [535, 302] width 19 height 19
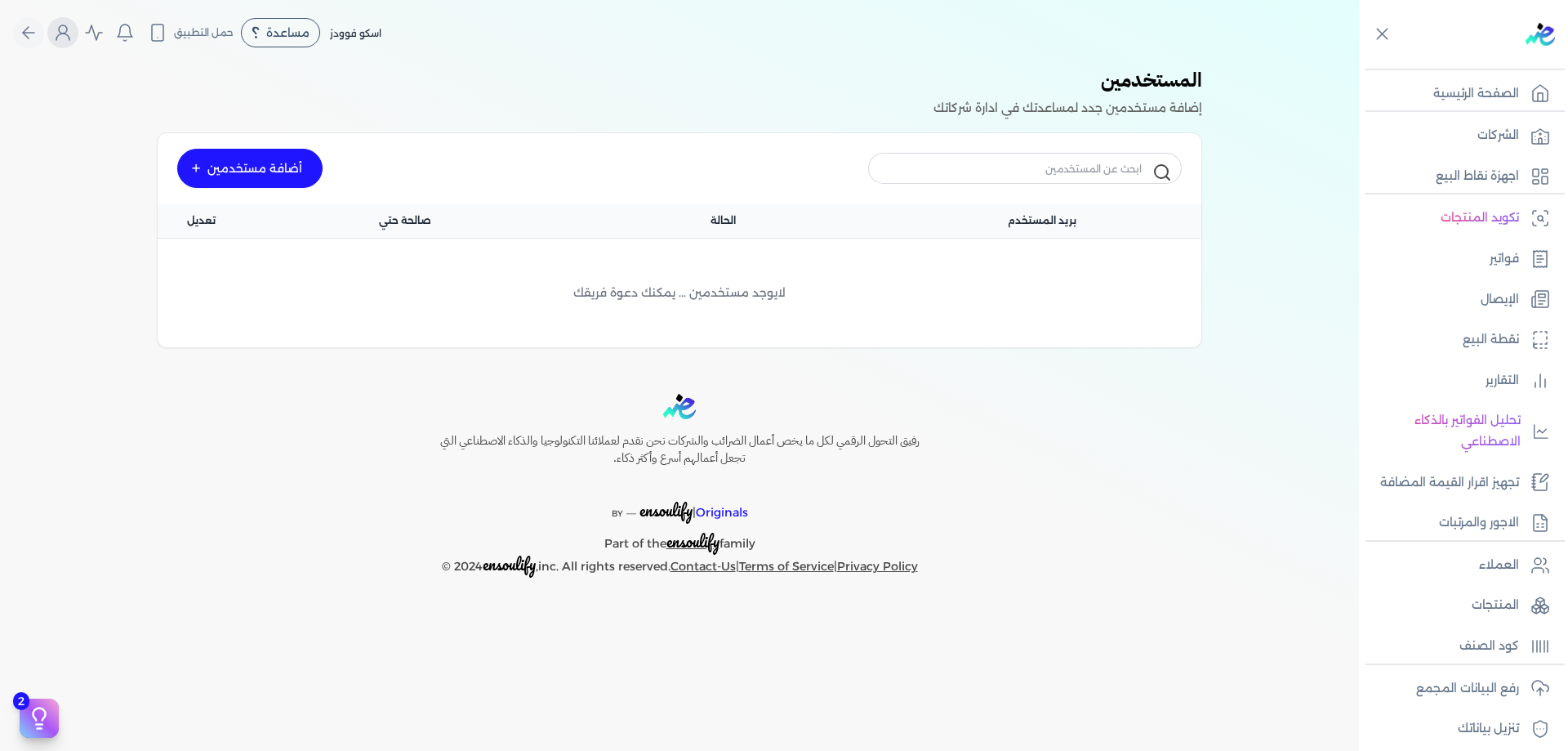
click at [78, 33] on button "Global" at bounding box center [63, 33] width 31 height 31
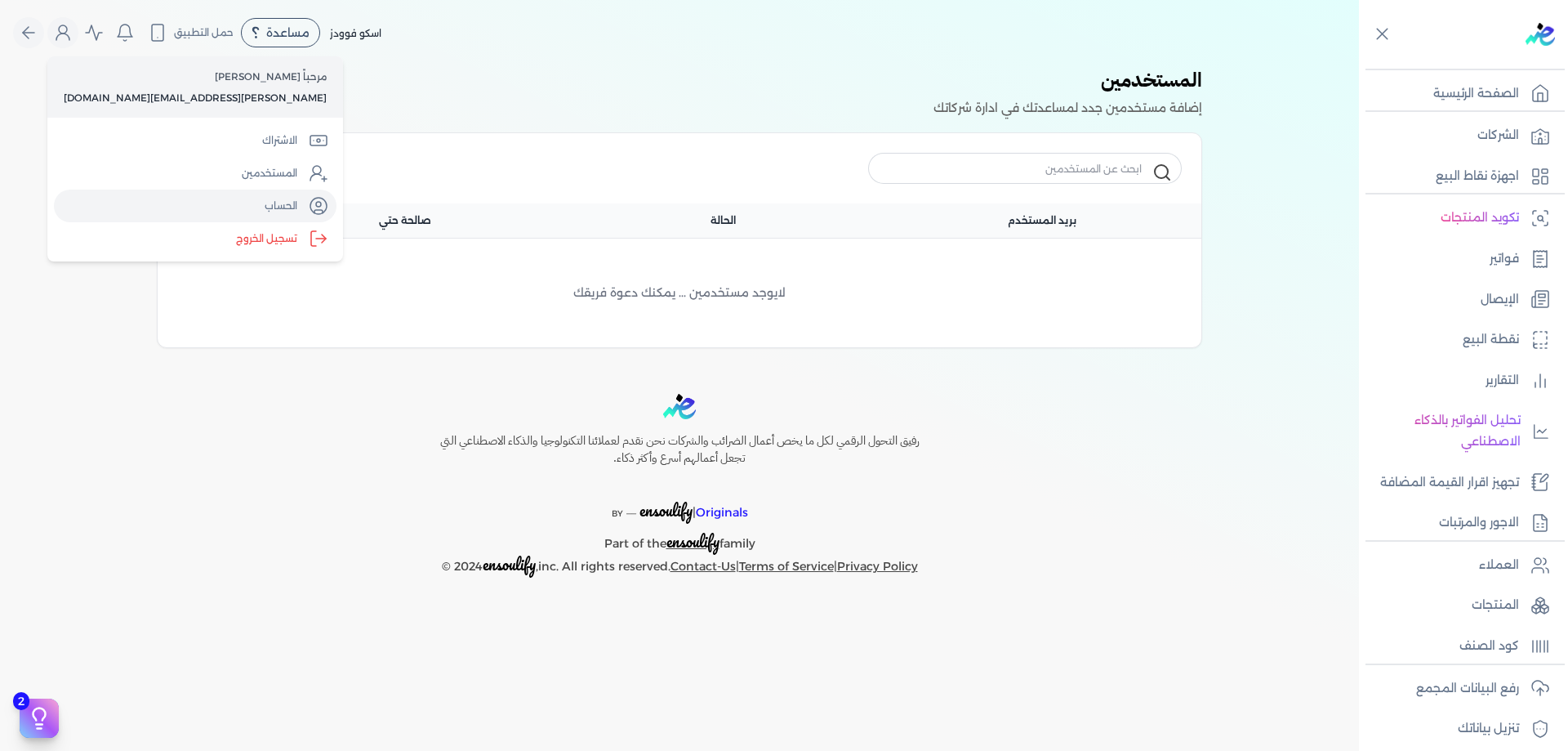
click at [308, 206] on icon "Global" at bounding box center [318, 205] width 19 height 19
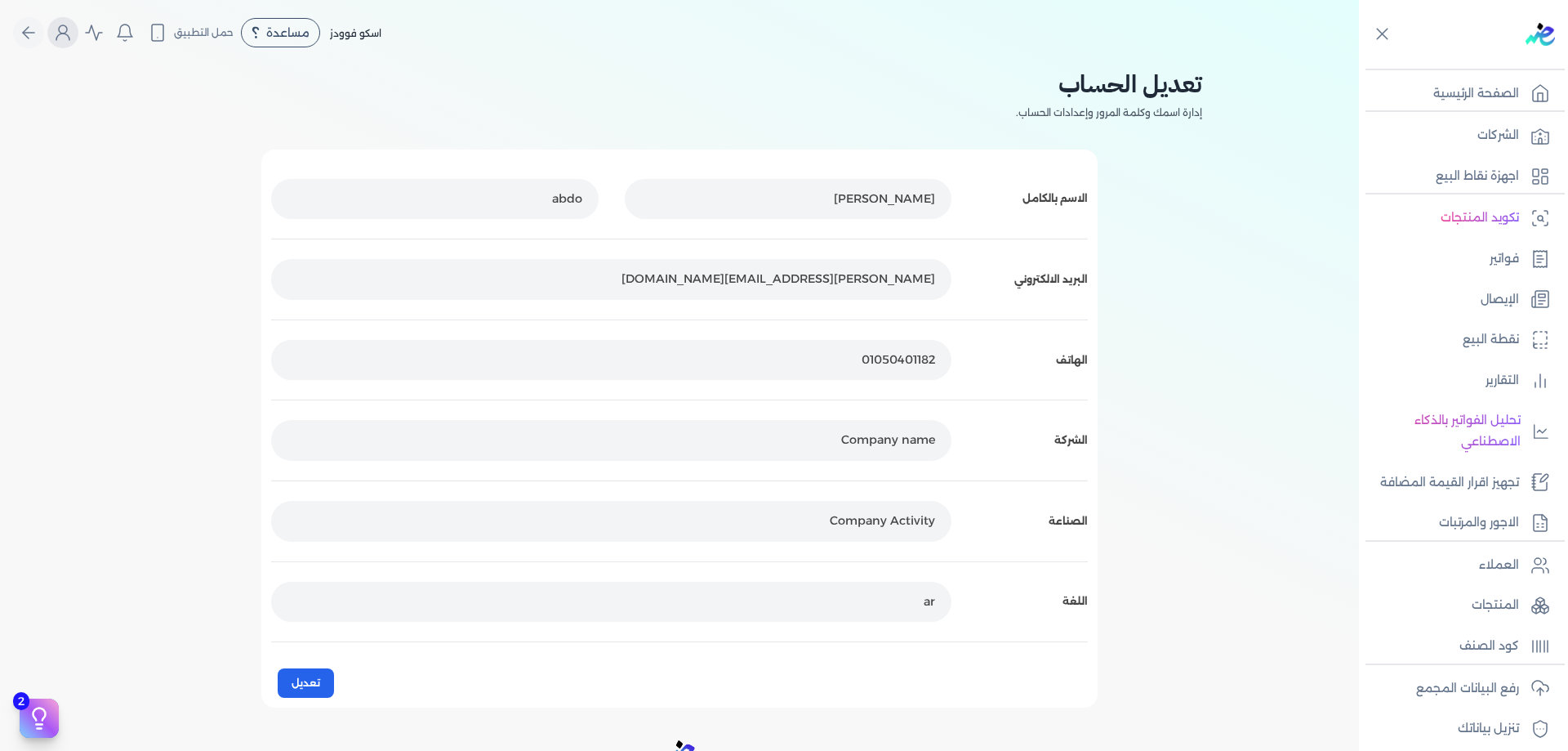
click at [73, 27] on icon "Global" at bounding box center [62, 32] width 19 height 19
click at [192, 78] on p "مرحباً [PERSON_NAME]" at bounding box center [202, 76] width 263 height 21
click at [67, 26] on circle "Global" at bounding box center [62, 29] width 8 height 8
click at [358, 33] on span "اسكو فوودز" at bounding box center [355, 32] width 51 height 12
click at [60, 33] on button "Global" at bounding box center [63, 33] width 31 height 31
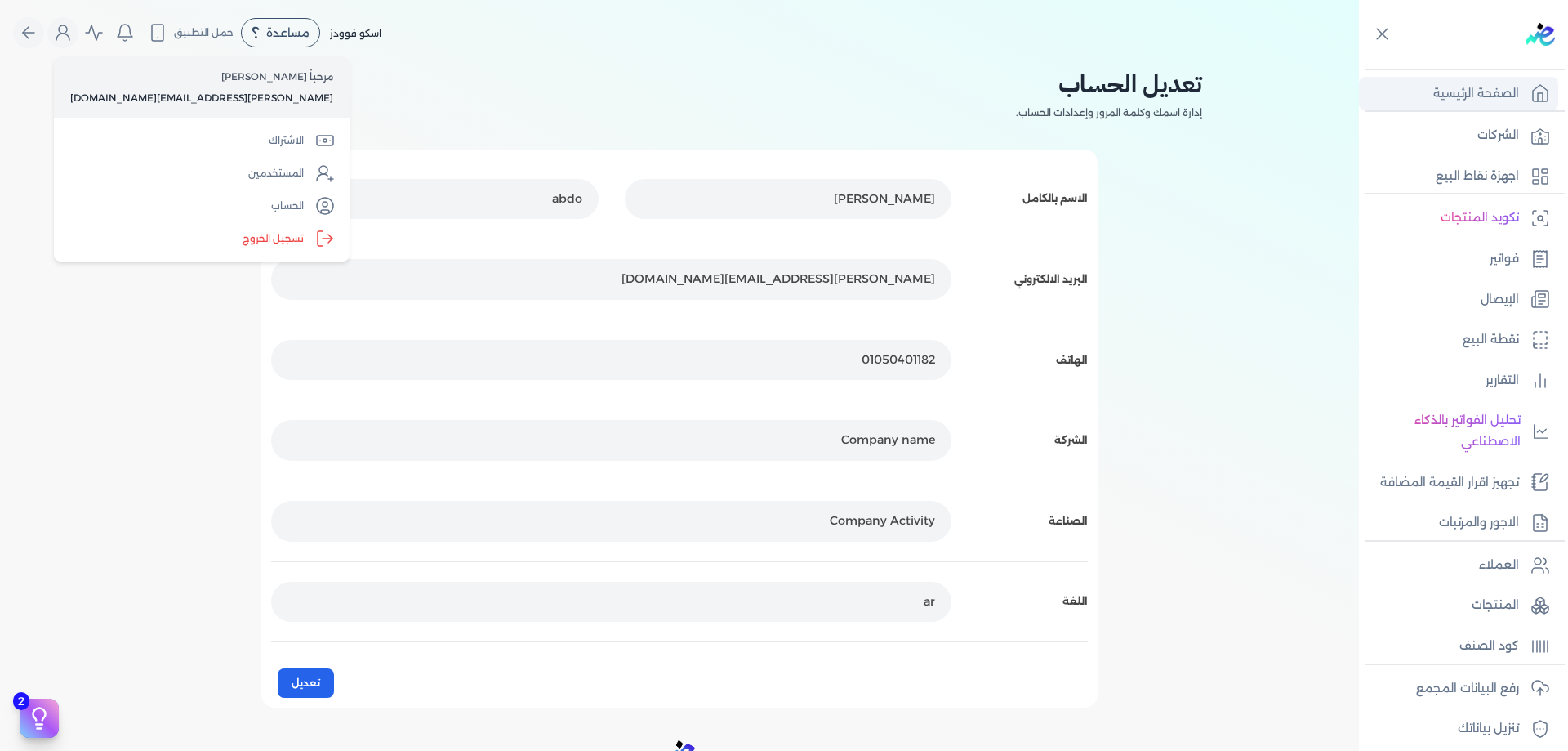
click at [1462, 86] on p "الصفحة الرئيسية" at bounding box center [1475, 94] width 85 height 21
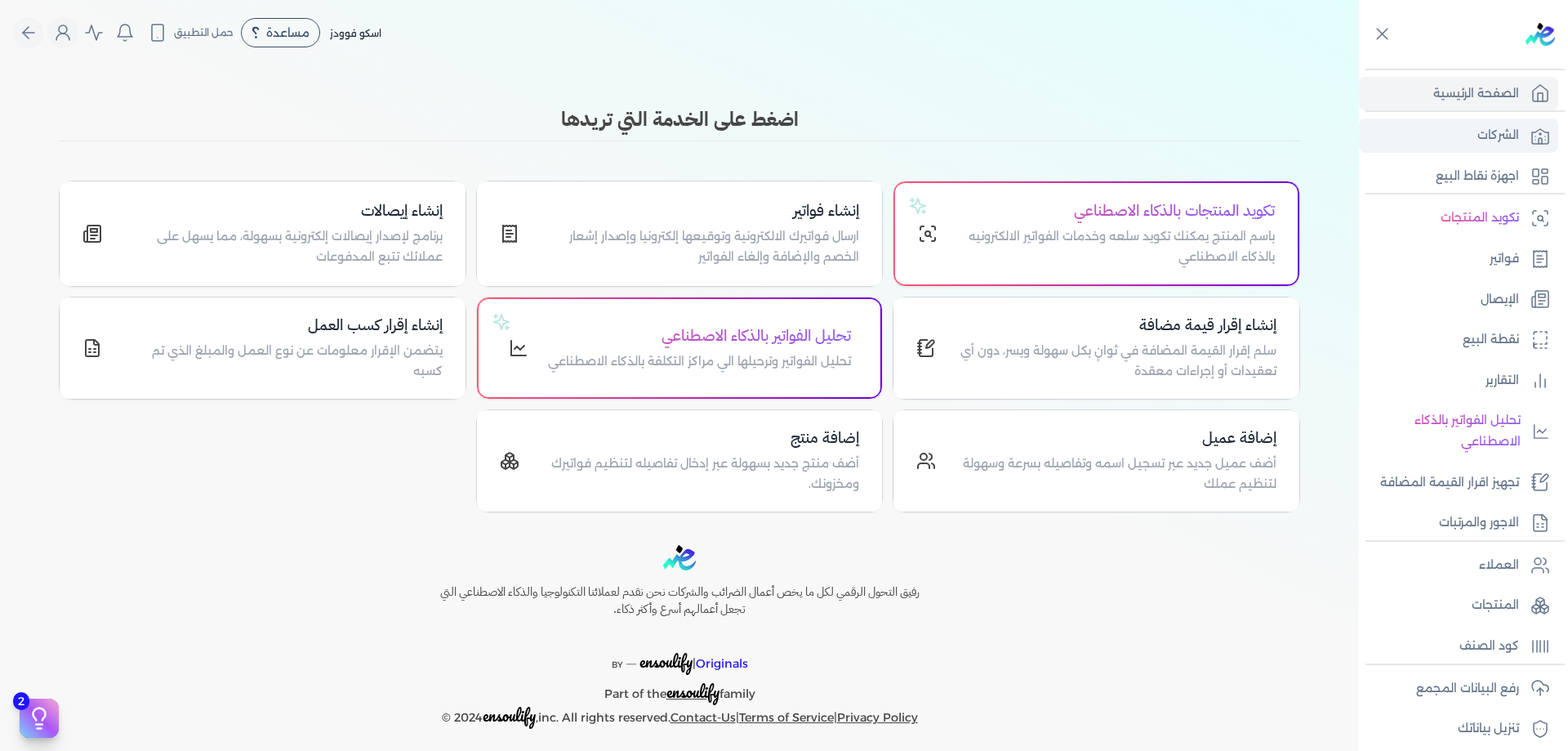
click at [1519, 146] on link "الشركات" at bounding box center [1458, 135] width 199 height 34
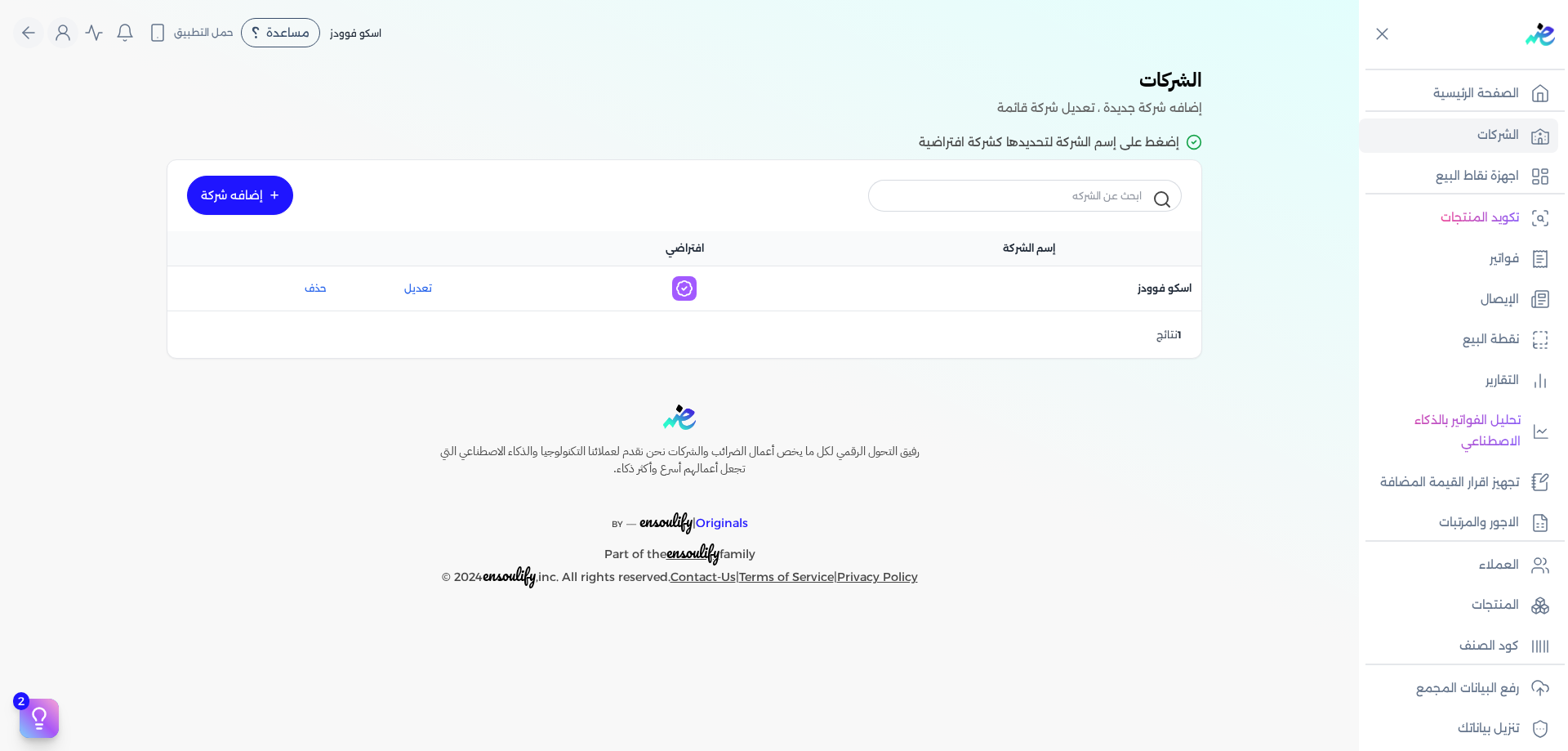
click at [255, 188] on link "إضافه شركة" at bounding box center [241, 195] width 106 height 39
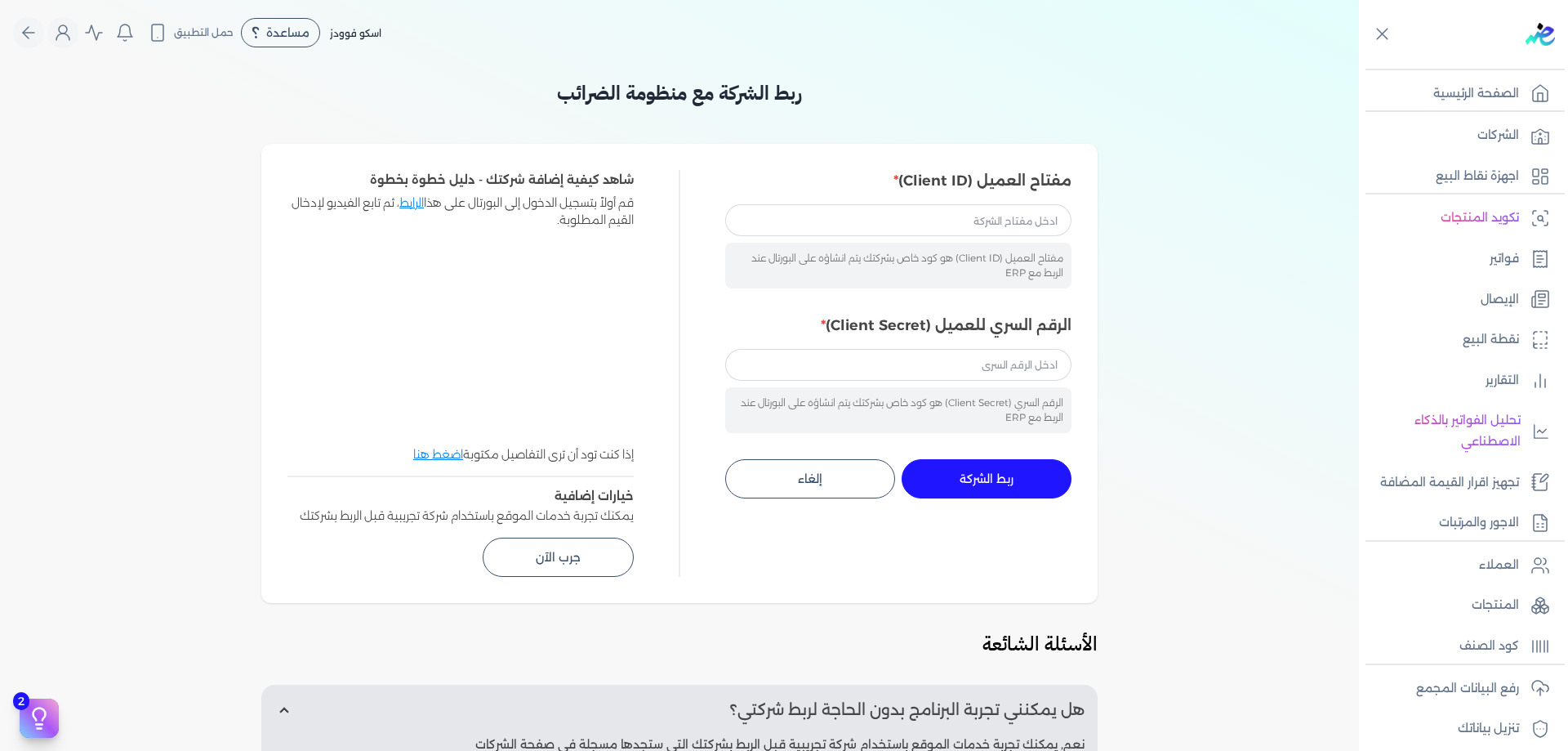
click at [995, 395] on div "الرقم السري (Client Secret) هو كود خاص بشركتك يتم انشاؤه على البورتال عند الربط…" at bounding box center [898, 410] width 346 height 46
click at [997, 375] on input "الرقم السري للعميل (Client Secret)" at bounding box center [898, 364] width 346 height 31
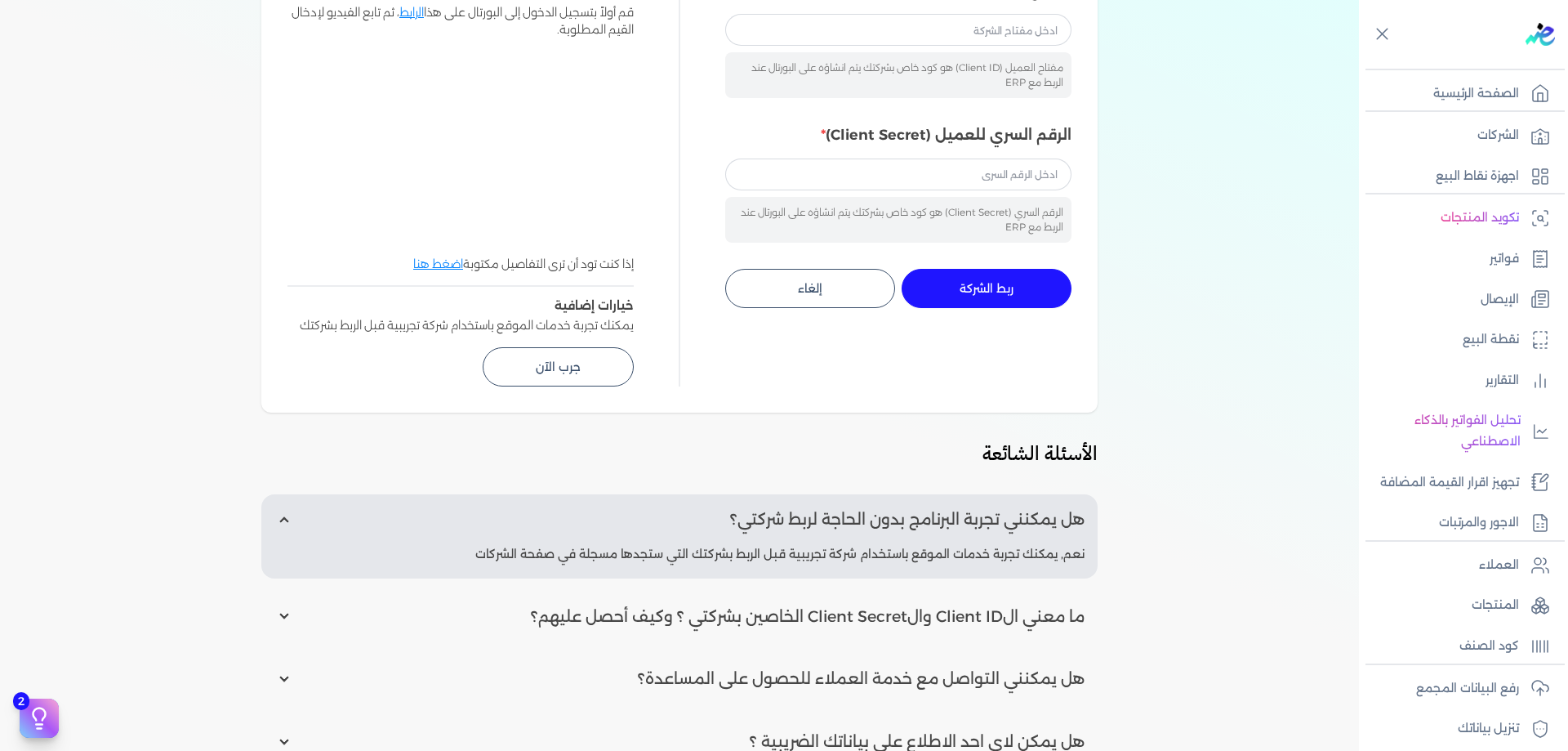
click at [759, 481] on div "الأسئلة الشائعة هل يمكنني تجربة البرنامج بدون الحاجة لربط شركتي؟ نعم, يمكنك تجر…" at bounding box center [679, 633] width 836 height 390
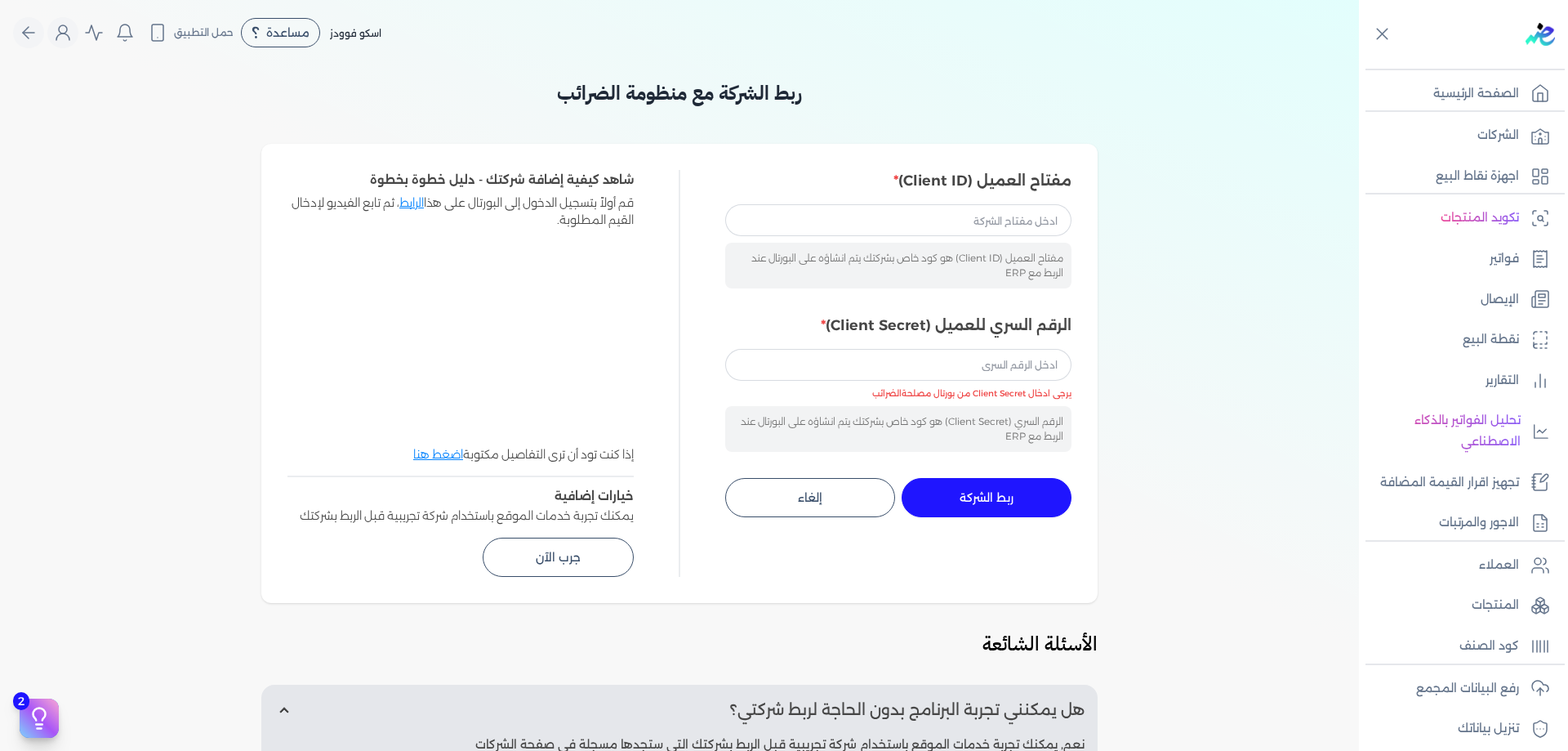
click at [891, 387] on li "يرجى ادخال Client Secret من بورتال مصلحةالضرائب" at bounding box center [898, 394] width 346 height 13
click at [893, 379] on input "الرقم السري للعميل (Client Secret)" at bounding box center [898, 364] width 346 height 31
click at [1150, 333] on div "ربط الشركة مع منظومة الضرائب مفتاح العميل (Client ID) مفتاح العميل (Client ID) …" at bounding box center [679, 548] width 1359 height 941
click at [1009, 219] on input "مفتاح العميل (Client ID)" at bounding box center [898, 219] width 346 height 31
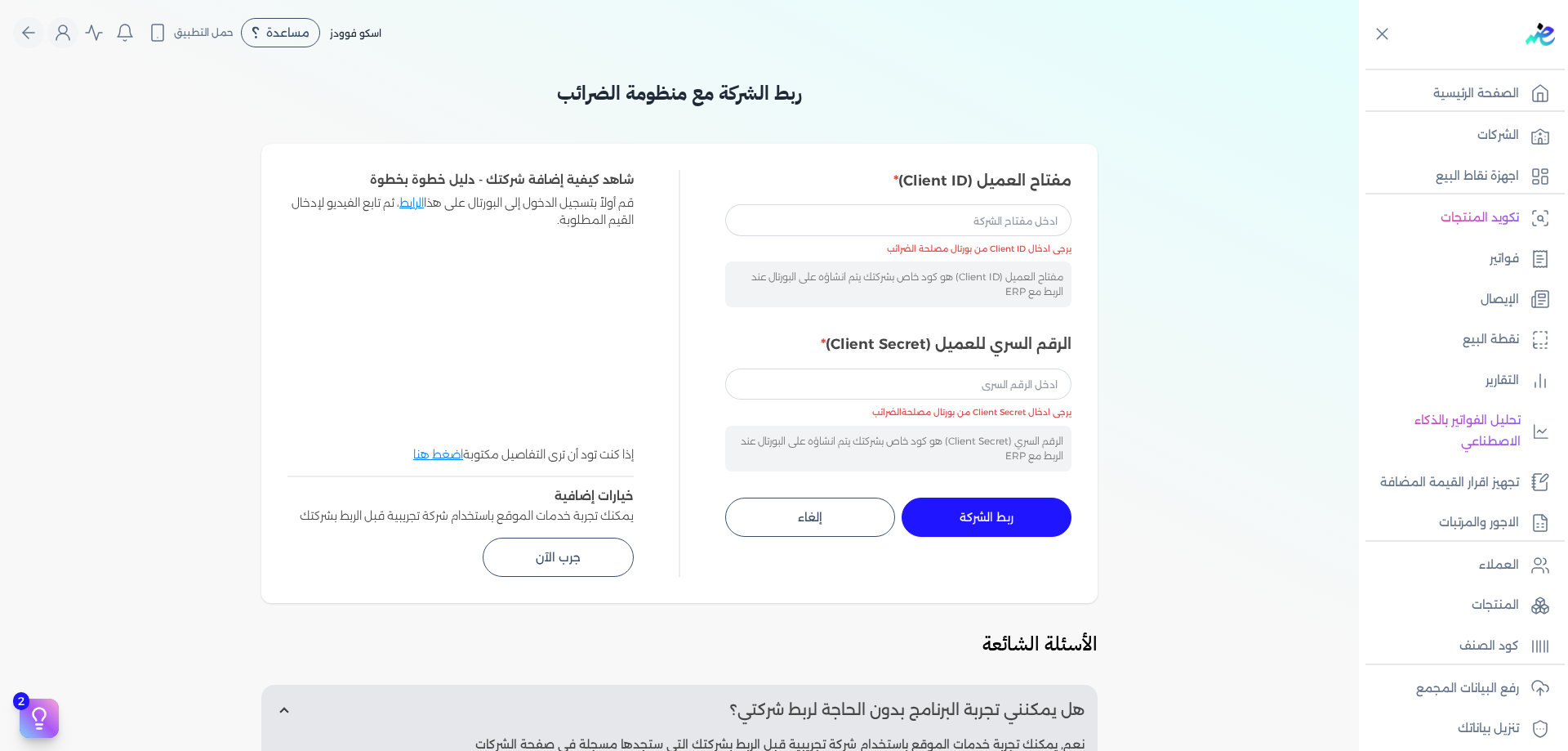
click at [1163, 266] on div "ربط الشركة مع منظومة الضرائب مفتاح العميل (Client ID) مفتاح العميل (Client ID) …" at bounding box center [679, 548] width 1359 height 941
click at [410, 204] on link "الرابط" at bounding box center [411, 203] width 25 height 15
click at [64, 39] on icon "Global" at bounding box center [62, 32] width 19 height 19
click at [183, 170] on link "المستخدمين" at bounding box center [202, 174] width 283 height 33
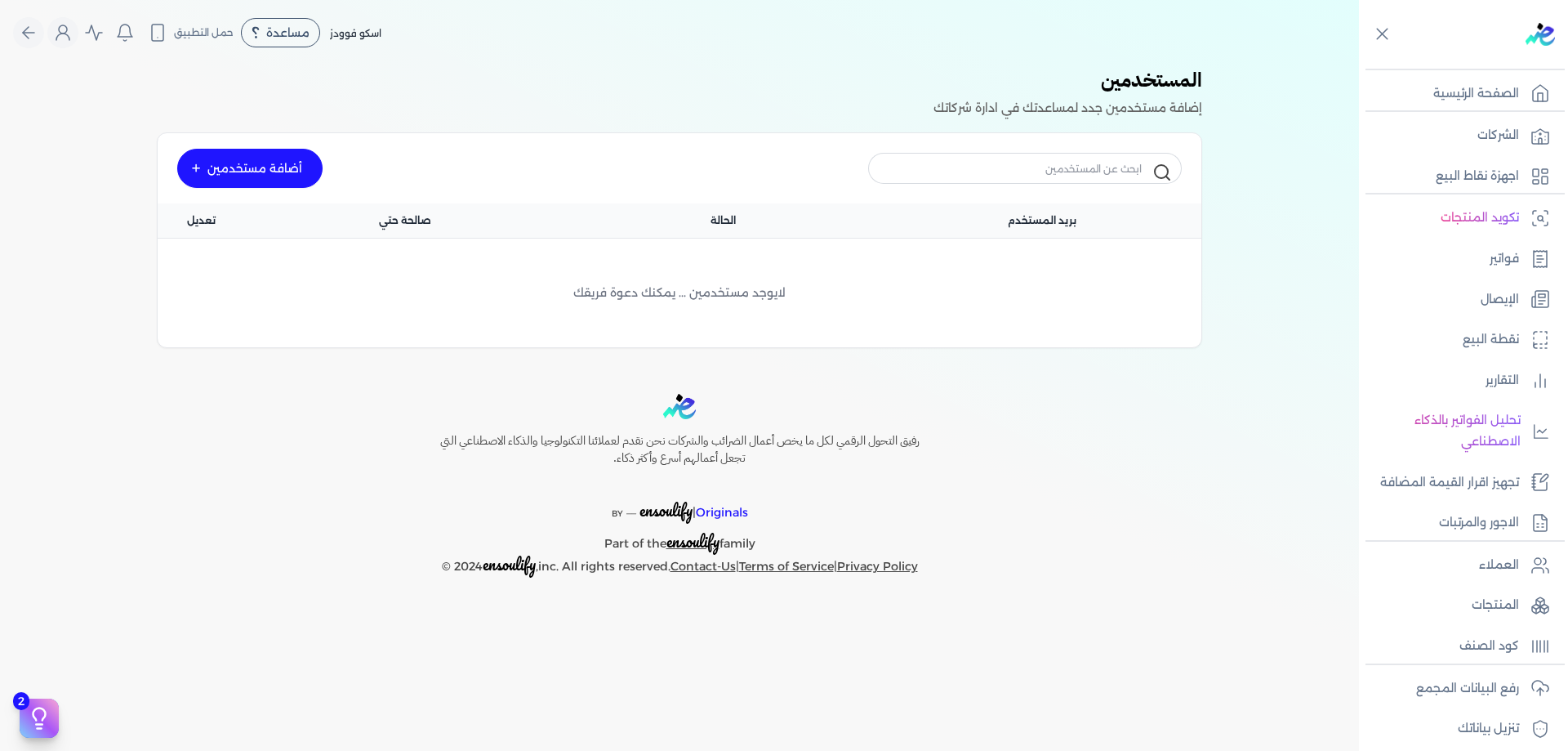
click at [1045, 211] on div "بريد المستخدم" at bounding box center [1042, 220] width 319 height 34
click at [1047, 217] on span "بريد المستخدم" at bounding box center [1042, 220] width 69 height 15
click at [1049, 220] on span "بريد المستخدم" at bounding box center [1042, 220] width 69 height 15
click at [206, 201] on div "أضافة مستخدمين" at bounding box center [679, 168] width 1044 height 71
click at [208, 211] on div "تعديل" at bounding box center [202, 220] width 88 height 34
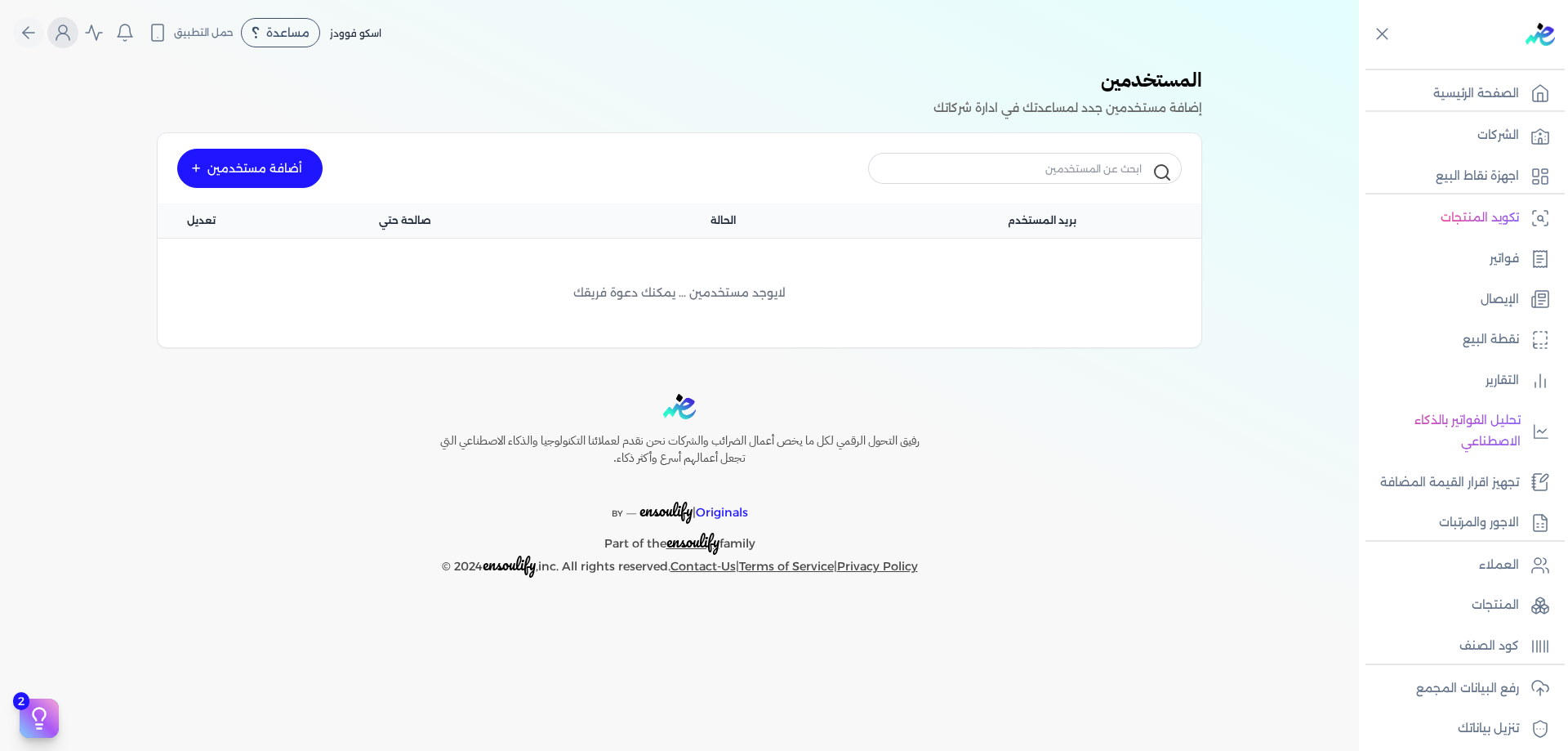
click at [74, 34] on button "Global" at bounding box center [63, 33] width 31 height 31
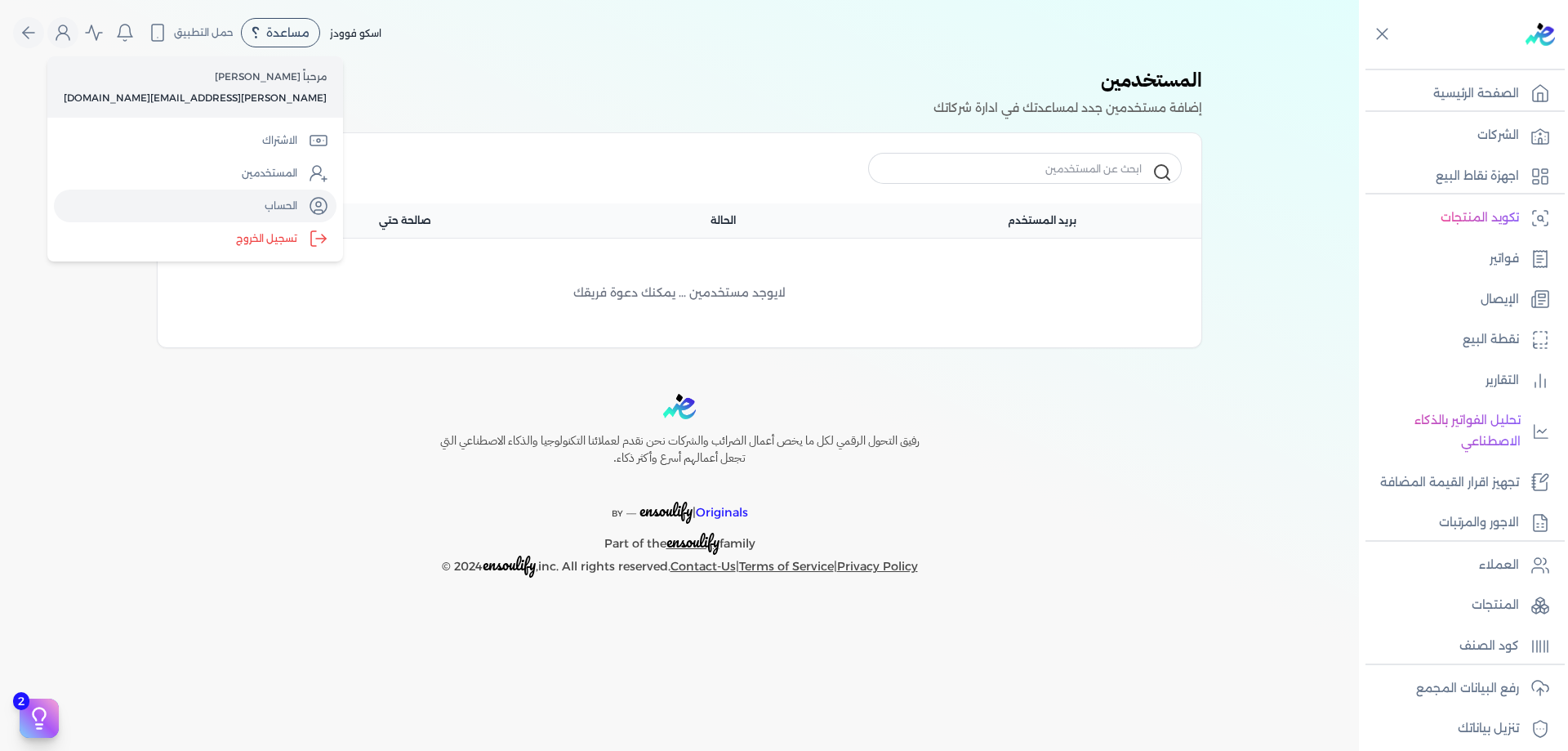
click at [200, 200] on link "الحساب" at bounding box center [196, 206] width 283 height 33
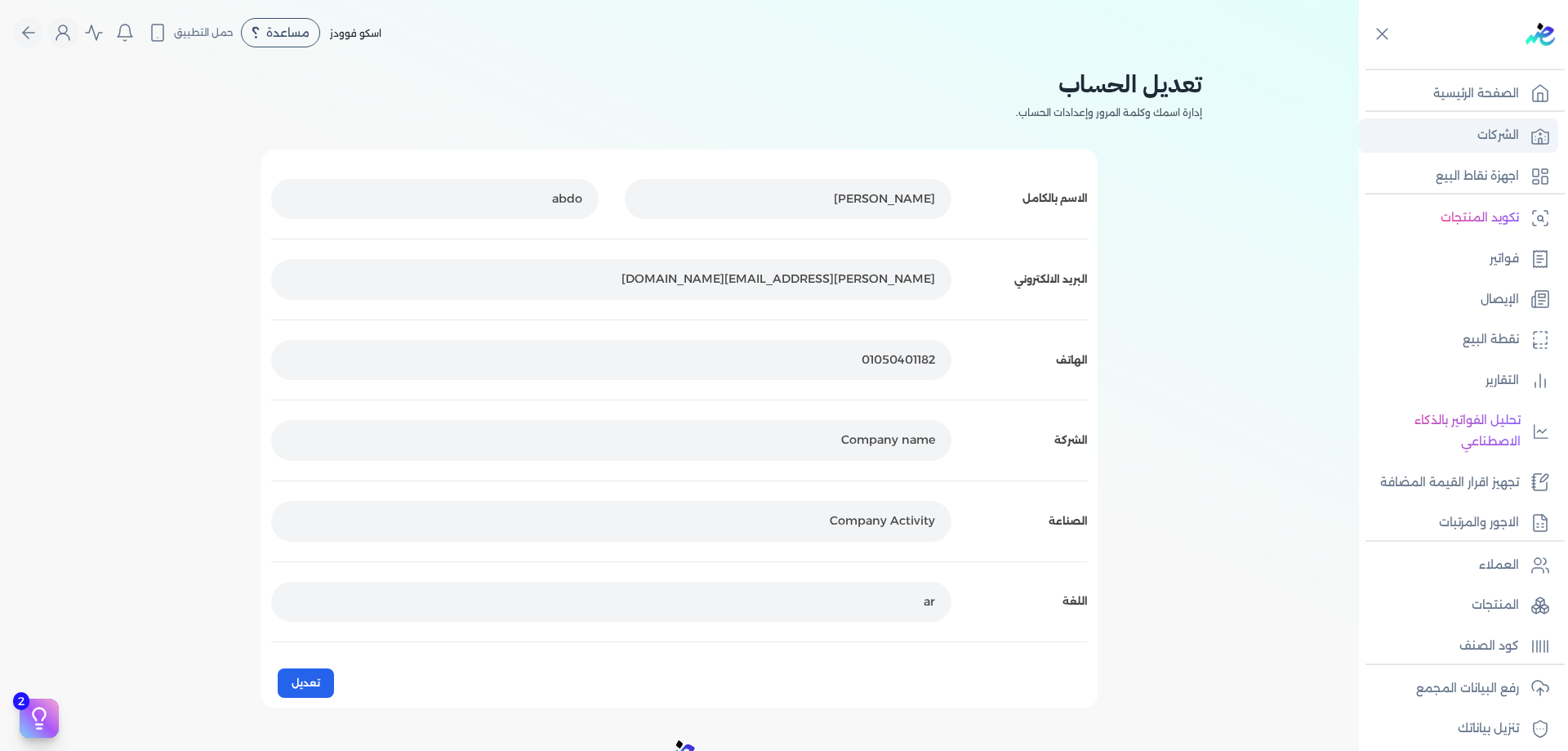
click at [1535, 137] on icon at bounding box center [1535, 137] width 0 height 0
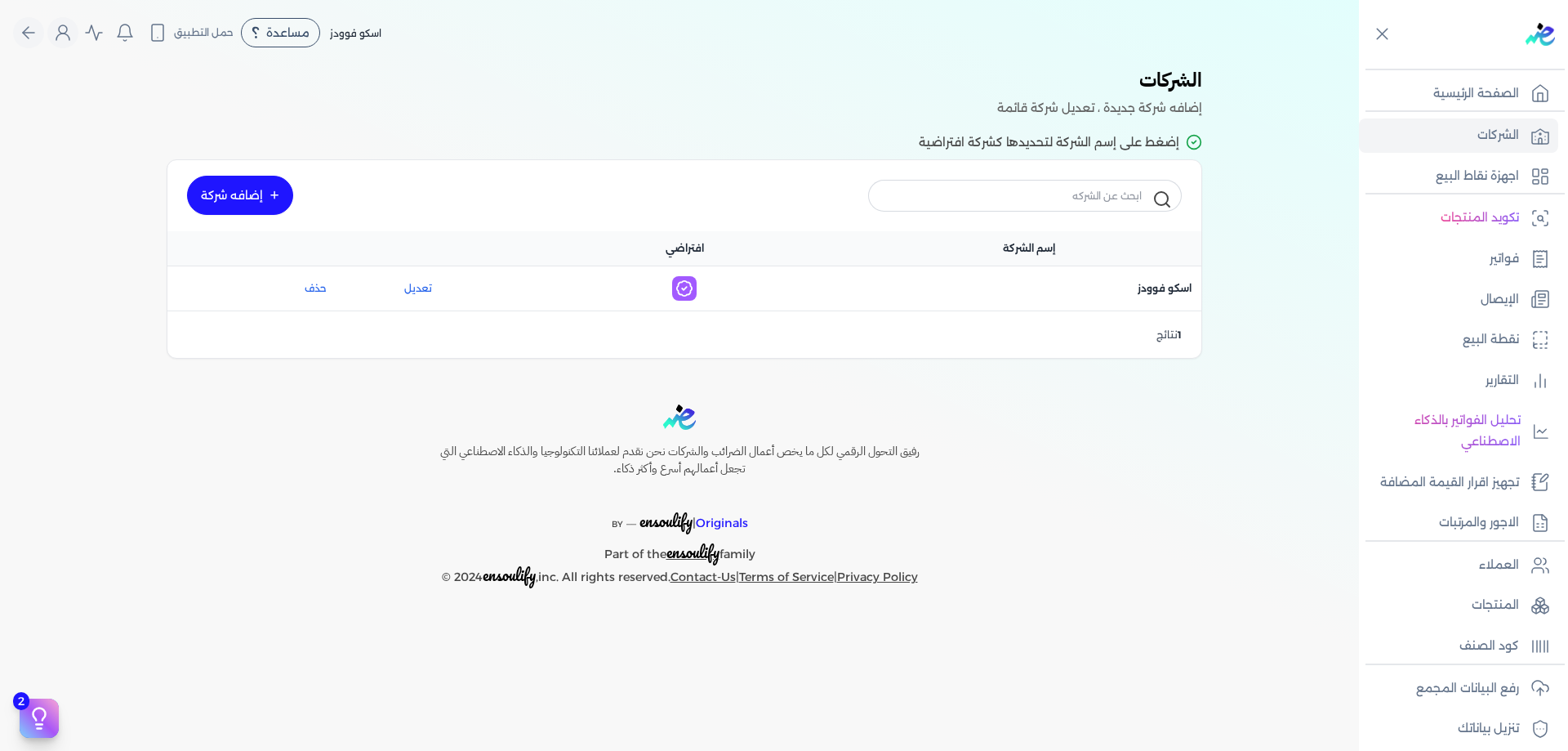
click at [1117, 304] on div "اسم الشركة : اسكو فوودز" at bounding box center [1028, 287] width 344 height 34
click at [1137, 318] on div "1 نتائج" at bounding box center [684, 334] width 1034 height 48
click at [1159, 332] on p "1 نتائج" at bounding box center [1170, 334] width 26 height 21
click at [1164, 285] on span "اسم الشركة : اسكو فوودز" at bounding box center [1164, 288] width 54 height 15
click at [410, 292] on link "تعديل" at bounding box center [417, 288] width 129 height 15
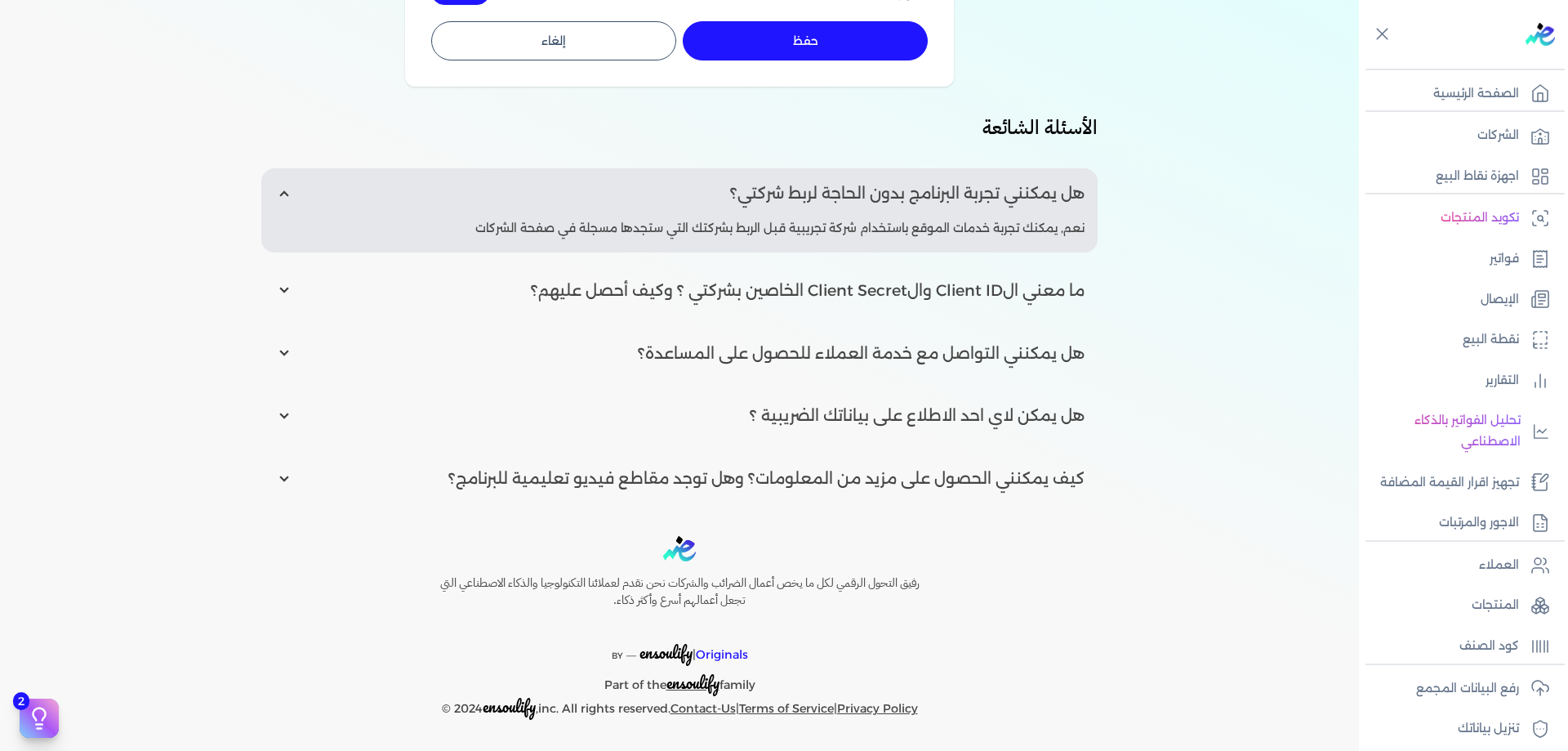
scroll to position [465, 0]
drag, startPoint x: 946, startPoint y: 287, endPoint x: 950, endPoint y: 261, distance: 26.3
click at [950, 261] on div "هل يمكنني تجربة البرنامج بدون الحاجة لربط شركتي؟ نعم, يمكنك تجربة خدمات الموقع …" at bounding box center [679, 333] width 836 height 335
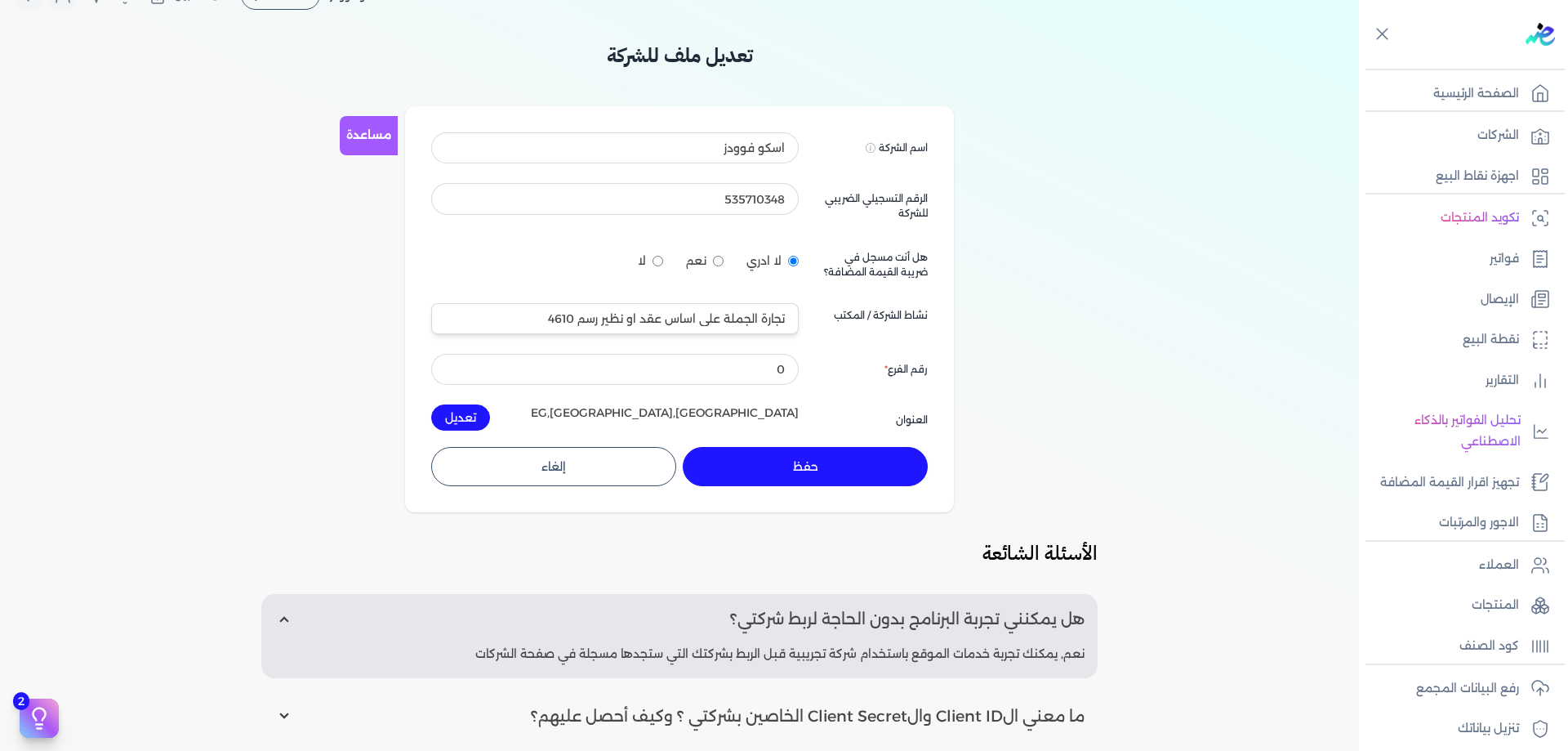
scroll to position [0, 0]
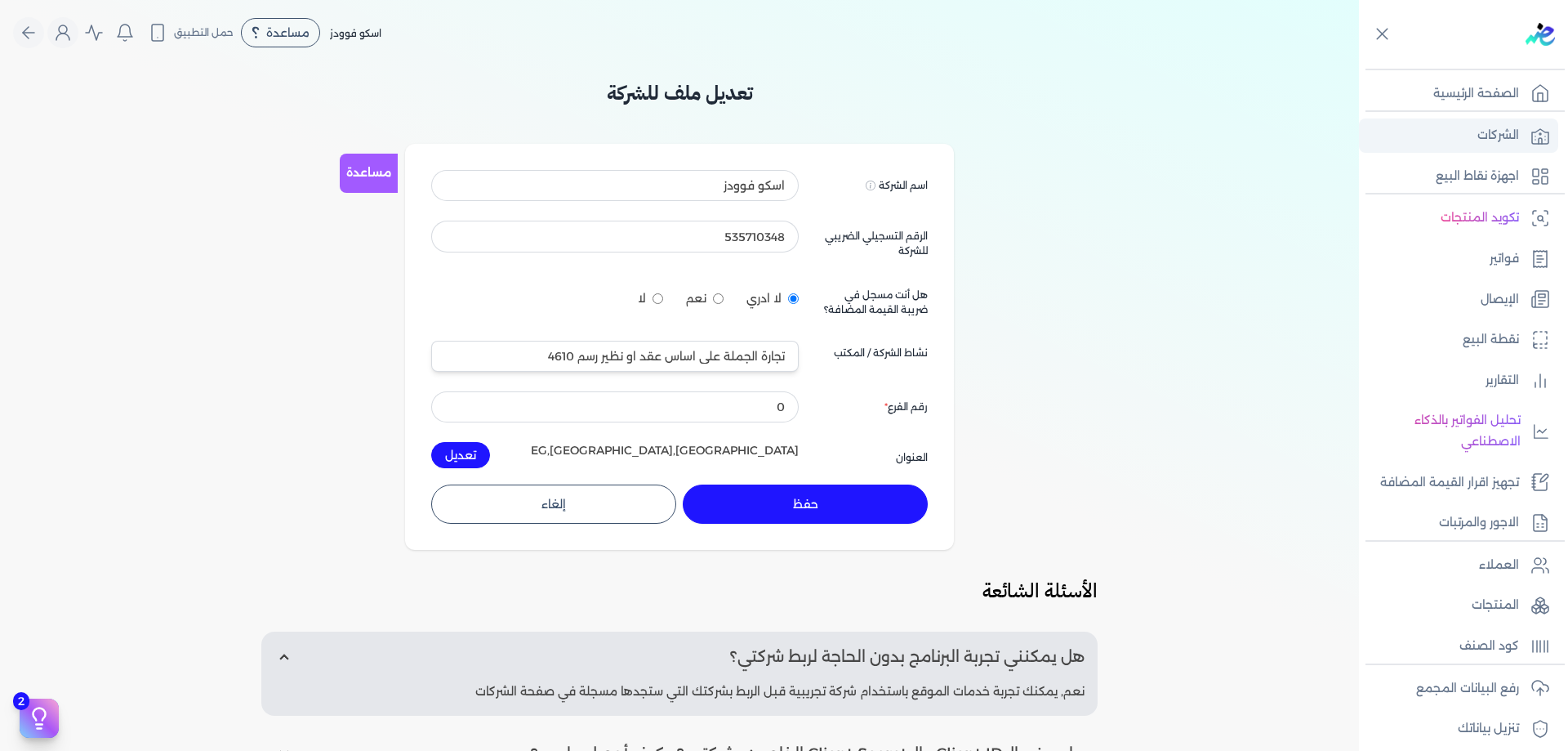
click at [1537, 133] on icon at bounding box center [1540, 135] width 19 height 19
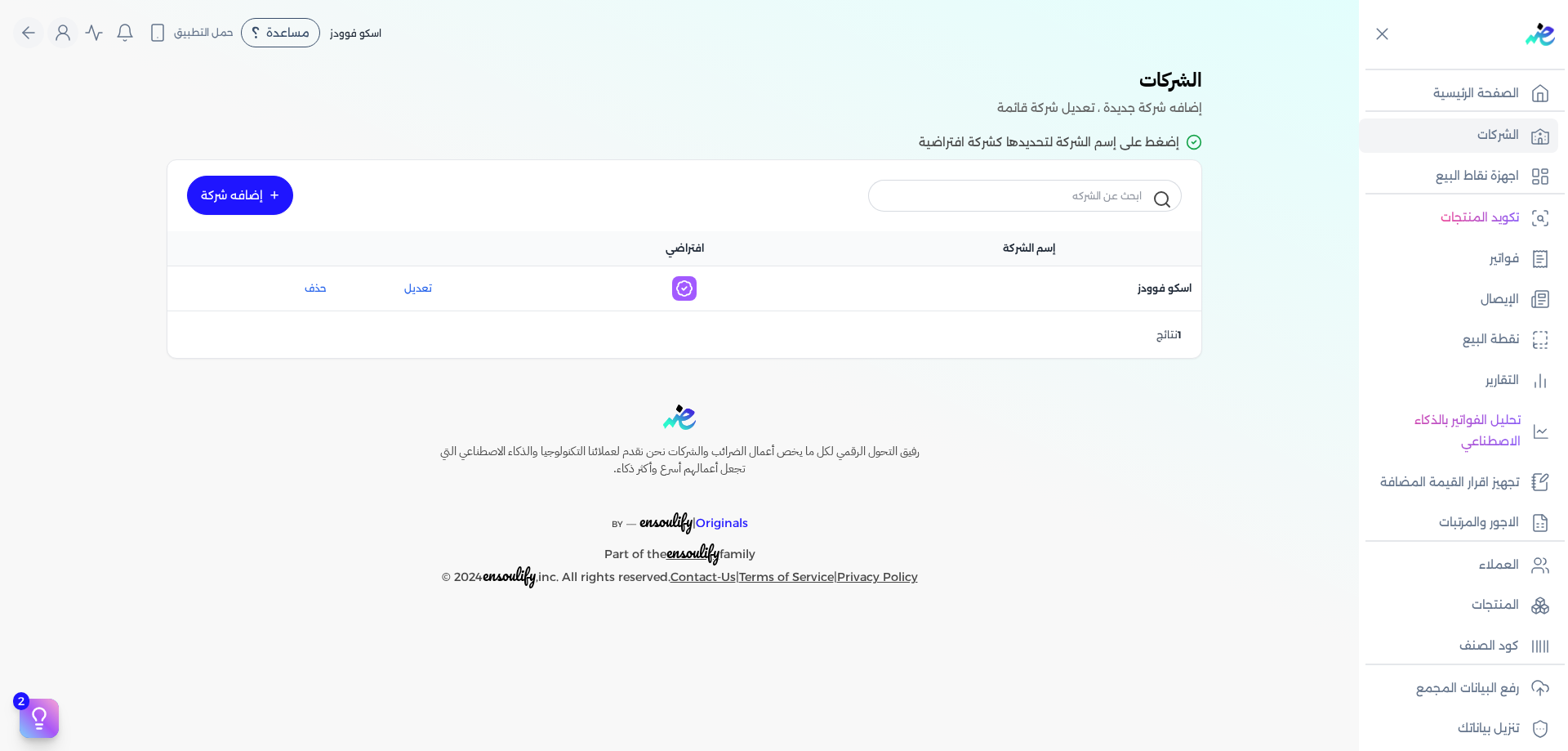
click at [258, 193] on link "إضافه شركة" at bounding box center [241, 195] width 106 height 39
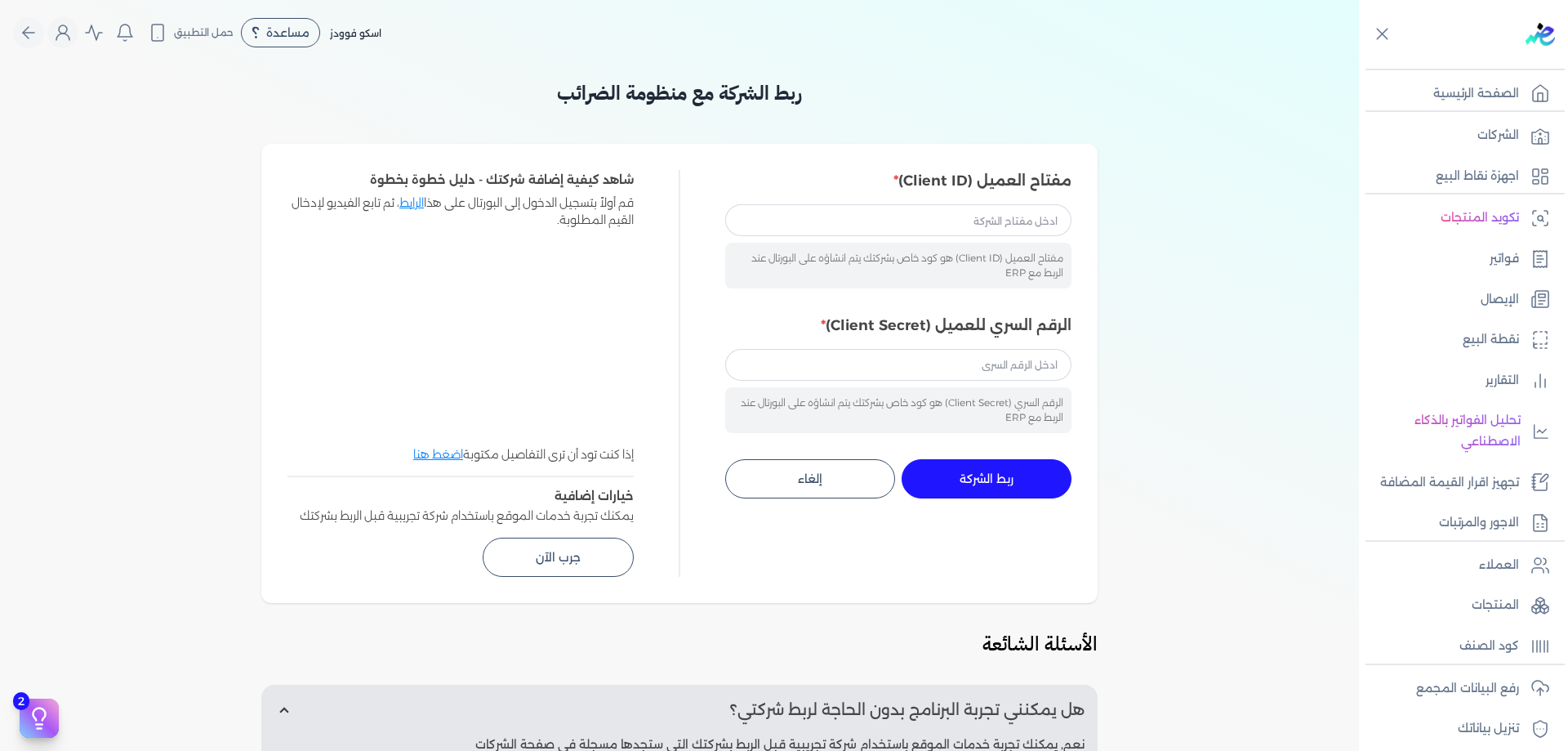
drag, startPoint x: 551, startPoint y: 558, endPoint x: 530, endPoint y: 566, distance: 22.5
click at [546, 558] on button "جرب الآن" at bounding box center [558, 556] width 151 height 39
click at [473, 602] on div "مفتاح العميل (Client ID) مفتاح العميل (Client ID) هو كود خاص بشركتك يتم انشاؤه …" at bounding box center [679, 374] width 836 height 459
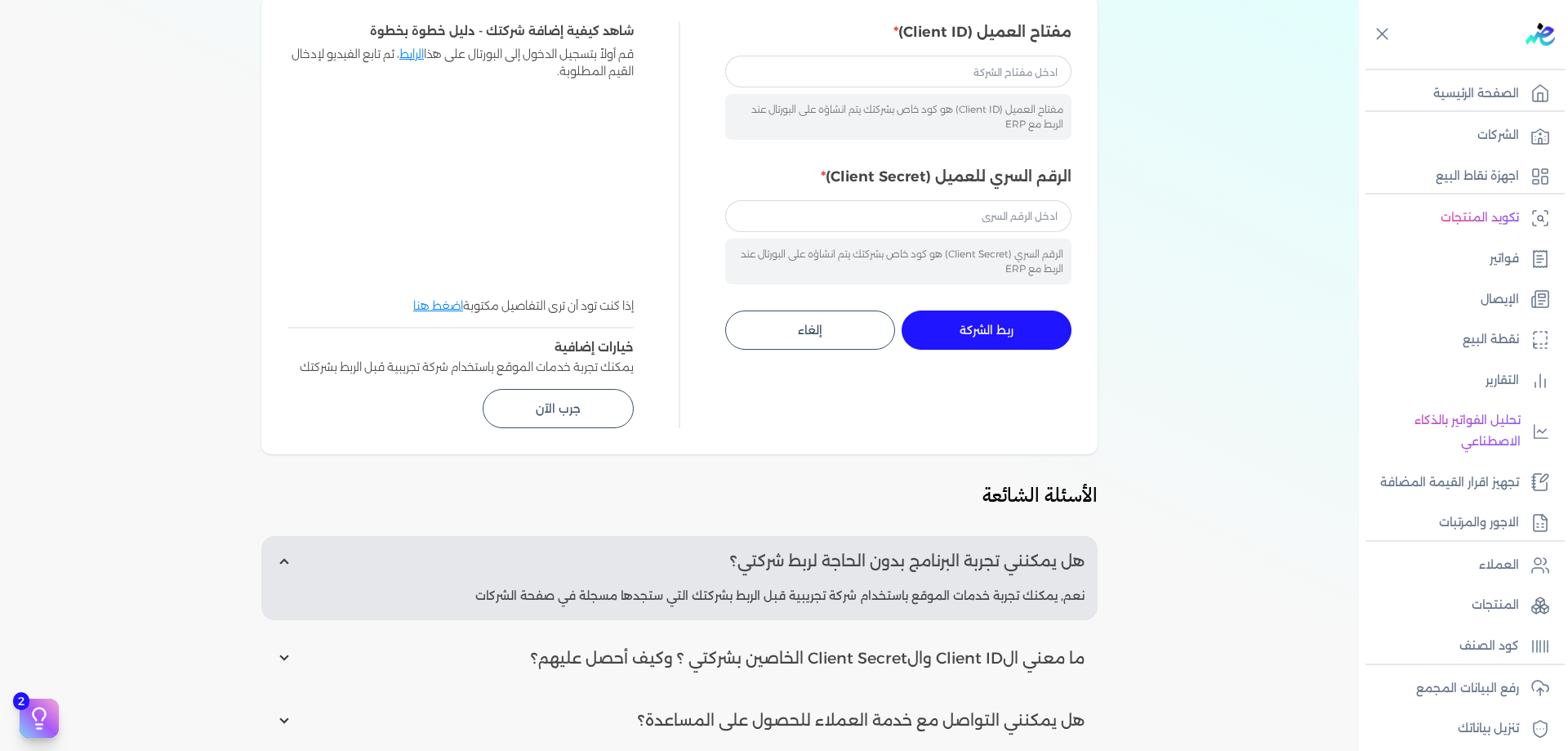
scroll to position [108, 0]
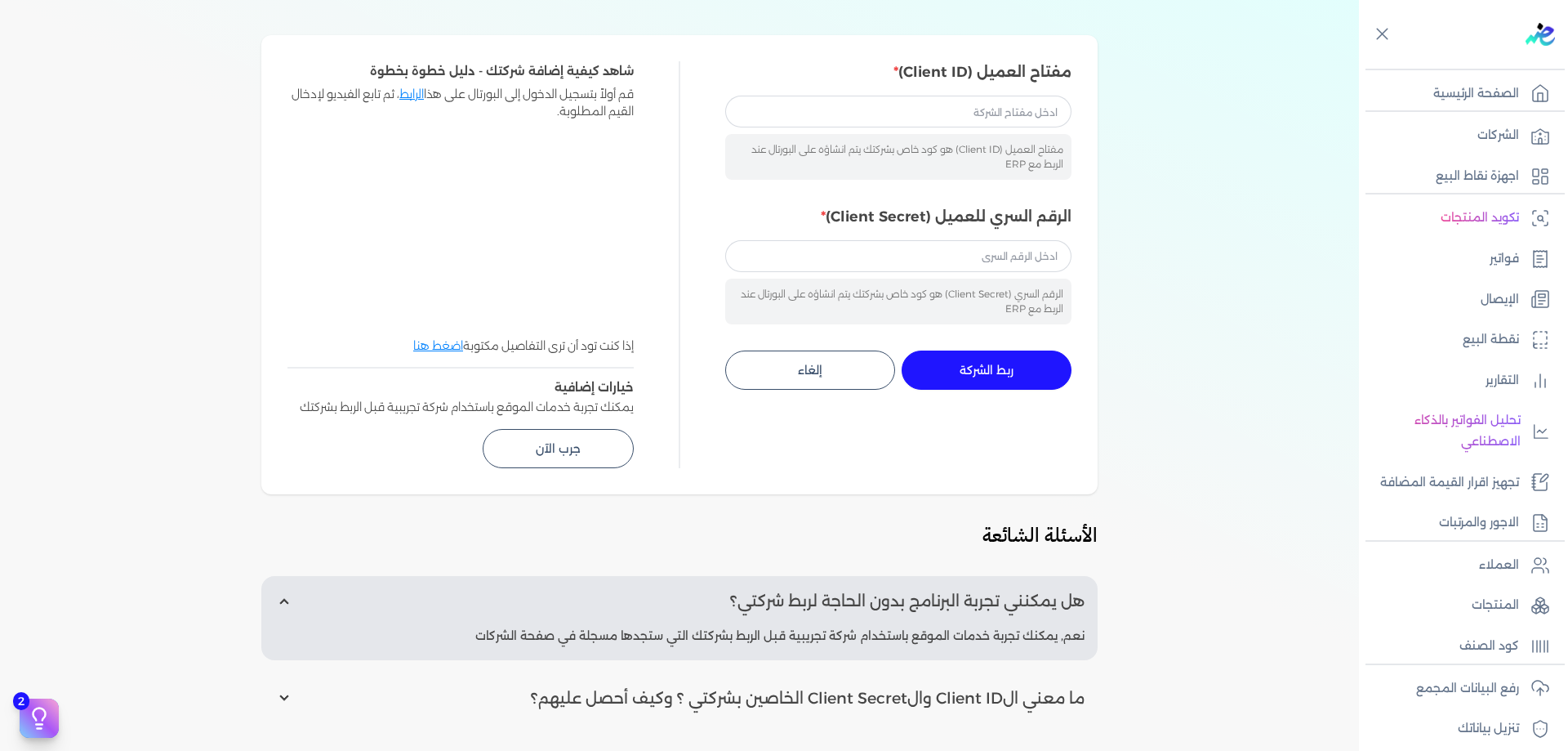
click at [1511, 155] on ul "الشركات اجهزة نقاط البيع" at bounding box center [1458, 155] width 199 height 74
click at [1512, 146] on link "الشركات" at bounding box center [1458, 135] width 199 height 34
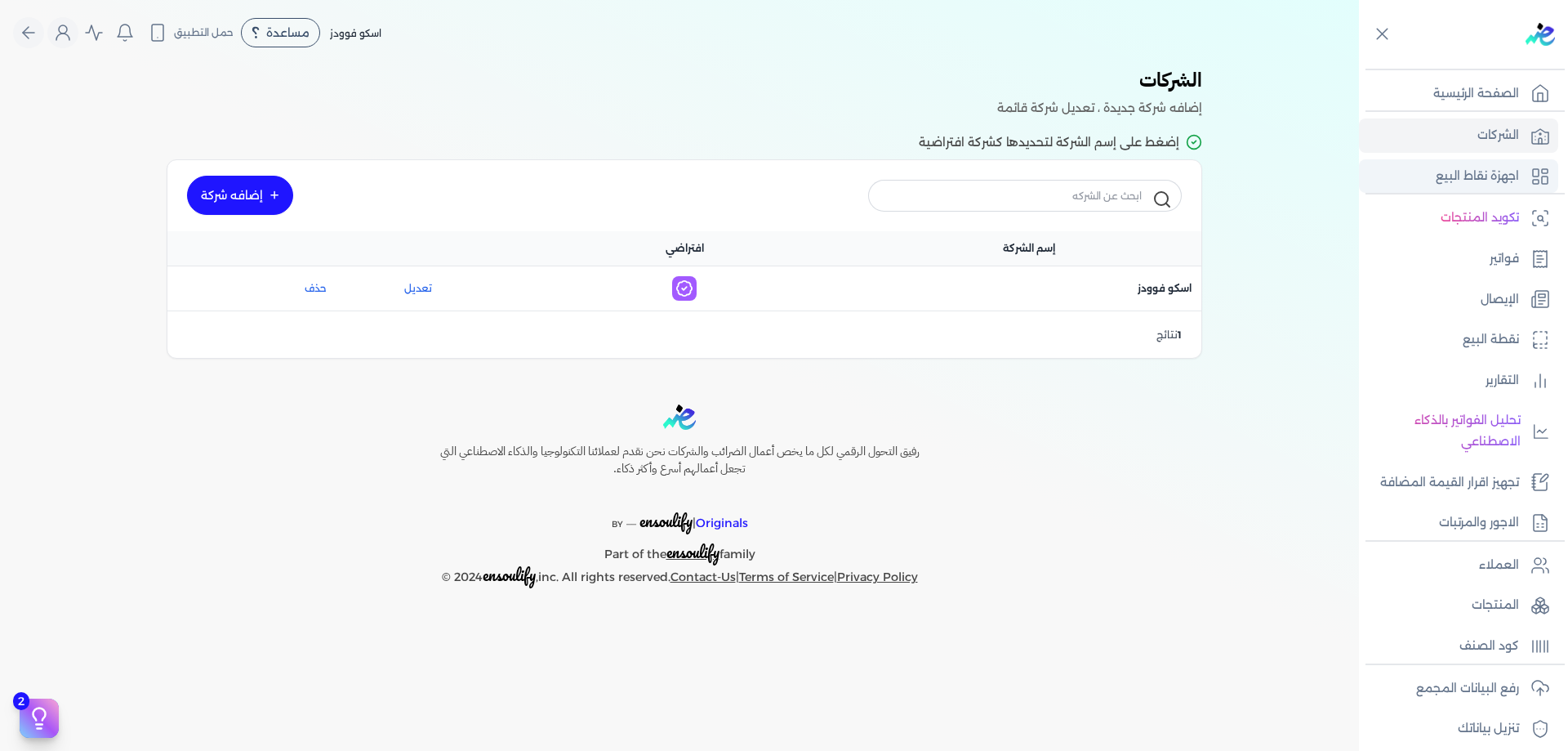
click at [1475, 183] on p "اجهزة نقاط البيع" at bounding box center [1477, 176] width 84 height 21
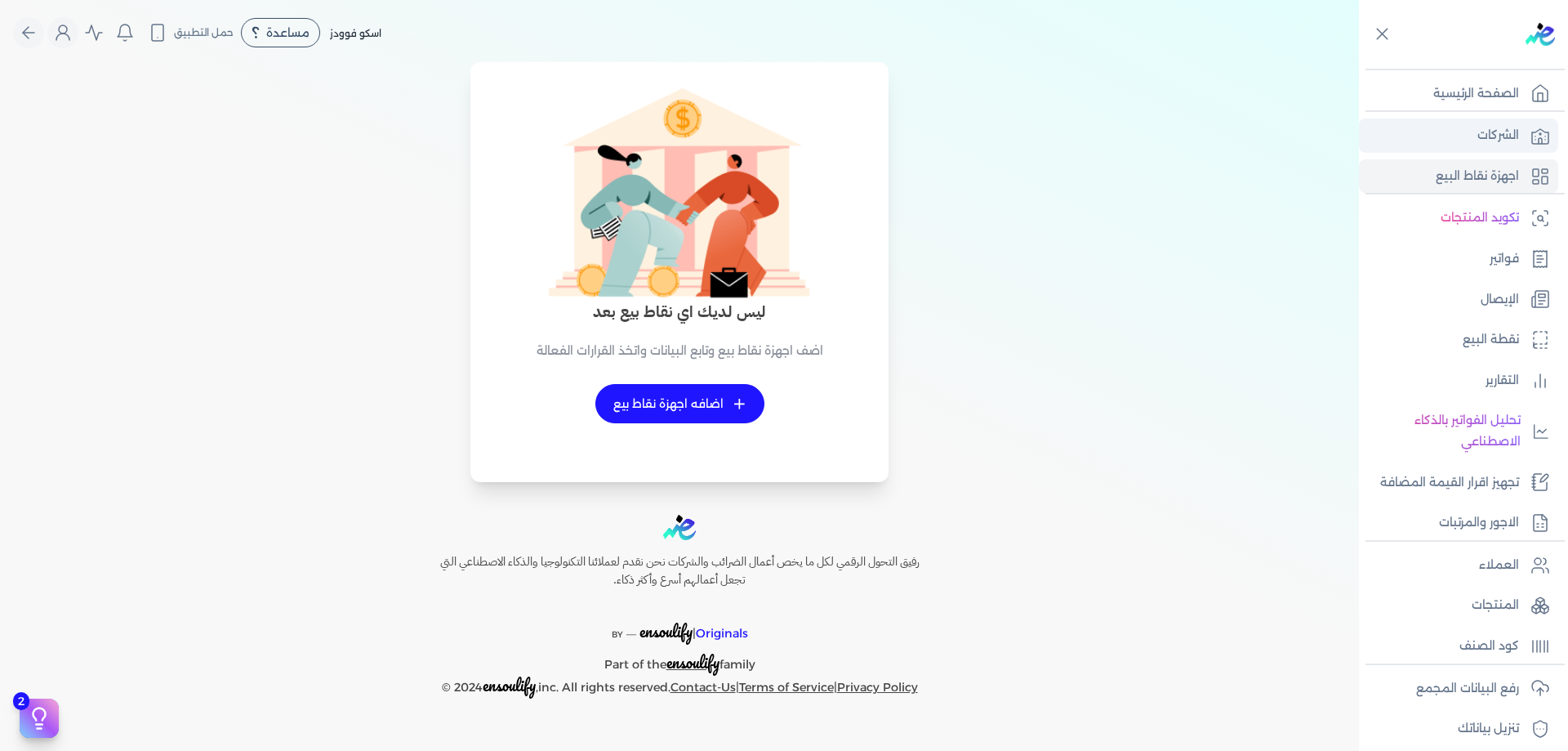
click at [1532, 144] on icon at bounding box center [1540, 135] width 19 height 19
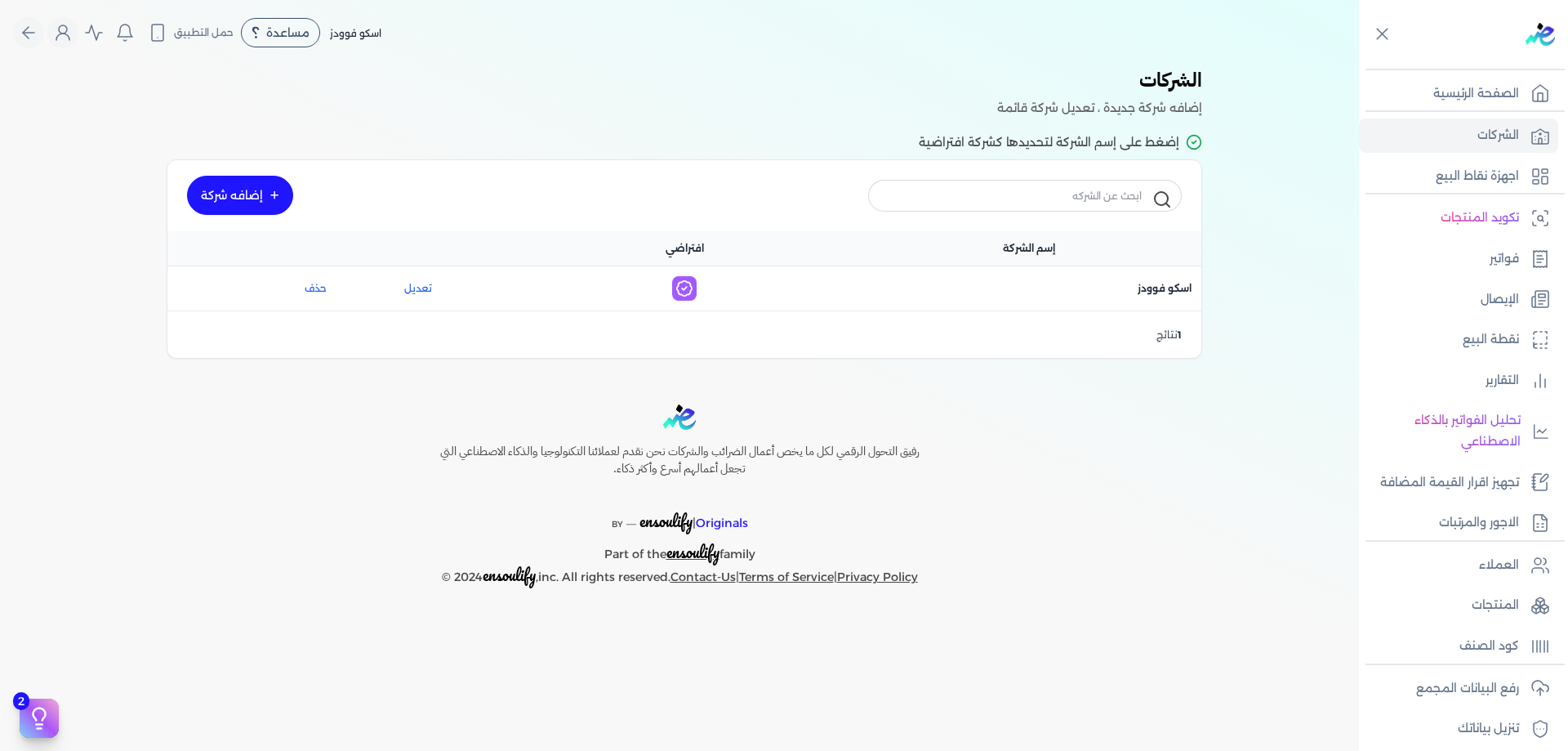
click at [260, 200] on link "إضافه شركة" at bounding box center [241, 195] width 106 height 39
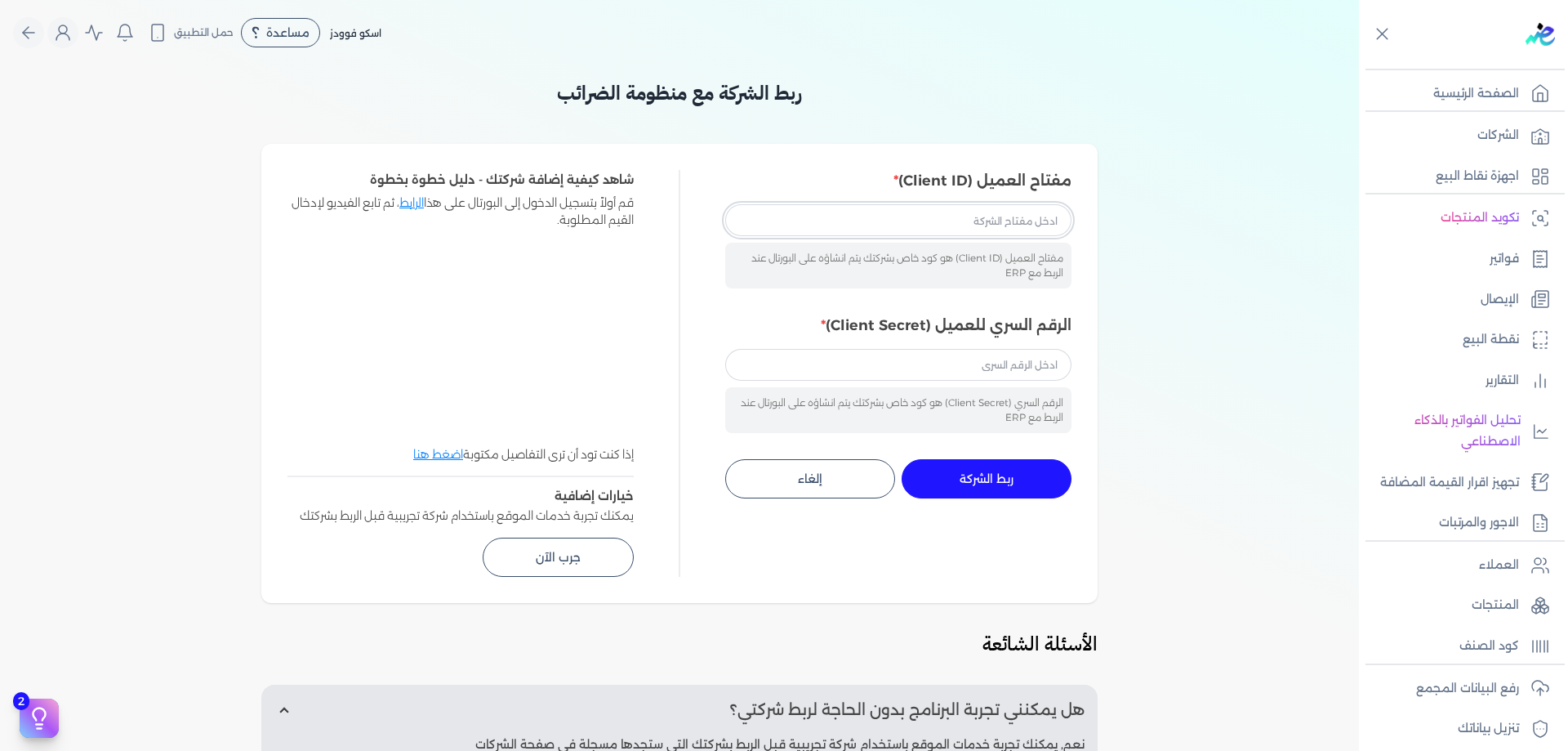
click at [933, 216] on input "مفتاح العميل (Client ID)" at bounding box center [898, 219] width 346 height 31
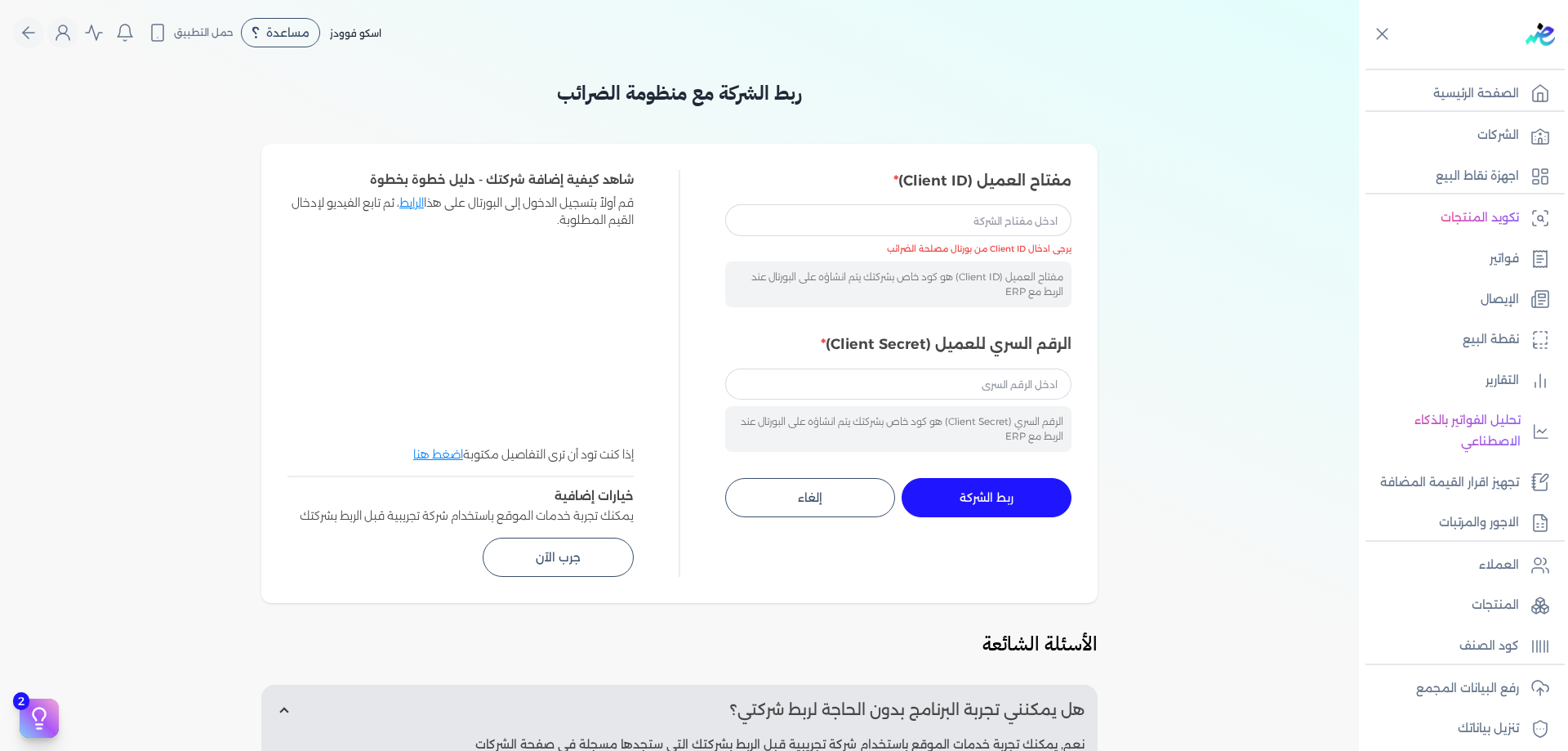
click at [1159, 228] on div "ربط الشركة مع منظومة الضرائب مفتاح العميل (Client ID) مفتاح العميل (Client ID) …" at bounding box center [679, 548] width 1359 height 941
click at [987, 219] on input "مفتاح العميل (Client ID)" at bounding box center [898, 219] width 346 height 31
click at [894, 235] on input "مفتاح العميل (Client ID)" at bounding box center [898, 219] width 346 height 31
paste input "4225dd65-8304-4e0b-91eb-31fc92f53a86"
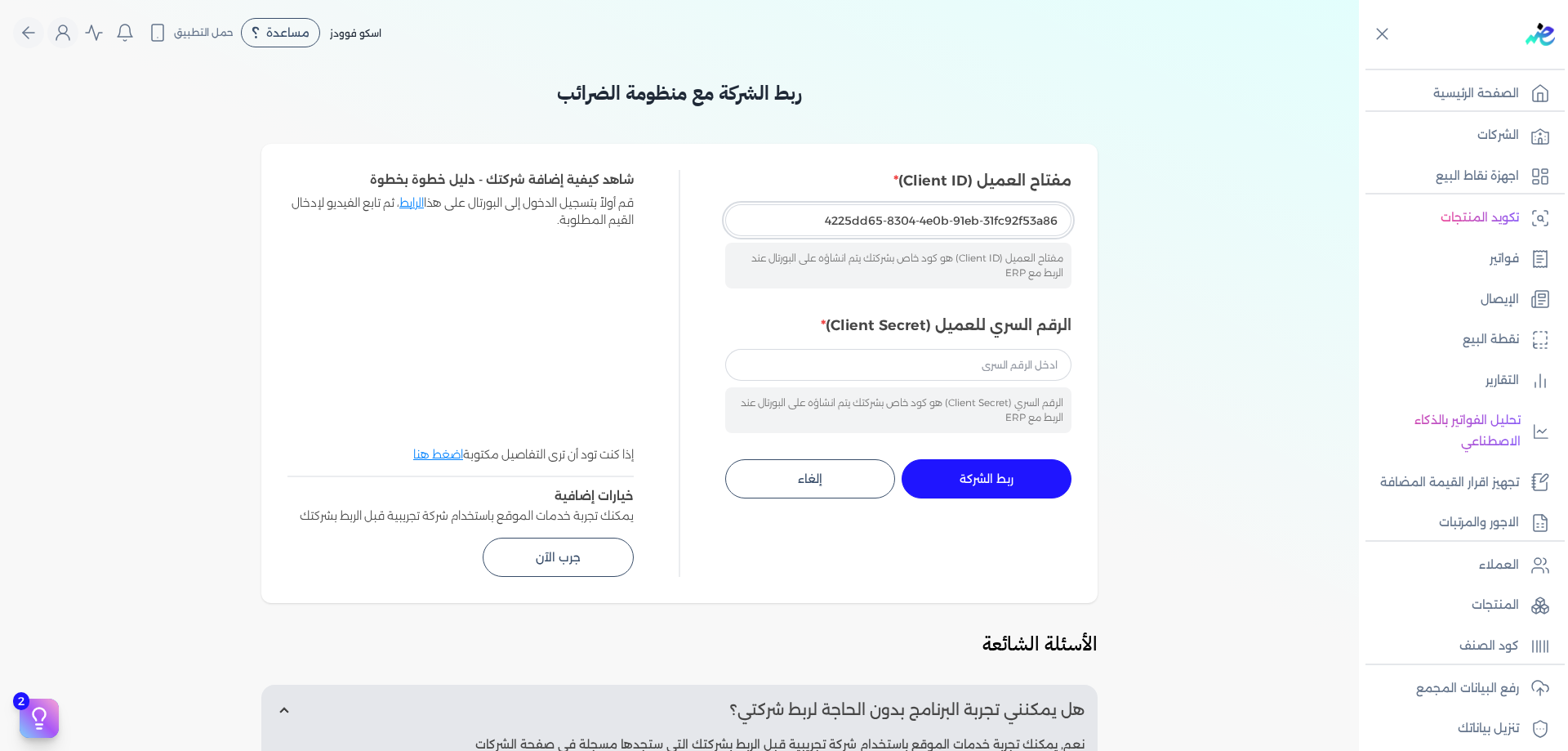
type input "4225dd65-8304-4e0b-91eb-31fc92f53a86"
click at [1186, 317] on div "ربط الشركة مع منظومة الضرائب مفتاح العميل (Client ID) 4225dd65-8304-4e0b-91eb-3…" at bounding box center [679, 548] width 1359 height 941
click at [869, 372] on input "الرقم السري للعميل (Client Secret)" at bounding box center [898, 364] width 346 height 31
click at [1143, 318] on div "ربط الشركة مع منظومة الضرائب مفتاح العميل (Client ID) 4225dd65-8304-4e0b-91eb-3…" at bounding box center [679, 548] width 1359 height 941
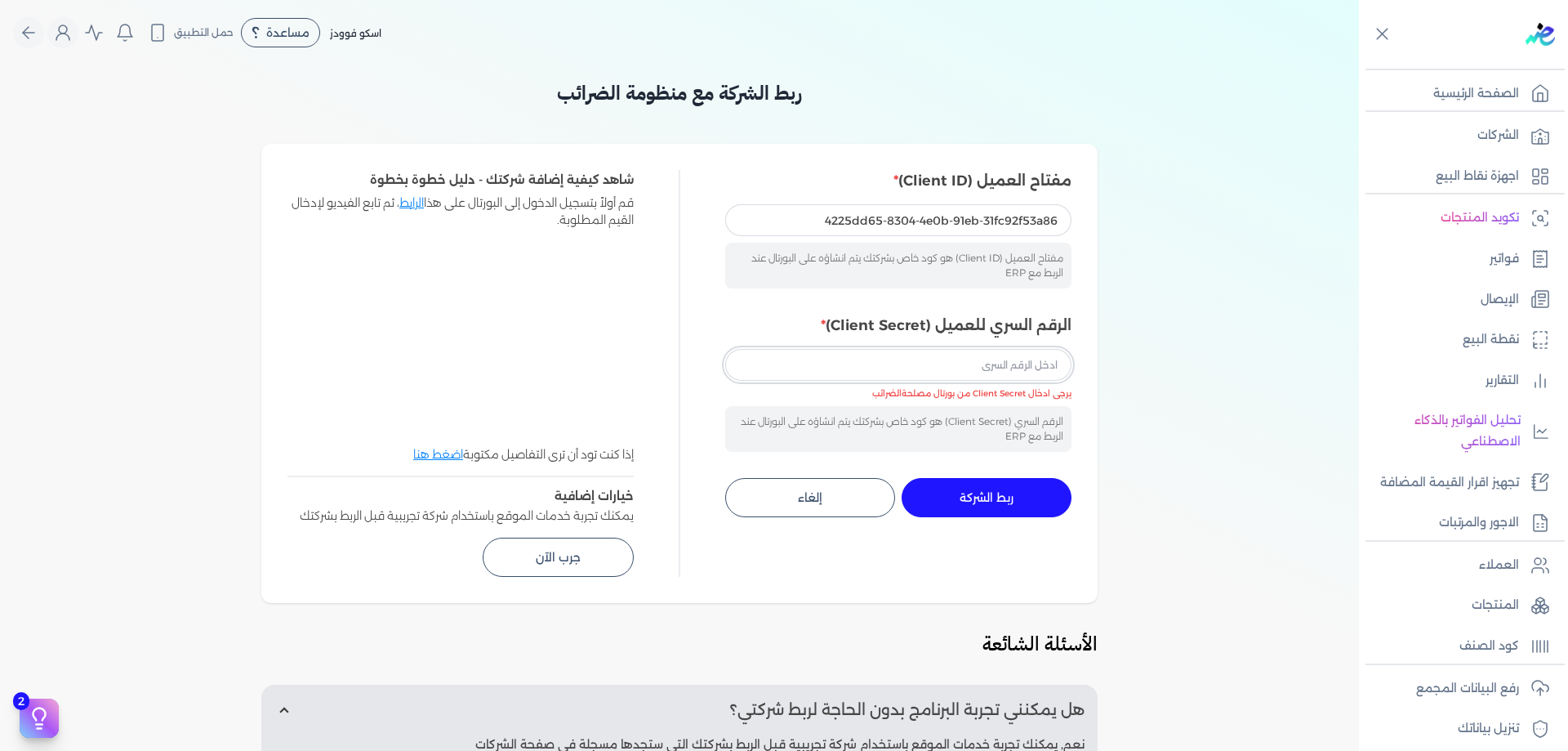
click at [1043, 365] on input "الرقم السري للعميل (Client Secret)" at bounding box center [898, 364] width 346 height 31
click at [1152, 359] on div "ربط الشركة مع منظومة الضرائب مفتاح العميل (Client ID) 4225dd65-8304-4e0b-91eb-3…" at bounding box center [679, 548] width 1359 height 941
click at [507, 521] on span "يمكنك تجربة خدمات الموقع باستخدام شركة تجريبية قبل الربط بشركتك" at bounding box center [466, 515] width 334 height 15
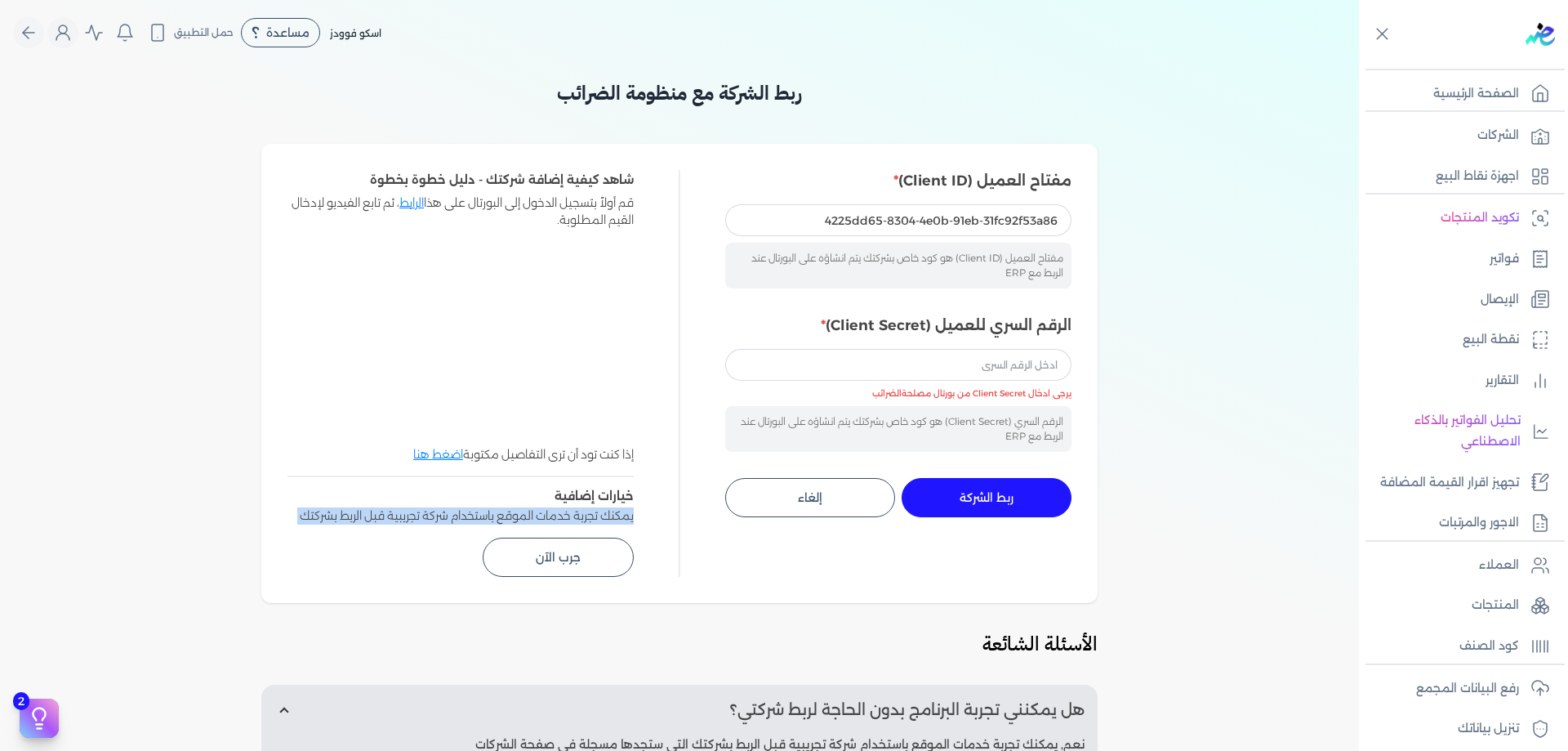
click at [507, 521] on span "يمكنك تجربة خدمات الموقع باستخدام شركة تجريبية قبل الربط بشركتك" at bounding box center [466, 515] width 334 height 15
click at [678, 521] on div at bounding box center [679, 373] width 13 height 407
click at [996, 219] on input "4225dd65-8304-4e0b-91eb-31fc92f53a86" at bounding box center [898, 219] width 346 height 31
click at [981, 361] on input "الرقم السري للعميل (Client Secret)" at bounding box center [898, 364] width 346 height 31
paste input "2ad98805-f5eb-4ee7-9566-78298aaeb95f"
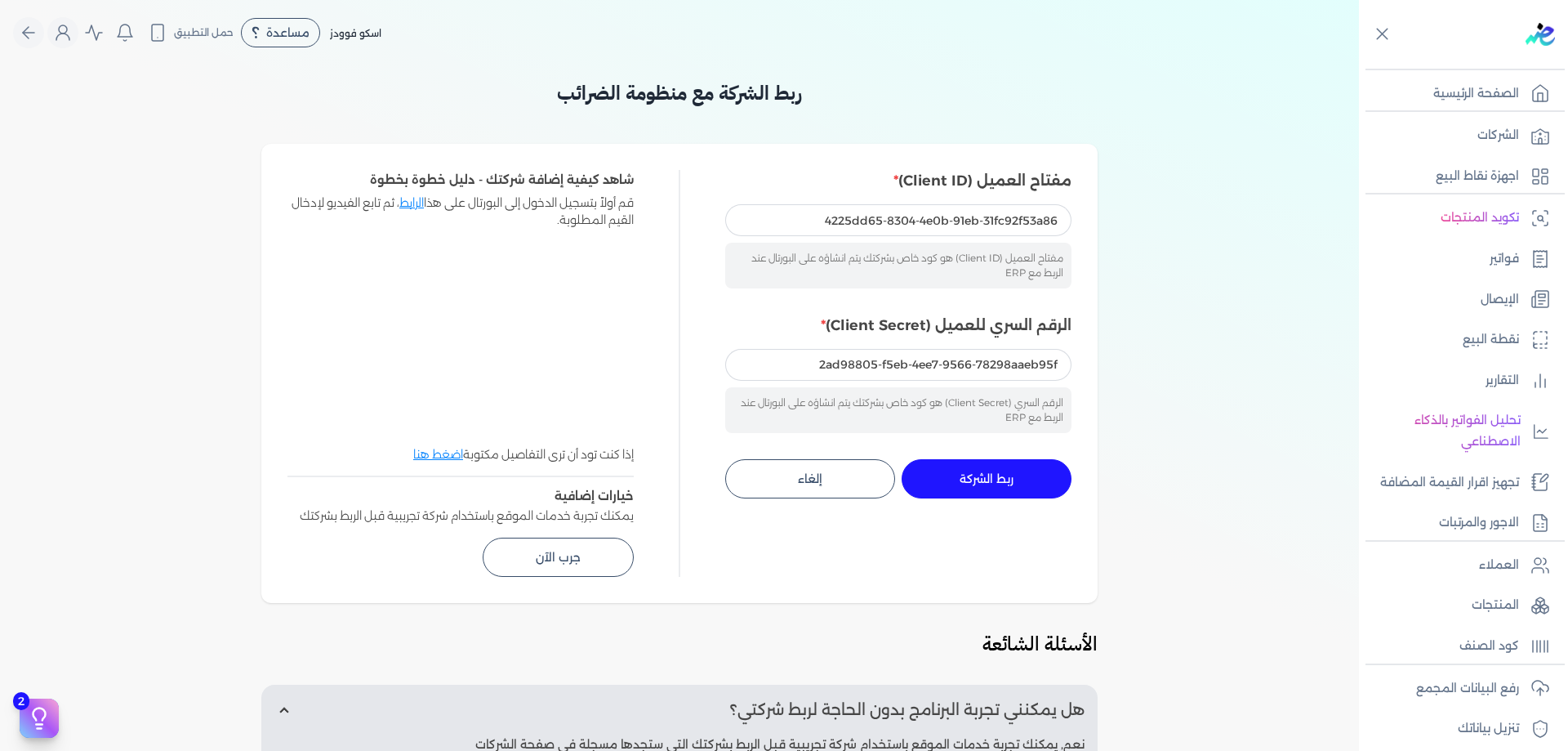
click at [1020, 469] on button "ربط الشركة جاري التنفيذ" at bounding box center [986, 478] width 170 height 39
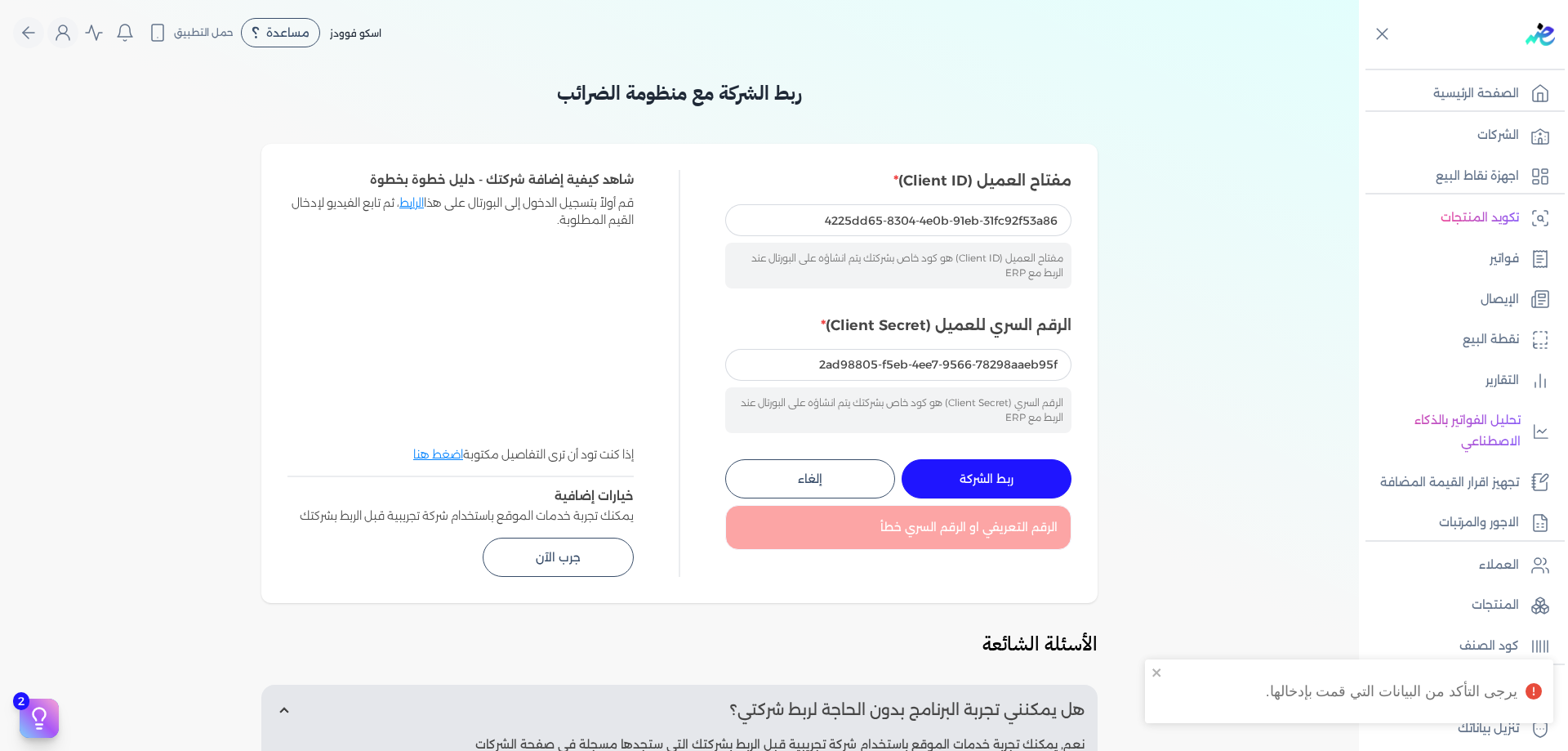
click at [966, 344] on div "الرقم السري للعميل (Client Secret) 2ad98805-f5eb-4ee7-9566-78298aaeb95f الرقم ا…" at bounding box center [898, 373] width 346 height 118
click at [966, 352] on input "2ad98805-f5eb-4ee7-9566-78298aaeb95f" at bounding box center [898, 364] width 346 height 31
paste input "abbde223-5ac5-4d76-be37-37519c5c27f5"
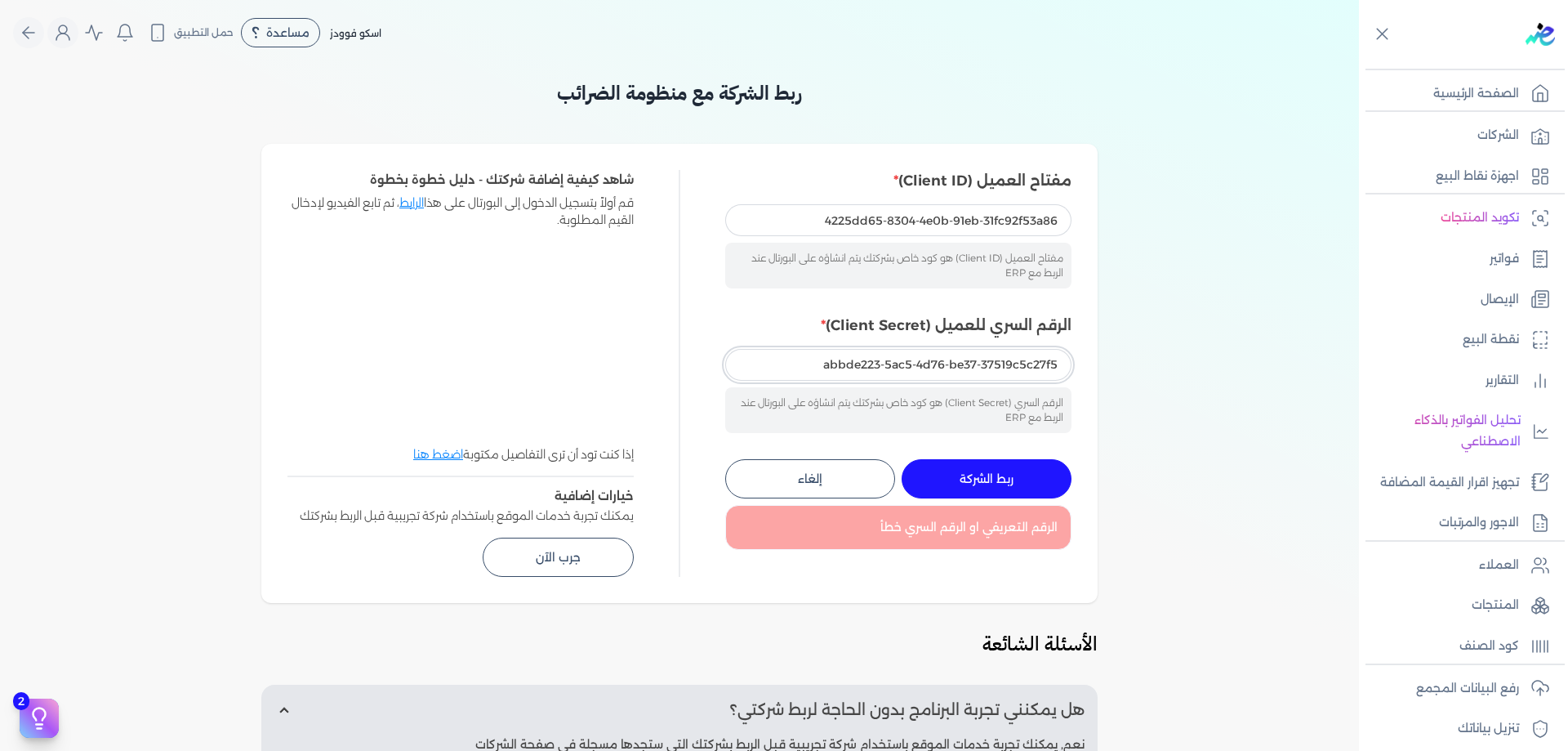
type input "abbde223-5ac5-4d76-be37-37519c5c27f5"
click at [997, 473] on span "ربط الشركة" at bounding box center [986, 478] width 54 height 11
click at [962, 218] on input "4225dd65-8304-4e0b-91eb-31fc92f53a86" at bounding box center [898, 219] width 346 height 31
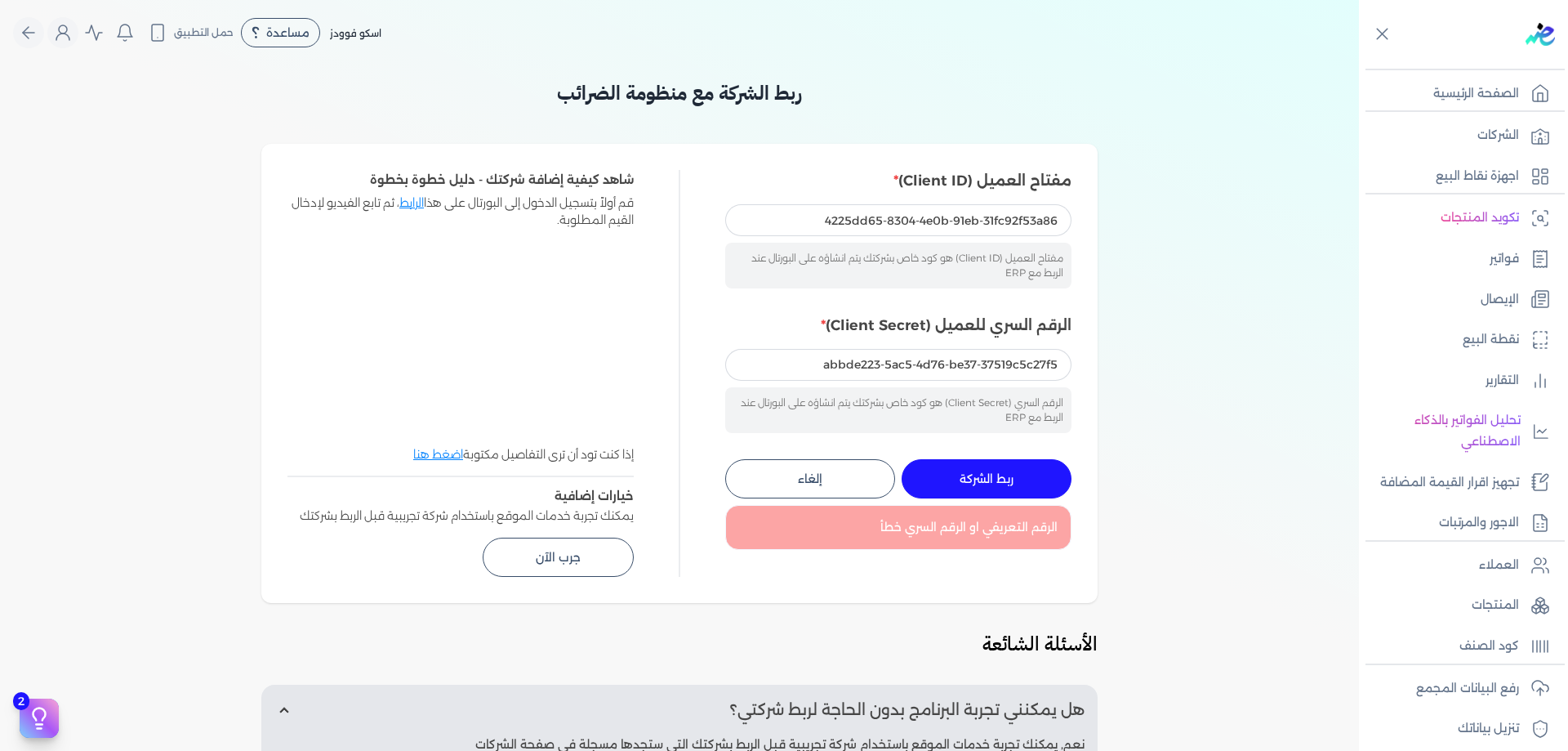
click at [1015, 491] on button "ربط الشركة جاري التنفيذ" at bounding box center [986, 478] width 170 height 39
click at [1021, 232] on input "4225dd65-8304-4e0b-91eb-31fc92f53a86" at bounding box center [898, 219] width 346 height 31
click at [1021, 230] on input "4225dd65-8304-4e0b-91eb-31fc92f53a86" at bounding box center [898, 219] width 346 height 31
paste input "2ad98805-f5eb-4ee7-9566-78298aaeb95f"
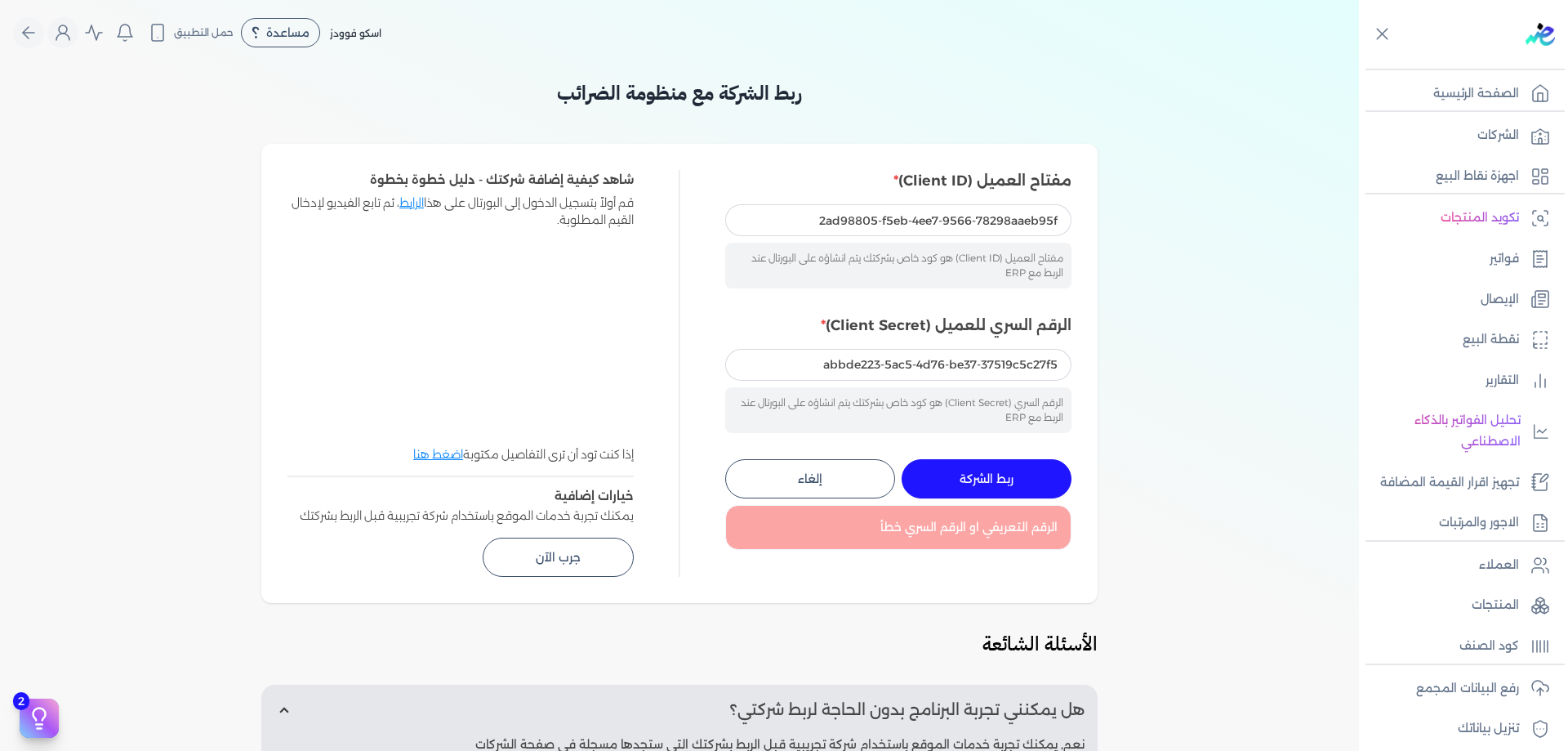
click at [985, 332] on label "الرقم السري للعميل (Client Secret)" at bounding box center [898, 324] width 346 height 21
click at [985, 349] on input "abbde223-5ac5-4d76-be37-37519c5c27f5" at bounding box center [898, 364] width 346 height 31
click at [989, 351] on input "abbde223-5ac5-4d76-be37-37519c5c27f5" at bounding box center [898, 364] width 346 height 31
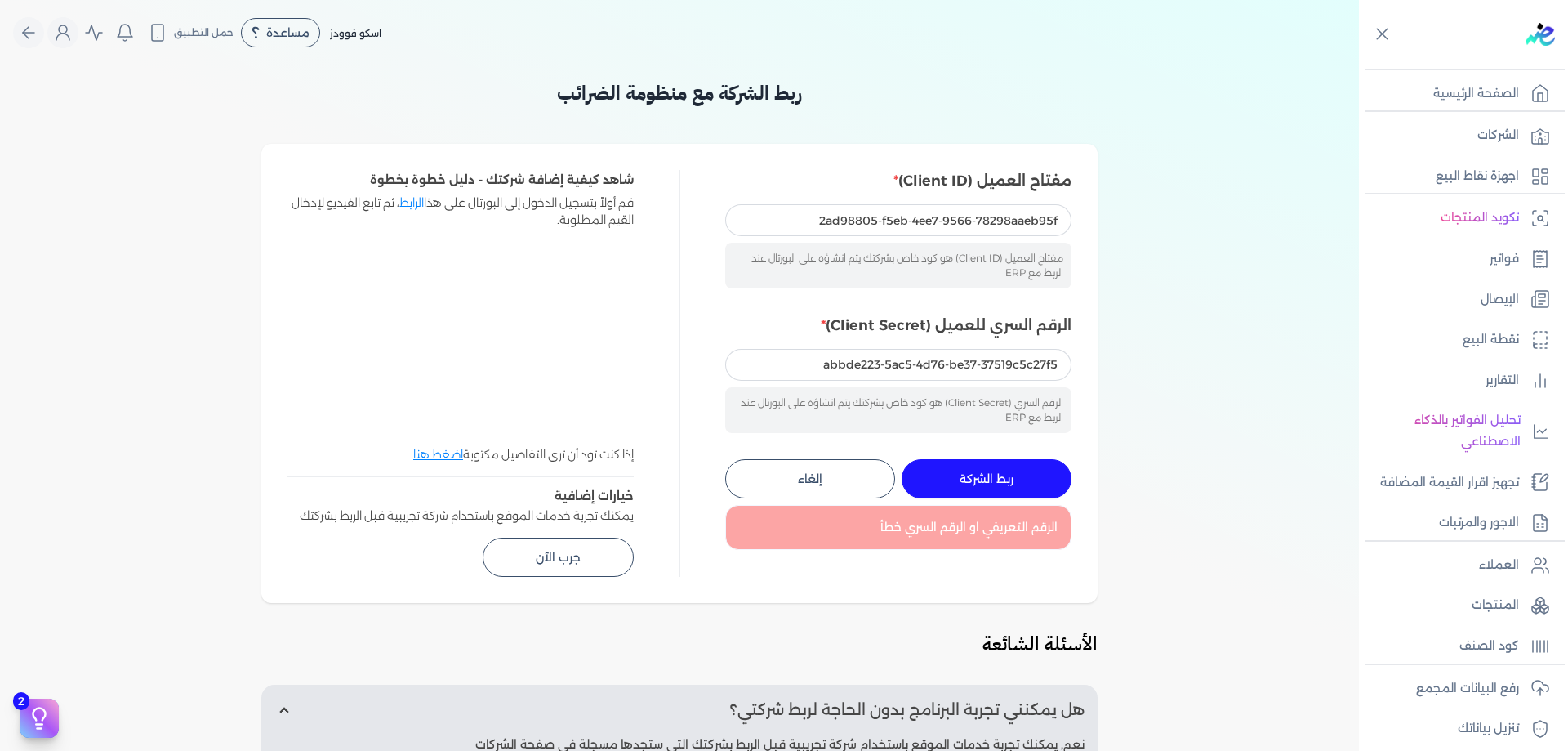
click at [985, 474] on span "ربط الشركة" at bounding box center [986, 478] width 54 height 11
click at [1002, 230] on input "2ad98805-f5eb-4ee7-9566-78298aaeb95f" at bounding box center [898, 219] width 346 height 31
paste input "abbde223-5ac5-4d76-be37-37519c5c27f5"
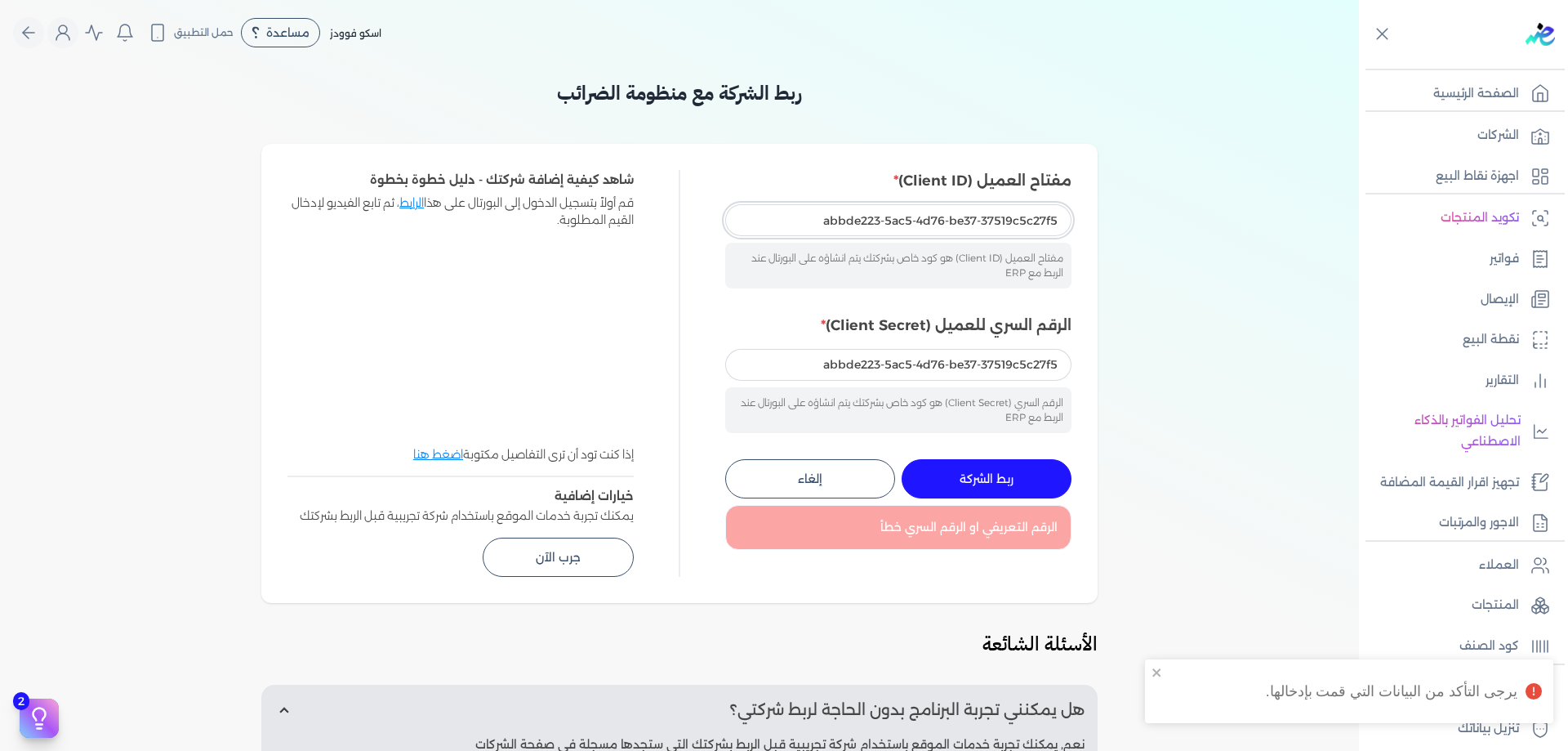
type input "abbde223-5ac5-4d76-be37-37519c5c27f5"
click at [917, 363] on input "abbde223-5ac5-4d76-be37-37519c5c27f5" at bounding box center [898, 364] width 346 height 31
paste input "4225dd65-8304-4e0b-91eb-31fc92f53a86"
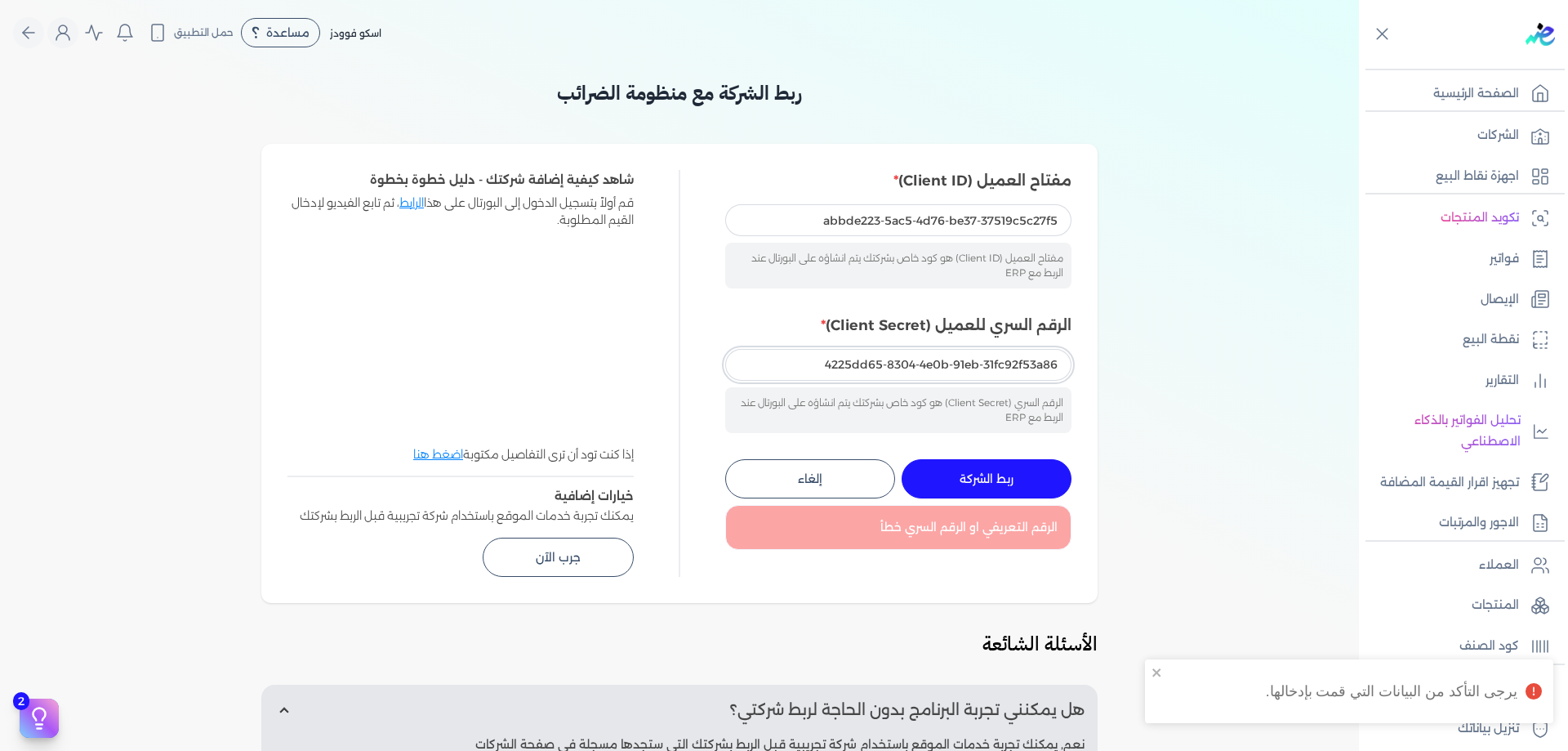
type input "4225dd65-8304-4e0b-91eb-31fc92f53a86"
click at [1175, 368] on div "ربط الشركة مع منظومة الضرائب مفتاح العميل (Client ID) abbde223-5ac5-4d76-be37-3…" at bounding box center [679, 548] width 1359 height 941
click at [1036, 487] on button "ربط الشركة جاري التنفيذ" at bounding box center [986, 478] width 170 height 39
click at [1455, 140] on link "الشركات" at bounding box center [1458, 135] width 199 height 34
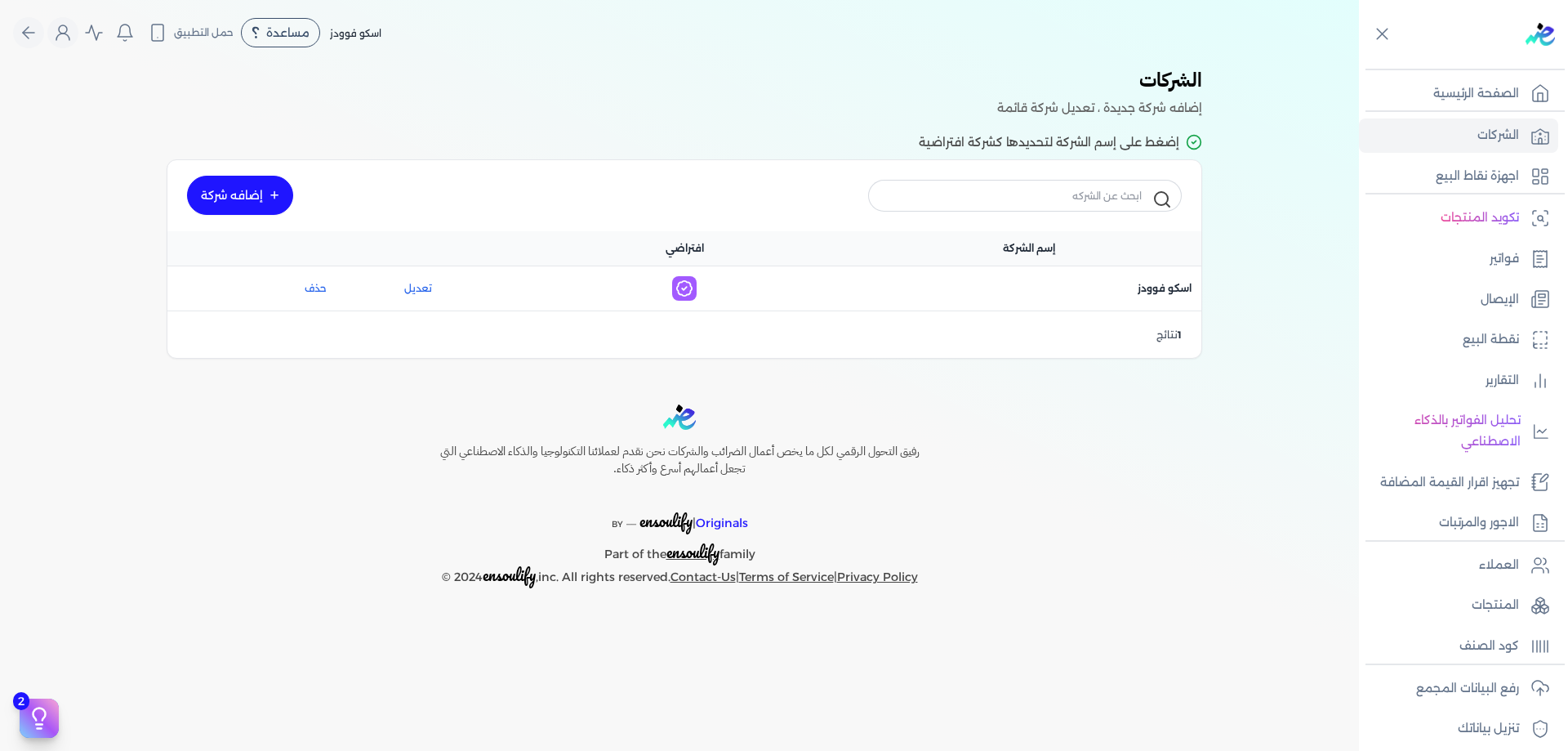
click at [277, 202] on link "إضافه شركة" at bounding box center [241, 195] width 106 height 39
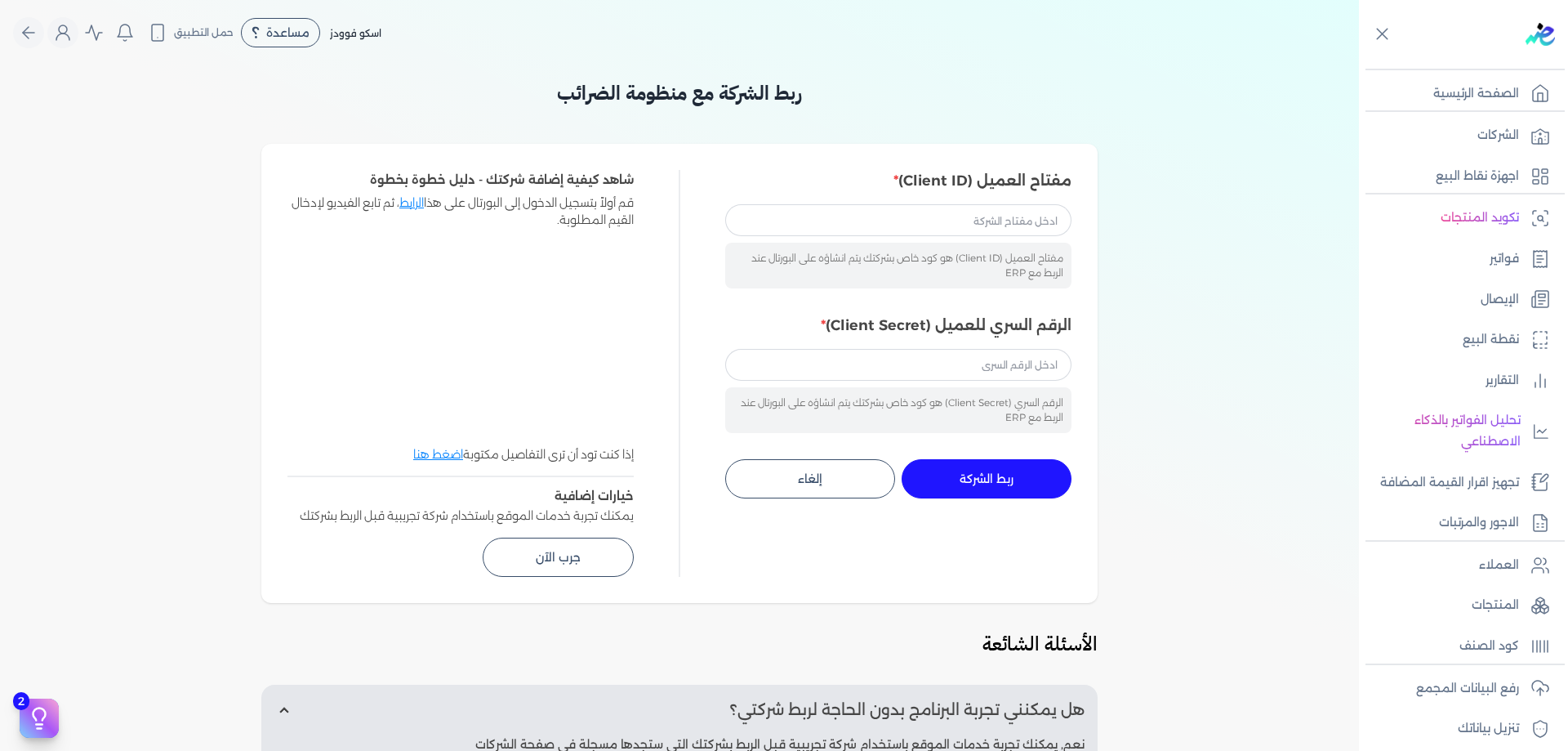
click at [994, 265] on div "مفتاح العميل (Client ID) هو كود خاص بشركتك يتم انشاؤه على البورتال عند الربط مع…" at bounding box center [898, 265] width 346 height 46
click at [996, 229] on input "مفتاح العميل (Client ID)" at bounding box center [898, 219] width 346 height 31
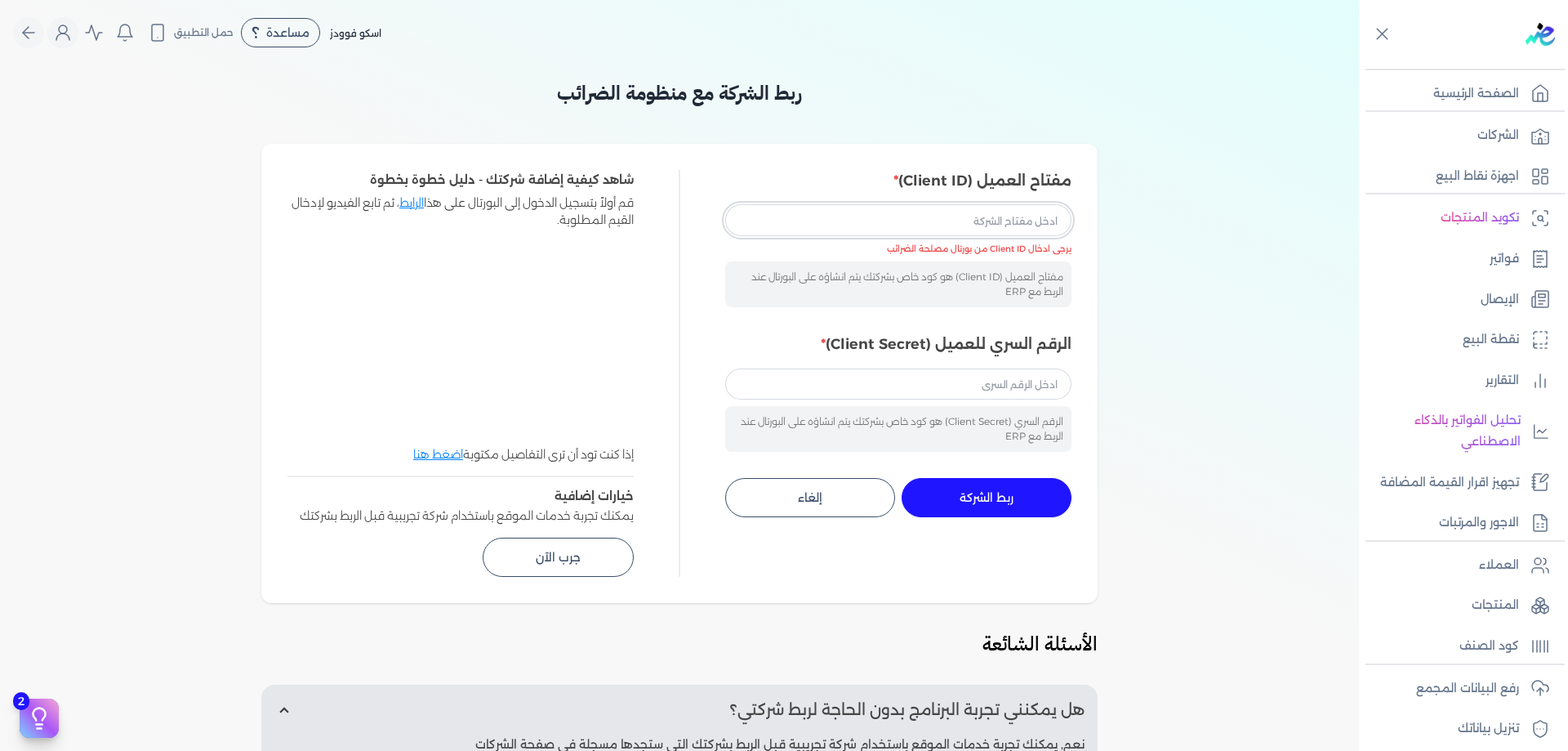
click at [958, 223] on input "مفتاح العميل (Client ID)" at bounding box center [898, 219] width 346 height 31
paste input "4225dd65-8304-4e0b-91eb-31fc92f53a86"
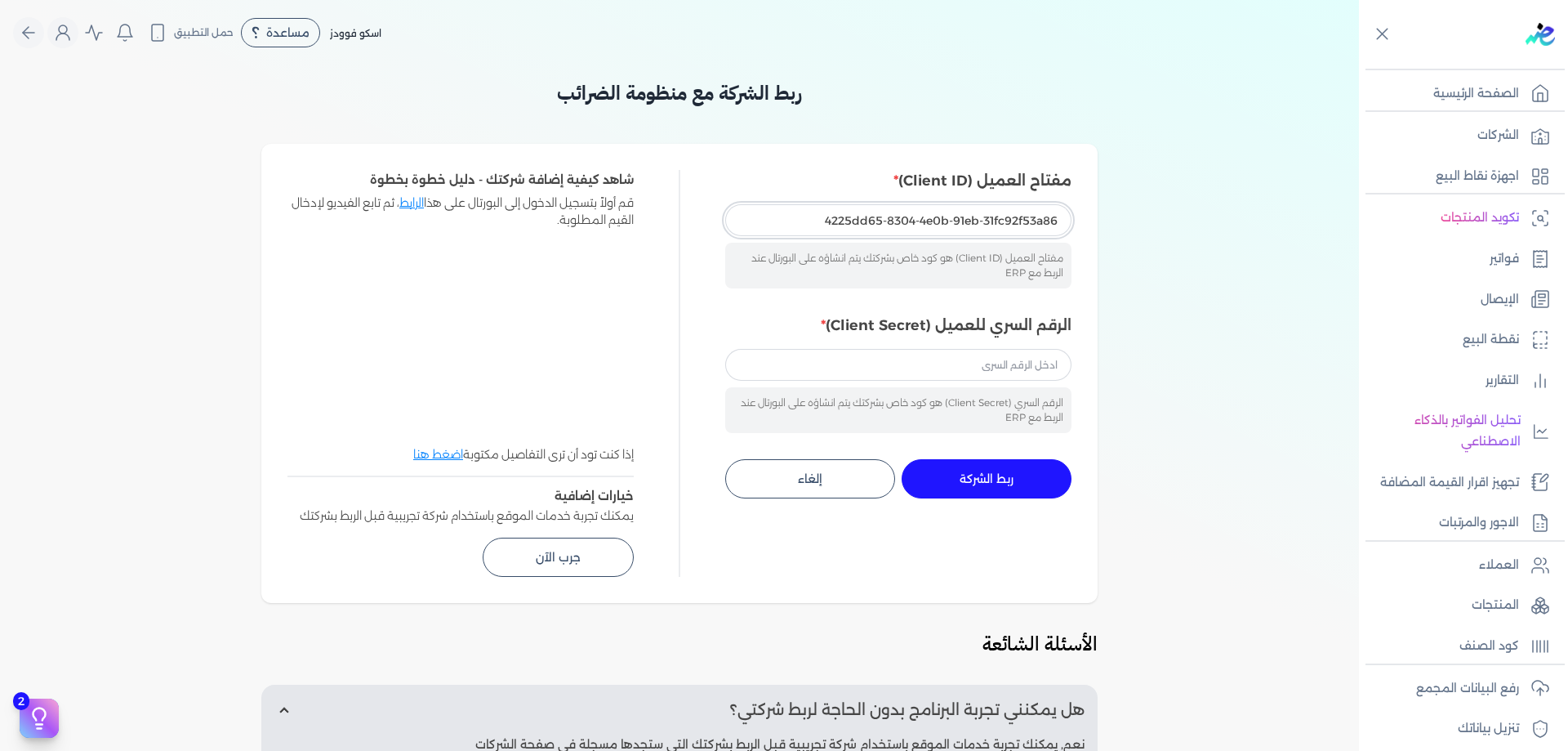
type input "4225dd65-8304-4e0b-91eb-31fc92f53a86"
click at [964, 346] on div "الرقم السري للعميل (Client Secret) الرقم السري (Client Secret) هو كود خاص بشركت…" at bounding box center [898, 373] width 346 height 118
click at [970, 359] on input "الرقم السري للعميل (Client Secret)" at bounding box center [898, 364] width 346 height 31
paste input "2ad98805-f5eb-4ee7-9566-78298aaeb95f"
click at [1032, 469] on button "ربط الشركة جاري التنفيذ" at bounding box center [986, 478] width 170 height 39
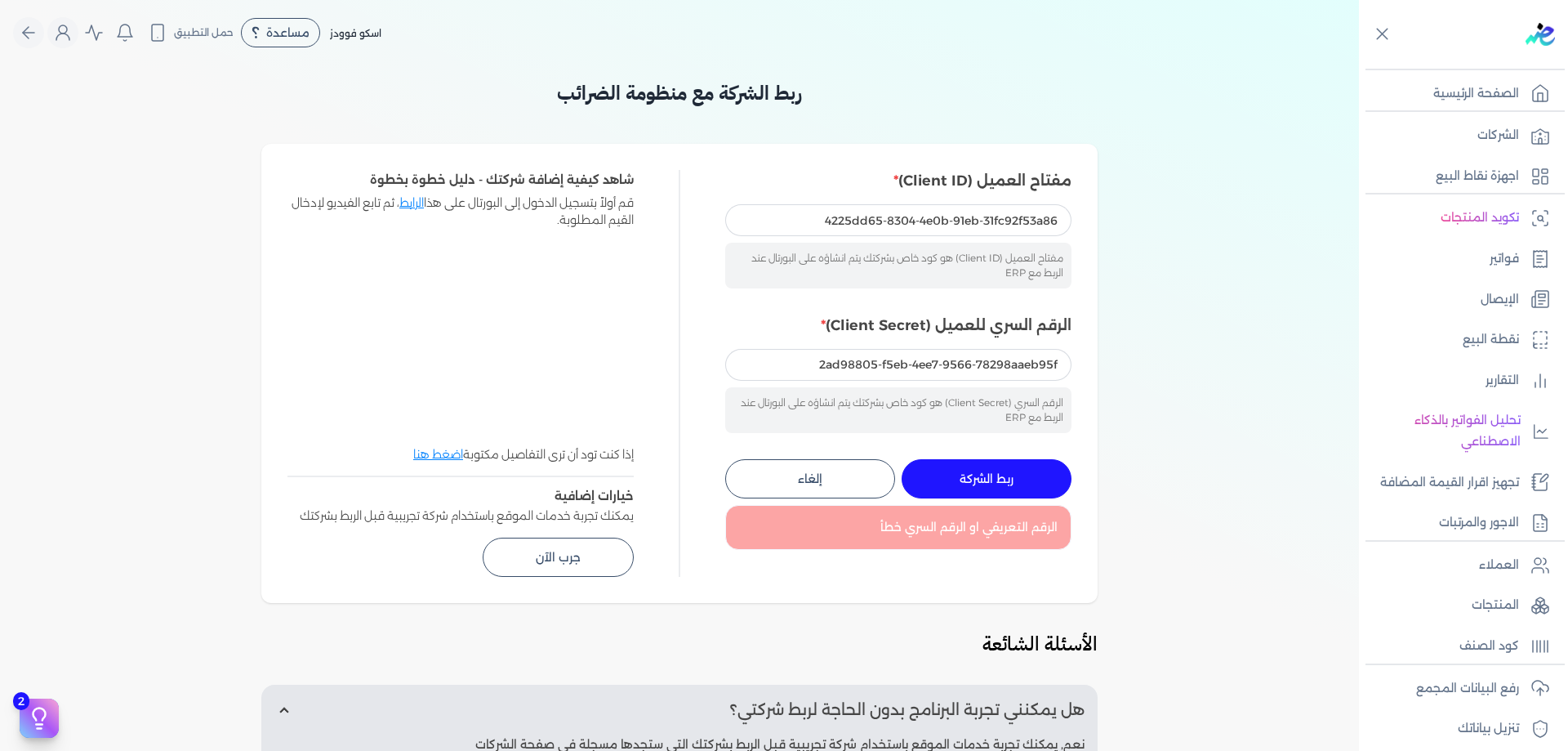
click at [1002, 204] on div "مفتاح العميل (Client ID) 4225dd65-8304-4e0b-91eb-31fc92f53a86 مفتاح العميل (Cli…" at bounding box center [898, 229] width 346 height 118
click at [1002, 223] on input "4225dd65-8304-4e0b-91eb-31fc92f53a86" at bounding box center [898, 219] width 346 height 31
click at [1003, 223] on input "4225dd65-8304-4e0b-91eb-31fc92f53a86" at bounding box center [898, 219] width 346 height 31
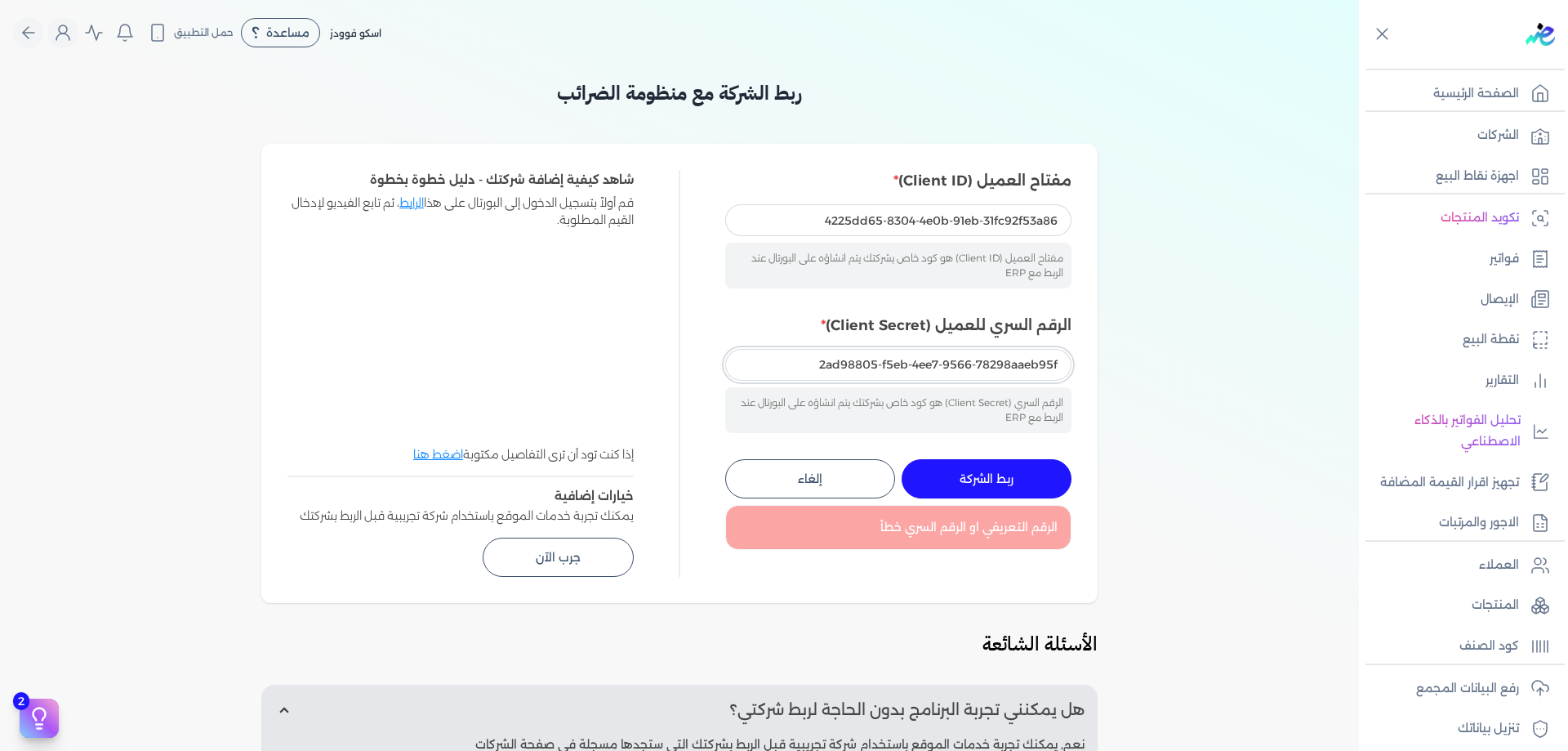
click at [992, 356] on input "2ad98805-f5eb-4ee7-9566-78298aaeb95f" at bounding box center [898, 364] width 346 height 31
paste input "abbde223-5ac5-4d76-be37-37519c5c27f5"
type input "abbde223-5ac5-4d76-be37-37519c5c27f5"
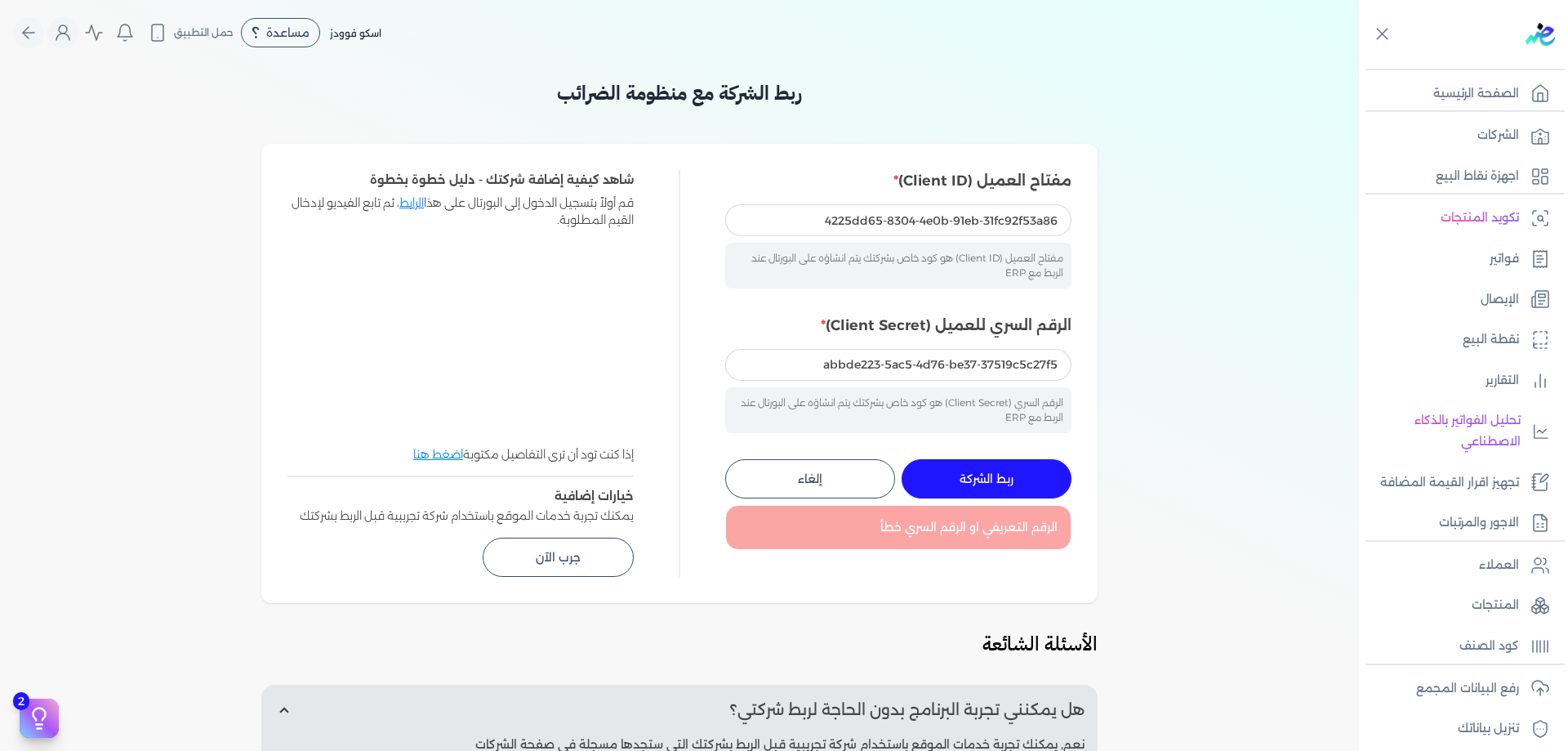
click at [1009, 466] on button "ربط الشركة جاري التنفيذ" at bounding box center [986, 478] width 170 height 39
click at [1018, 224] on input "4225dd65-8304-4e0b-91eb-31fc92f53a86" at bounding box center [898, 219] width 346 height 31
click at [1032, 473] on button "ربط الشركة جاري التنفيذ" at bounding box center [986, 478] width 170 height 39
click at [1002, 470] on button "ربط الشركة جاري التنفيذ" at bounding box center [986, 478] width 170 height 39
click at [1144, 359] on div "ربط الشركة مع منظومة الضرائب مفتاح العميل (Client ID) 4225dd65-8304-4e0b-91eb-3…" at bounding box center [679, 548] width 1359 height 941
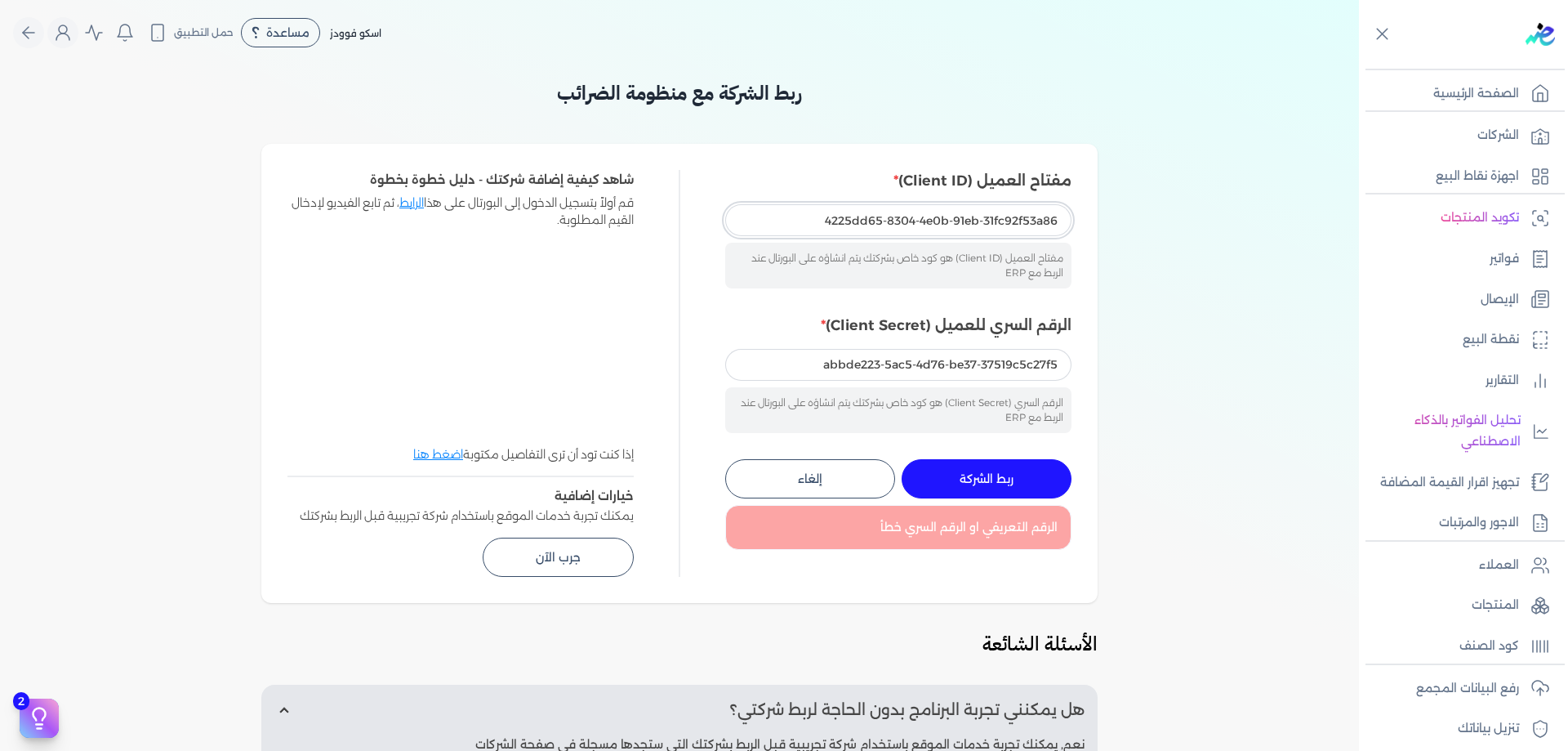
click at [1022, 214] on input "4225dd65-8304-4e0b-91eb-31fc92f53a86" at bounding box center [898, 219] width 346 height 31
paste input "bf3d8dad-f83c-4477-8762-dcbec1c20ea8"
type input "bf3d8dad-f83c-4477-8762-dcbec1c20ea8"
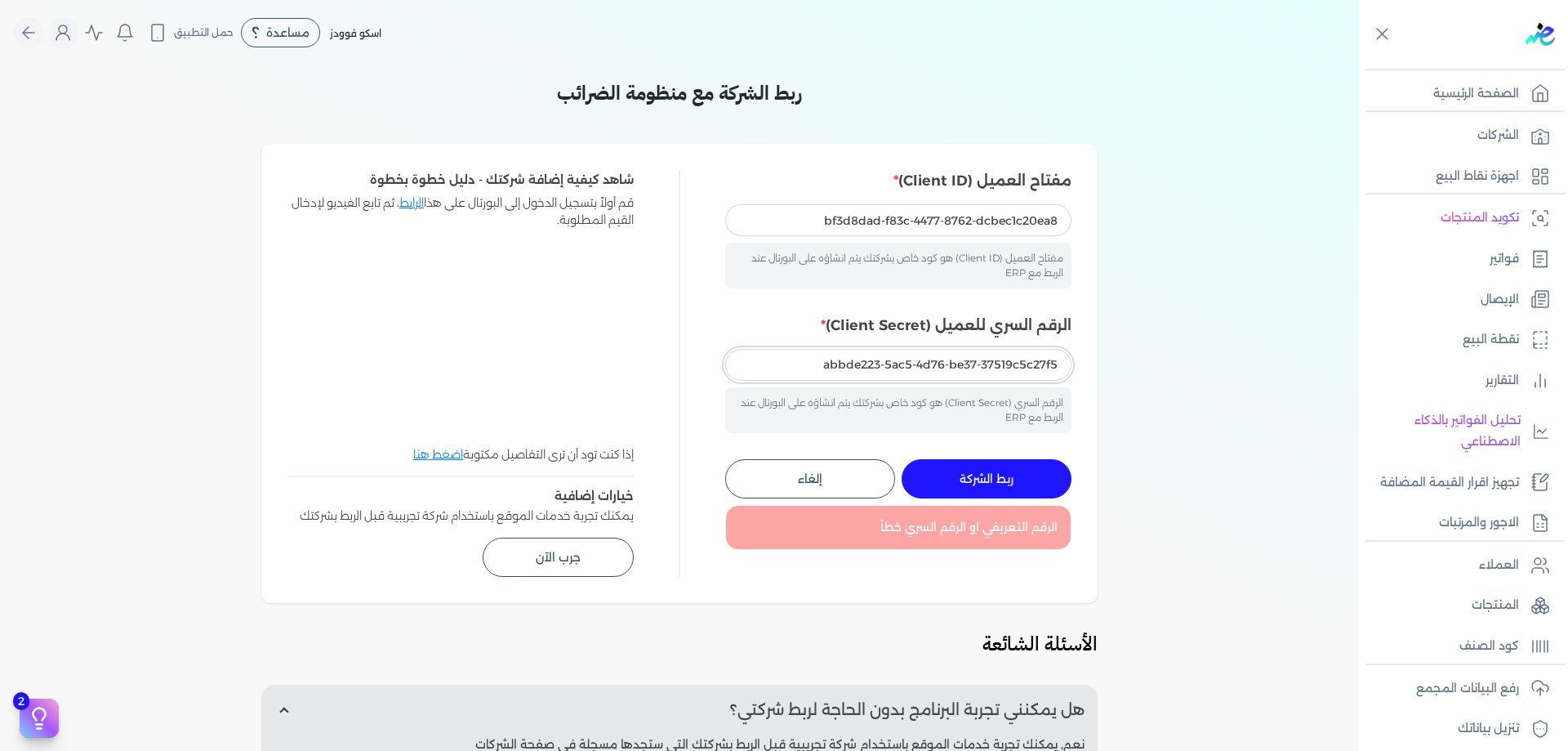
click at [999, 369] on input "abbde223-5ac5-4d76-be37-37519c5c27f5" at bounding box center [898, 364] width 346 height 31
click at [1002, 365] on input "abbde223-5ac5-4d76-be37-37519c5c27f5" at bounding box center [898, 364] width 346 height 31
paste input "62a7d3ef-bc49-4f35-ac7f-789b283f144d"
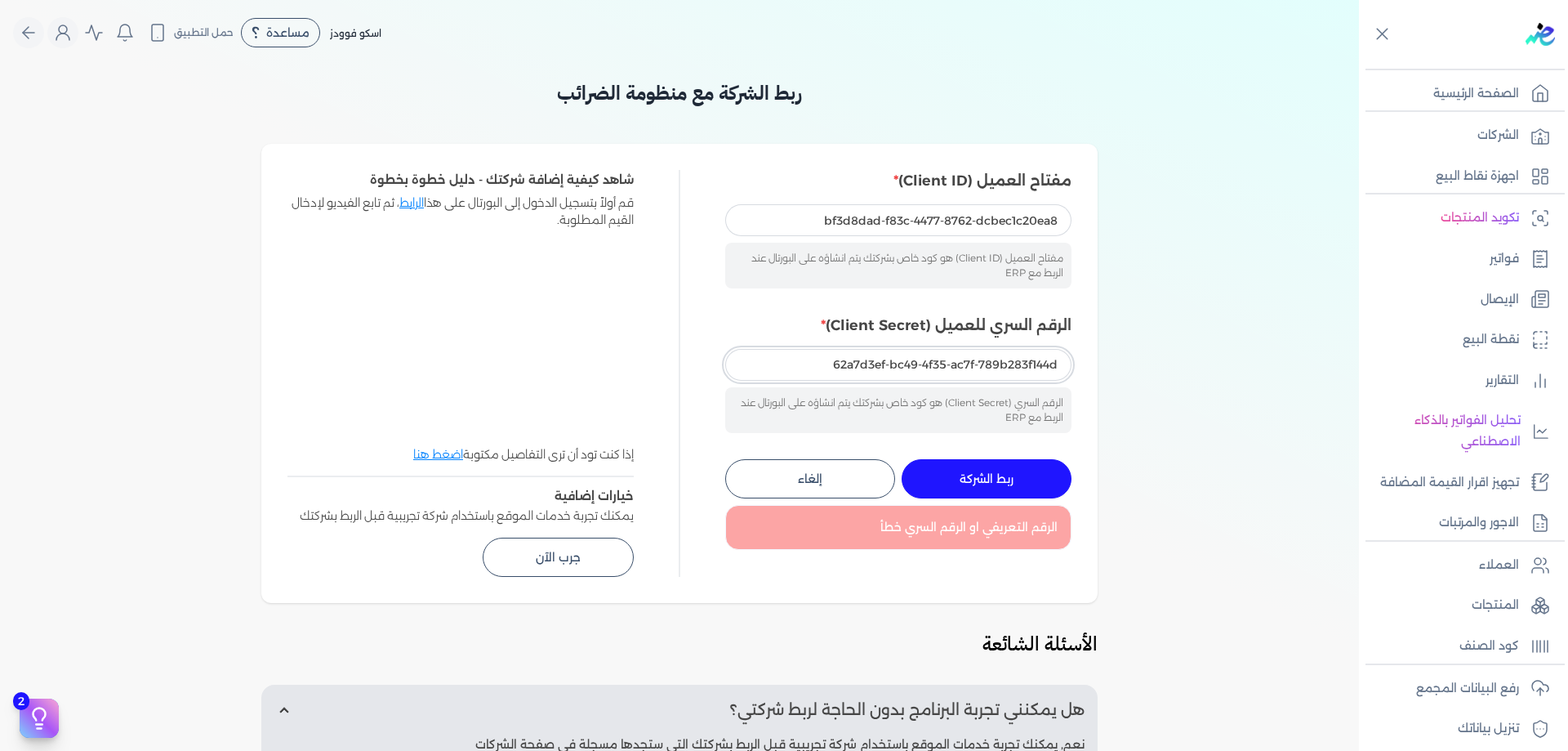
type input "62a7d3ef-bc49-4f35-ac7f-789b283f144d"
click at [1034, 470] on button "ربط الشركة جاري التنفيذ" at bounding box center [986, 478] width 170 height 39
click at [1058, 470] on button "ربط الشركة جاري التنفيذ" at bounding box center [986, 478] width 170 height 39
